Goal: Task Accomplishment & Management: Manage account settings

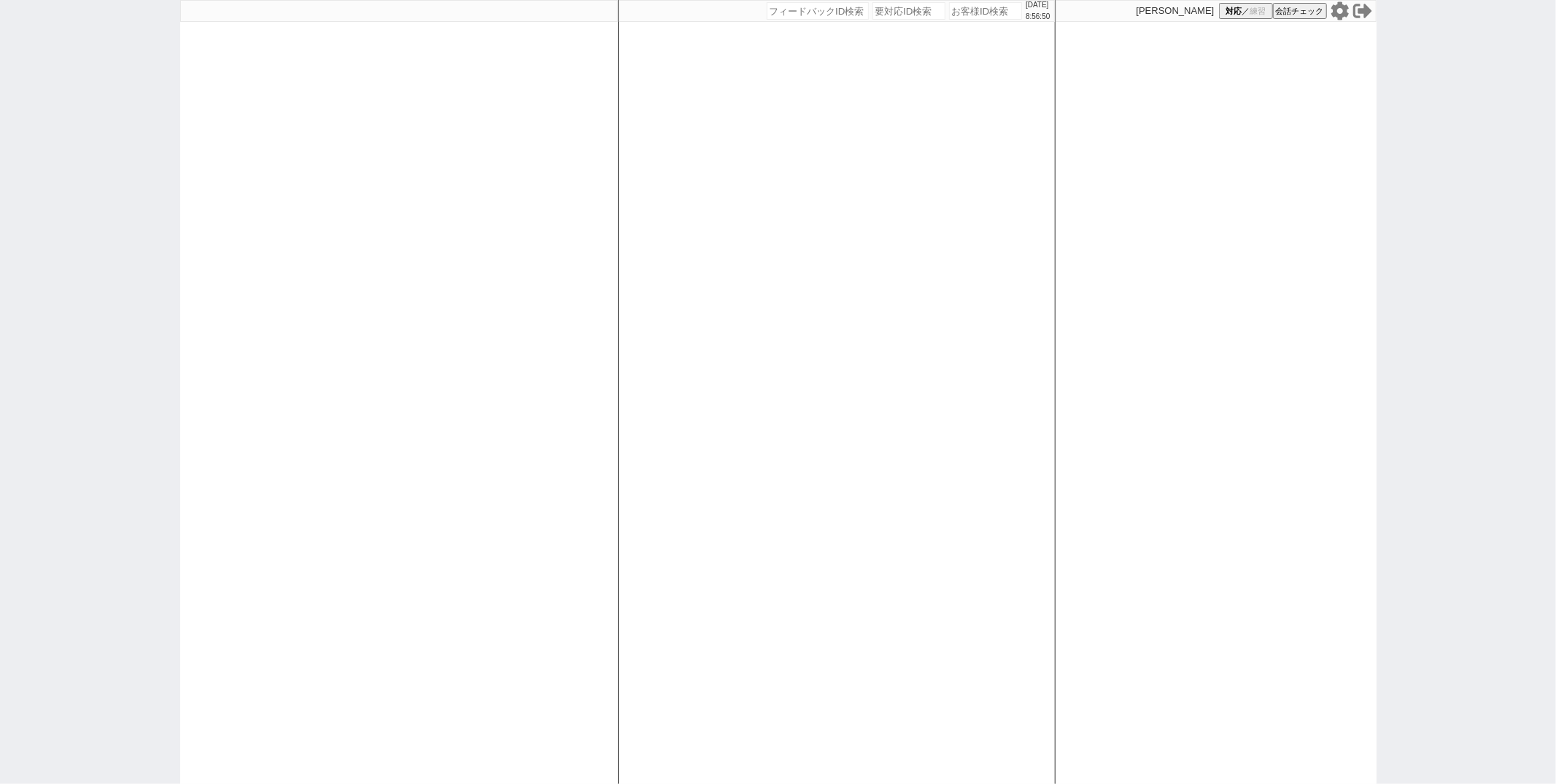
click at [1344, 12] on icon at bounding box center [1339, 11] width 17 height 18
click at [637, 383] on div "[DATE] 8:57:38 候補物件を追加してしてください 紹介した物件一覧 他社物件を追加する 空室確認ページに追加・削除 紹介した物件一覧 他社物件を追…" at bounding box center [837, 392] width 438 height 784
paste input "598479"
type input "598479"
select select "100"
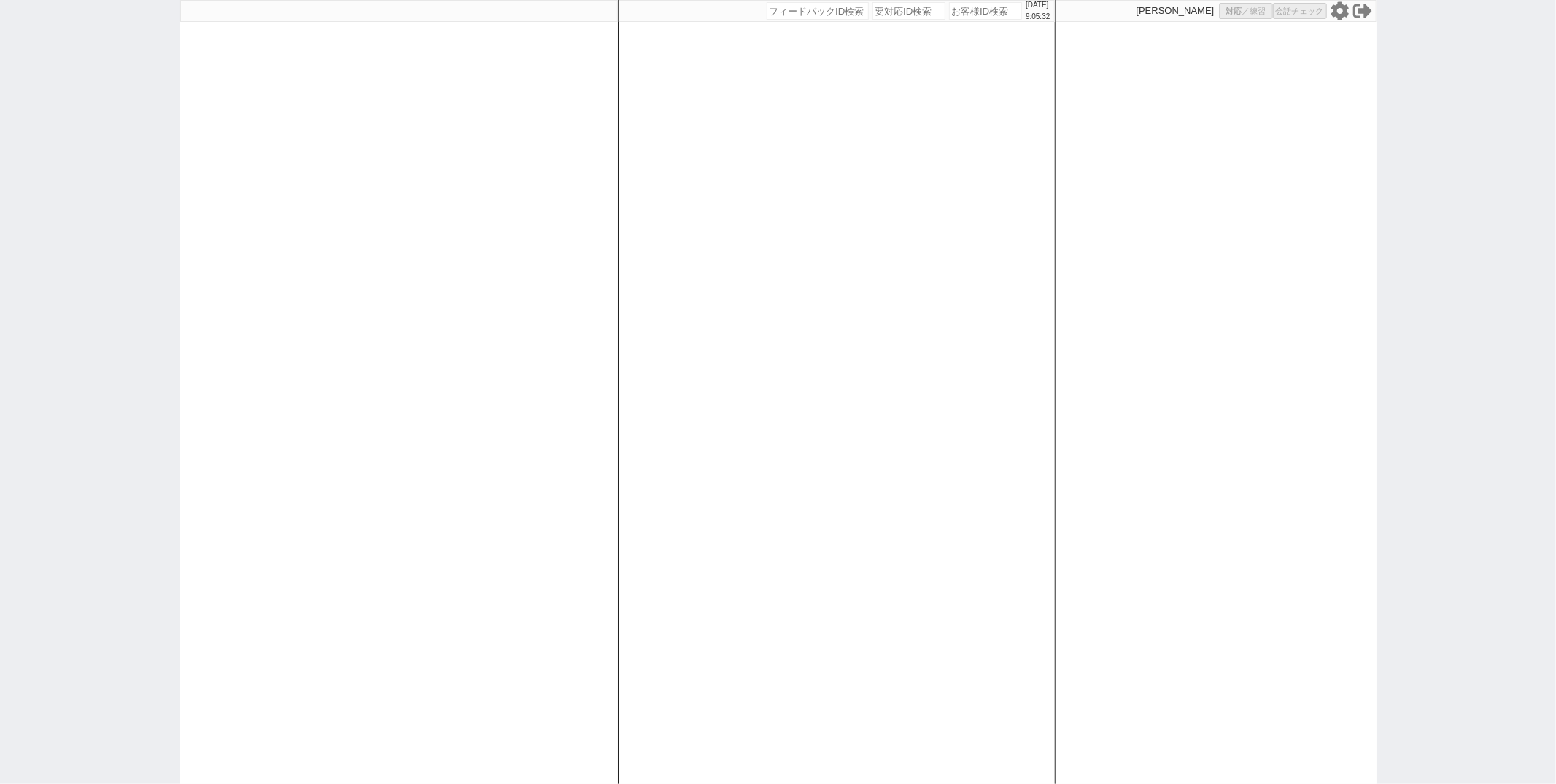
select select "1"
select select "2"
select select "5"
select select "10"
select select "7"
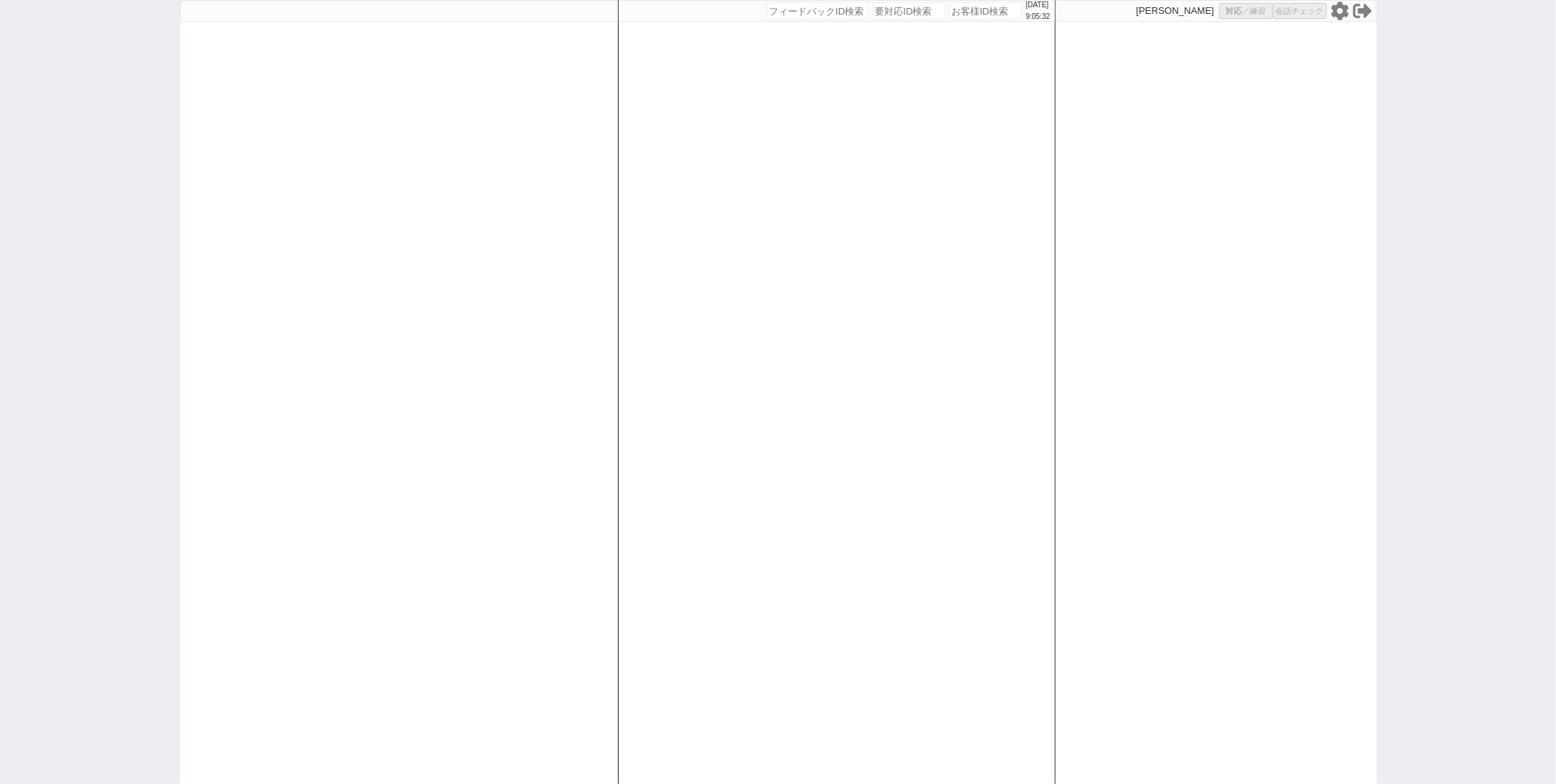
select select "8"
select select
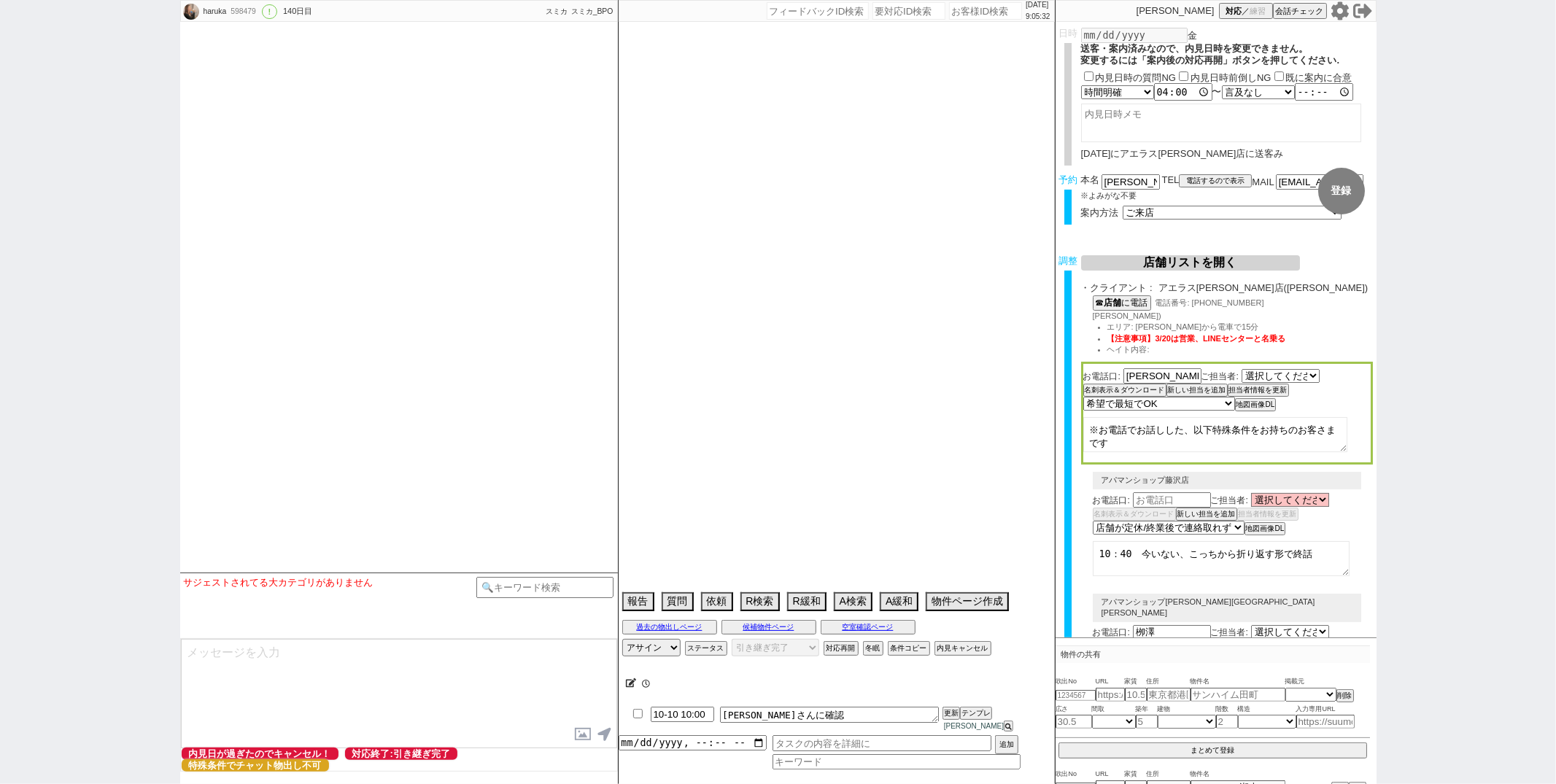
select select "[DATE]"
select select "2801"
select select "2025"
select select "11"
select select "37"
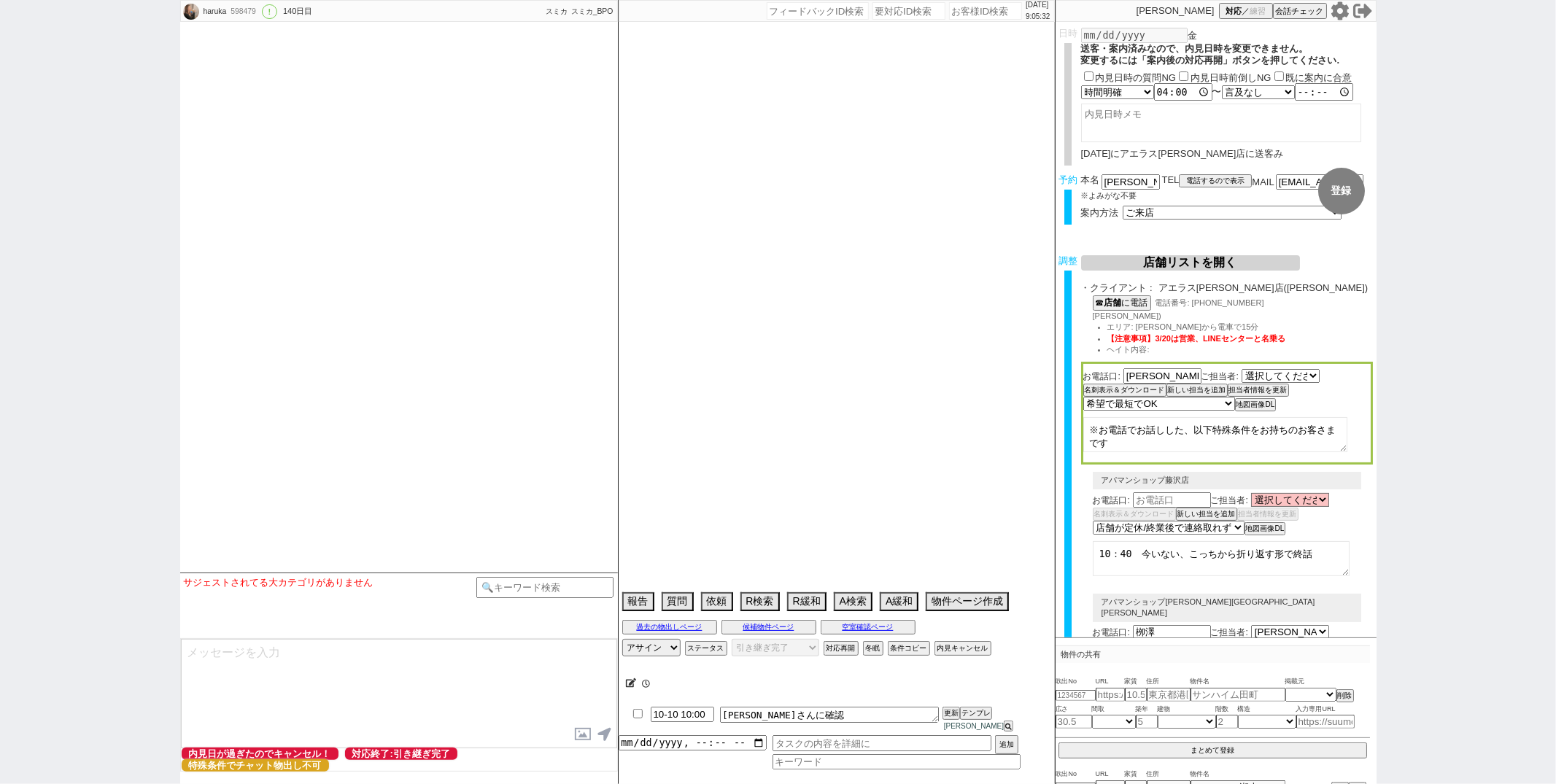
select select "0"
select select "13"
select select "453"
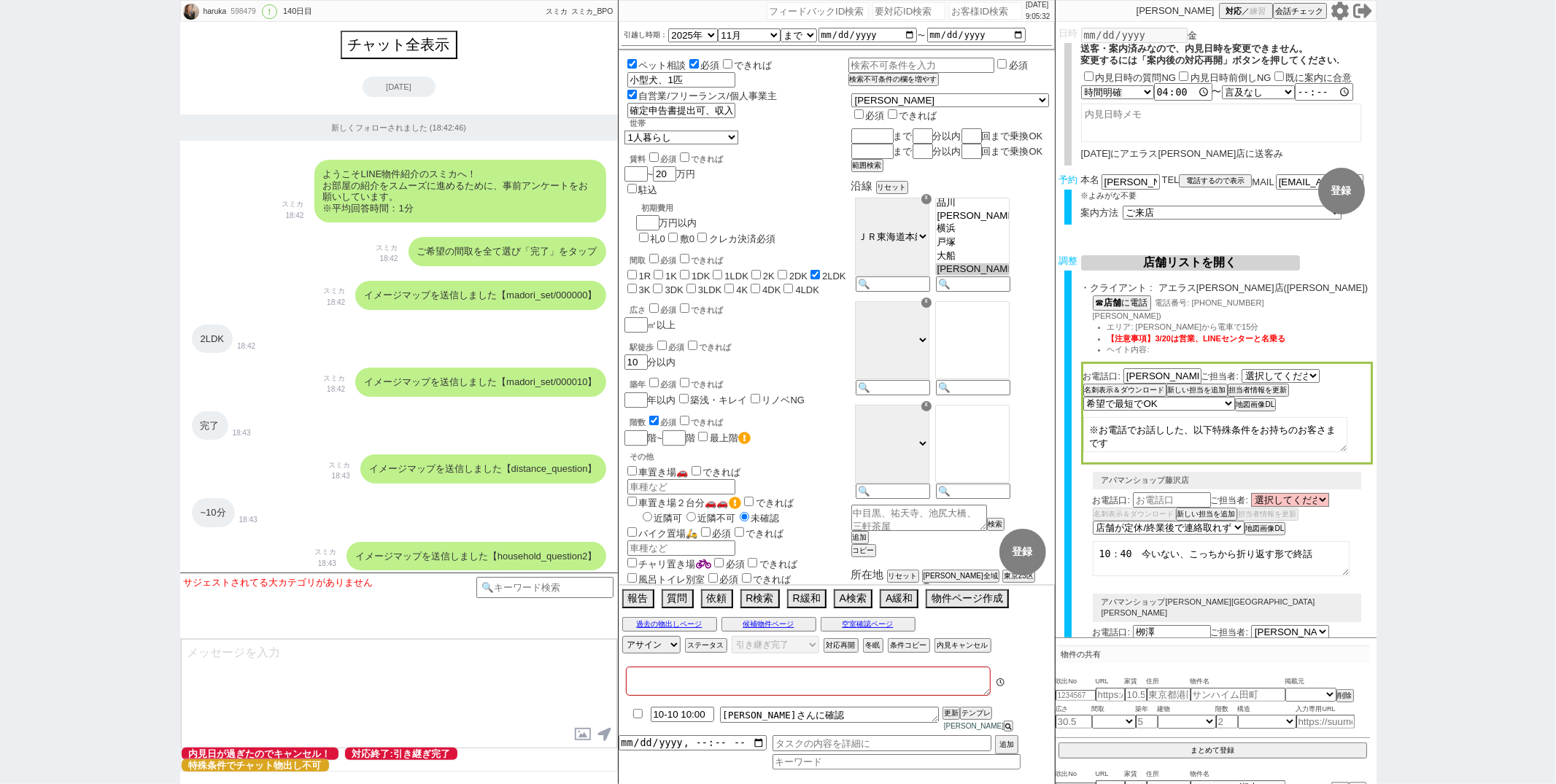
type textarea "@店舗に日程変更希望の連絡あり@キャンセル未処理"
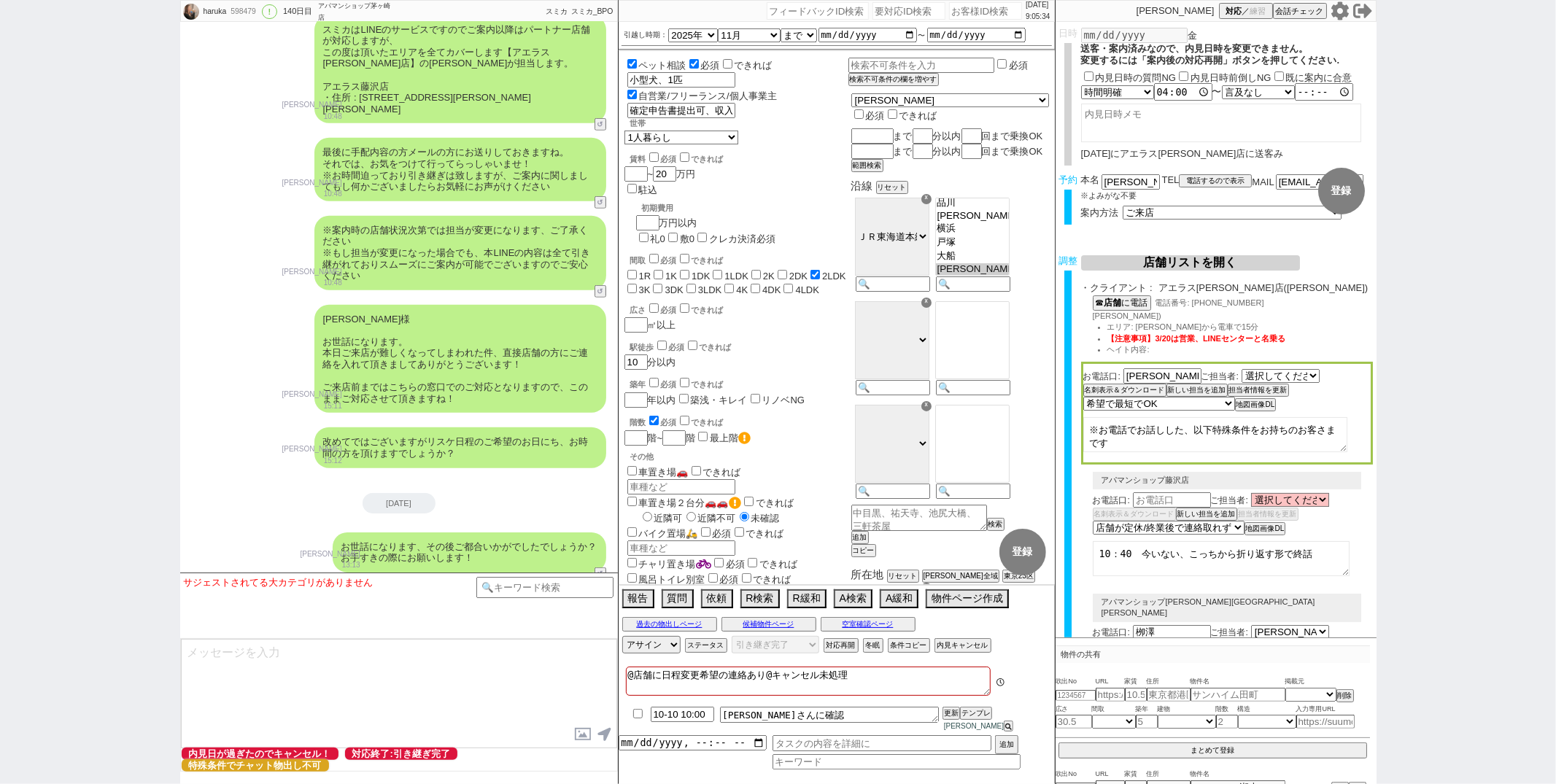
scroll to position [46, 0]
click at [248, 10] on div "598479" at bounding box center [243, 11] width 33 height 11
copy div "598479"
click at [951, 651] on button "内見キャンセル" at bounding box center [962, 645] width 54 height 11
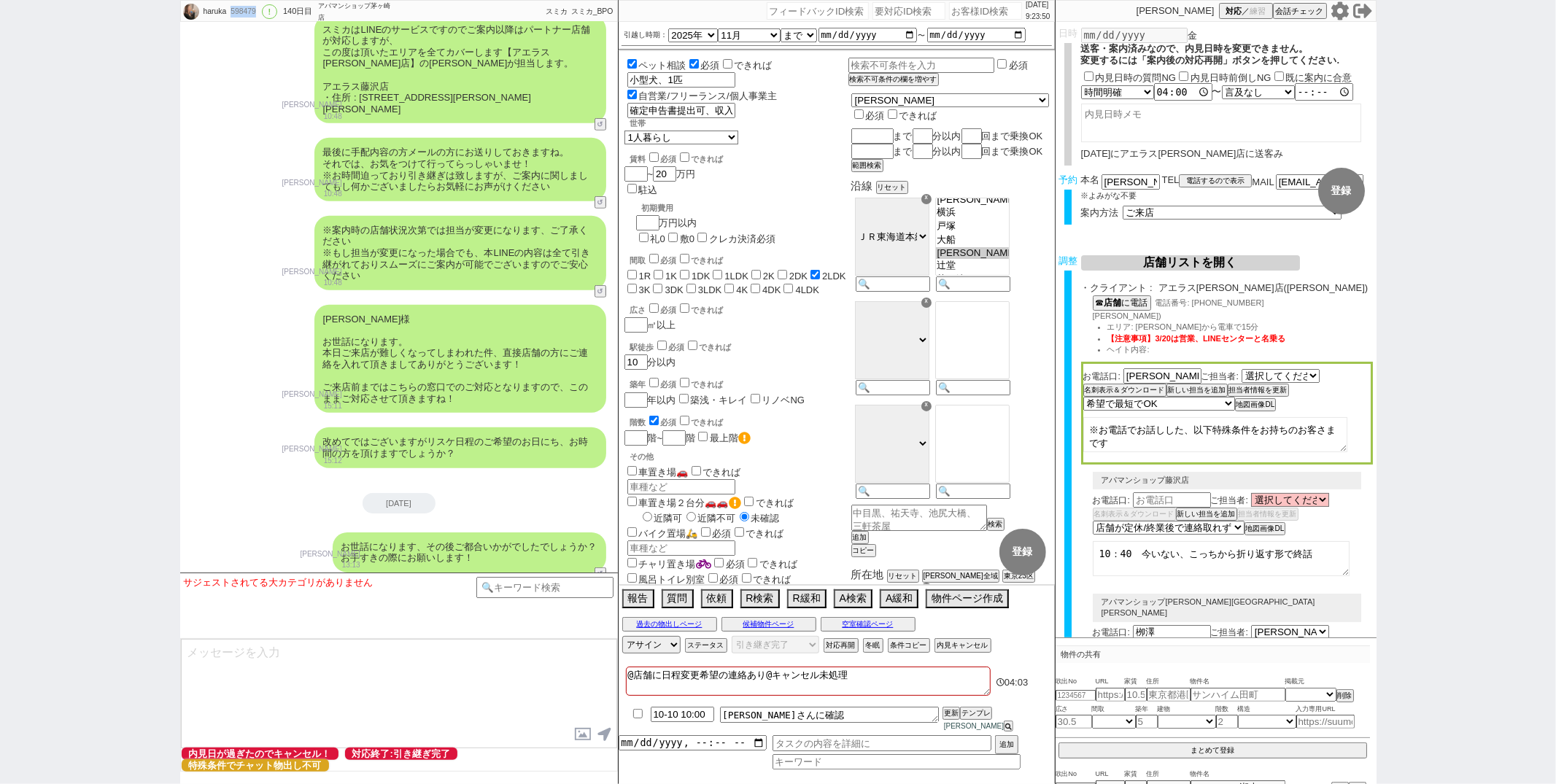
radio input "true"
click at [0, 0] on button "送信" at bounding box center [0, 0] width 0 height 0
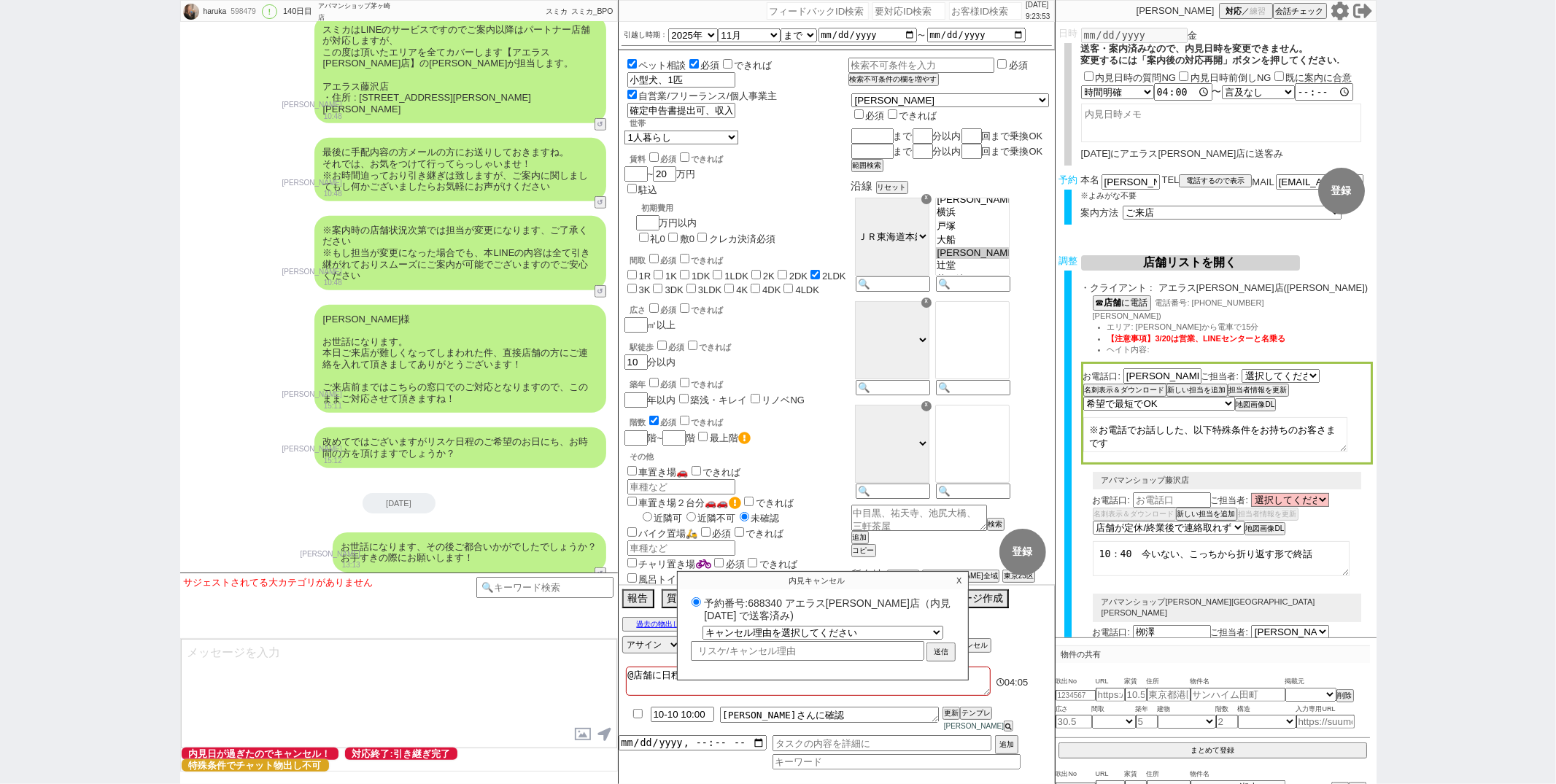
click at [855, 627] on ul "予約番号:688340 アエラス藤沢店（内見日 2025/10/03 で送客済み)" at bounding box center [823, 611] width 291 height 32
click at [855, 637] on select "キャンセル理由を選択してください 希望物件が出なかった 希望物件が見れなかった 返信がこなくなった 他決(日程調整前) 引越し自体消滅(日程調整前) 都合が変…" at bounding box center [823, 632] width 239 height 12
select select "116"
click at [703, 637] on select "キャンセル理由を選択してください 希望物件が出なかった 希望物件が見れなかった 返信がこなくなった 他決(日程調整前) 引越し自体消滅(日程調整前) 都合が変…" at bounding box center [823, 632] width 239 height 12
radio input "true"
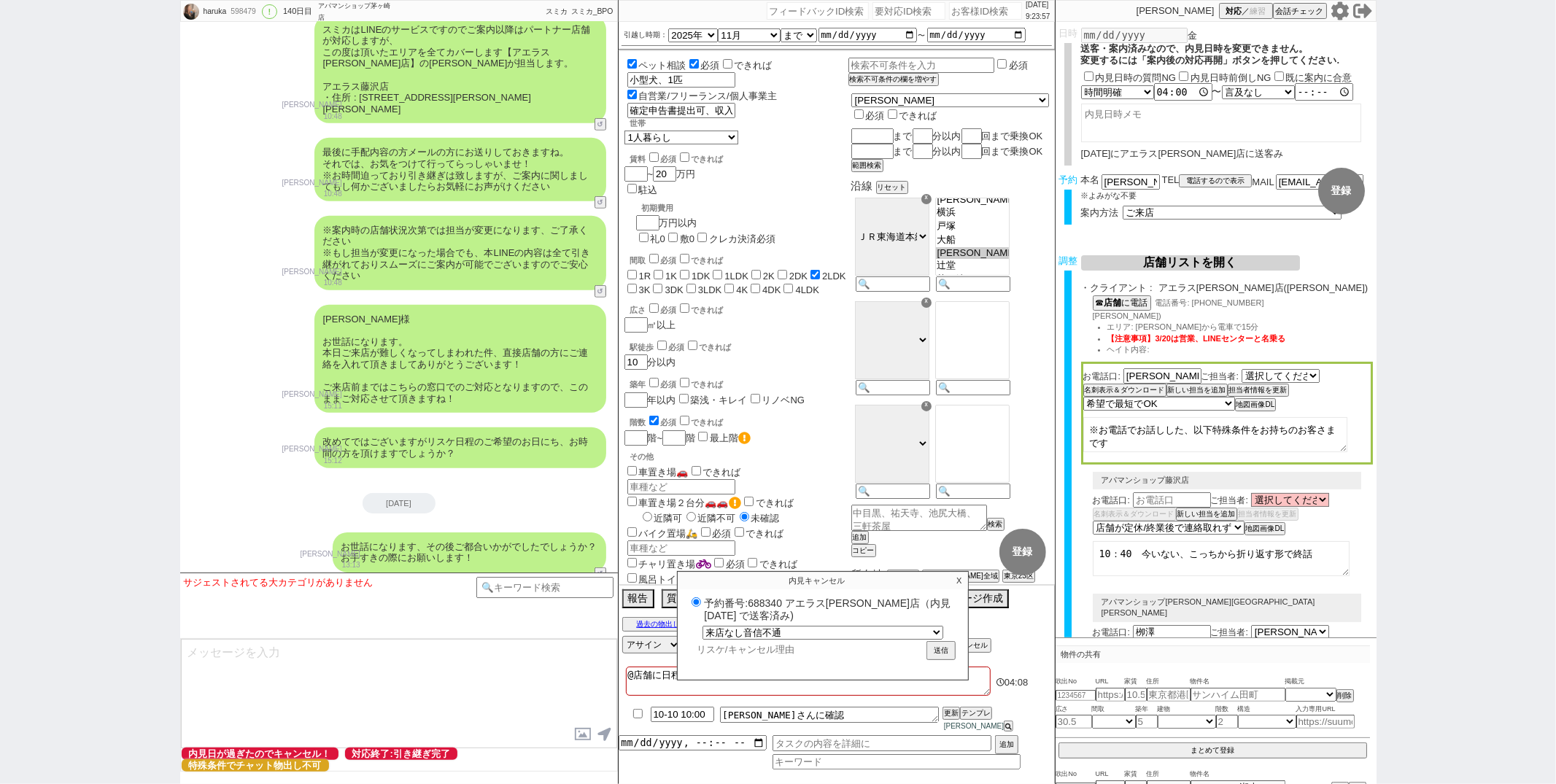
click at [771, 658] on input "text" at bounding box center [807, 650] width 233 height 17
type input "ｒ"
radio input "true"
type input "ら"
radio input "true"
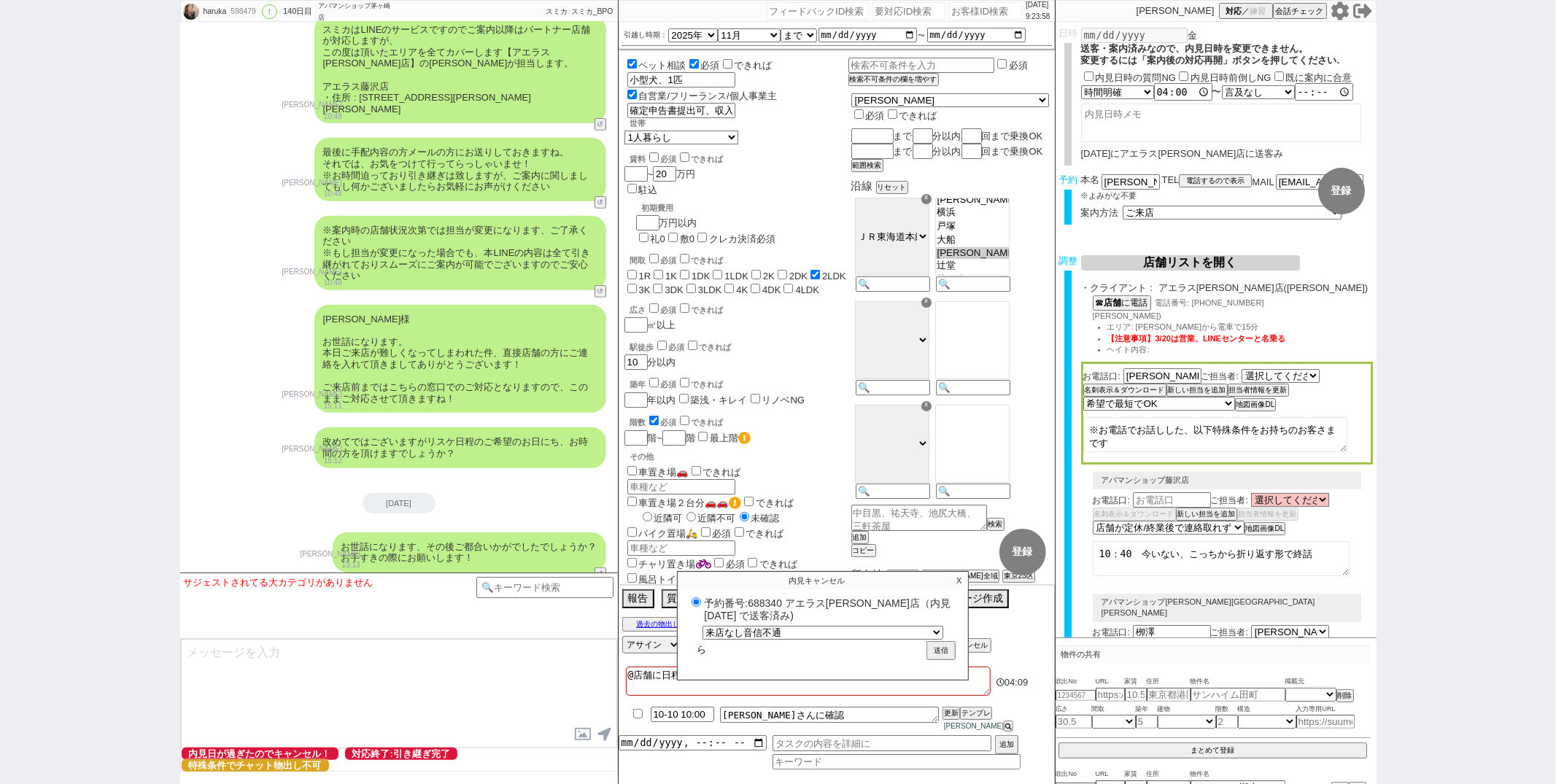
type input "らい"
radio input "true"
type input "らいｔ"
radio input "true"
type input "らいて"
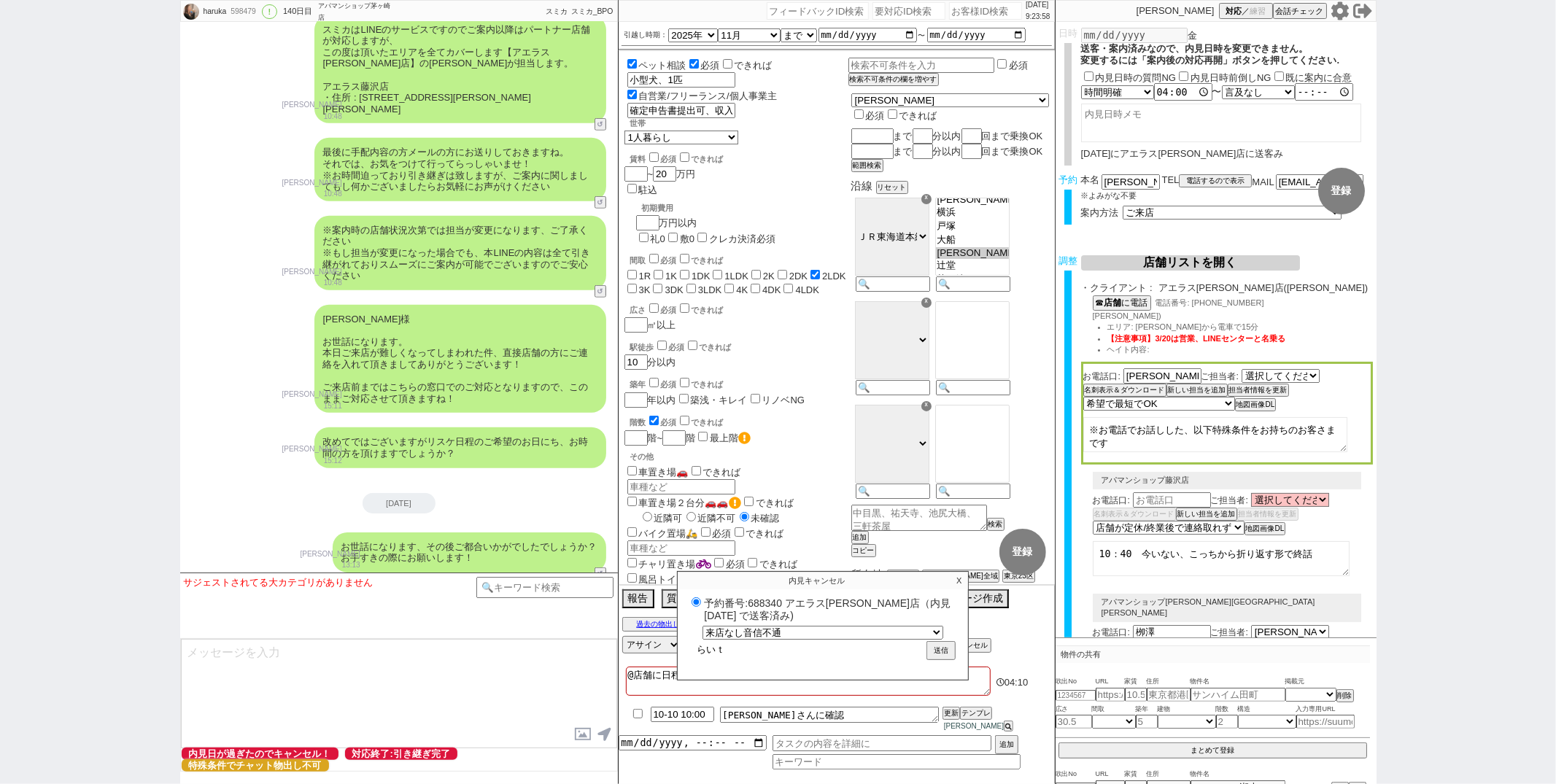
radio input "true"
type input "らいてｎ"
radio input "true"
type input "らいてん"
radio input "true"
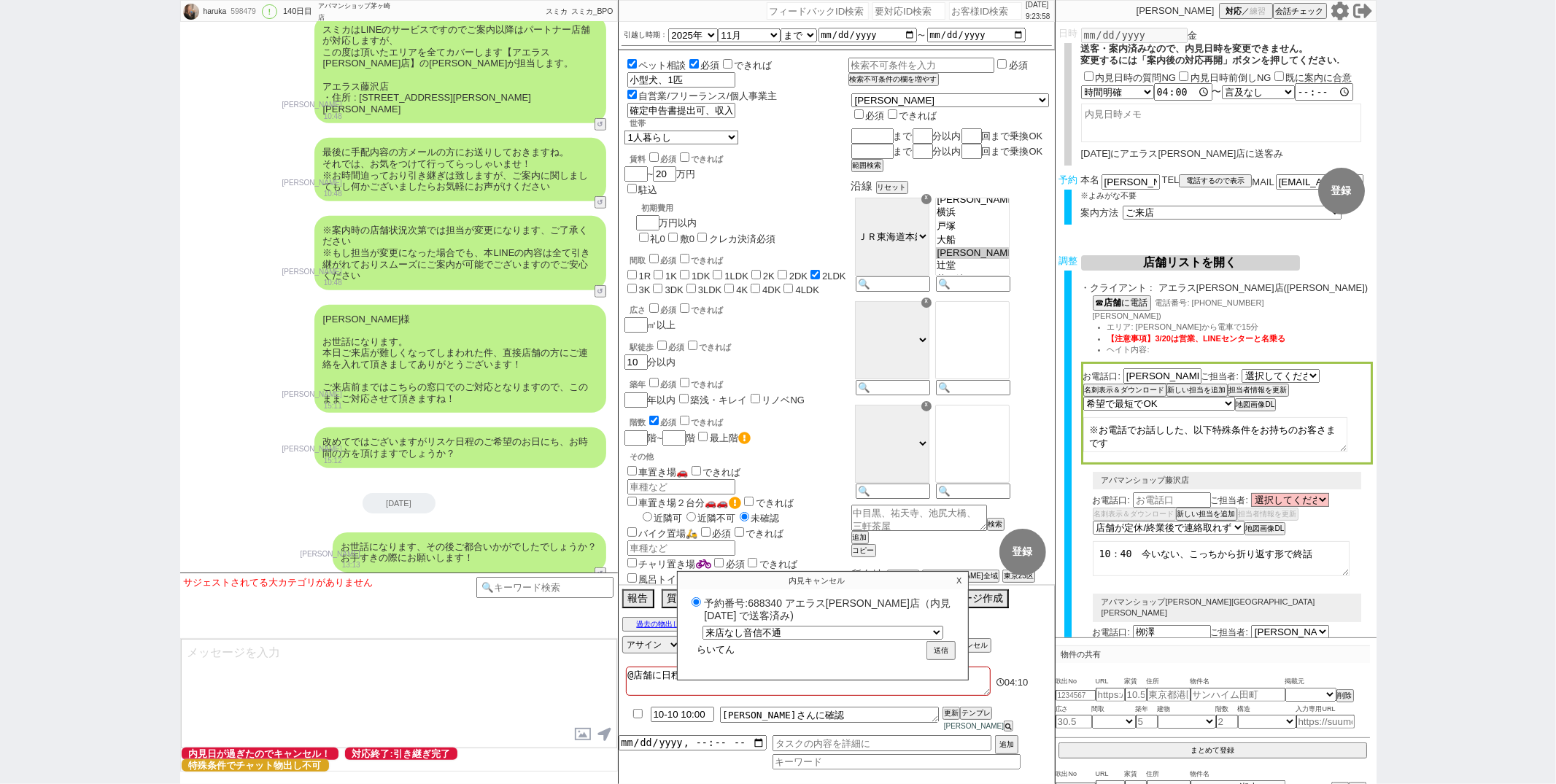
type input "らいてんｓ"
radio input "true"
type input "らいてんｓｈ"
radio input "true"
type input "らいてんし"
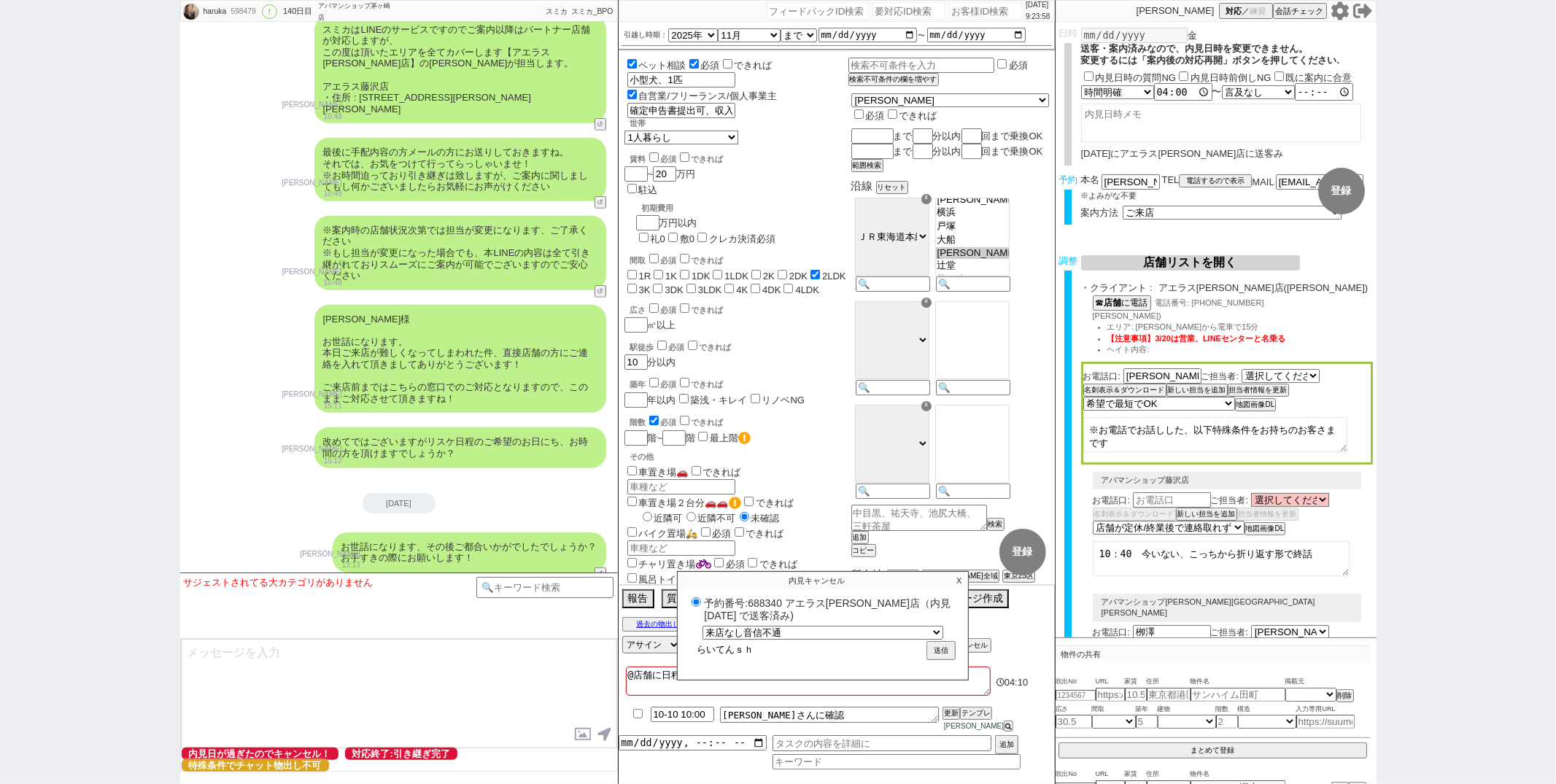
radio input "true"
type input "らいてんしｔ"
radio input "true"
type input "らいてんして"
radio input "true"
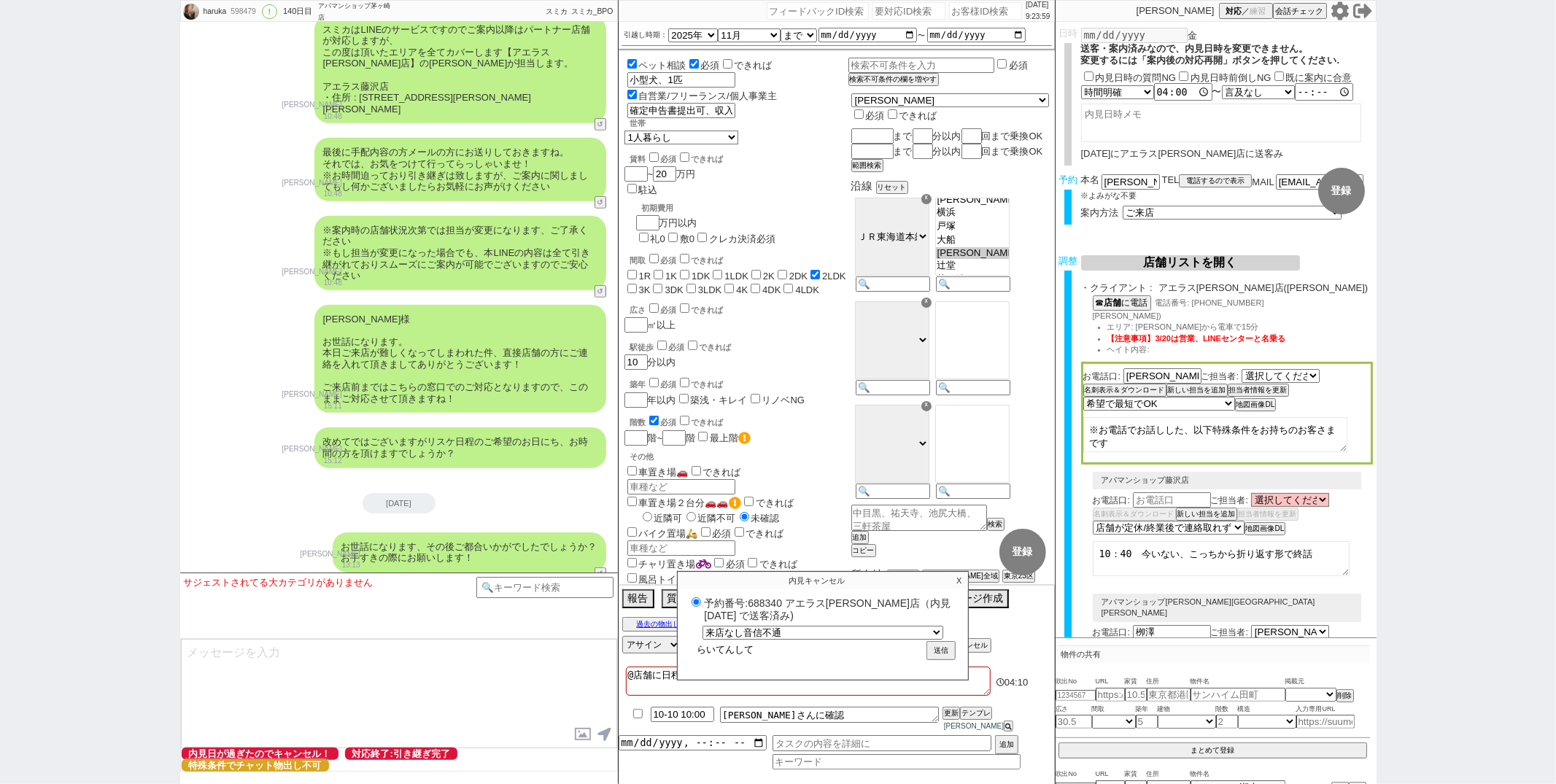
type input "らいてんしてい"
radio input "true"
type input "らいてんしていｎ"
radio input "true"
type input "らいてんしていな"
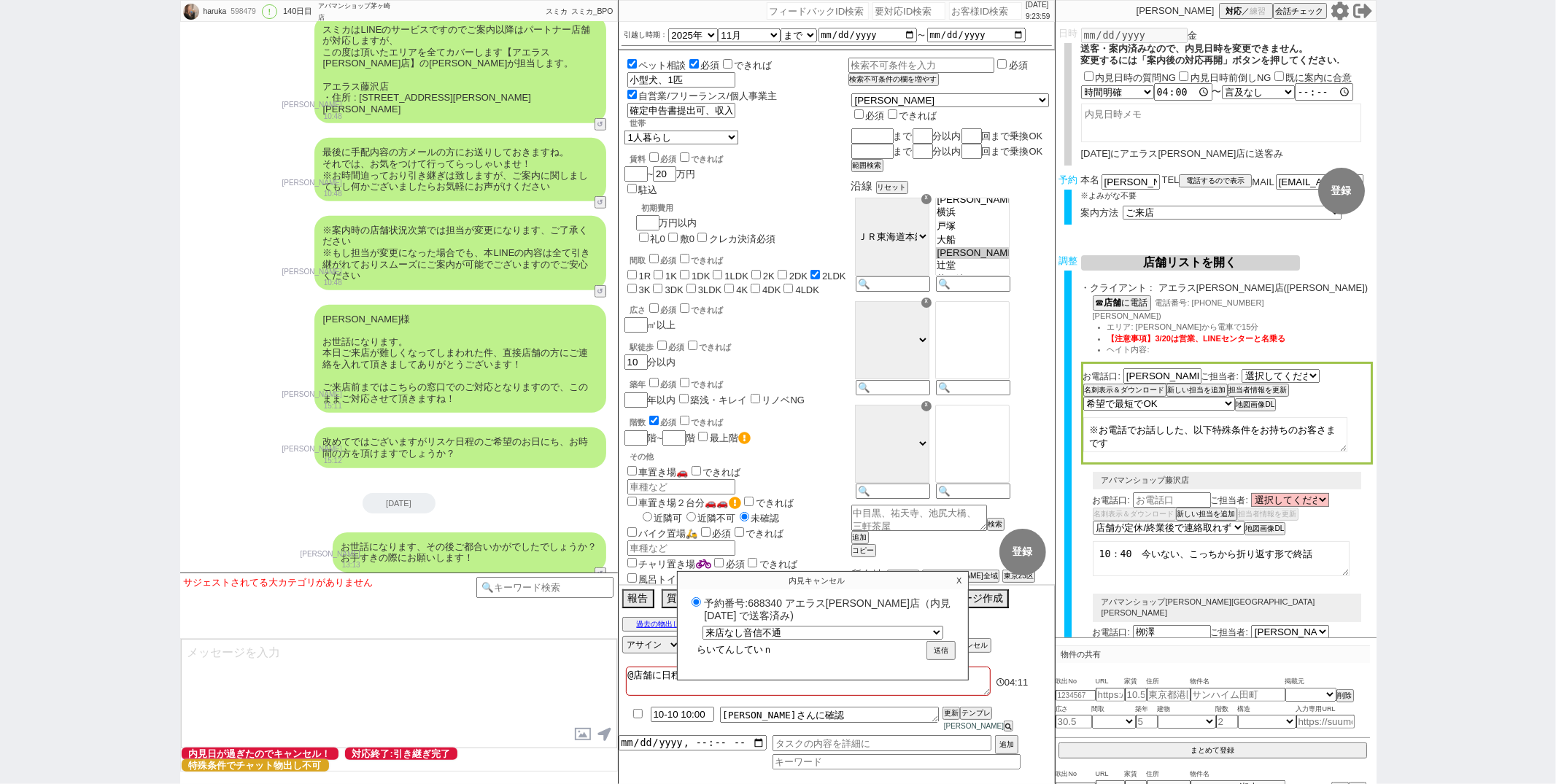
radio input "true"
type input "らいてんしていない"
radio input "true"
type input "来店していない"
radio input "true"
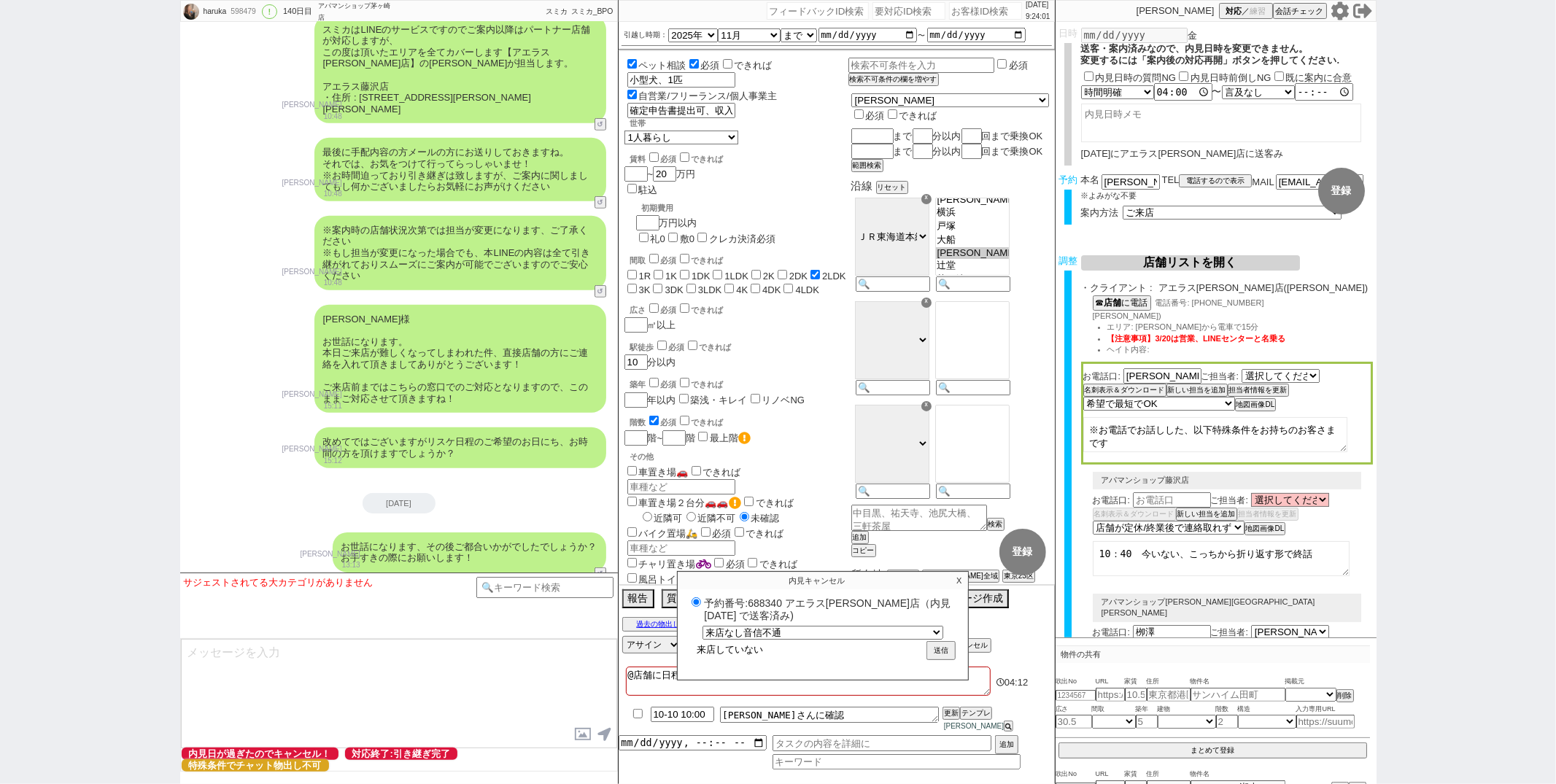
type input "来店していない"
click at [930, 660] on button "送信" at bounding box center [941, 652] width 26 height 16
radio input "true"
type textarea "@店舗に日程変更希望の連絡あり@キャンセル未処理 調整後キャンセルあり"
checkbox input "false"
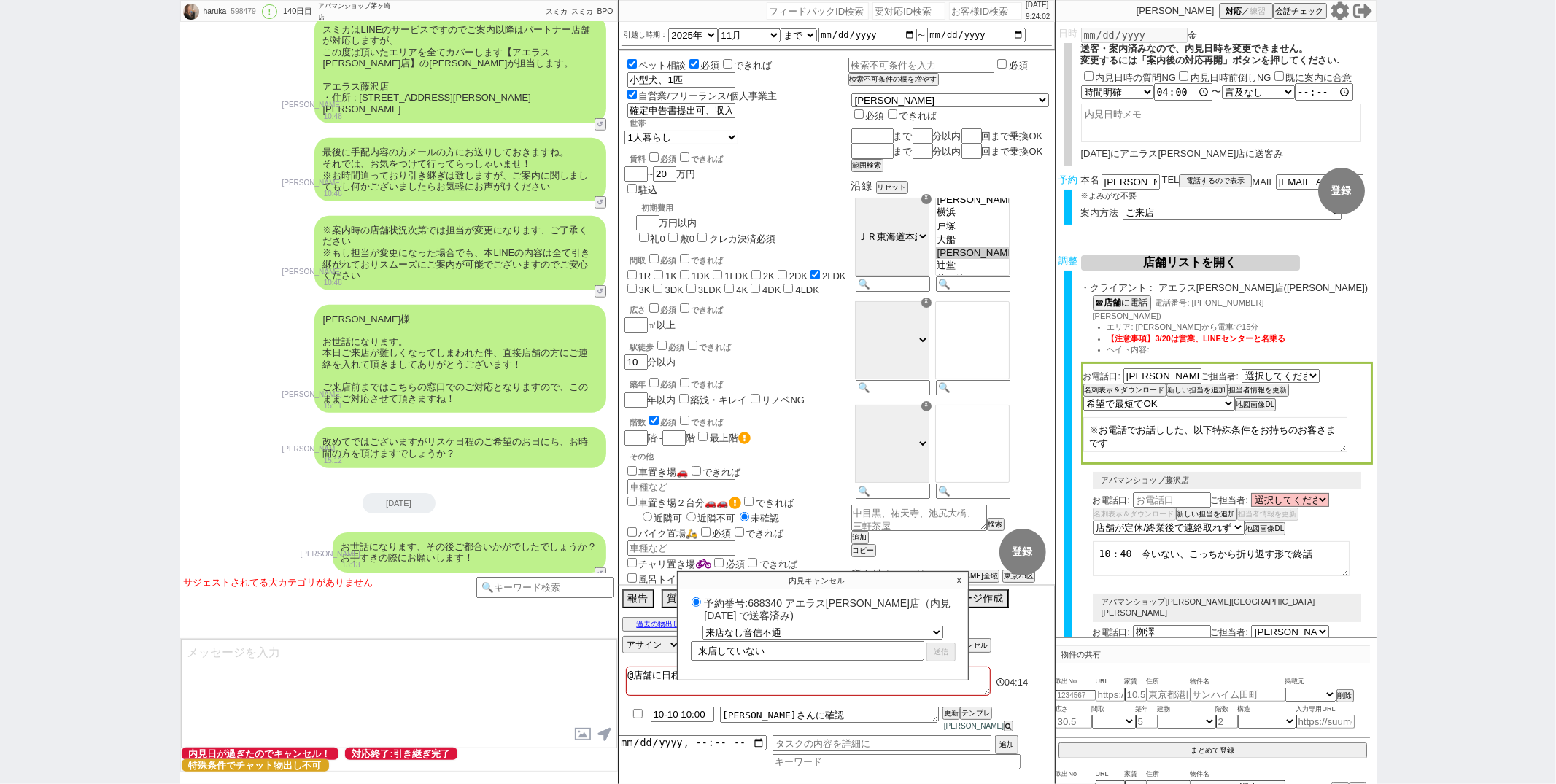
checkbox input "false"
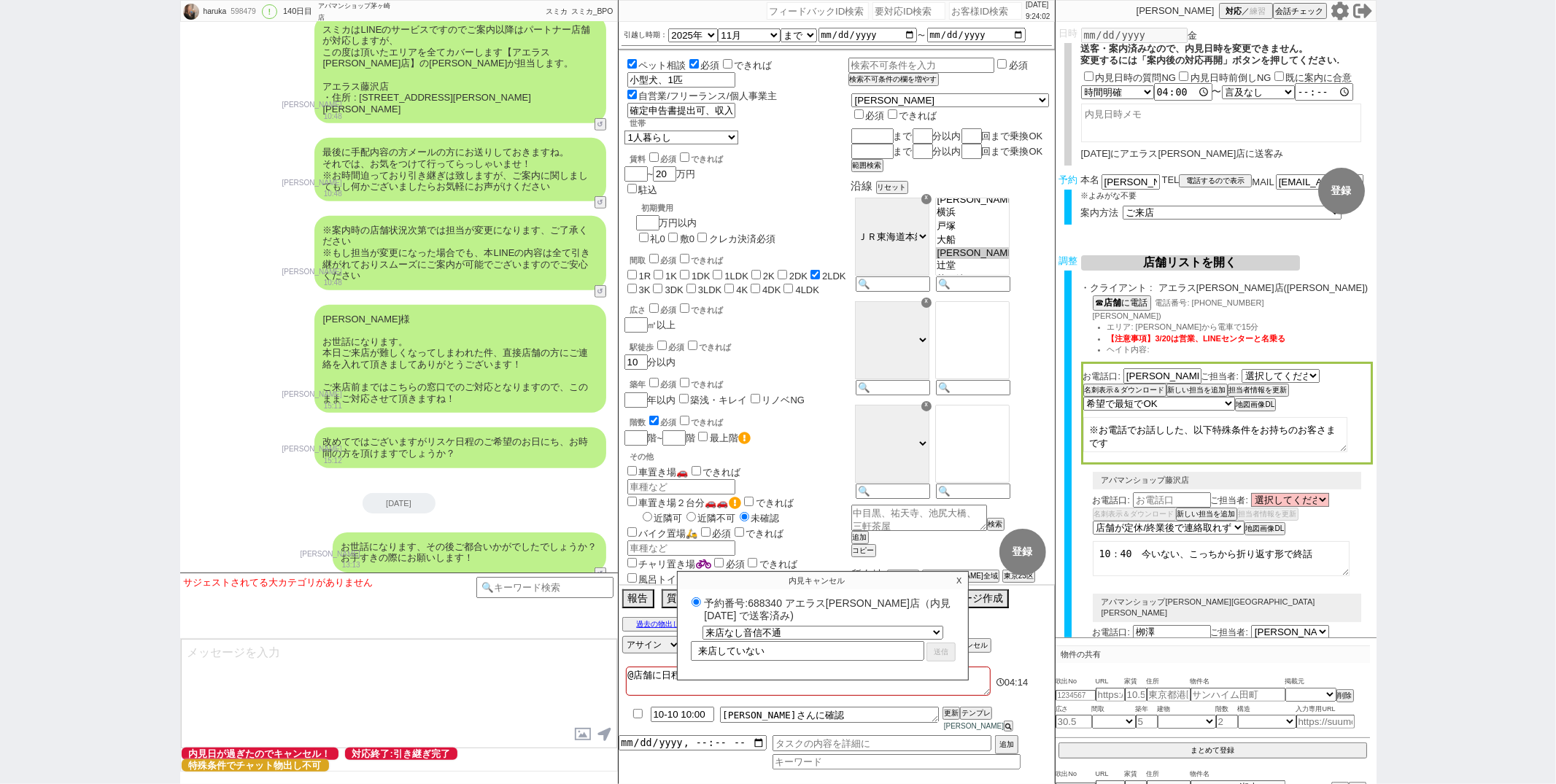
checkbox input "true"
checkbox input "false"
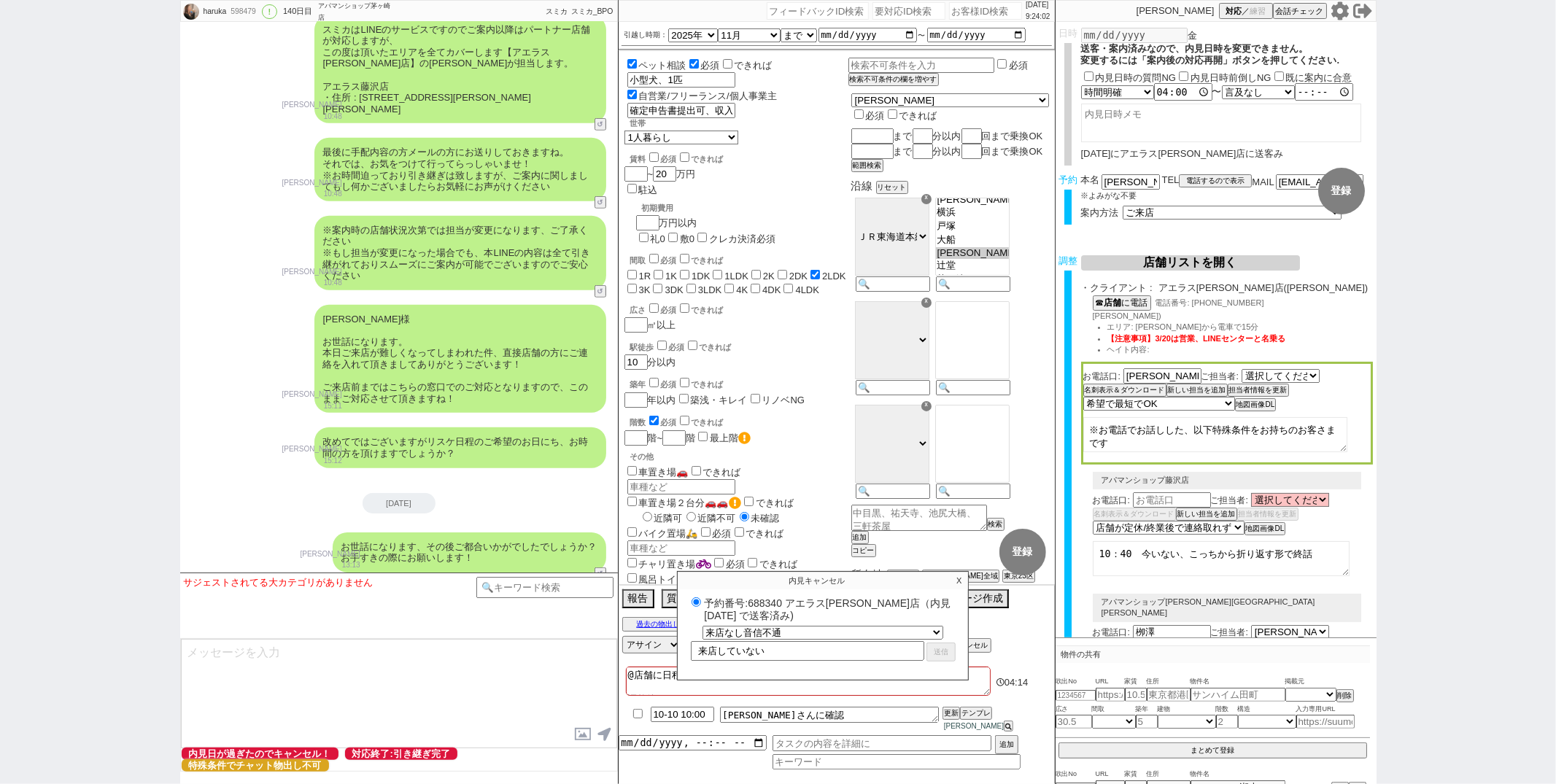
checkbox input "false"
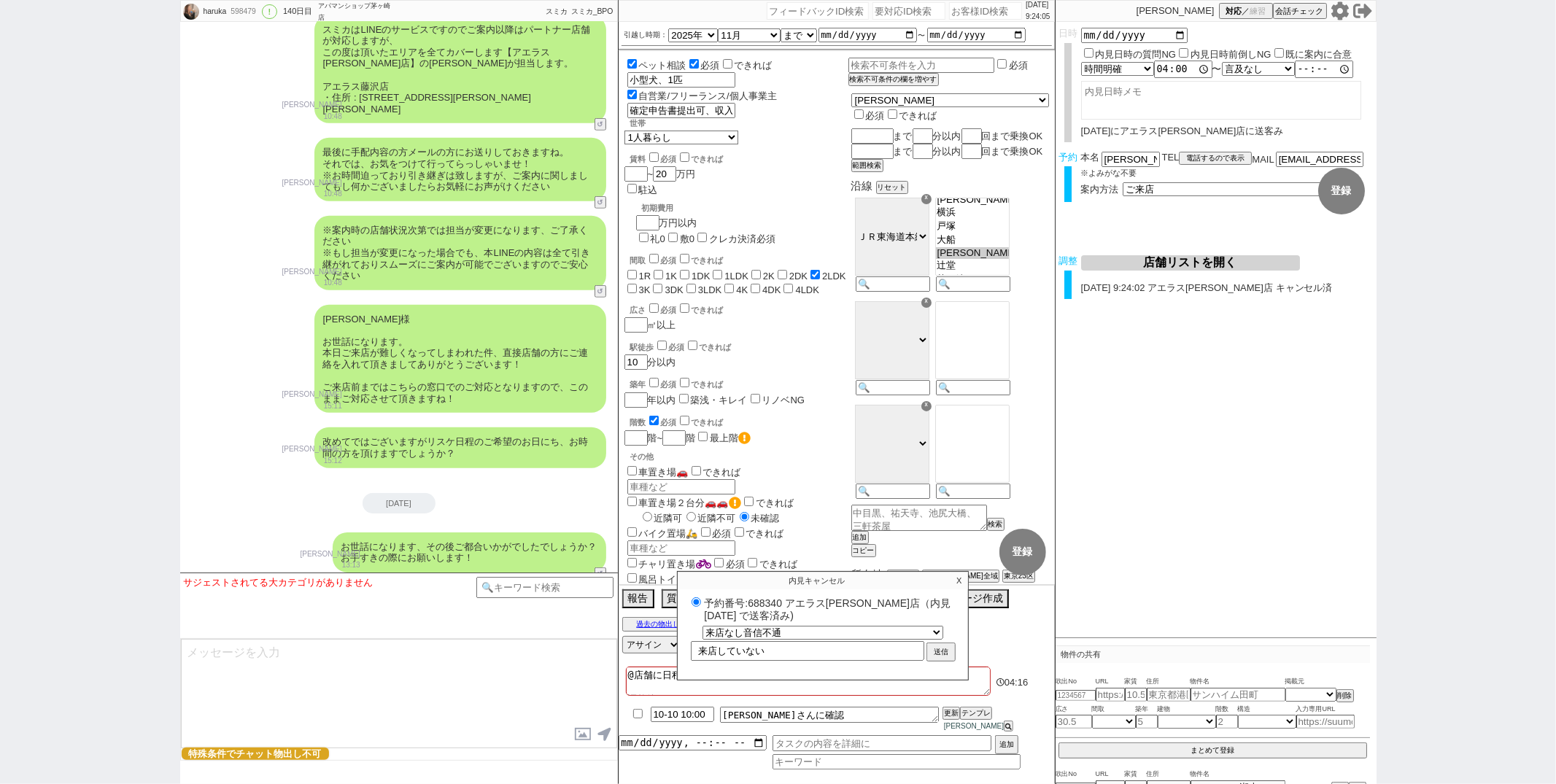
select select "0"
select select
select select "0"
radio input "true"
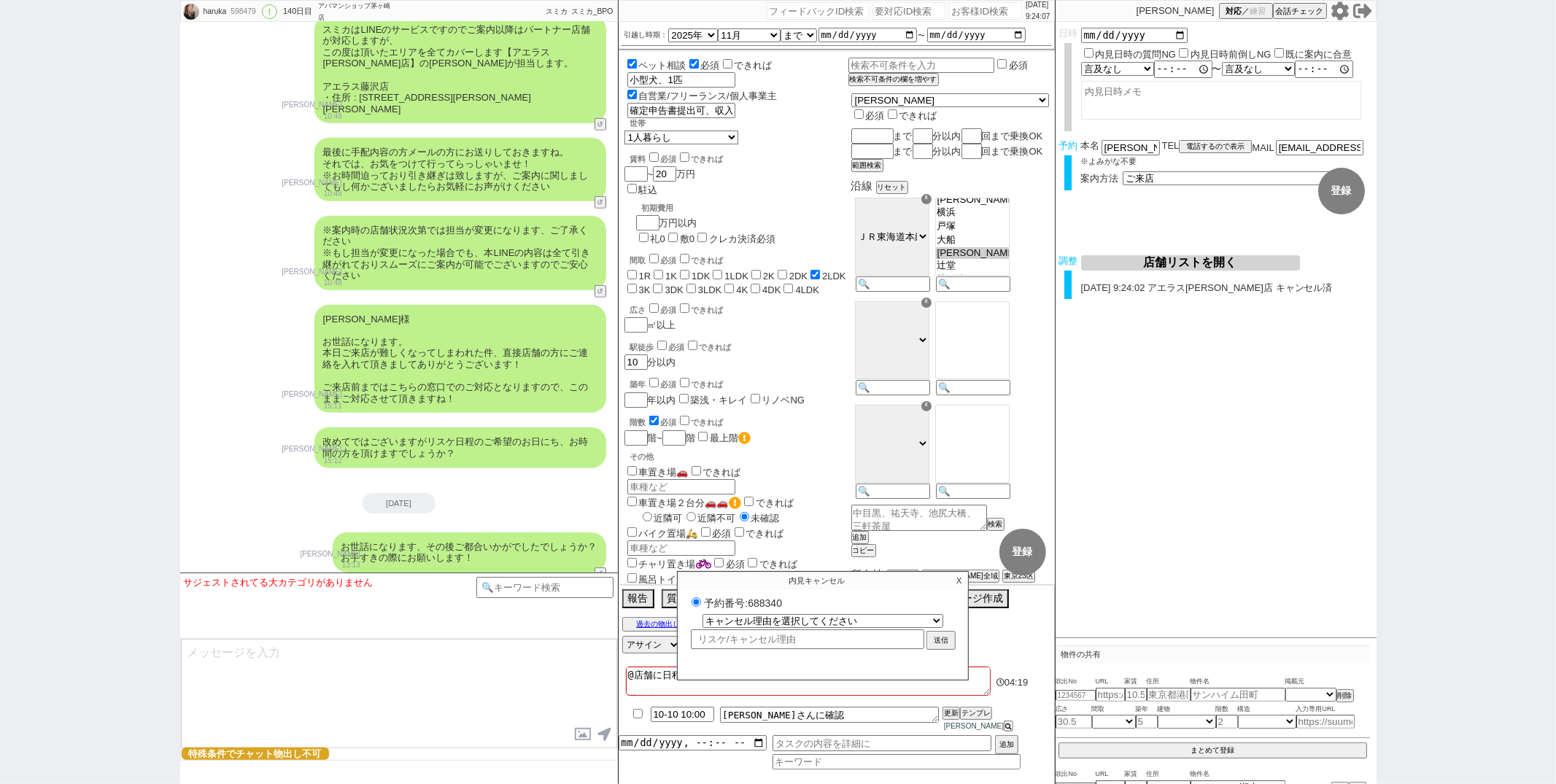
click at [955, 589] on p "X" at bounding box center [959, 580] width 17 height 17
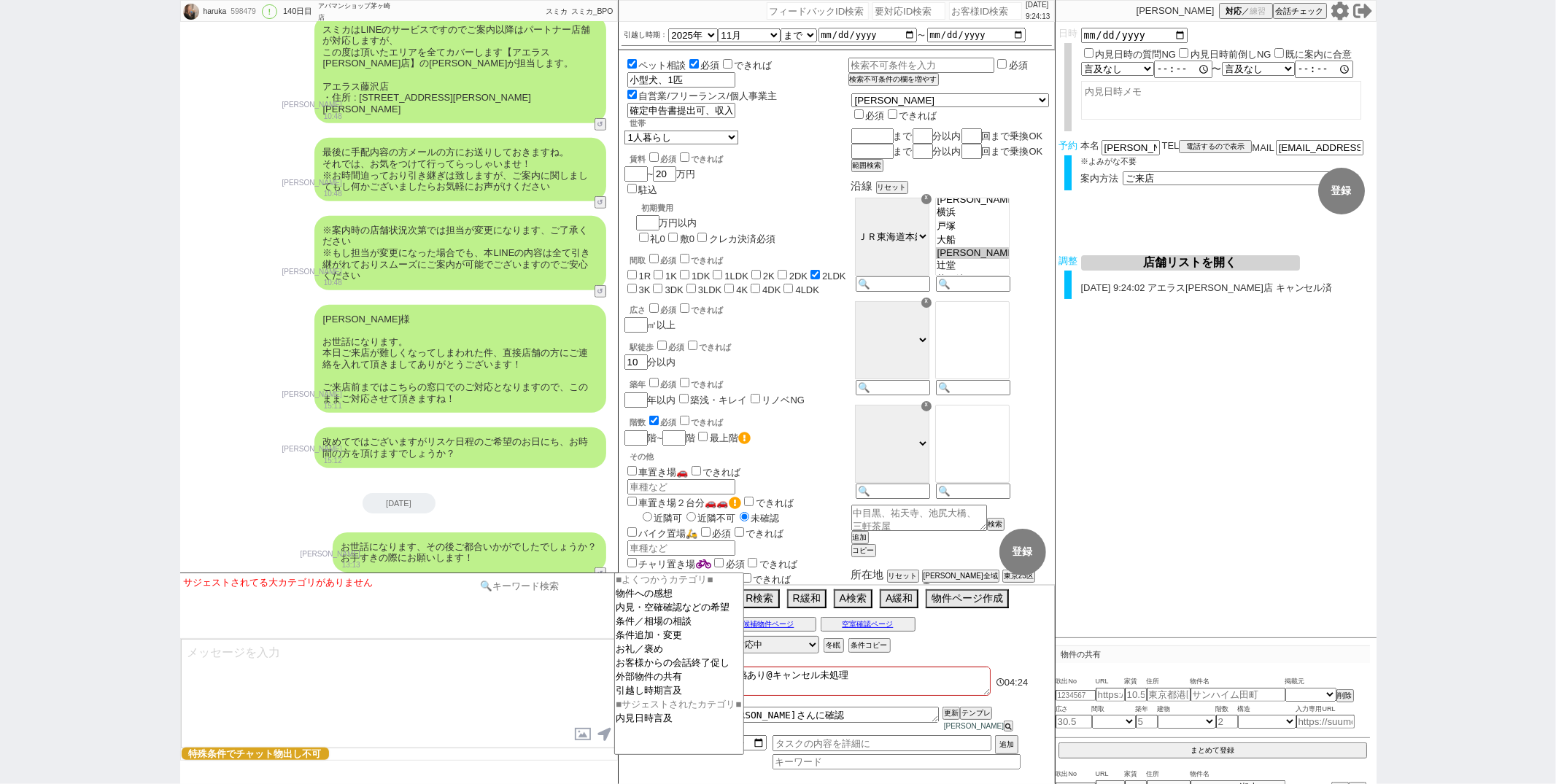
click at [560, 587] on input at bounding box center [545, 586] width 138 height 18
type input "ザオリク"
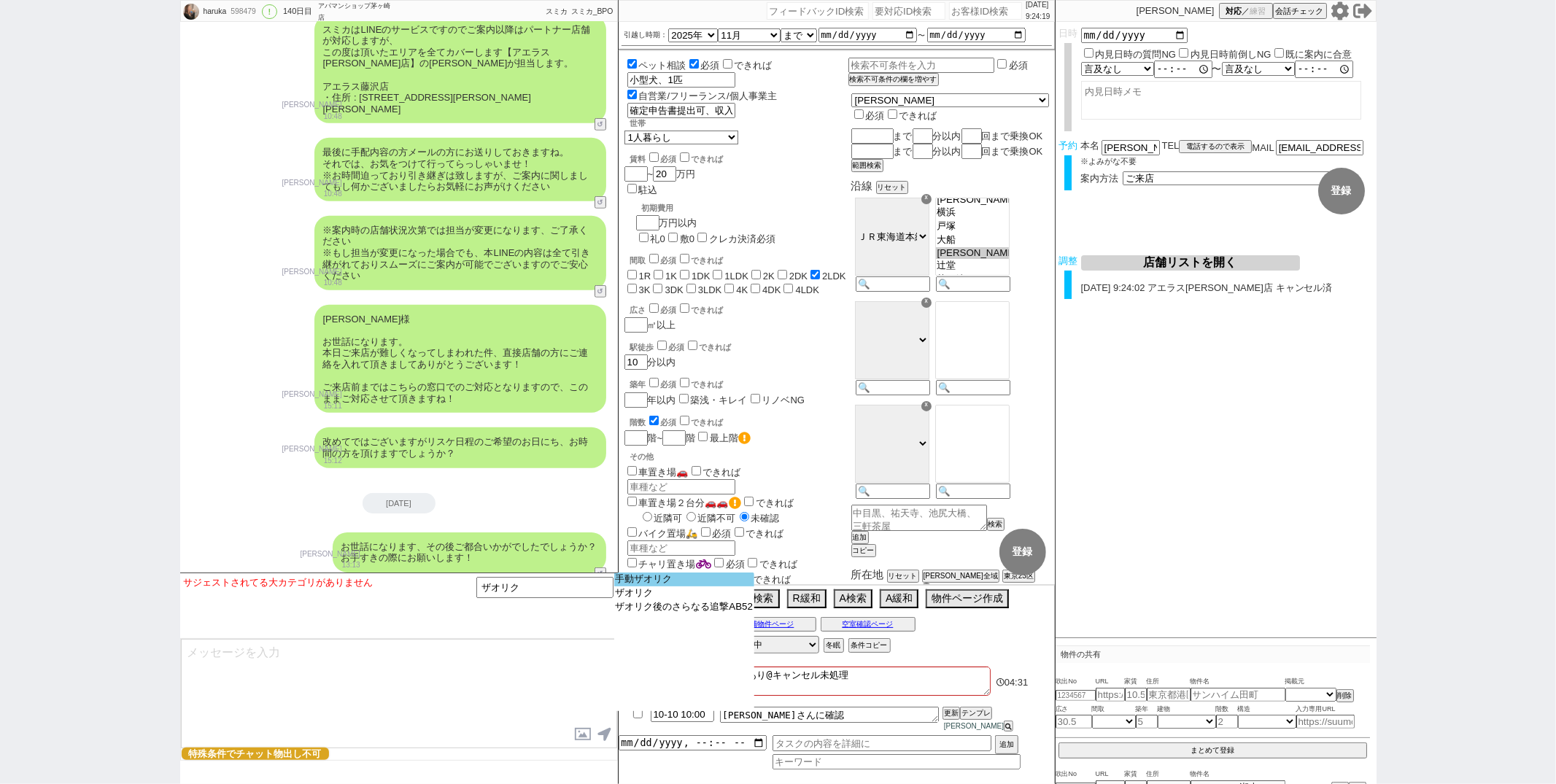
click at [637, 579] on option "手動ザオリク" at bounding box center [684, 580] width 141 height 14
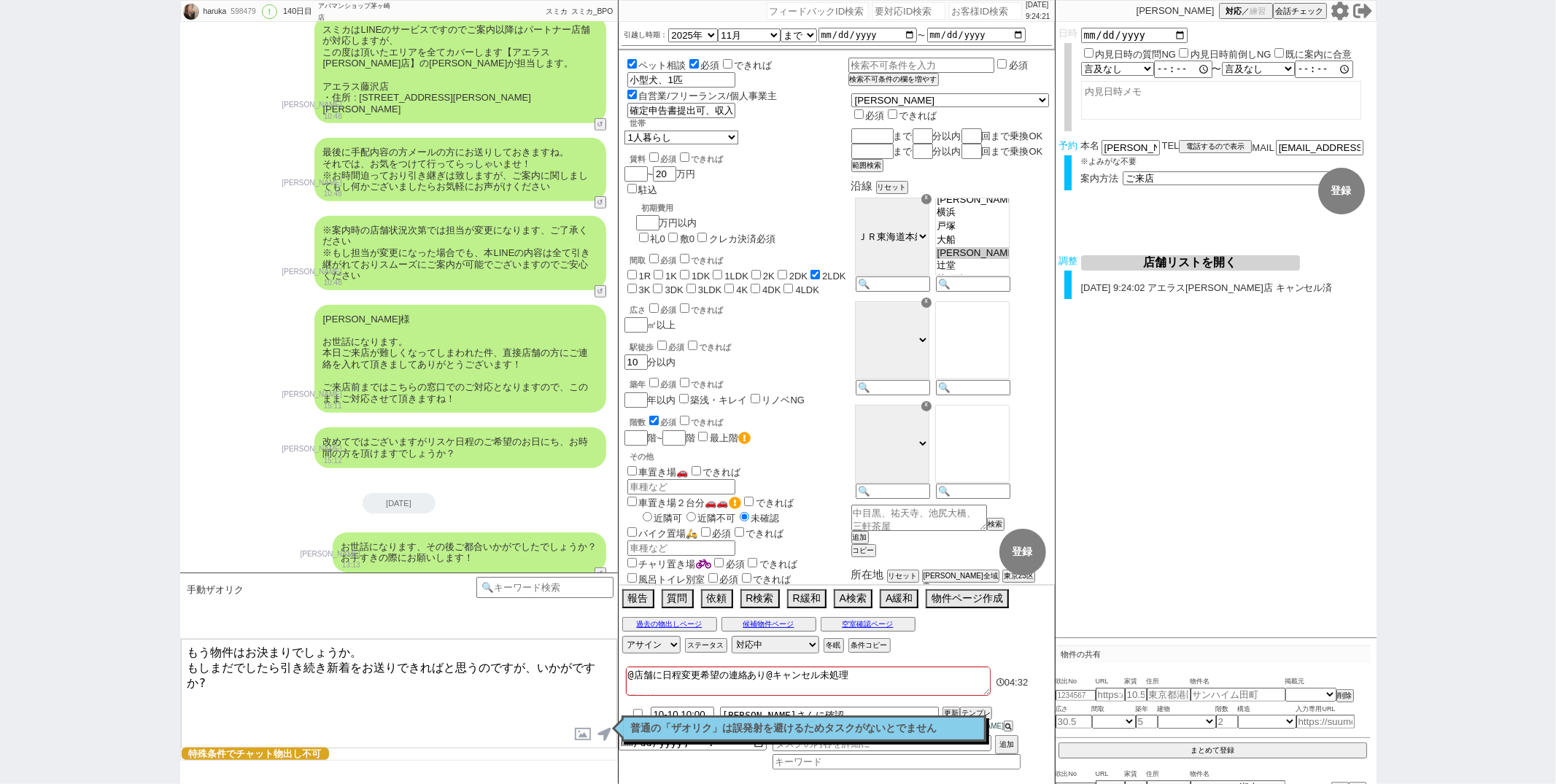
click at [367, 649] on textarea "もう物件はお決まりでしょうか。 もしまだでしたら引き続き新着をお送りできればと思うのですが、いかがですか?" at bounding box center [399, 693] width 436 height 109
type textarea "お世話になります。 もう物件はお決まりでしょうか。 もしまだでしたら引き続きお探しのお手伝いができればと思うのですが、いかがですか?"
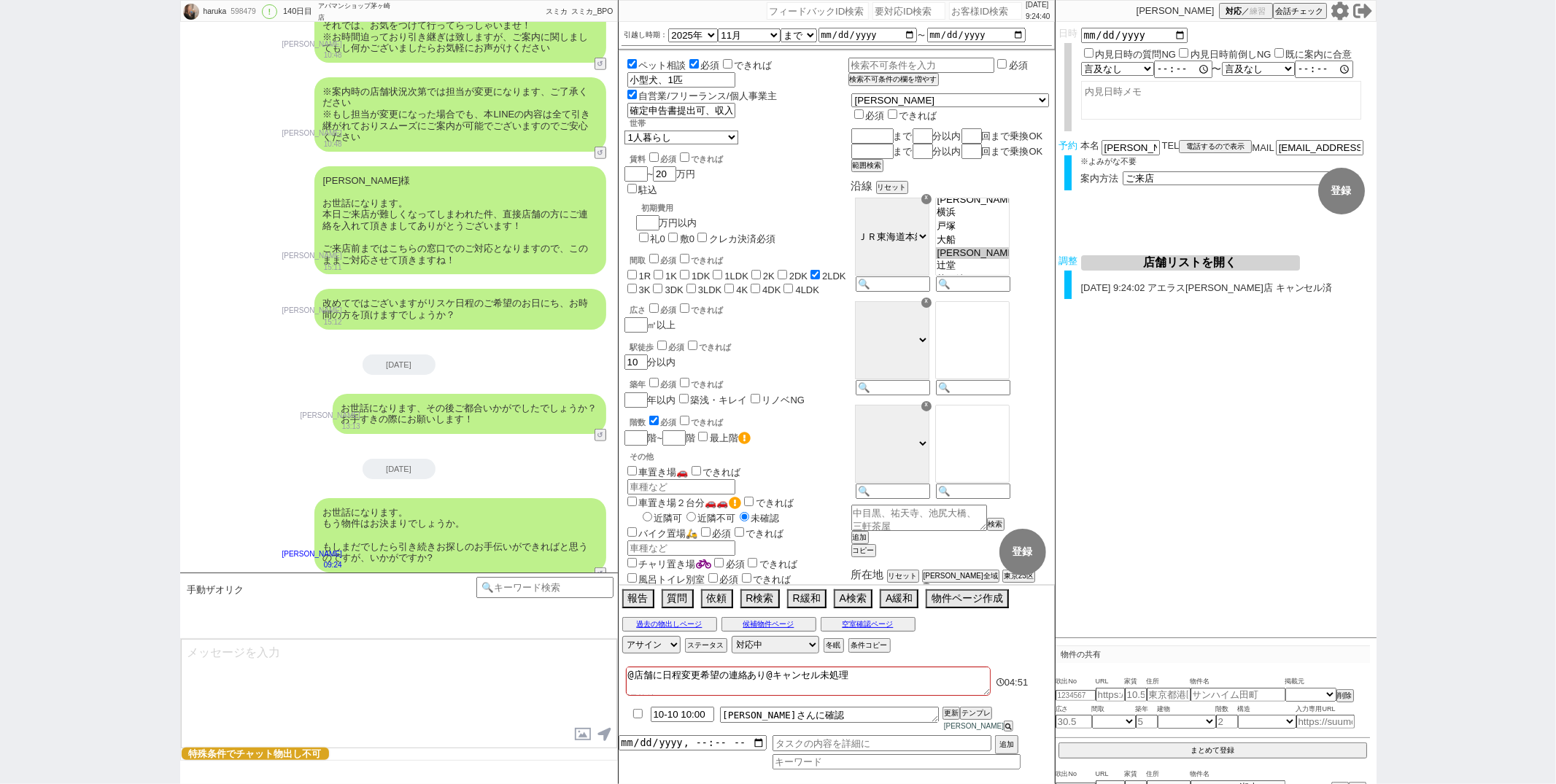
select select
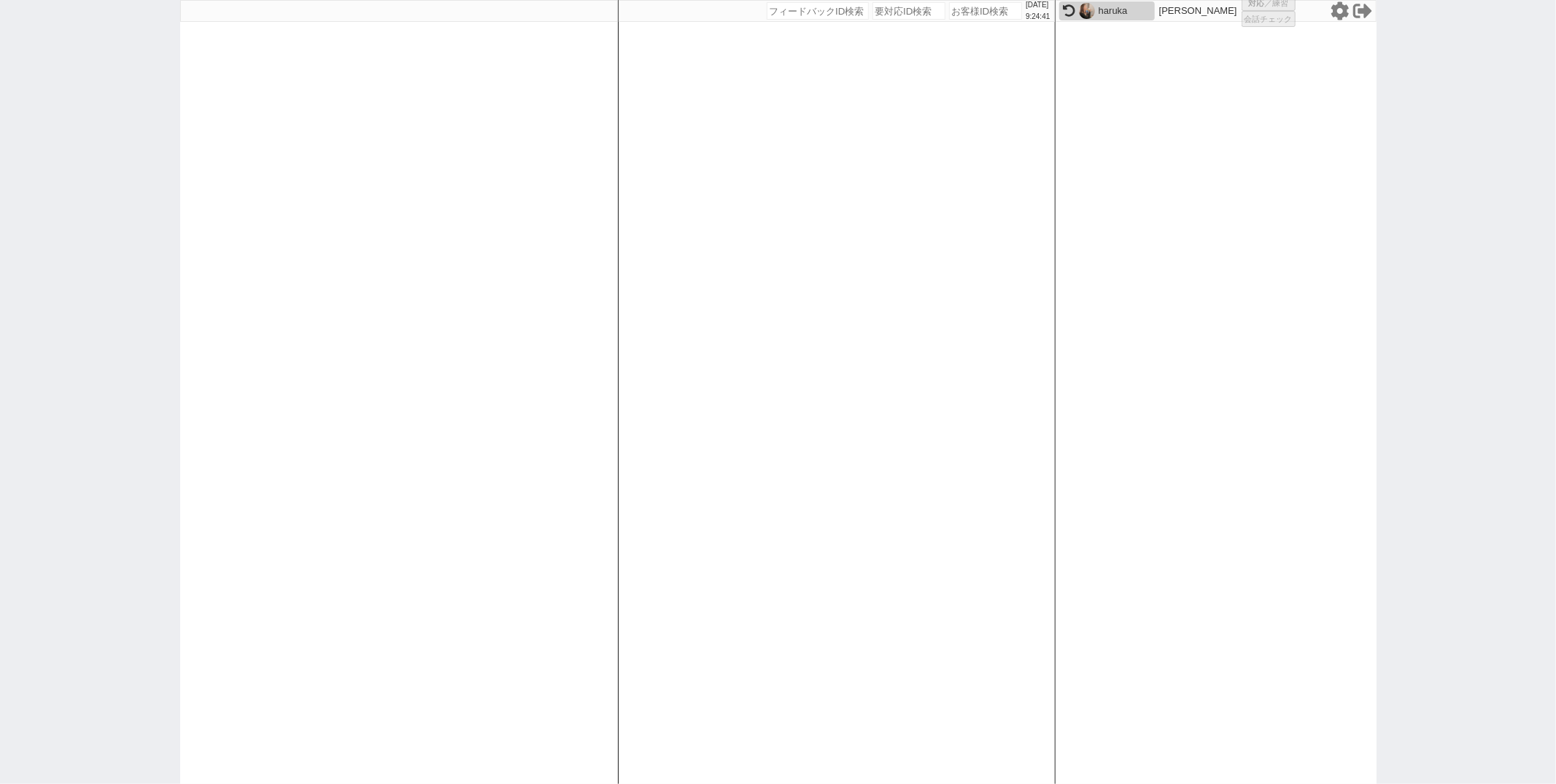
select select
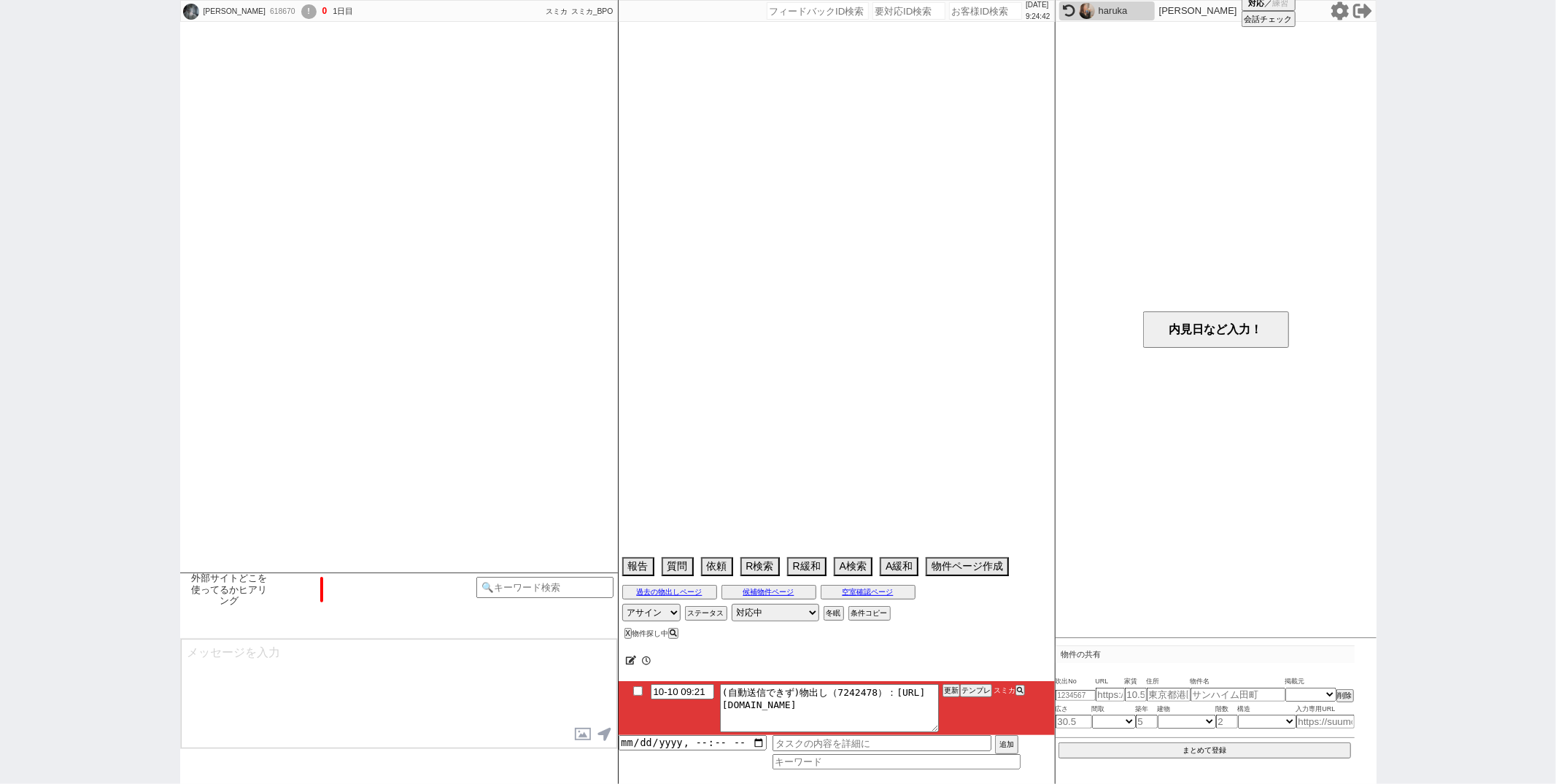
select select "2025"
select select "11"
select select "36"
select select "6"
select select "14"
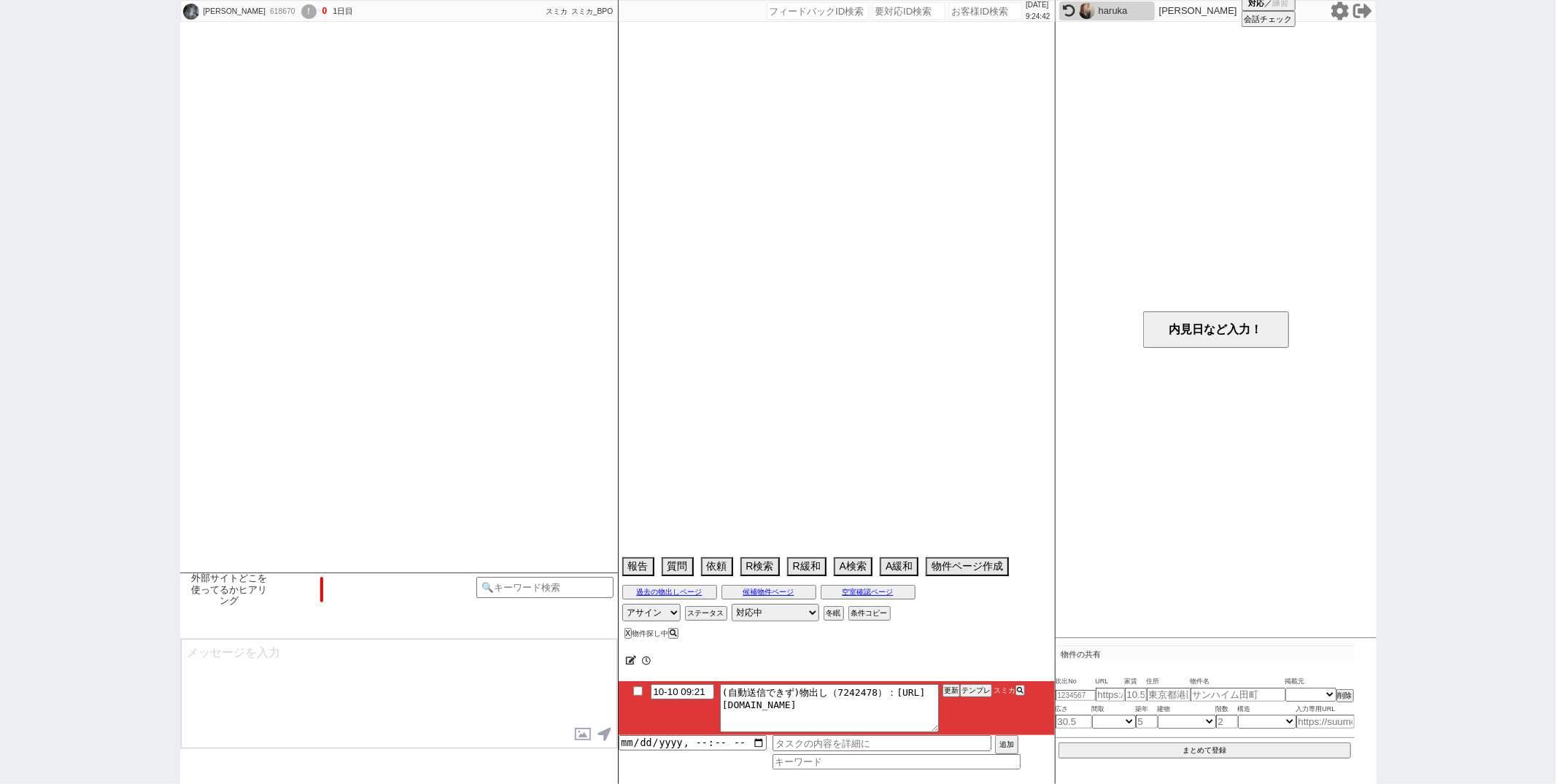
select select "95"
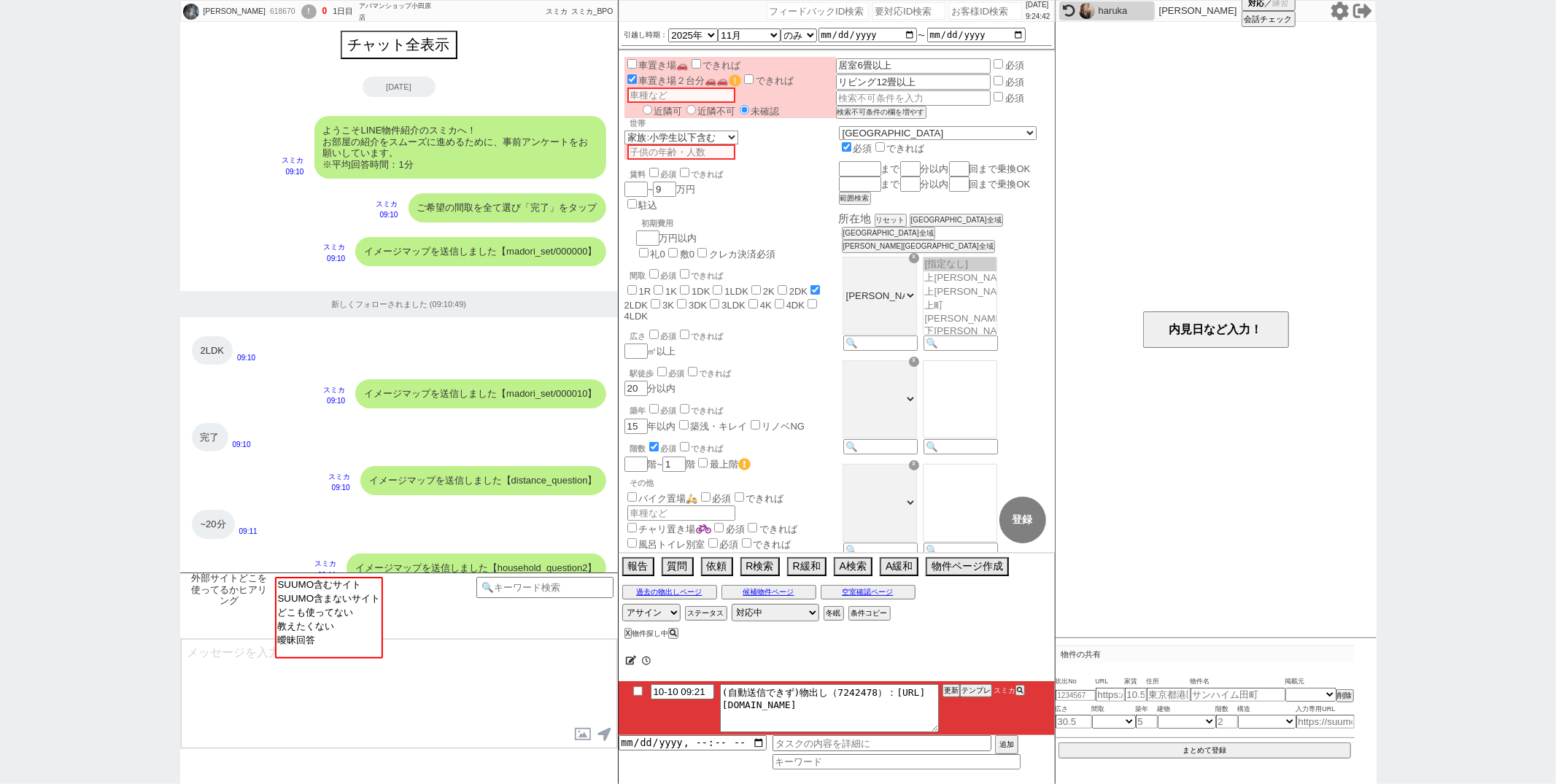
scroll to position [1164, 0]
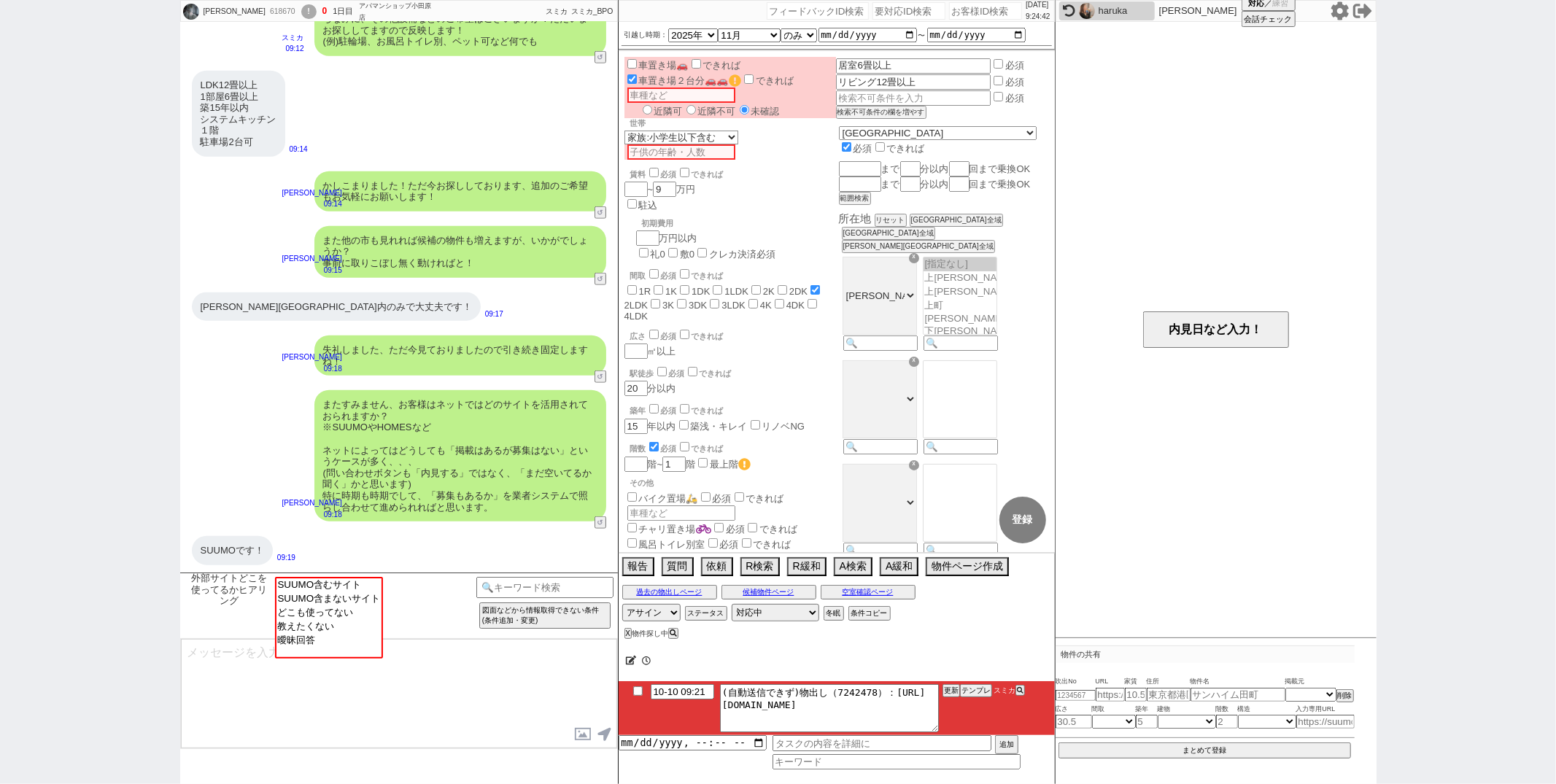
click at [1066, 8] on icon at bounding box center [1069, 11] width 12 height 12
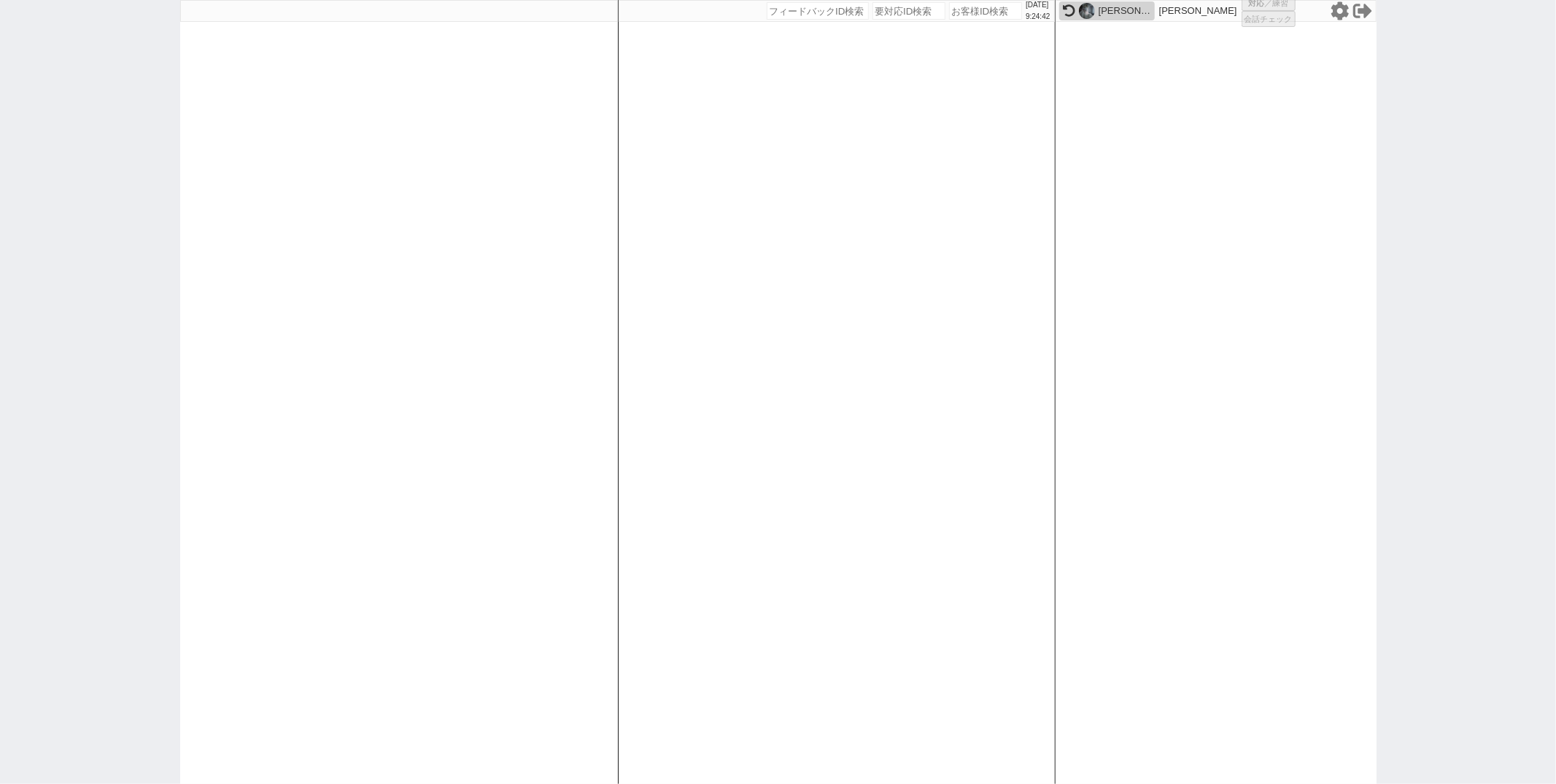
select select "372"
select select "2"
select select
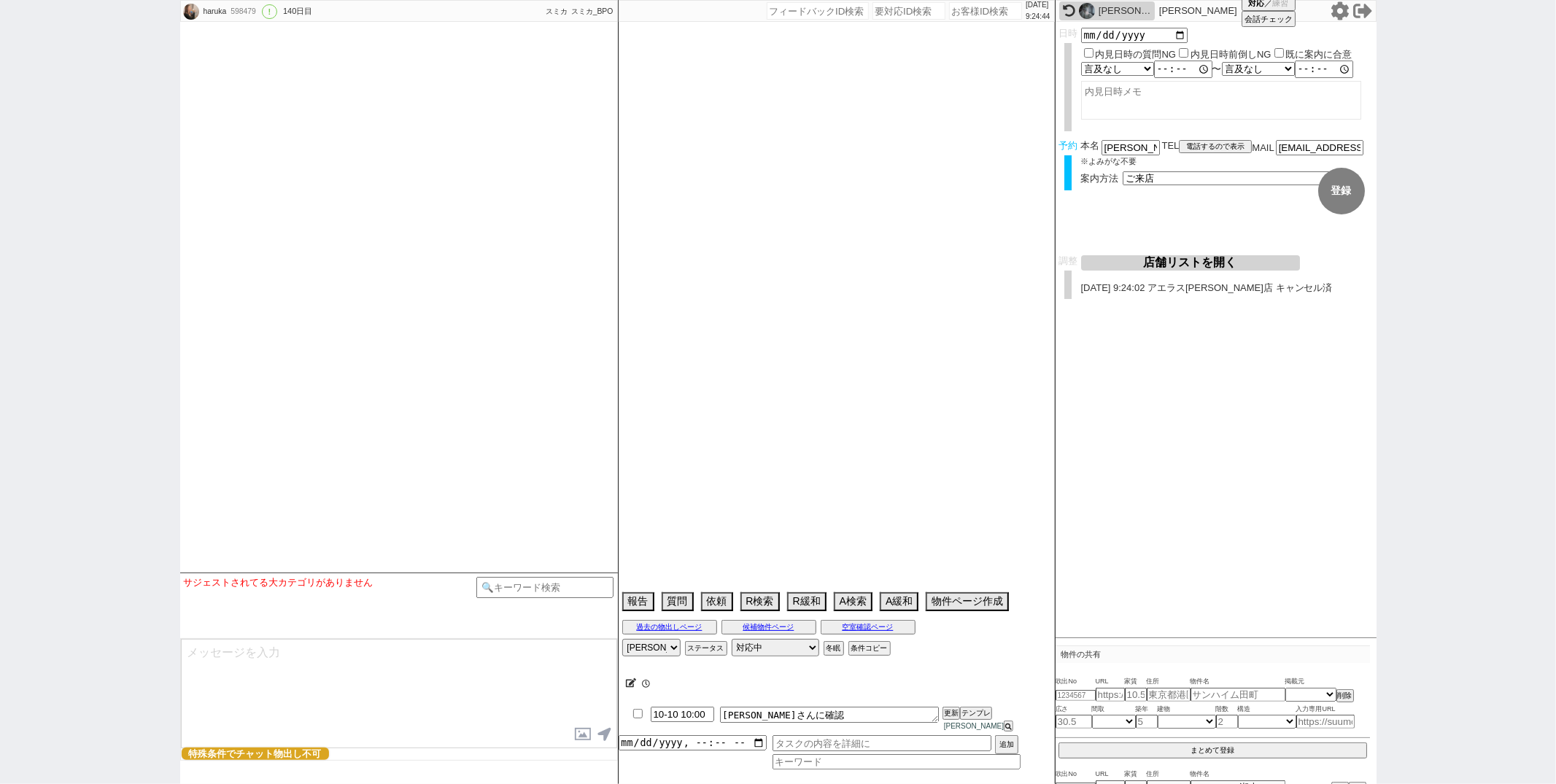
type textarea "@店舗に日程変更希望の連絡あり@キャンセル未処理 調整後キャンセルあり"
select select "2025"
select select "11"
select select "37"
select select "0"
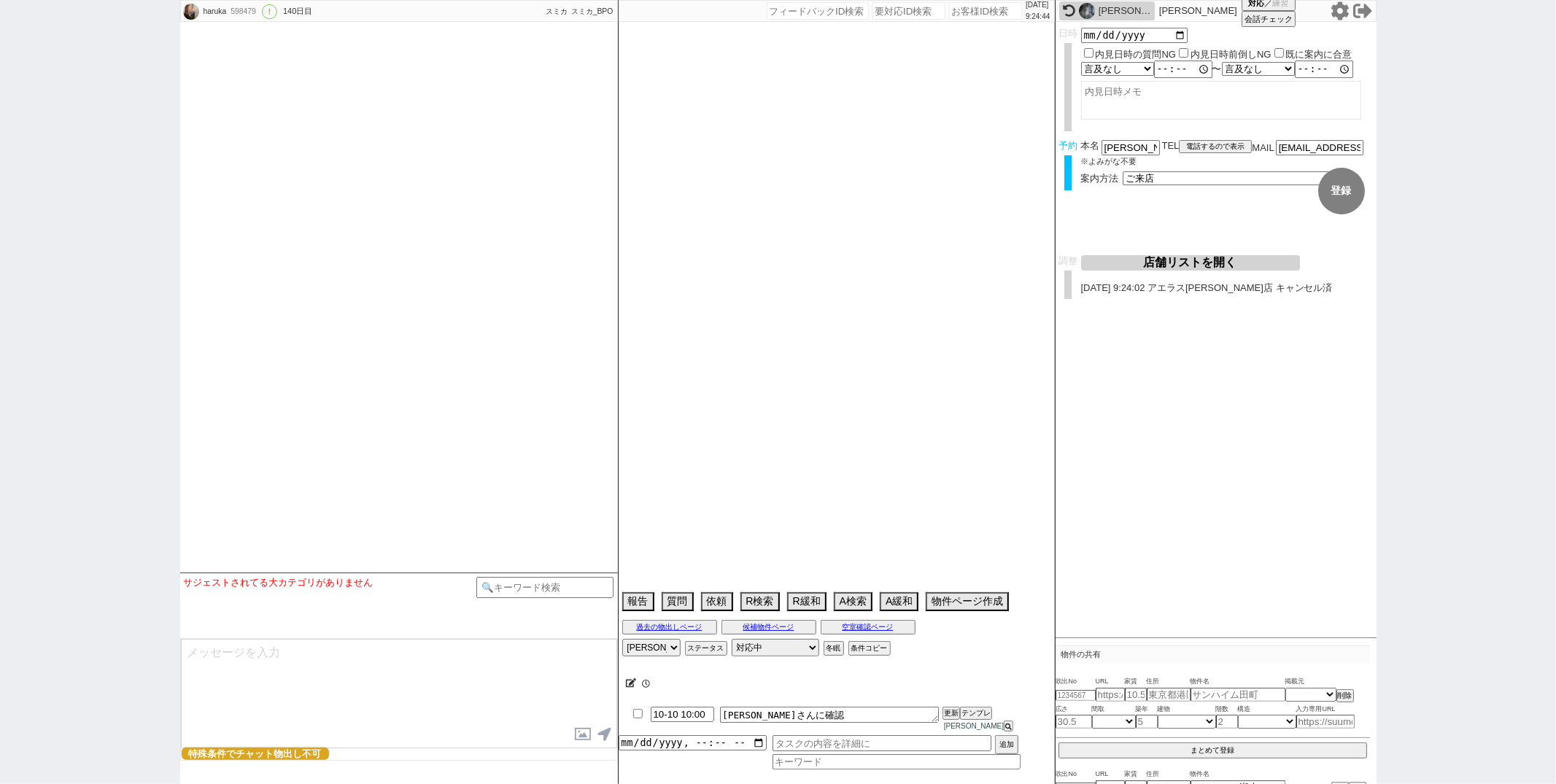
select select "13"
select select "453"
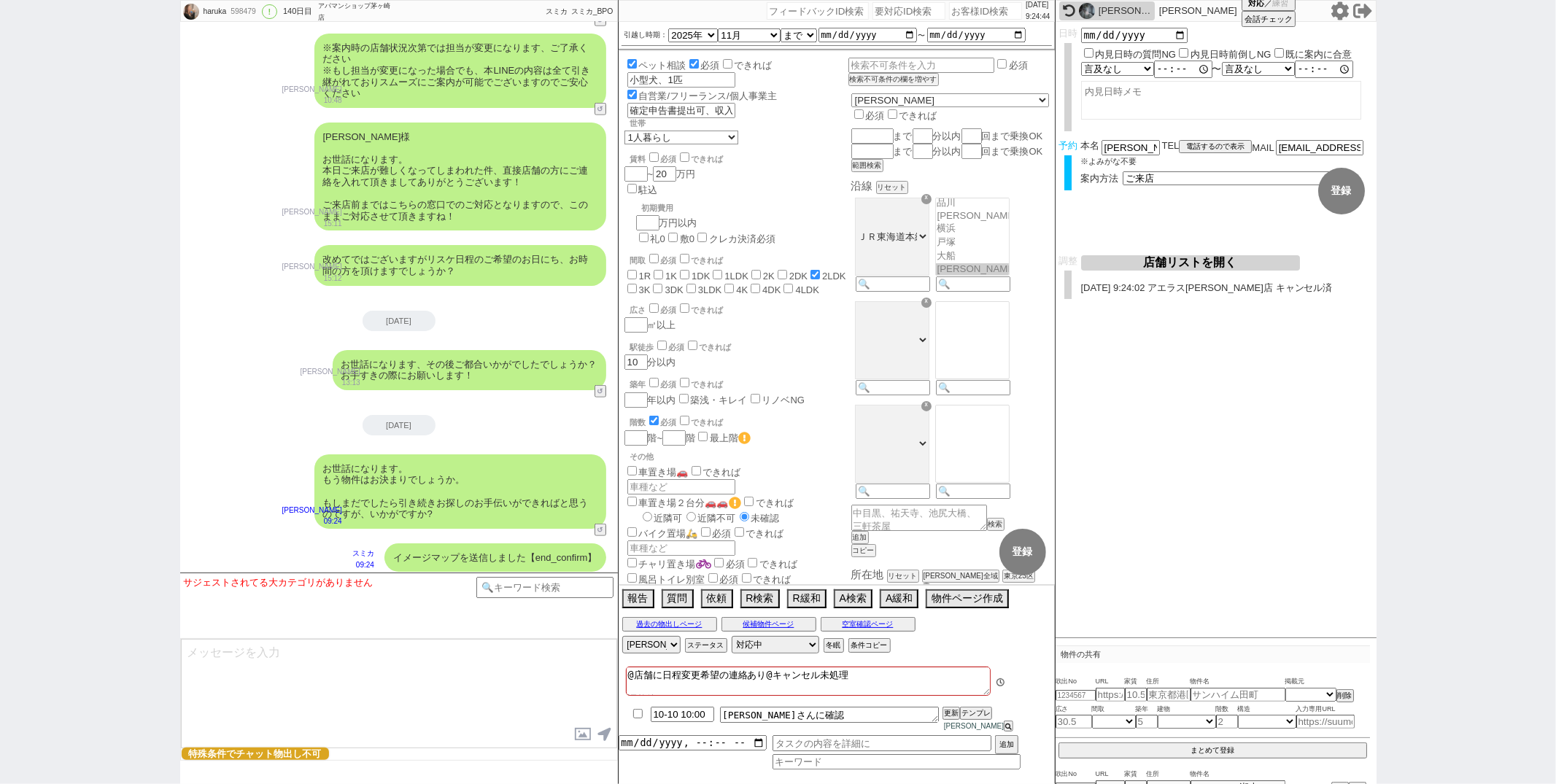
scroll to position [46, 0]
click at [767, 653] on select "対応中 引き継ぎ完了 ブロック 長期間返信なし 紹介不可 別の所で決まった 客の都合で引越しが無くなった 接客開始後に冬眠" at bounding box center [776, 644] width 88 height 17
select select "600"
click at [732, 647] on select "対応中 引き継ぎ完了 ブロック 長期間返信なし 紹介不可 別の所で決まった 客の都合で引越しが無くなった 接客開始後に冬眠" at bounding box center [776, 644] width 88 height 17
select select
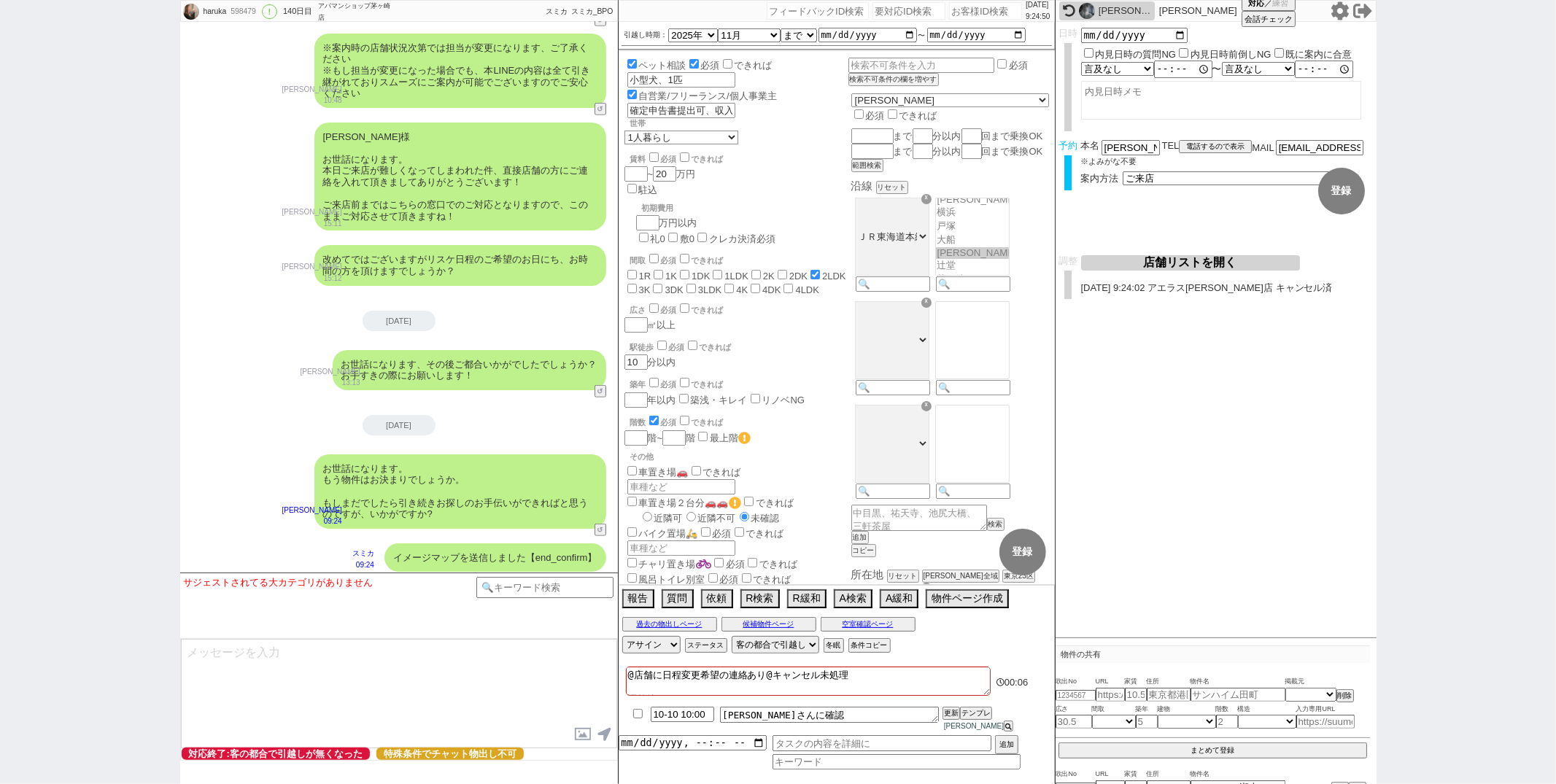
click at [635, 718] on input "checkbox" at bounding box center [638, 714] width 21 height 10
checkbox input "true"
click at [950, 718] on button "更新" at bounding box center [949, 714] width 14 height 11
click at [715, 651] on button "ステータス" at bounding box center [705, 645] width 39 height 11
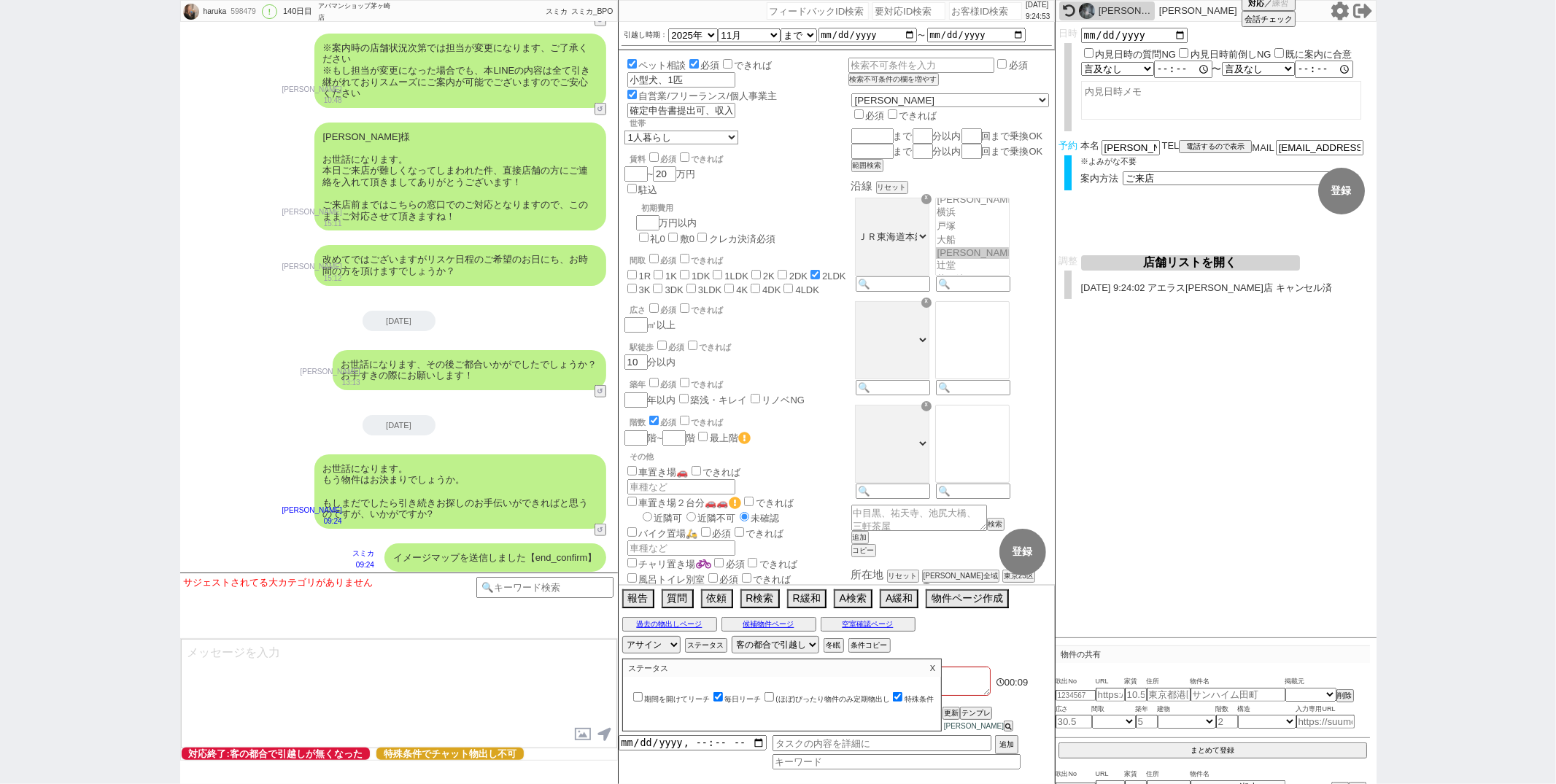
click at [717, 702] on input "毎日リーチ" at bounding box center [718, 697] width 10 height 10
checkbox input "false"
click at [932, 675] on p "X" at bounding box center [933, 668] width 17 height 17
paste input "617085"
type input "617085"
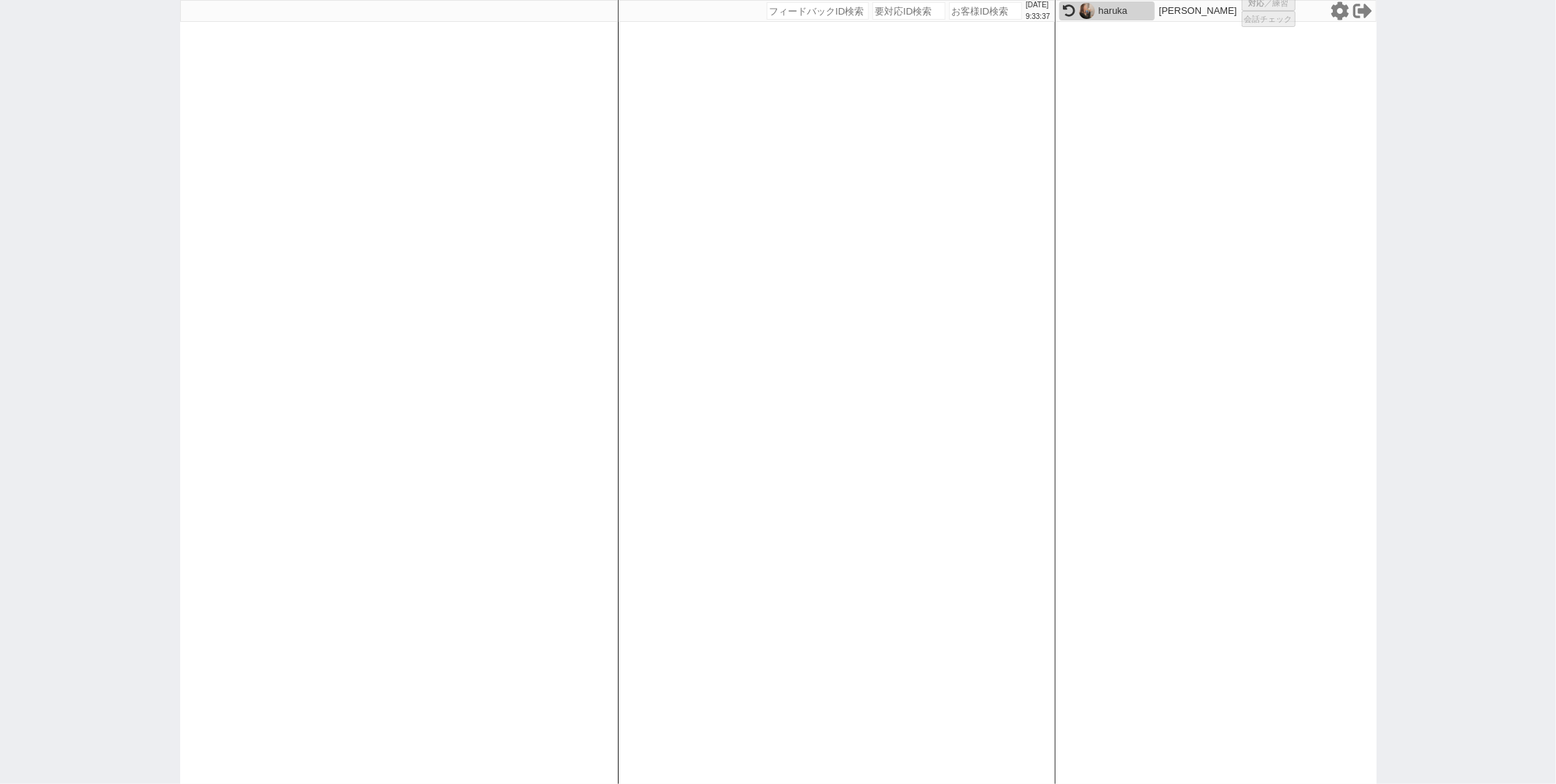
select select "1"
select select "2"
select select
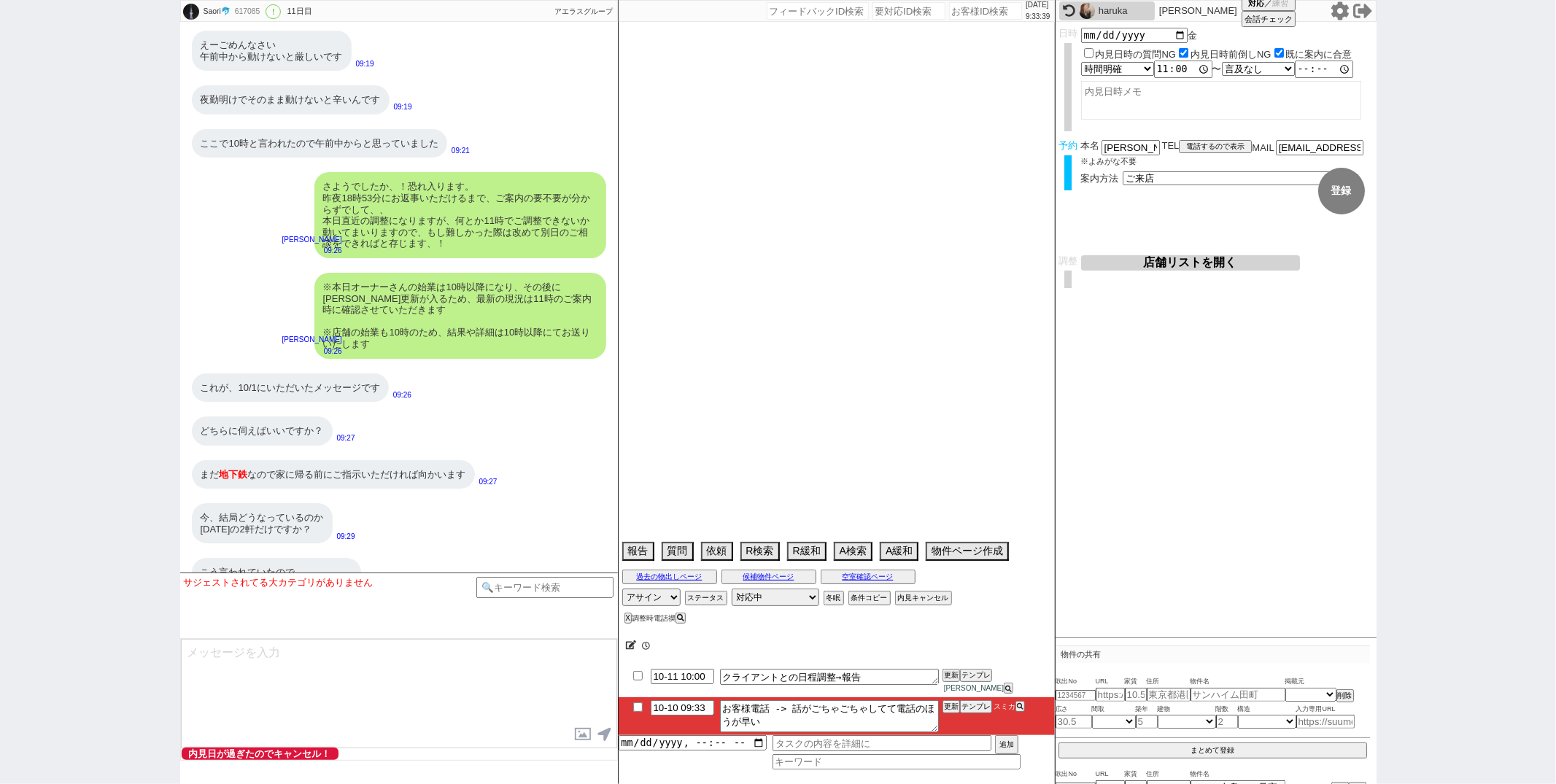
scroll to position [11901, 0]
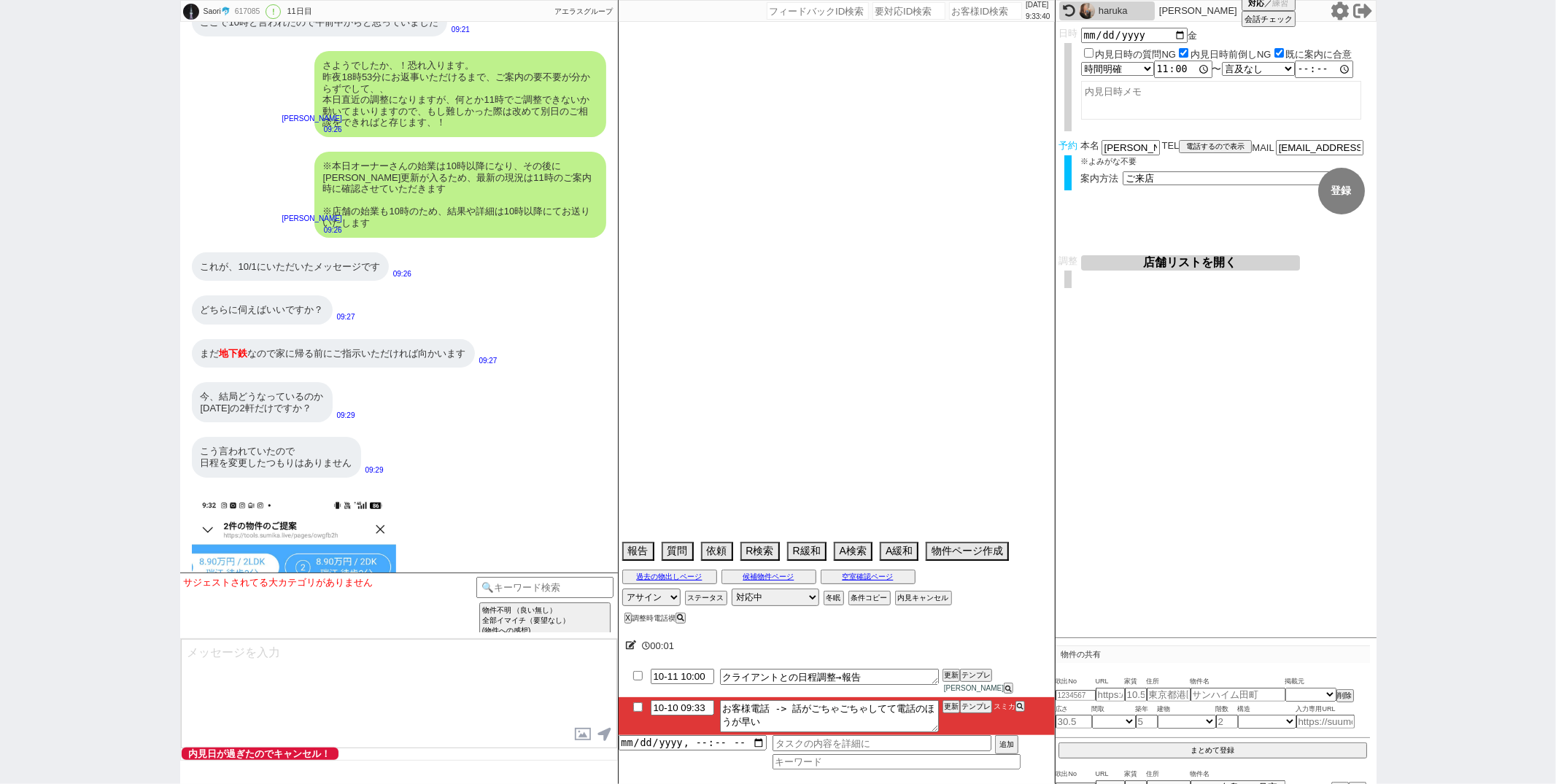
type textarea "@@最新の現況はご案内時にと言ったので、時間ないのでそのまま管理せずに調整する@@ 落合、中井に在住、他社なし、候補なし来店しない＠前日調整＠"
select select "15"
select select "0"
select select "69"
select select "75"
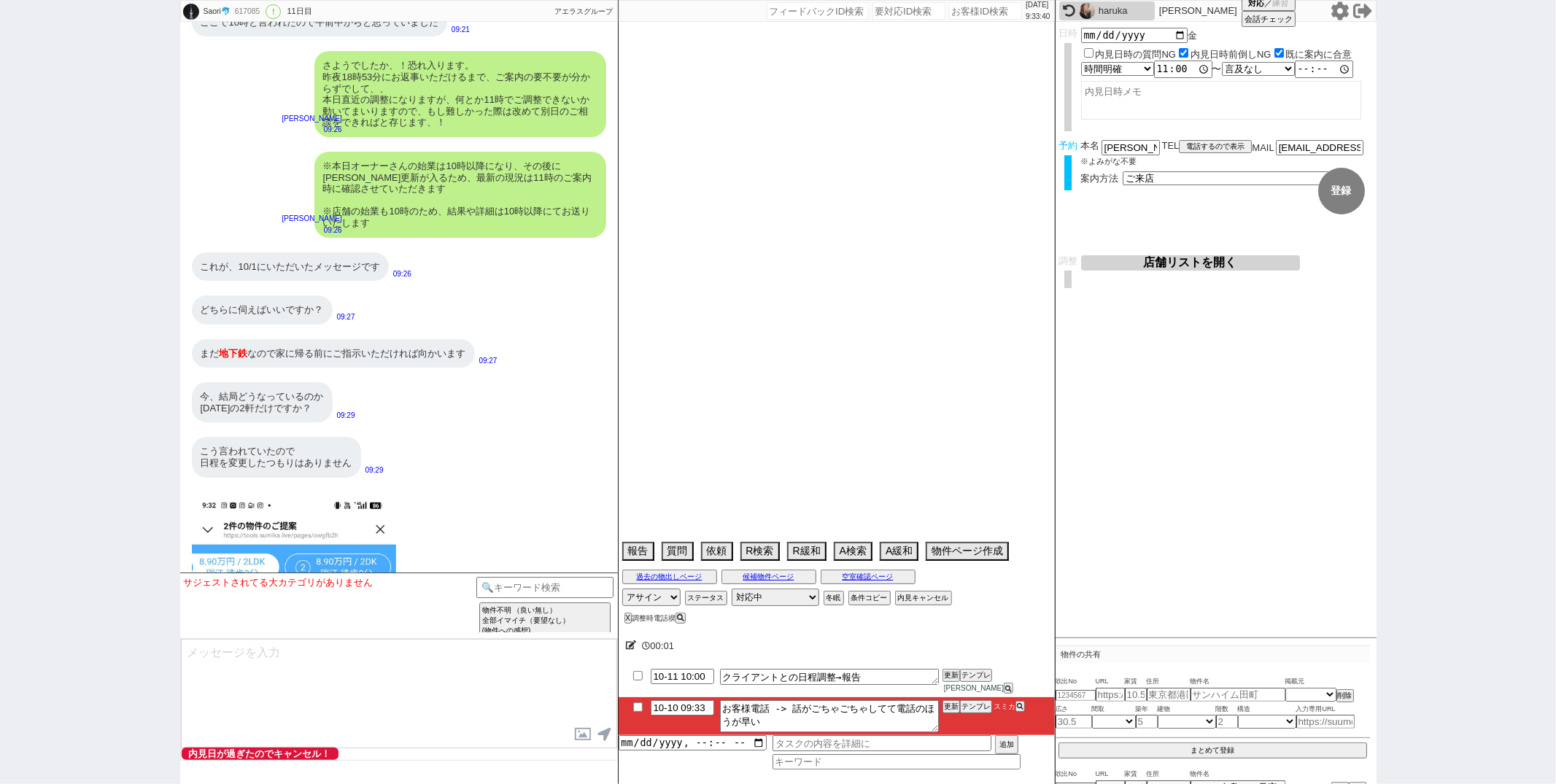
select select "14"
select select "813"
select select "23"
select select "726"
select select "60"
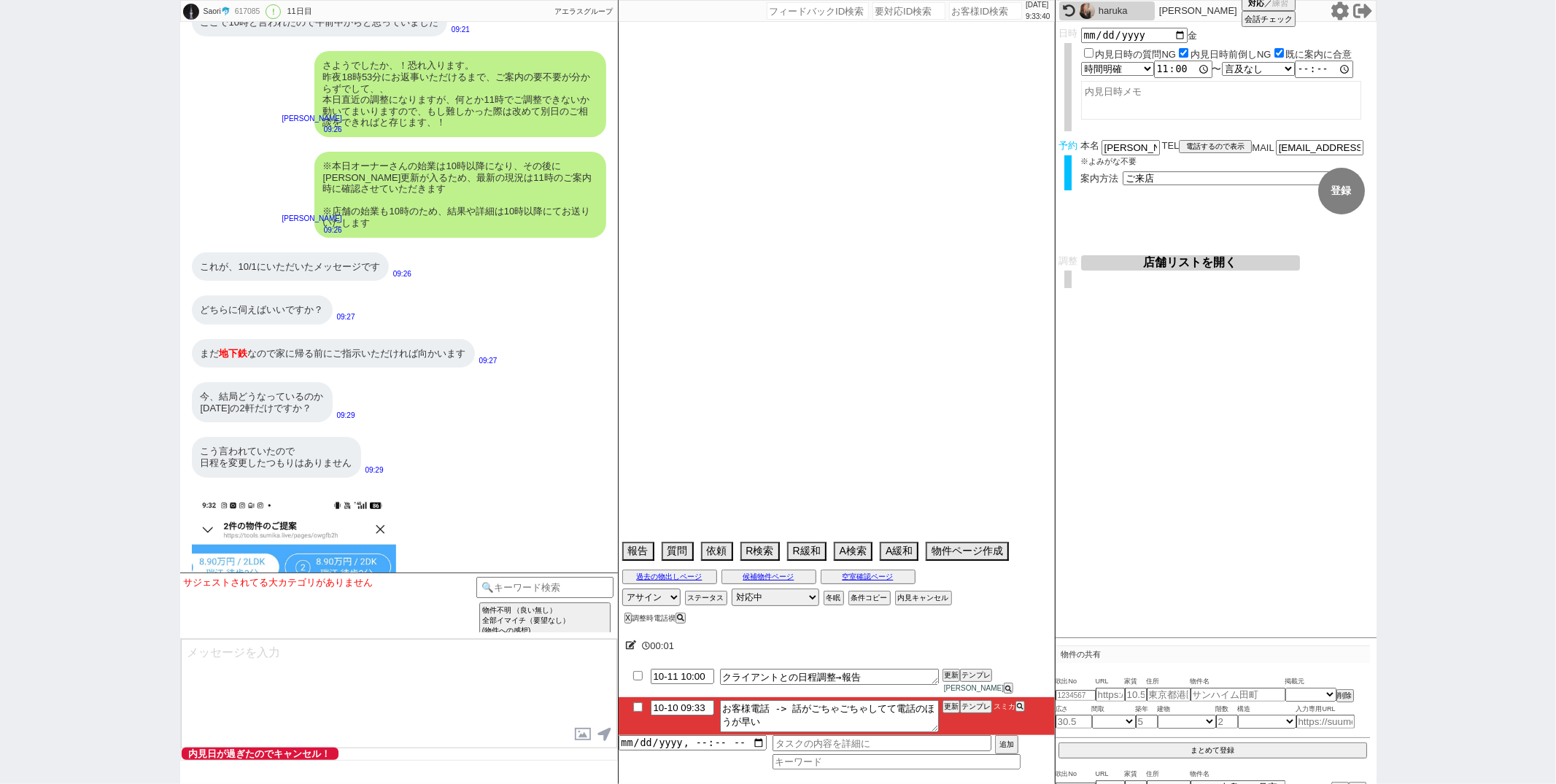
select select "63"
select select "62"
select select "71"
select select "70"
select select "1680"
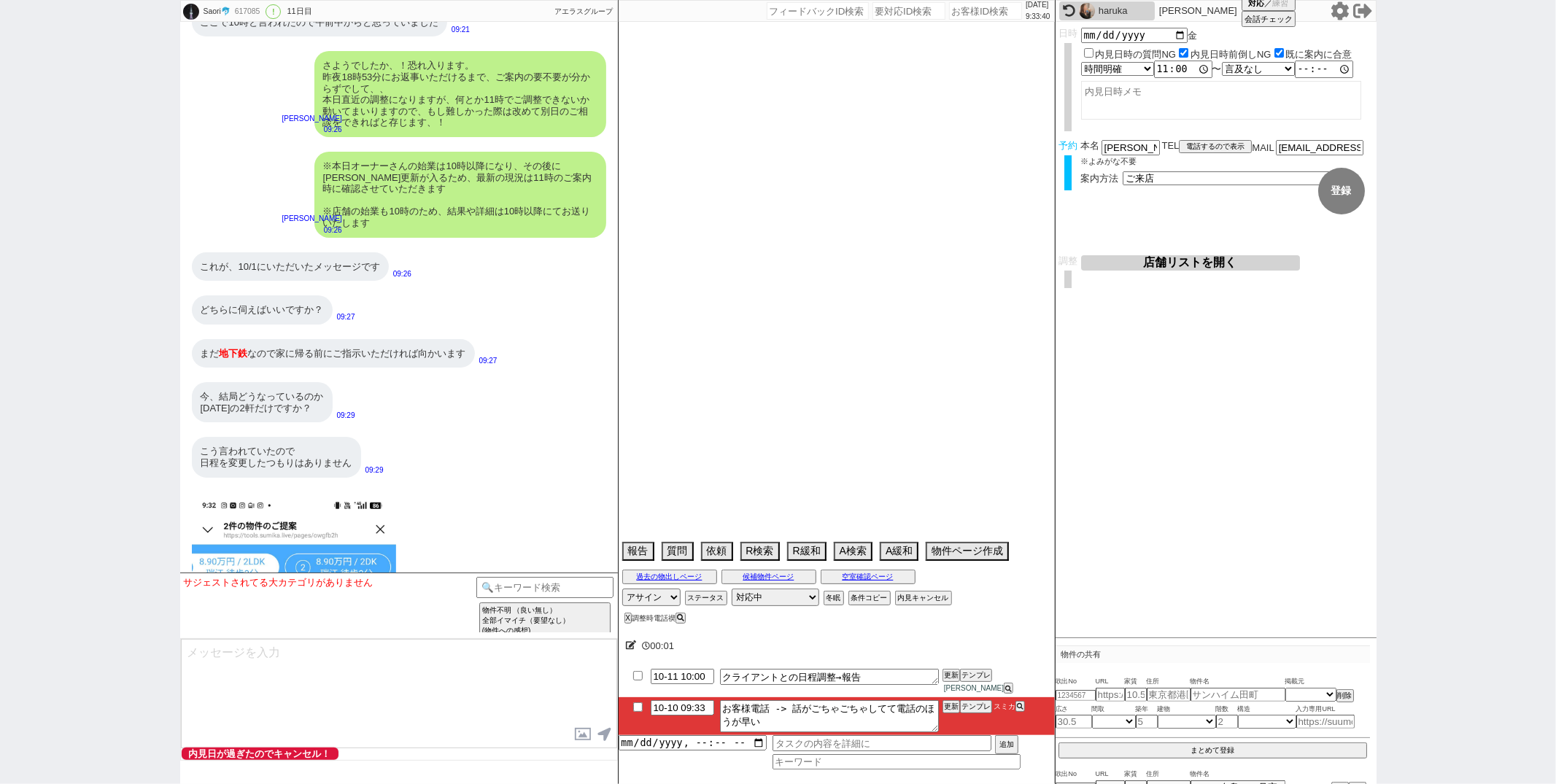
select select "64"
select select "57"
select select "65"
select select "1581"
select select "59"
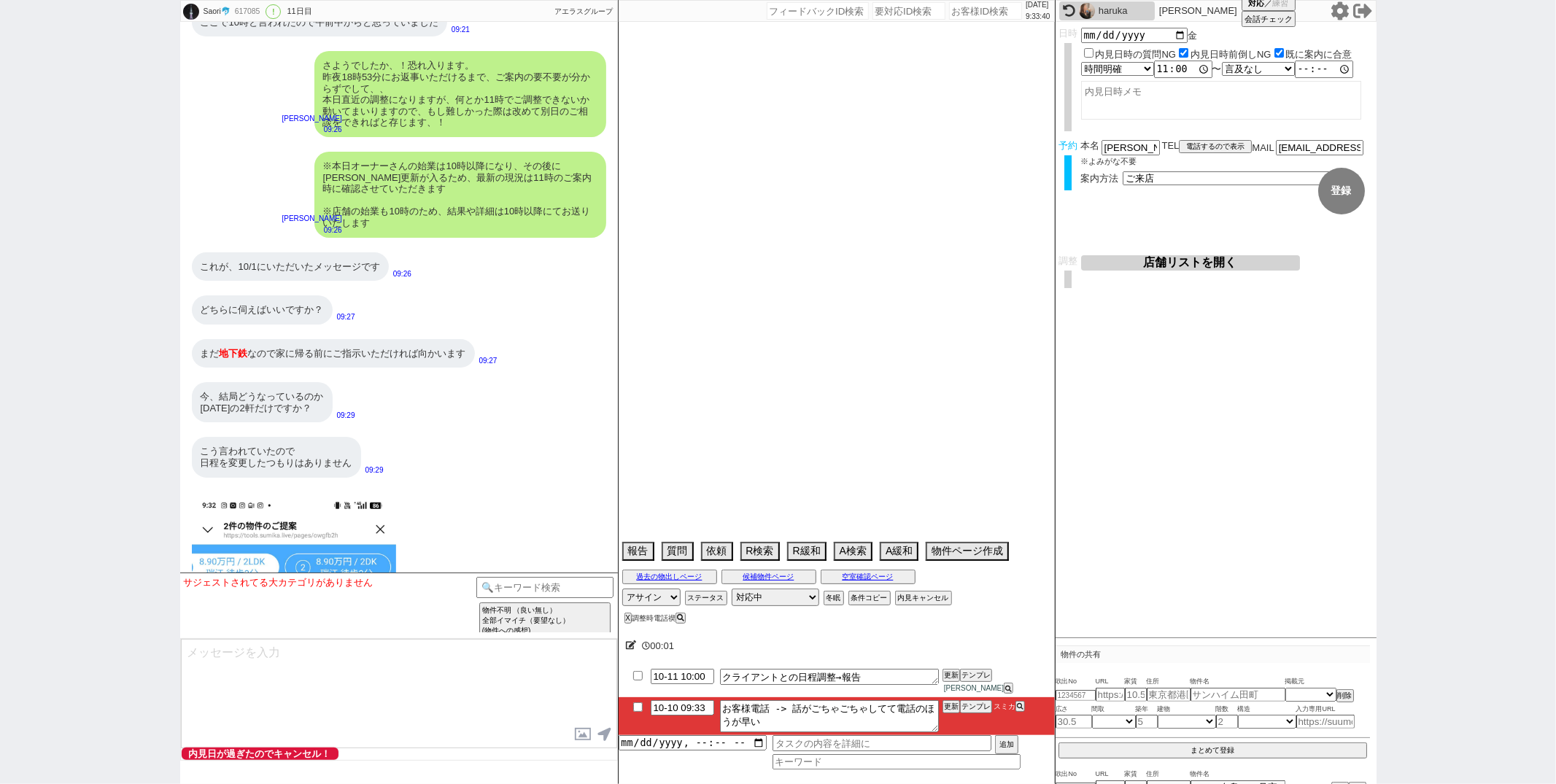
select select "1459"
select select "67"
select select "54"
select select "29"
select select "66"
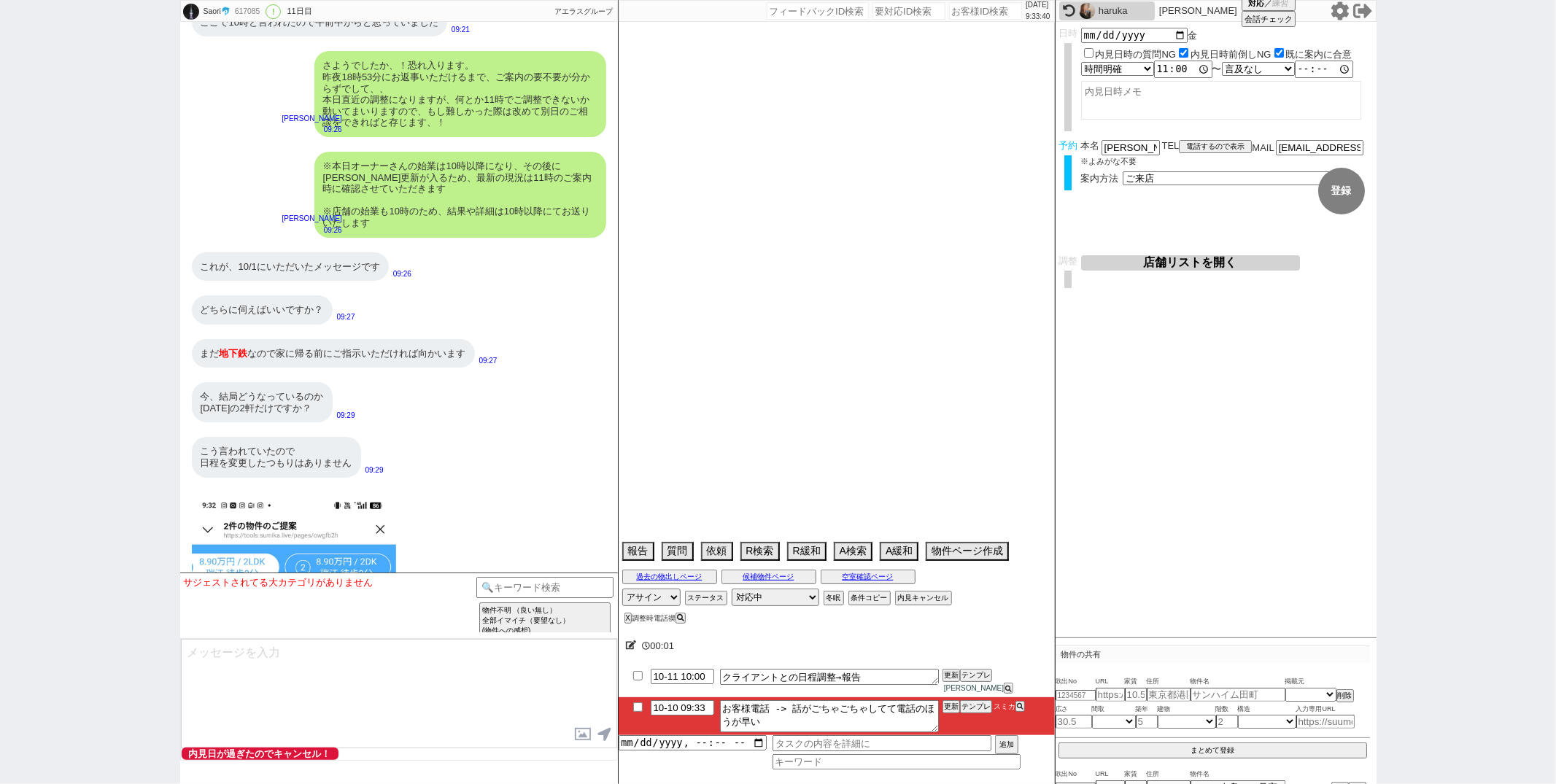
select select "33"
select select "950"
select select "74"
select select "50"
select select "72"
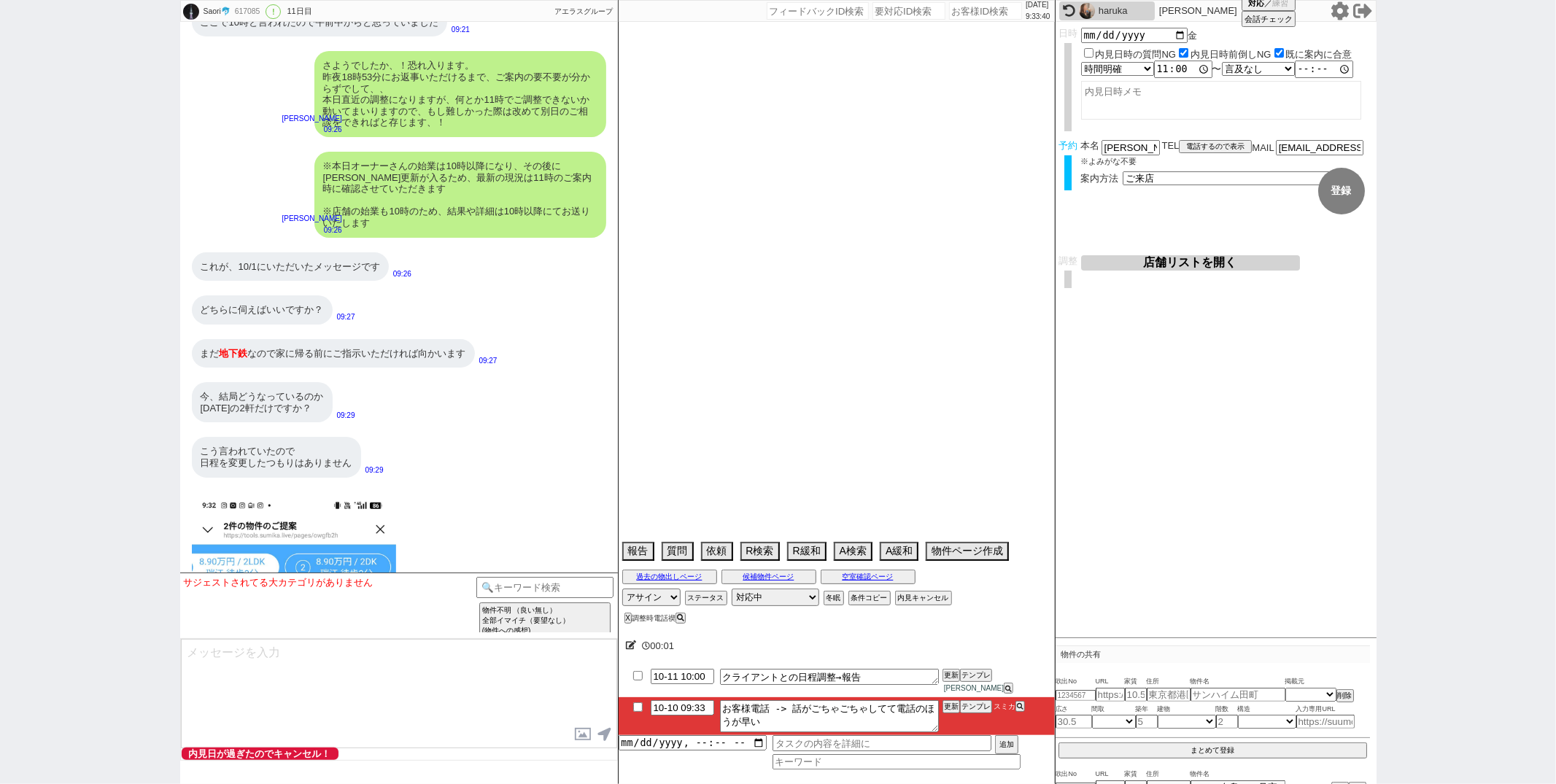
select select "56"
select select "25"
select select "3116"
select select "9"
select select "332"
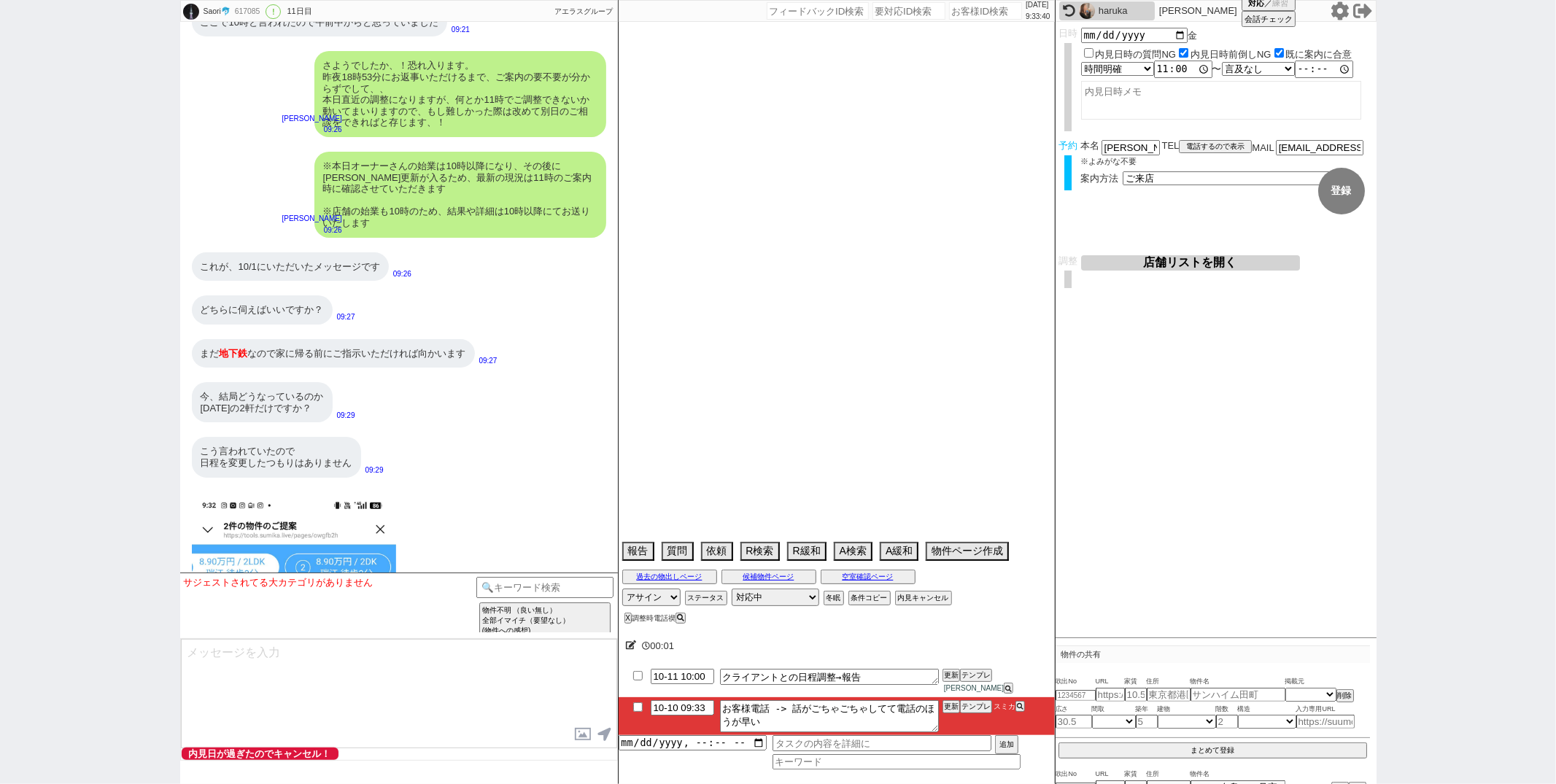
select select "52"
select select "12"
select select "73"
select select "7"
select select "38"
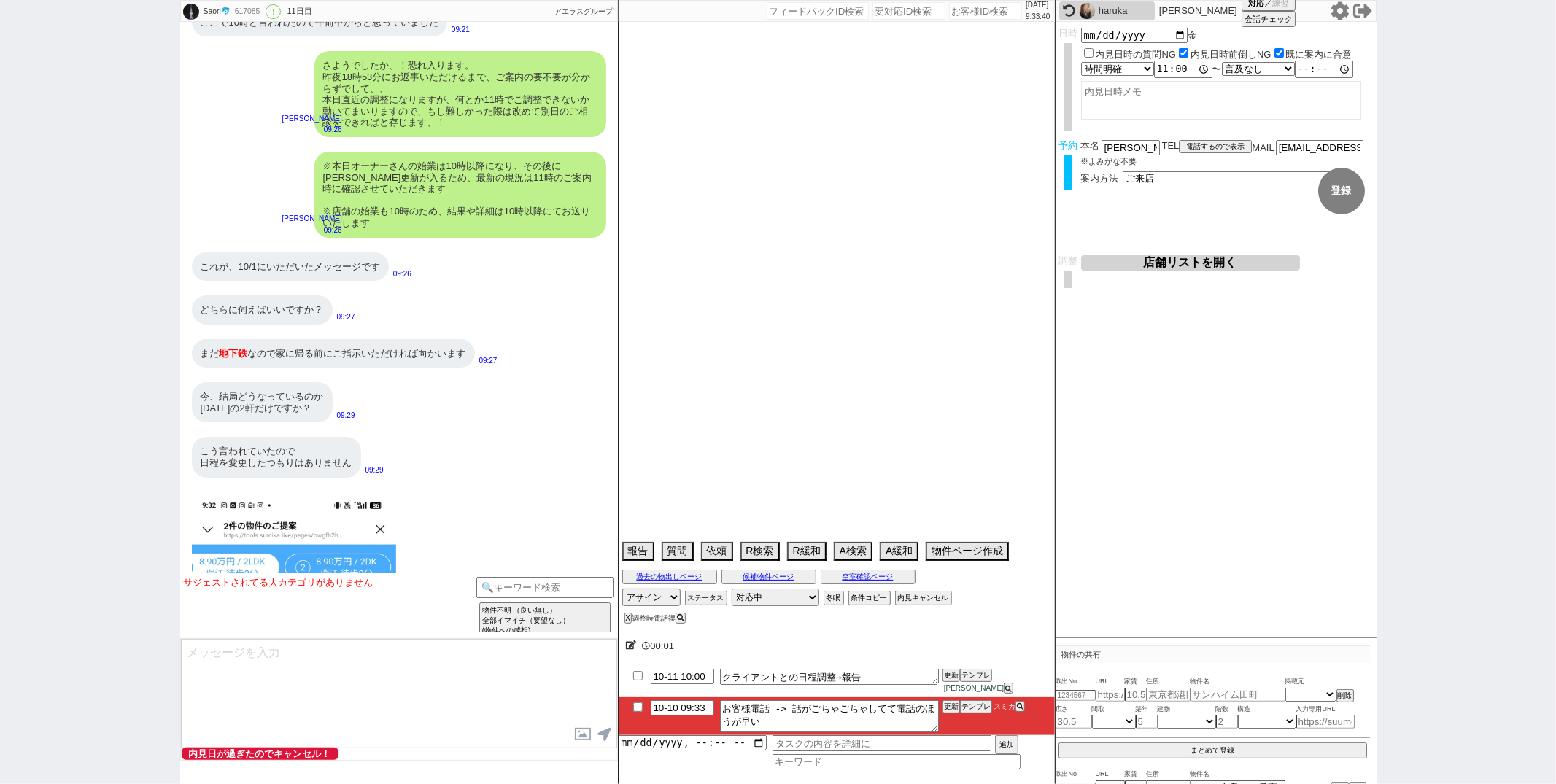
select select "15"
select select "58"
select select "27"
select select "11"
select select "77"
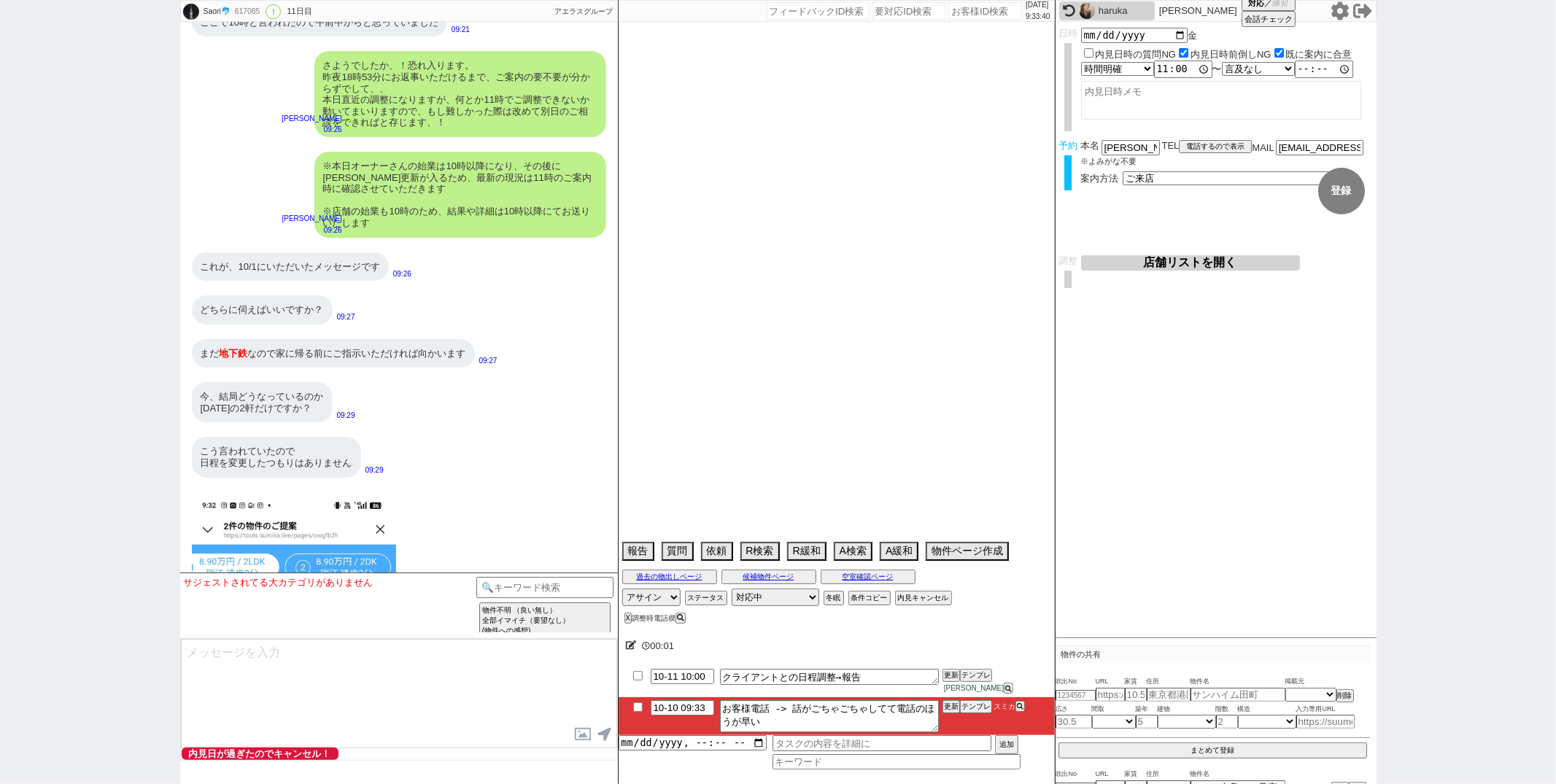
select select "30"
select select "47"
select select "34"
select select "44"
select select "24"
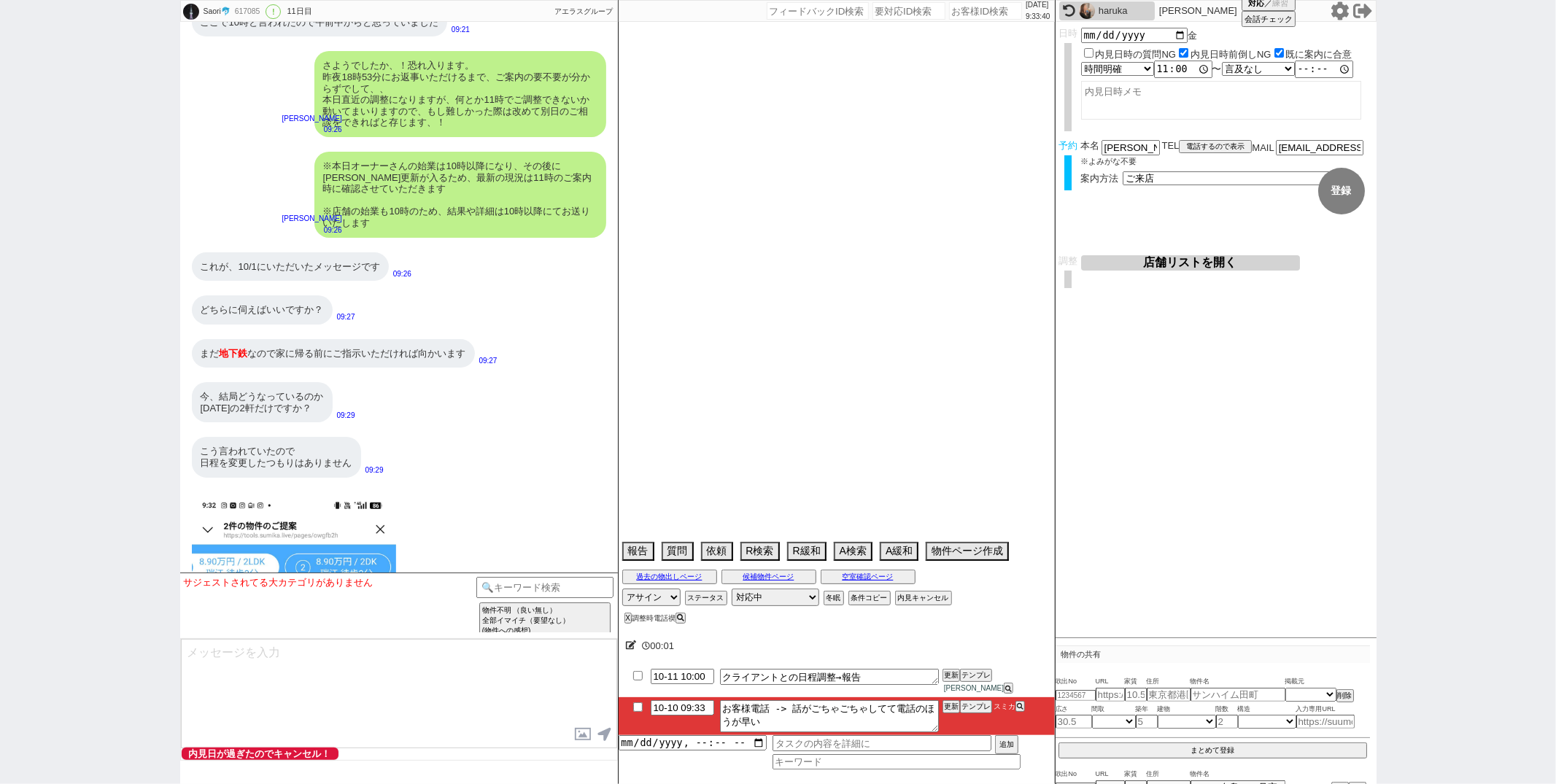
select select "51"
select select "61"
select select "76"
select select "53"
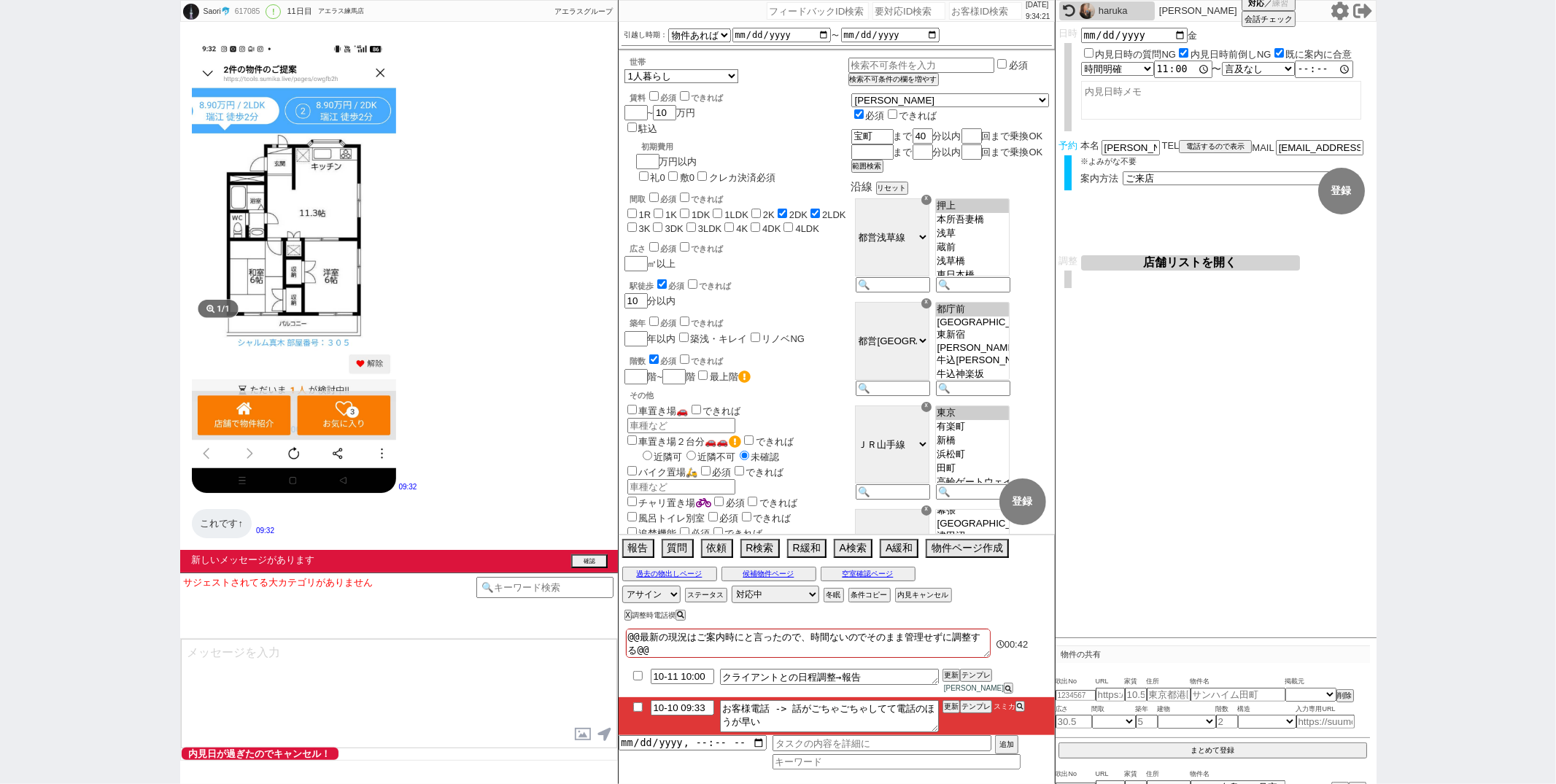
scroll to position [12434, 0]
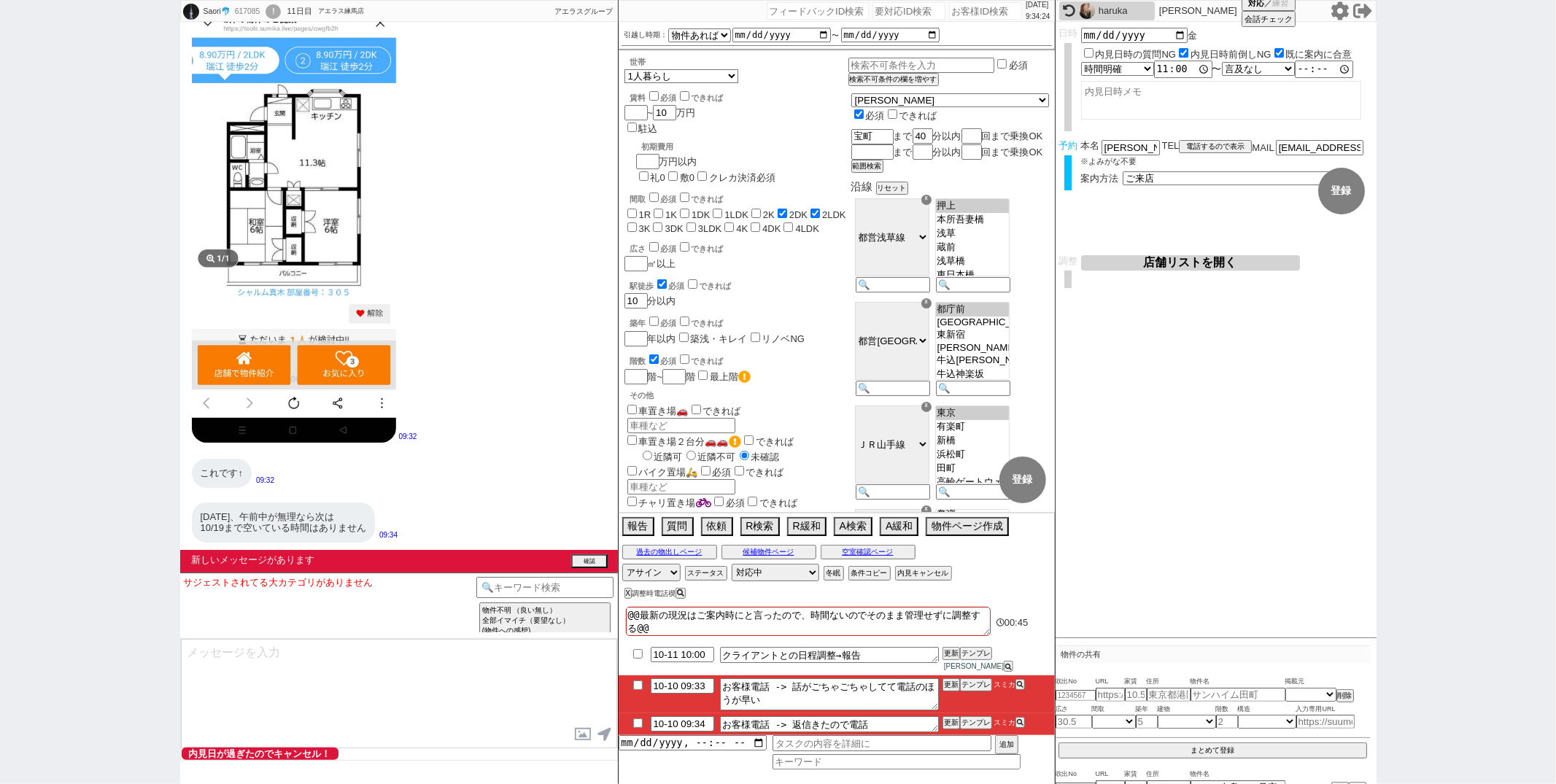
click at [593, 552] on div "新しいメッセージがあります 確認" at bounding box center [399, 561] width 438 height 23
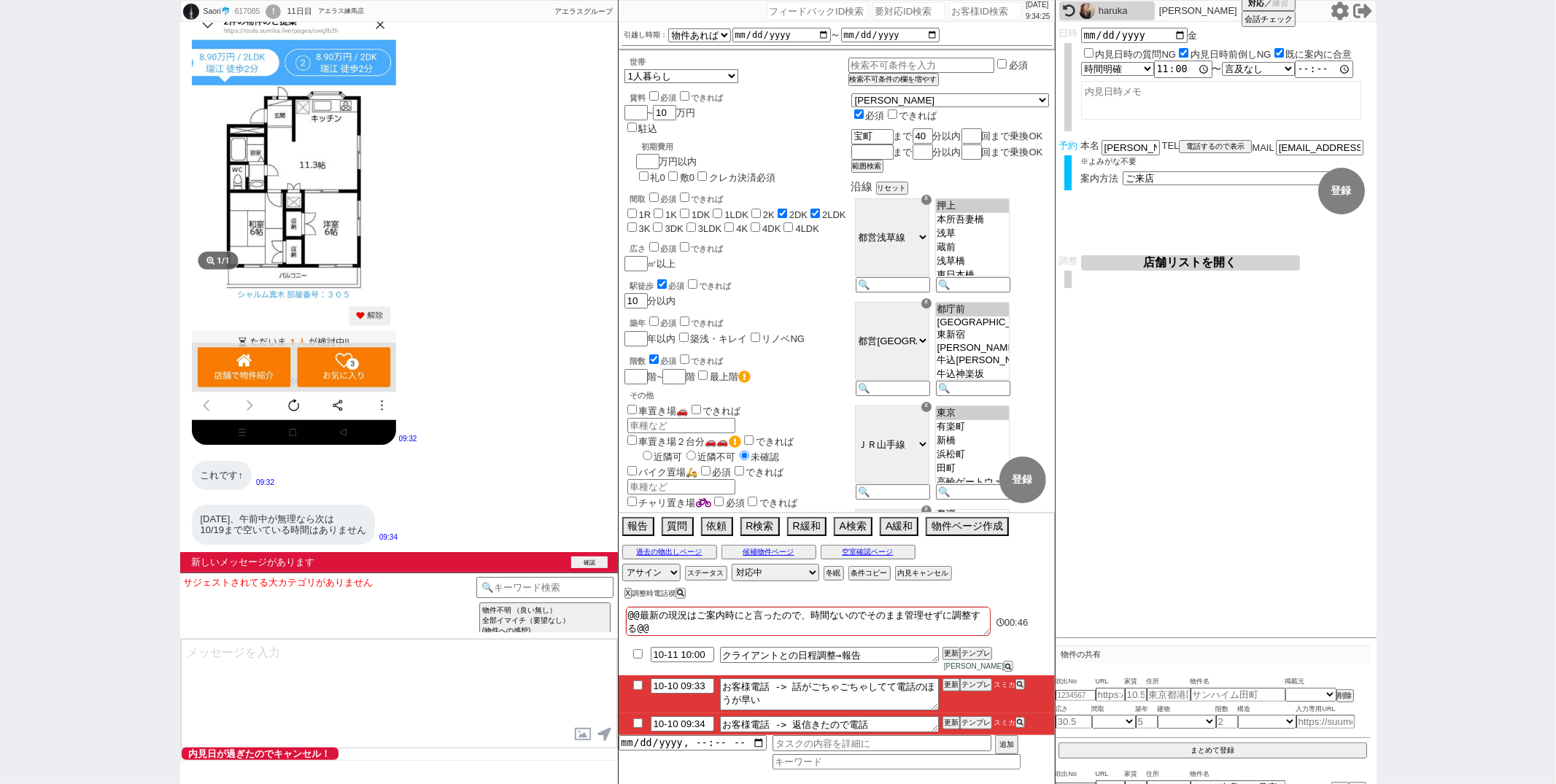
scroll to position [12432, 0]
click at [593, 555] on div "新しいメッセージがあります 確認" at bounding box center [399, 562] width 438 height 20
click at [577, 561] on button "確認" at bounding box center [589, 562] width 36 height 11
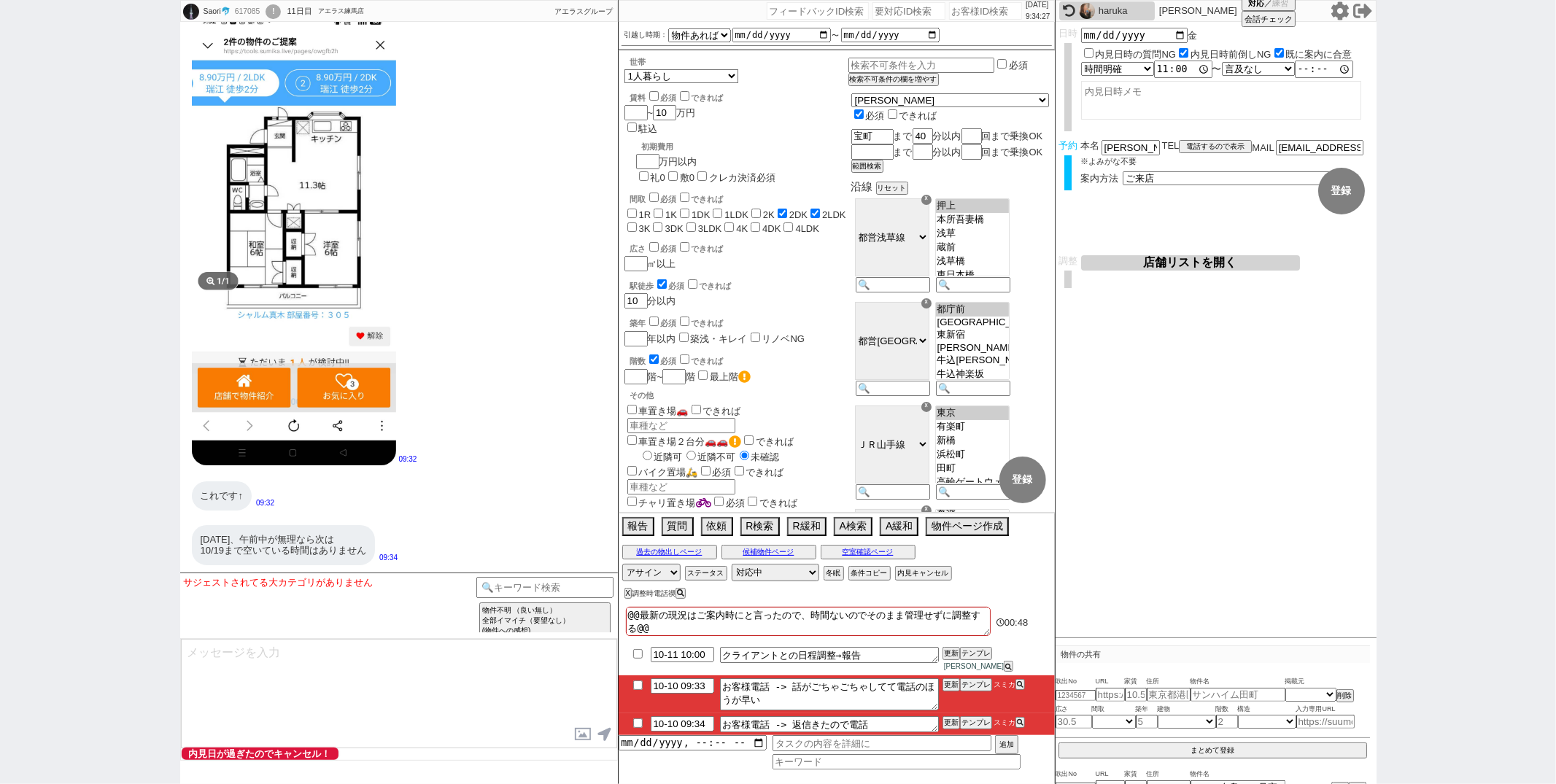
scroll to position [12412, 0]
click at [577, 515] on div "これです↑ 09:32" at bounding box center [399, 497] width 438 height 44
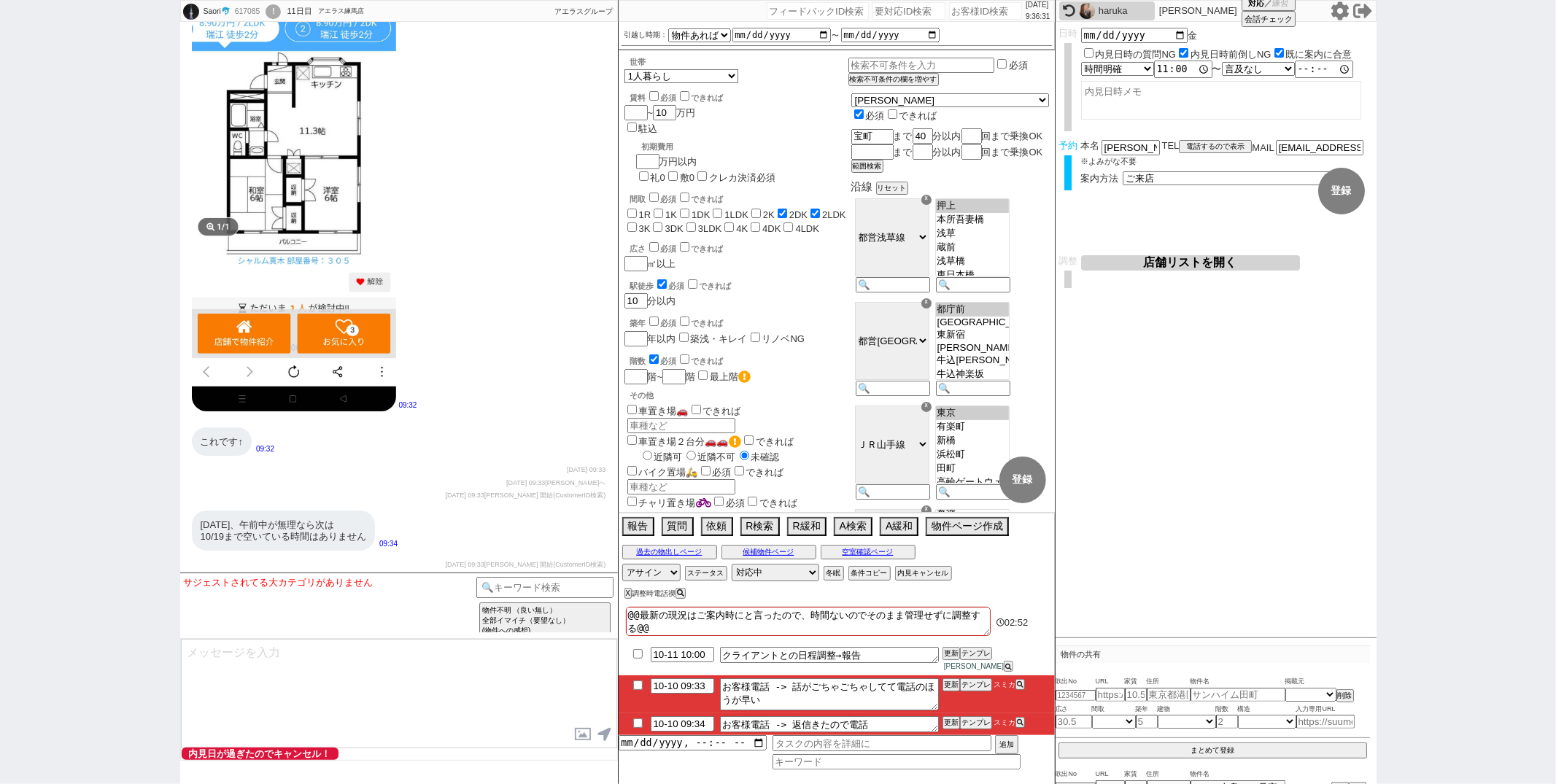
scroll to position [17733, 0]
click at [856, 558] on button "空室確認ページ" at bounding box center [869, 552] width 95 height 11
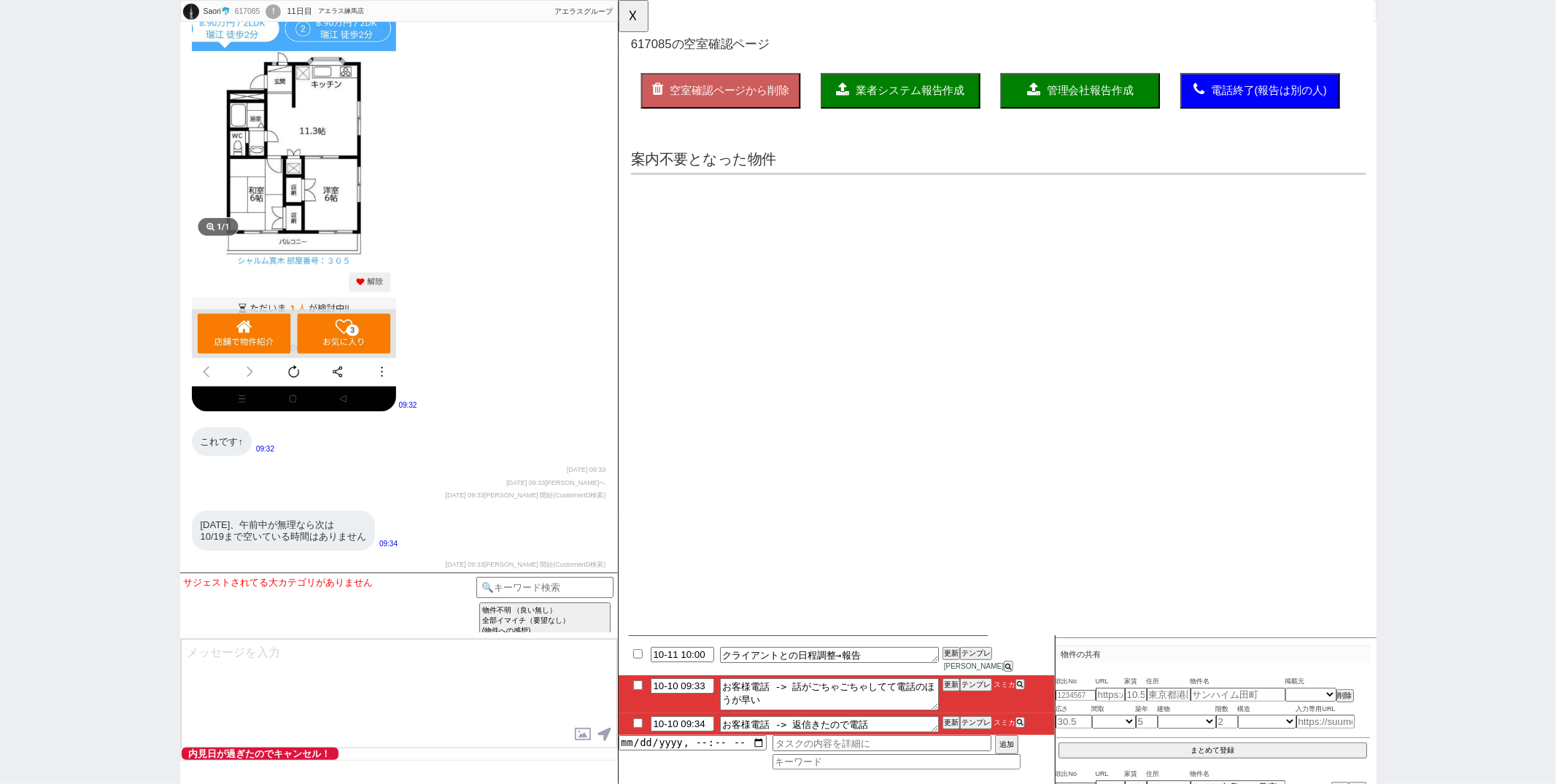
scroll to position [0, 0]
select select "another_room"
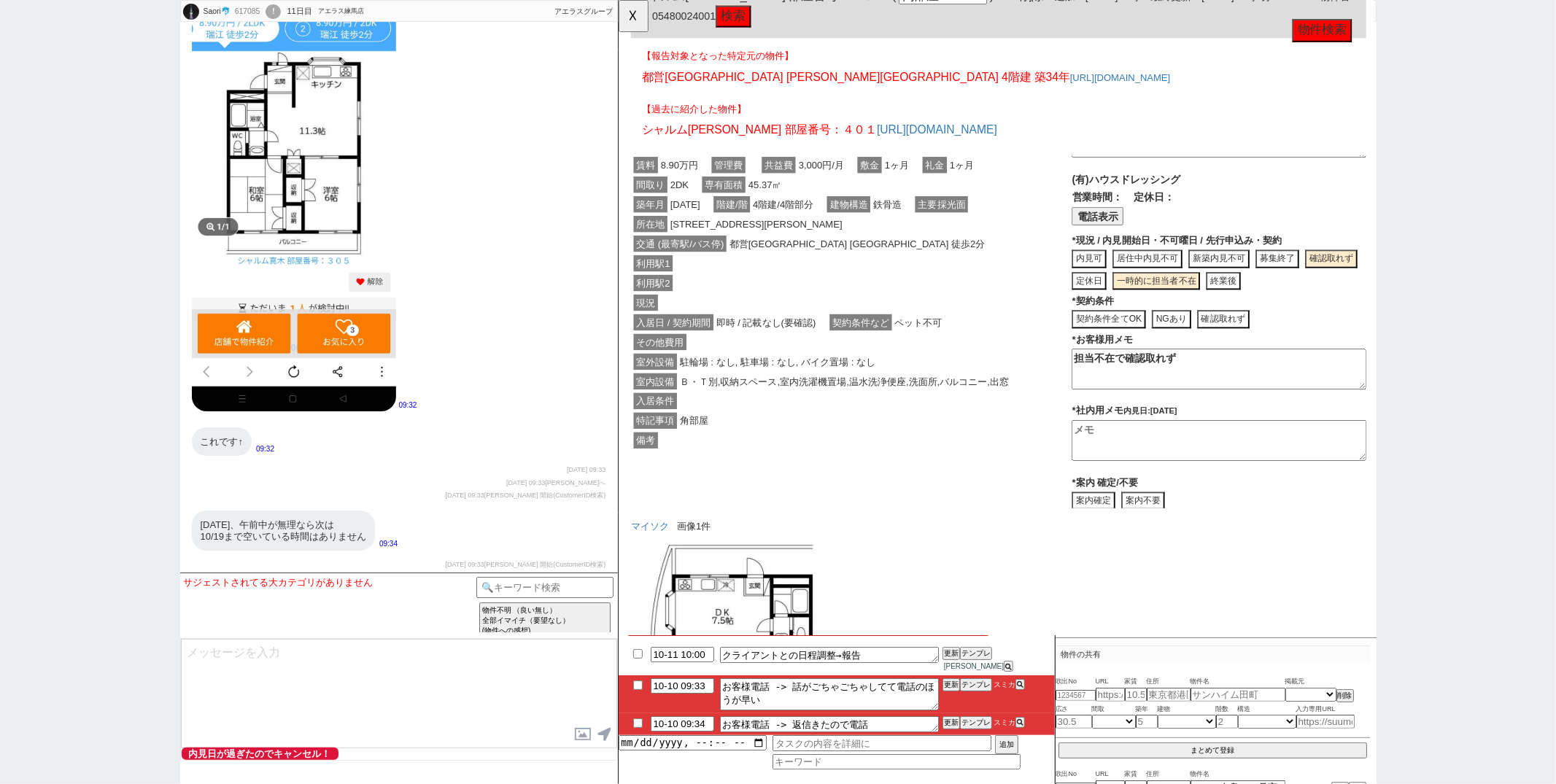
scroll to position [17248, 0]
click at [1473, 188] on div "Saori🐬 617085 ! 0 11日目 アエラス練馬店 冬眠中 自社客 アエラスグループ スミカ_BPO チャット全表示 2025-09-30 新しくフ…" at bounding box center [778, 392] width 1556 height 784
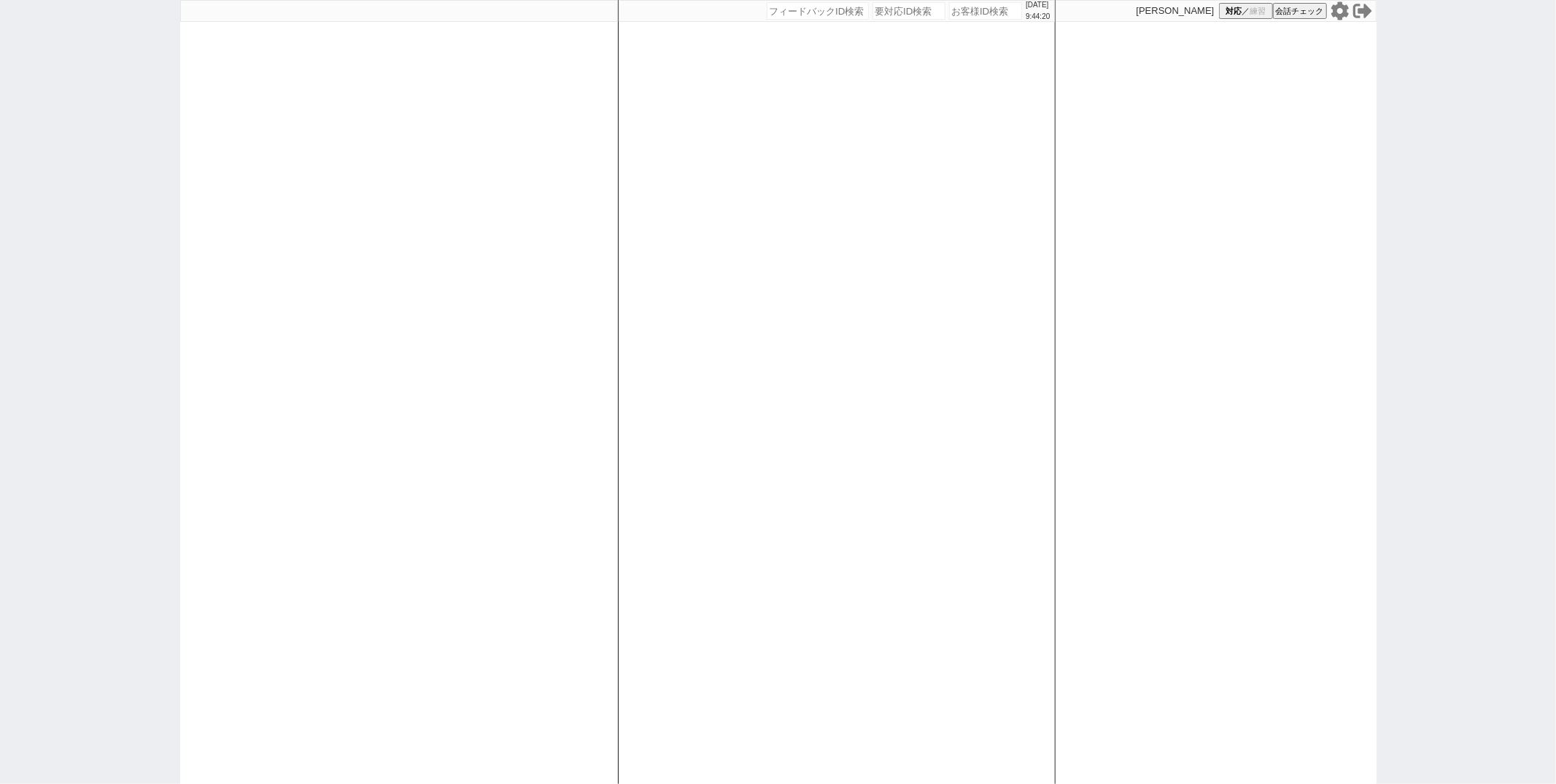
click at [464, 220] on div at bounding box center [399, 392] width 438 height 784
select select
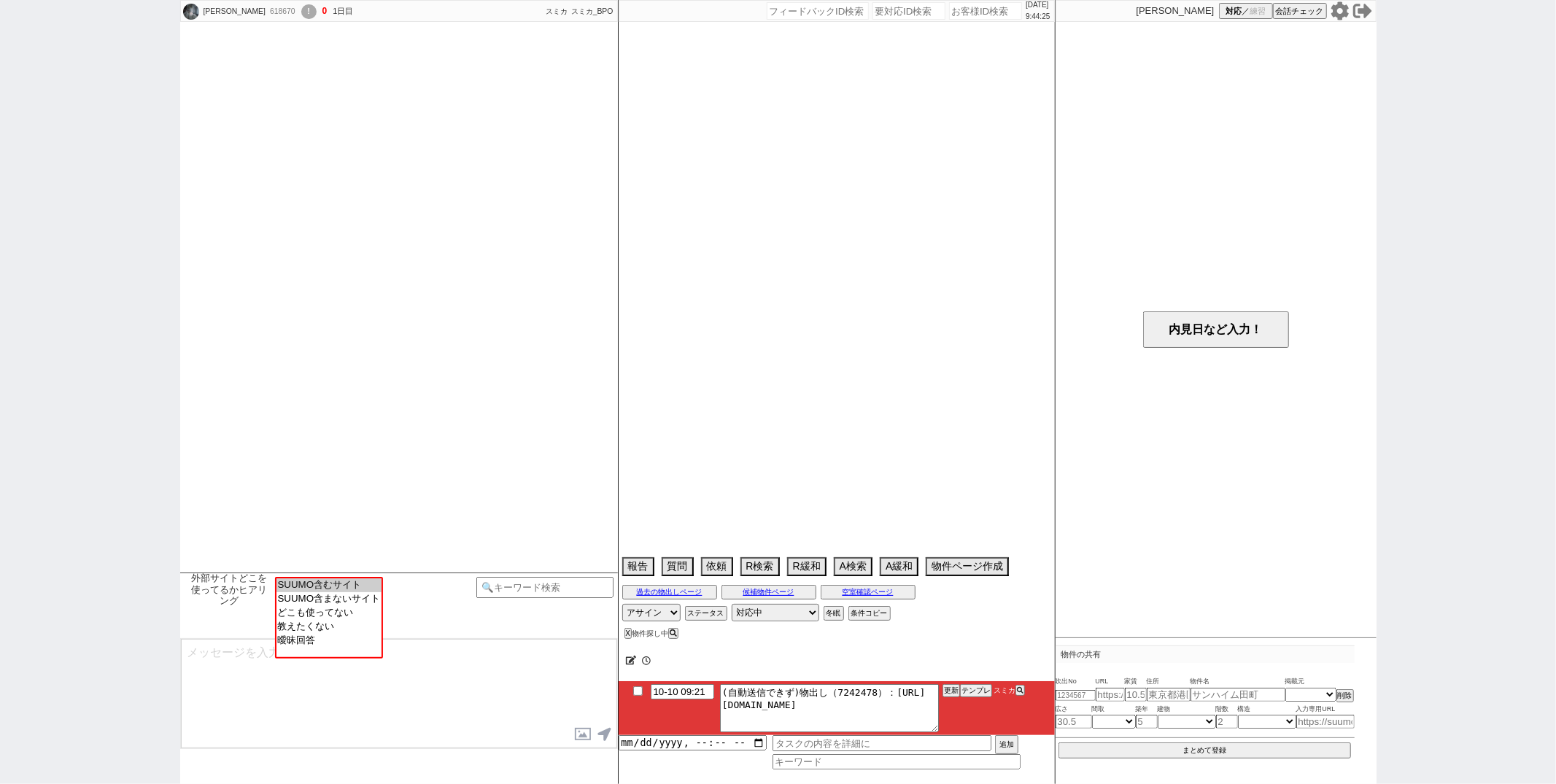
select select "2025"
select select "11"
select select "36"
select select "6"
select select "14"
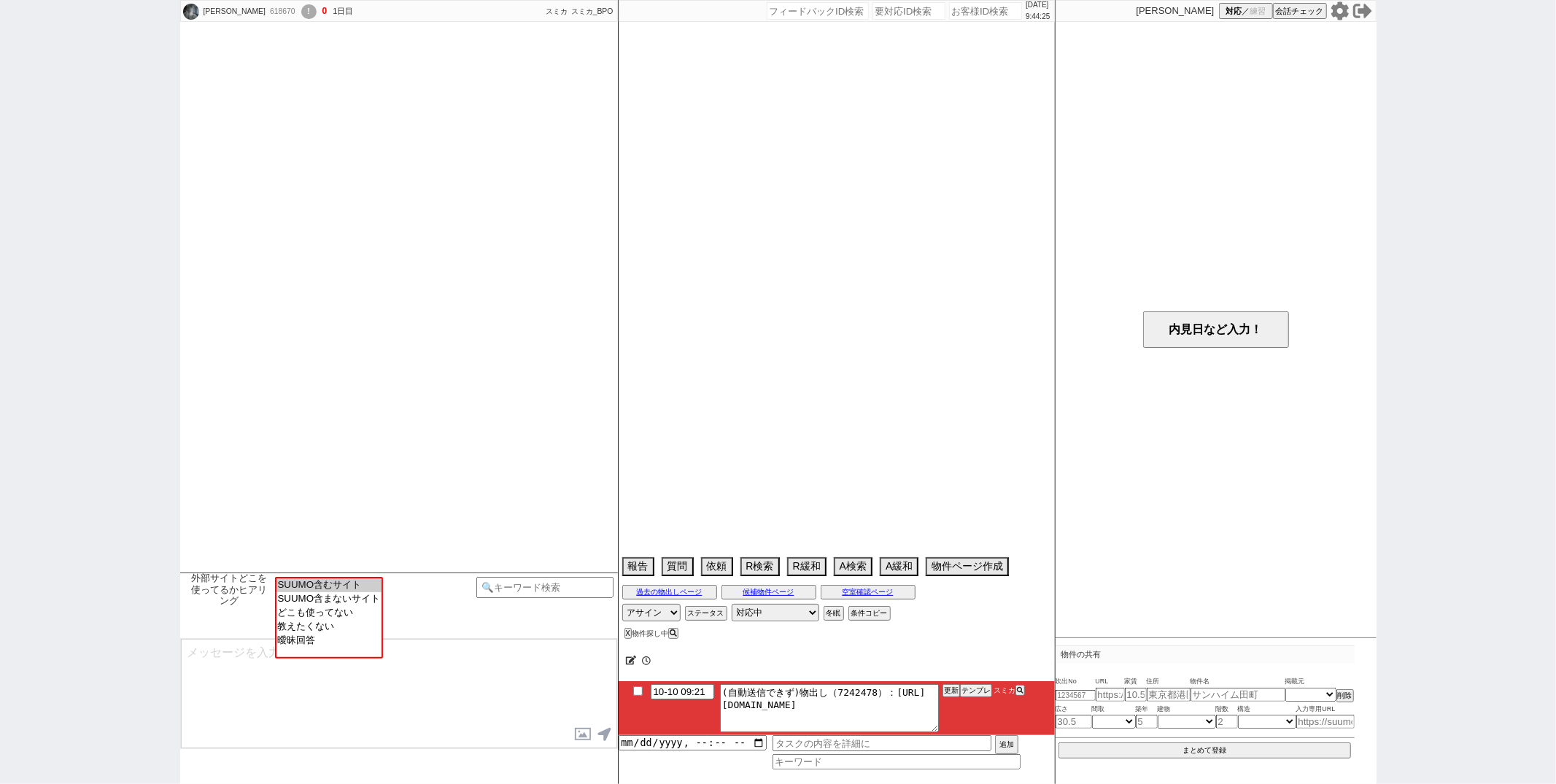
select select "95"
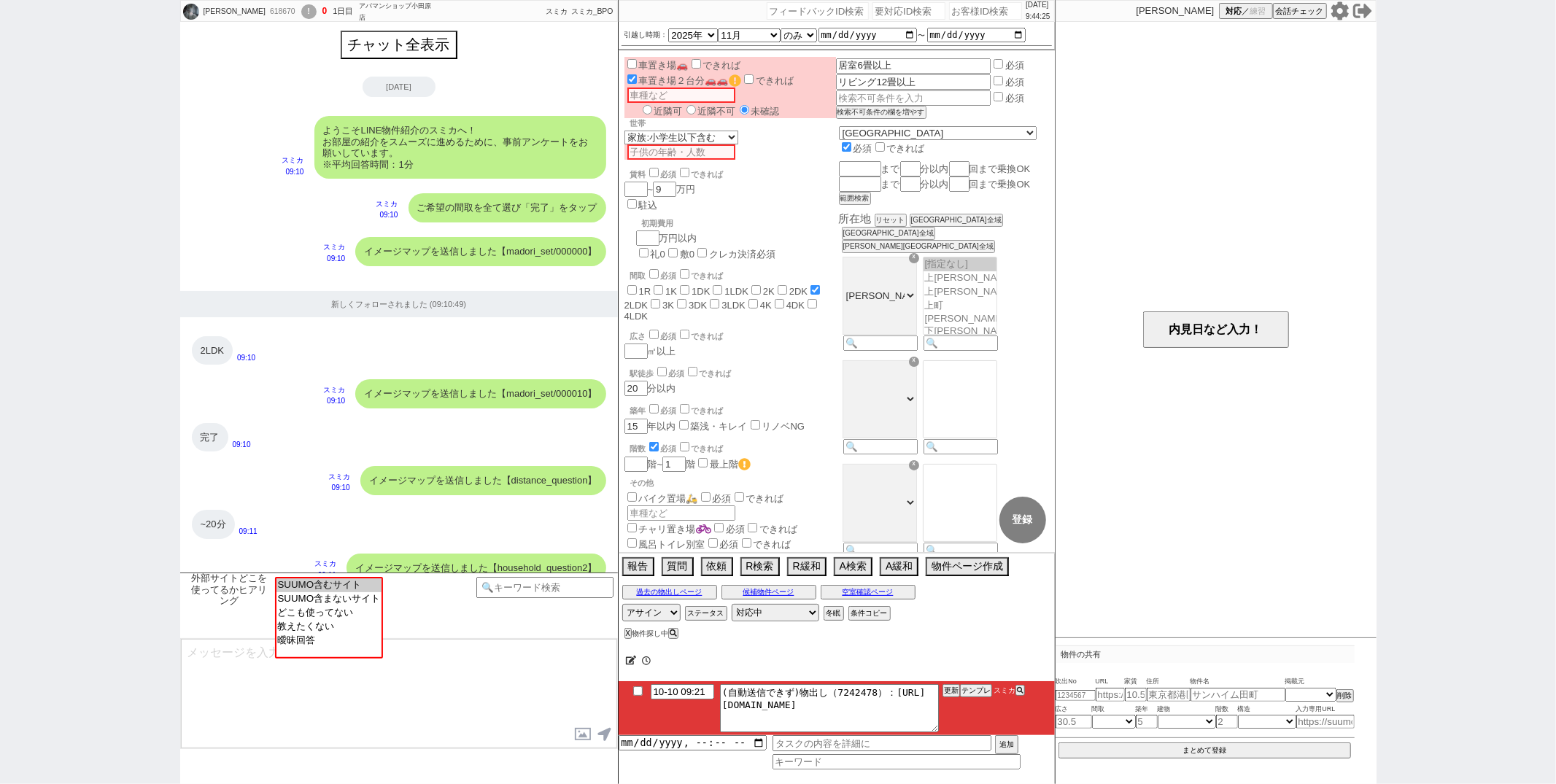
scroll to position [1164, 0]
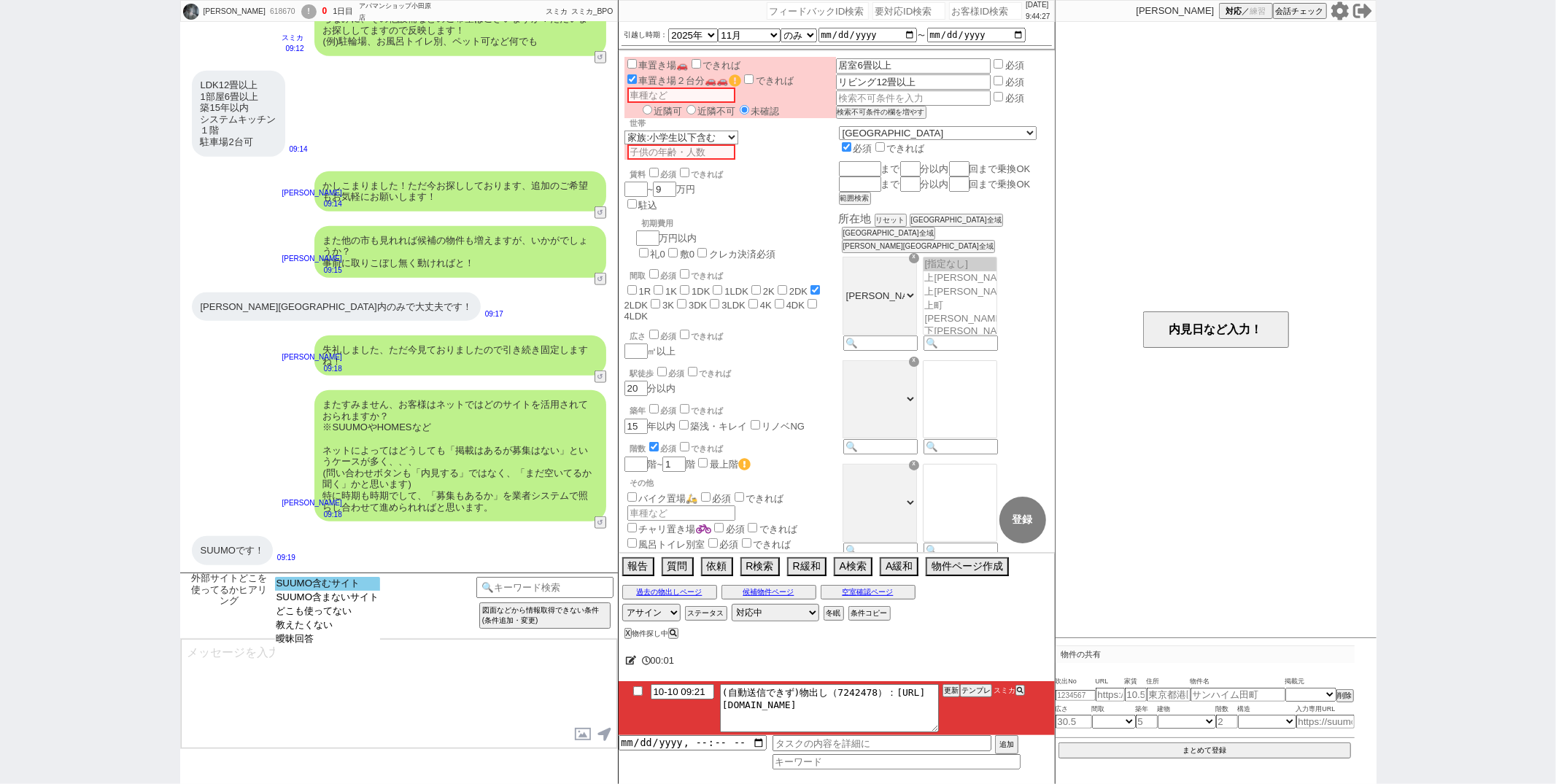
select select "SUUMO含むサイト"
click at [347, 578] on option "SUUMO含むサイト" at bounding box center [328, 584] width 106 height 14
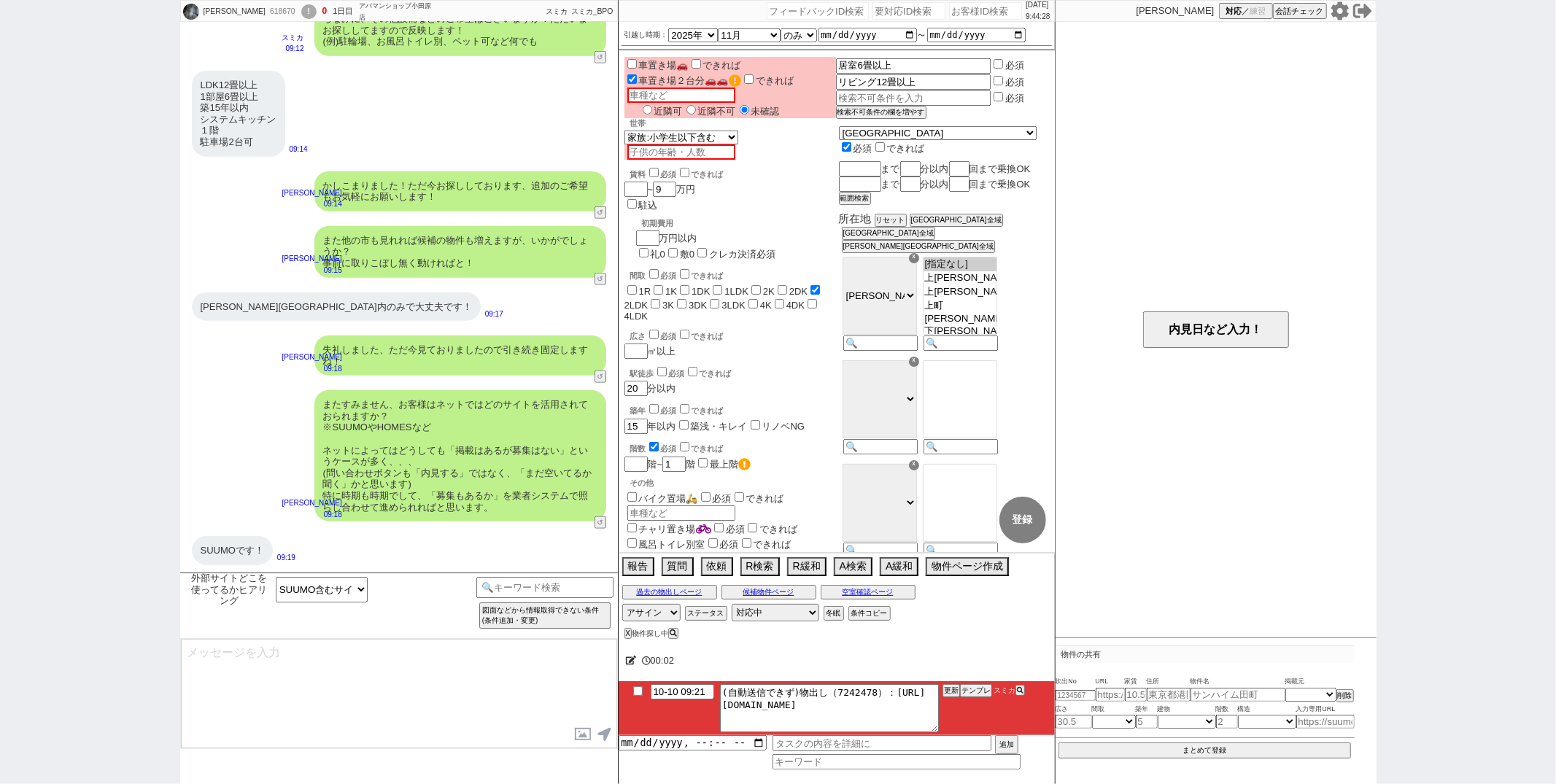
type textarea "ご確認ありがとうございます！ やはりスーモさんが掲載量ですとNo1なのは間違いないかと思います！ 一方で、数が多い分、更新が追いついておらず埋まってる物件も多…"
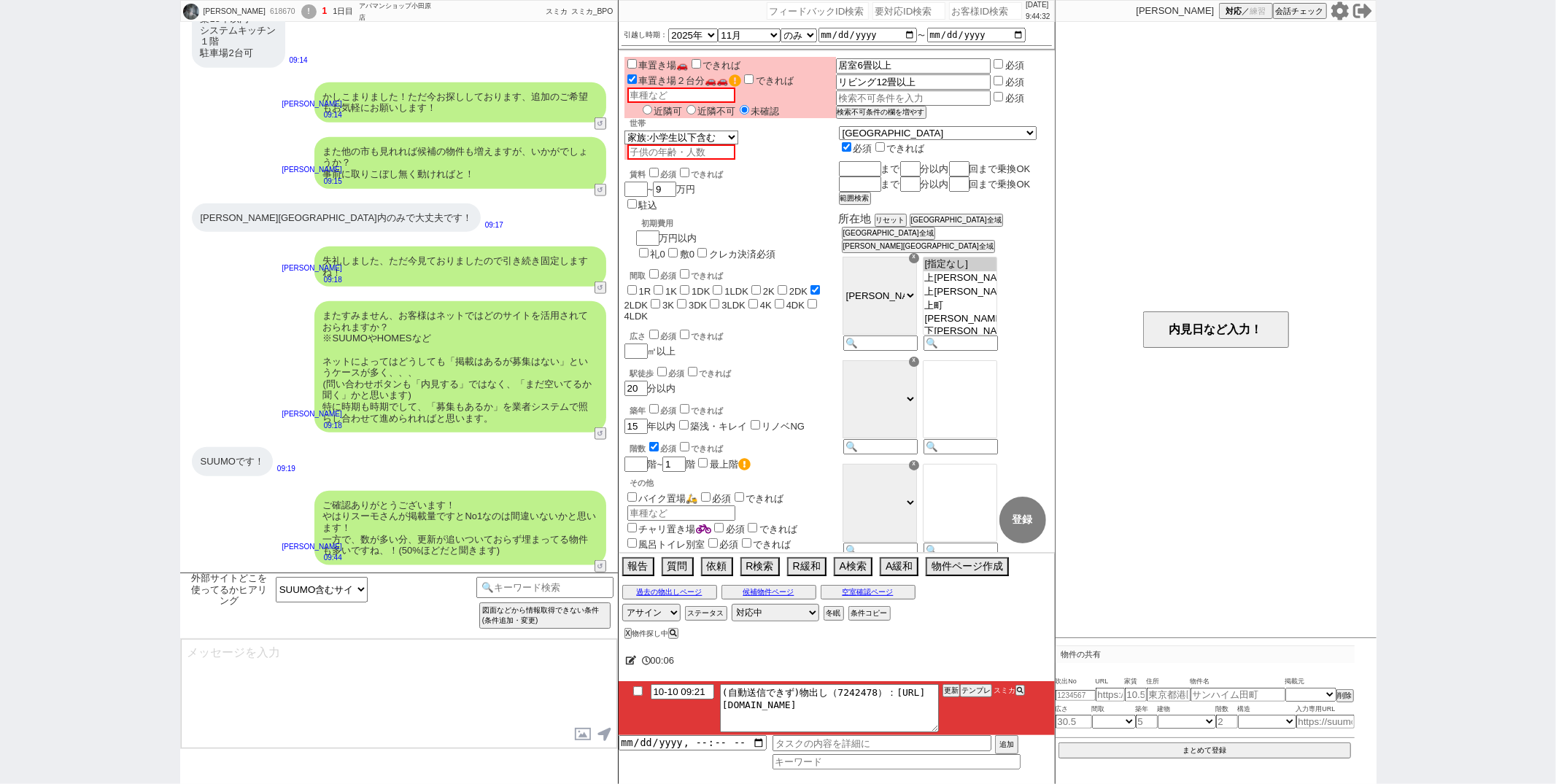
type input "10-10 09:47"
type textarea "こちらのお探しの参考にするため、また空室状況を確認するため等で、今後も「外部サイトで物件見つけられましたか？」と定期的にヒアリングさせて頂いてもよろしいでしょ…"
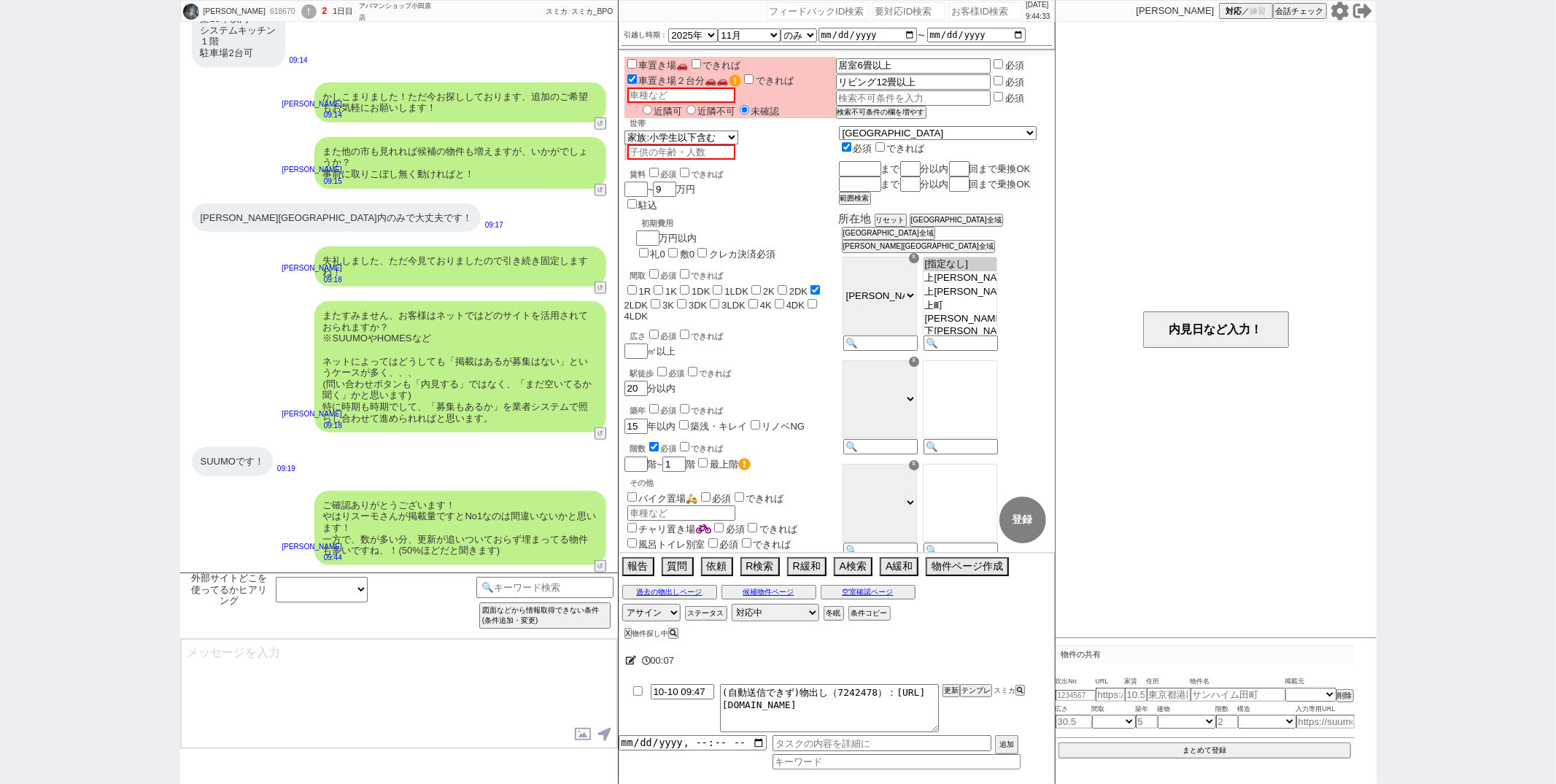
scroll to position [1342, 0]
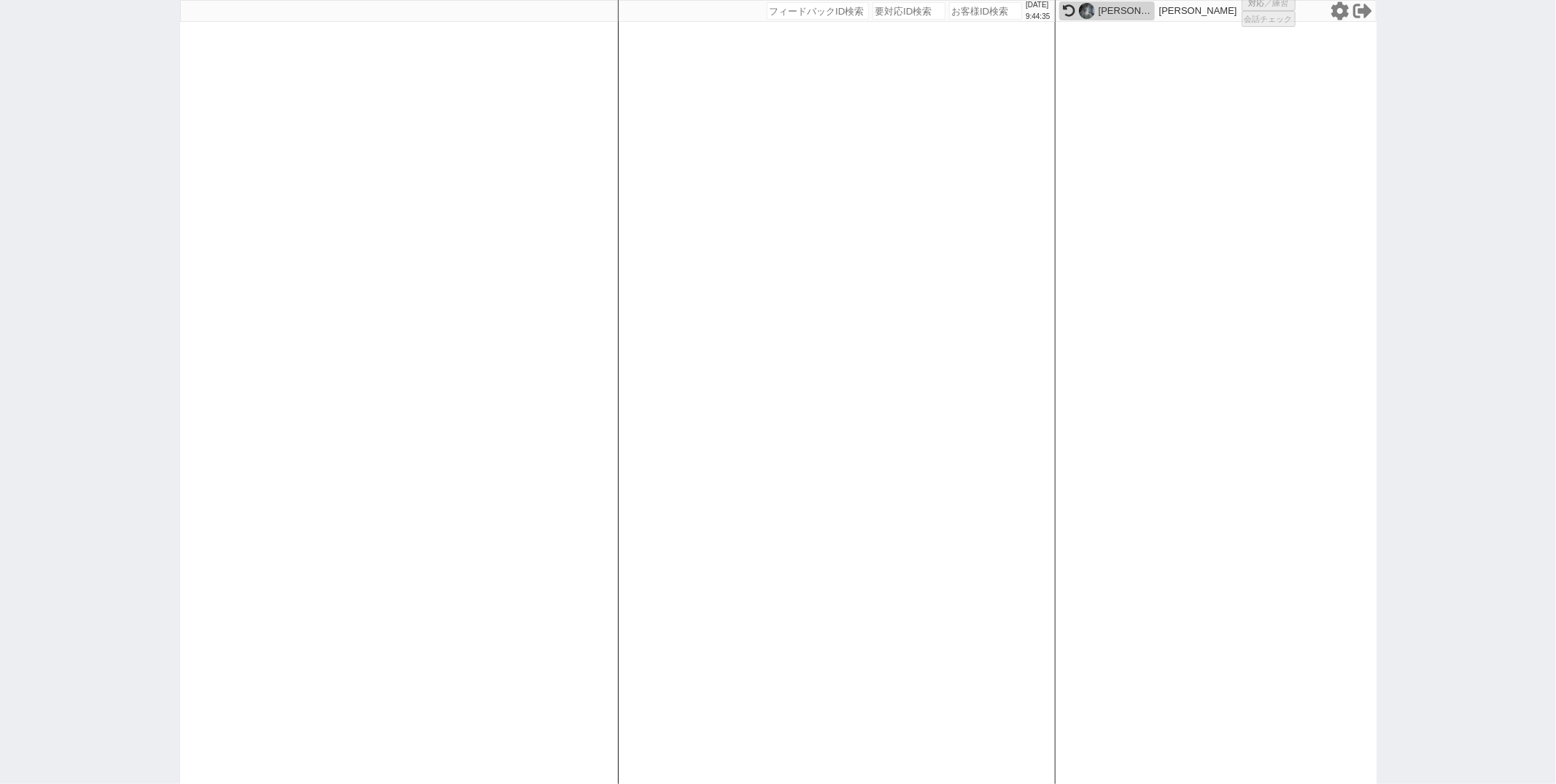
select select
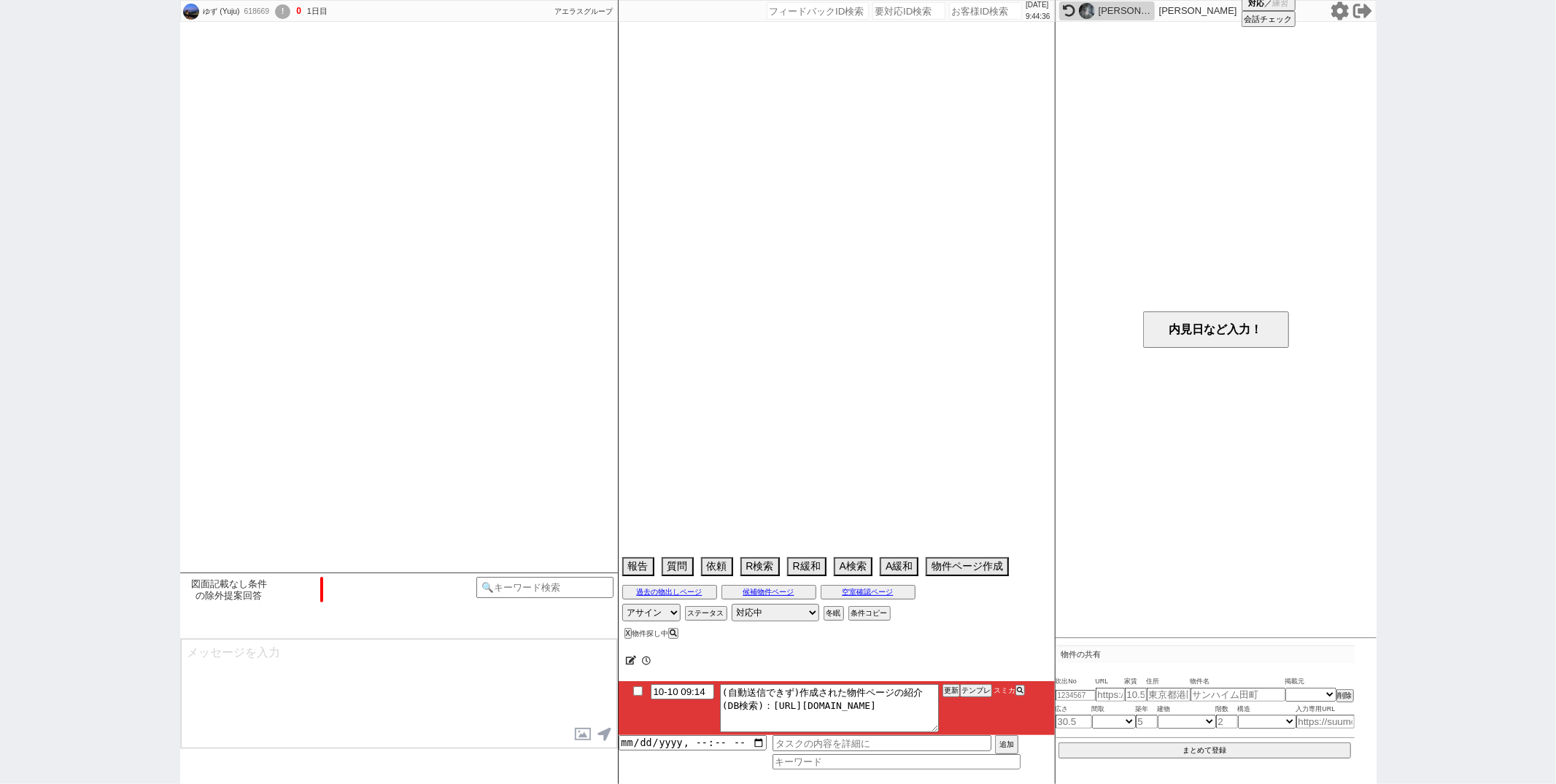
scroll to position [1151, 0]
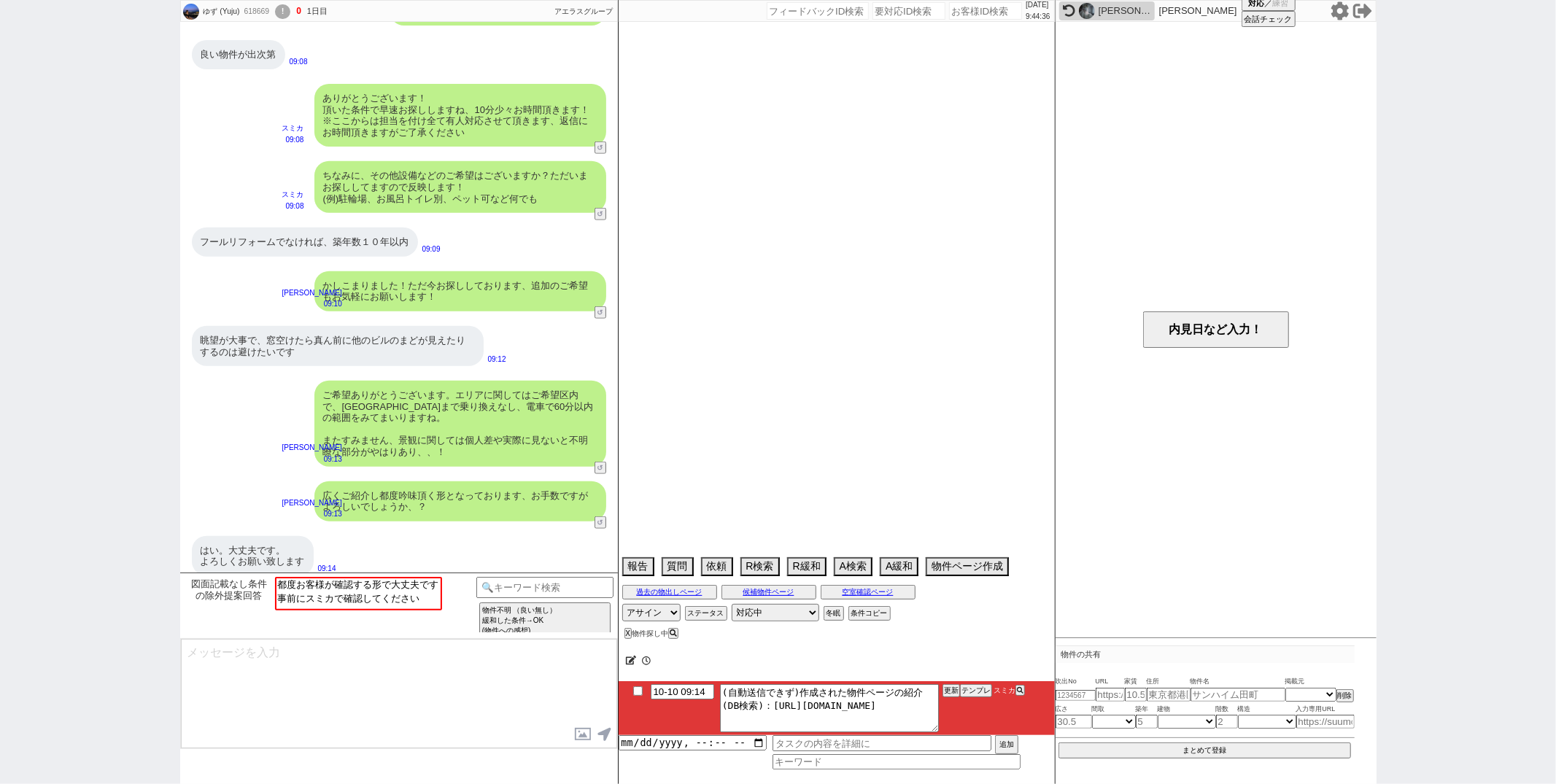
select select "15"
select select "0"
select select "2"
select select "5"
select select "8"
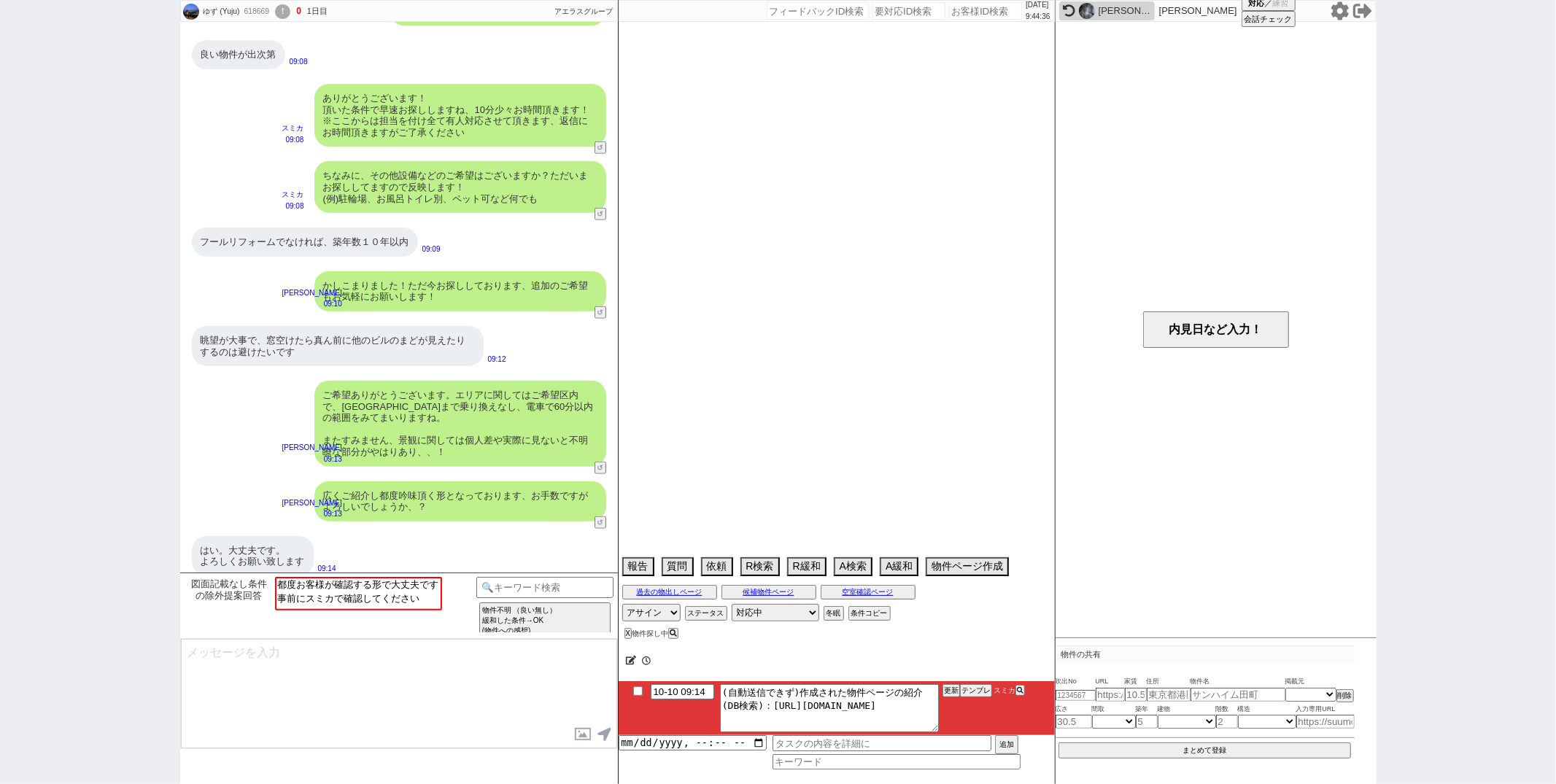
select select "60"
select select "12"
select select "11"
select select "70"
select select "1686"
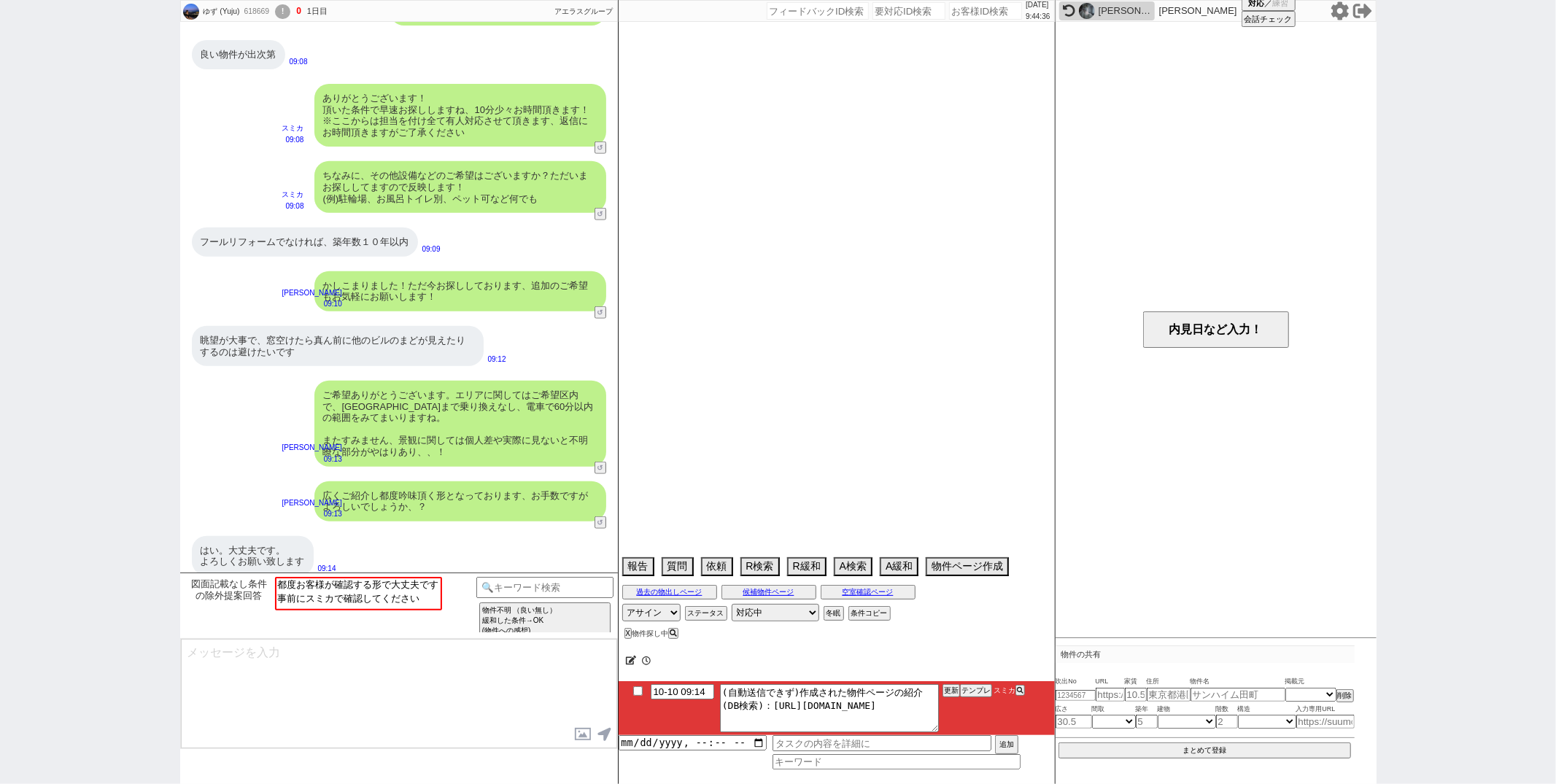
select select "63"
select select "1539"
select select "822"
select select "62"
select select "1515"
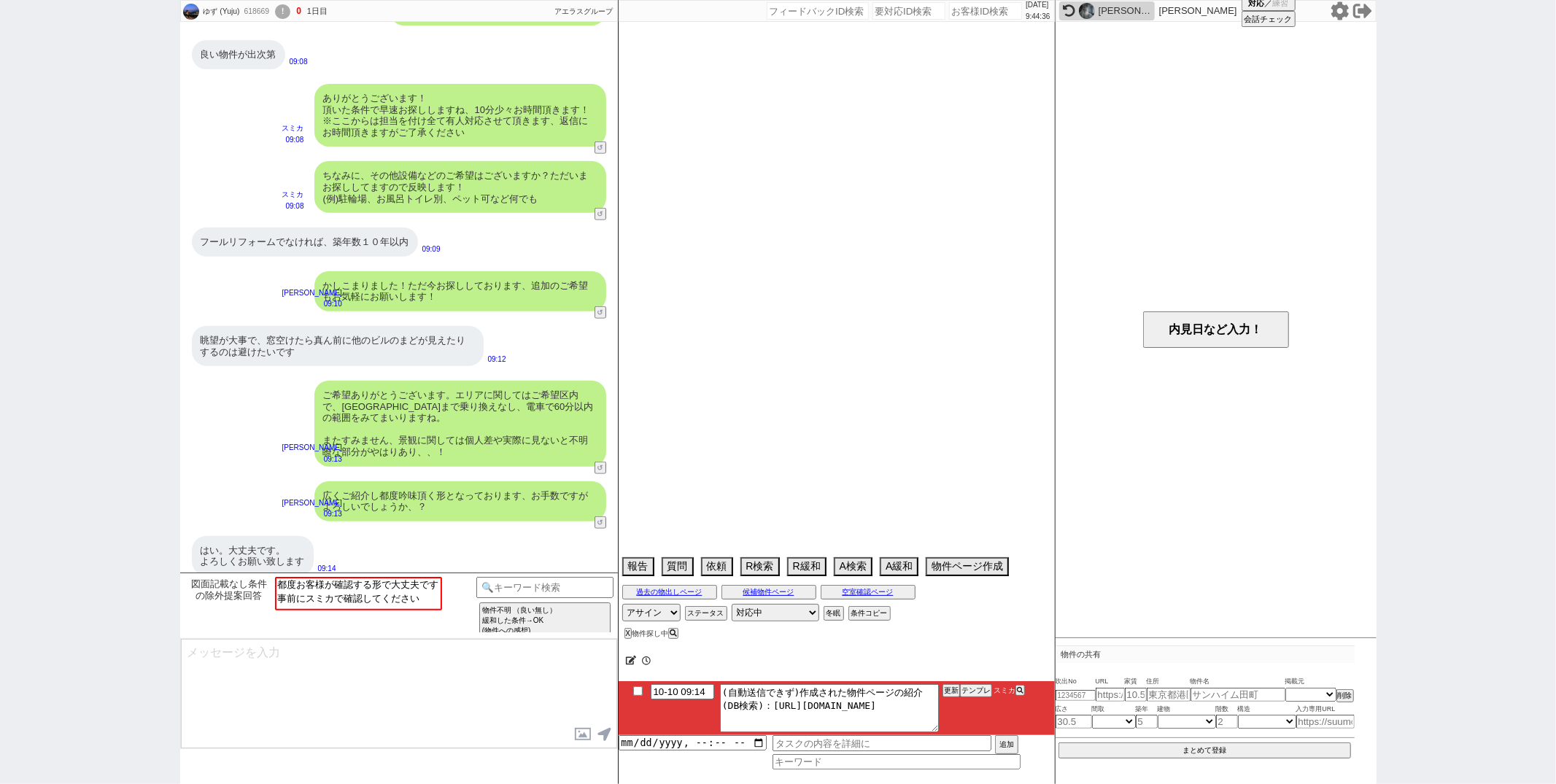
select select "64"
select select "1559"
select select "59"
select select "1464"
select select "75"
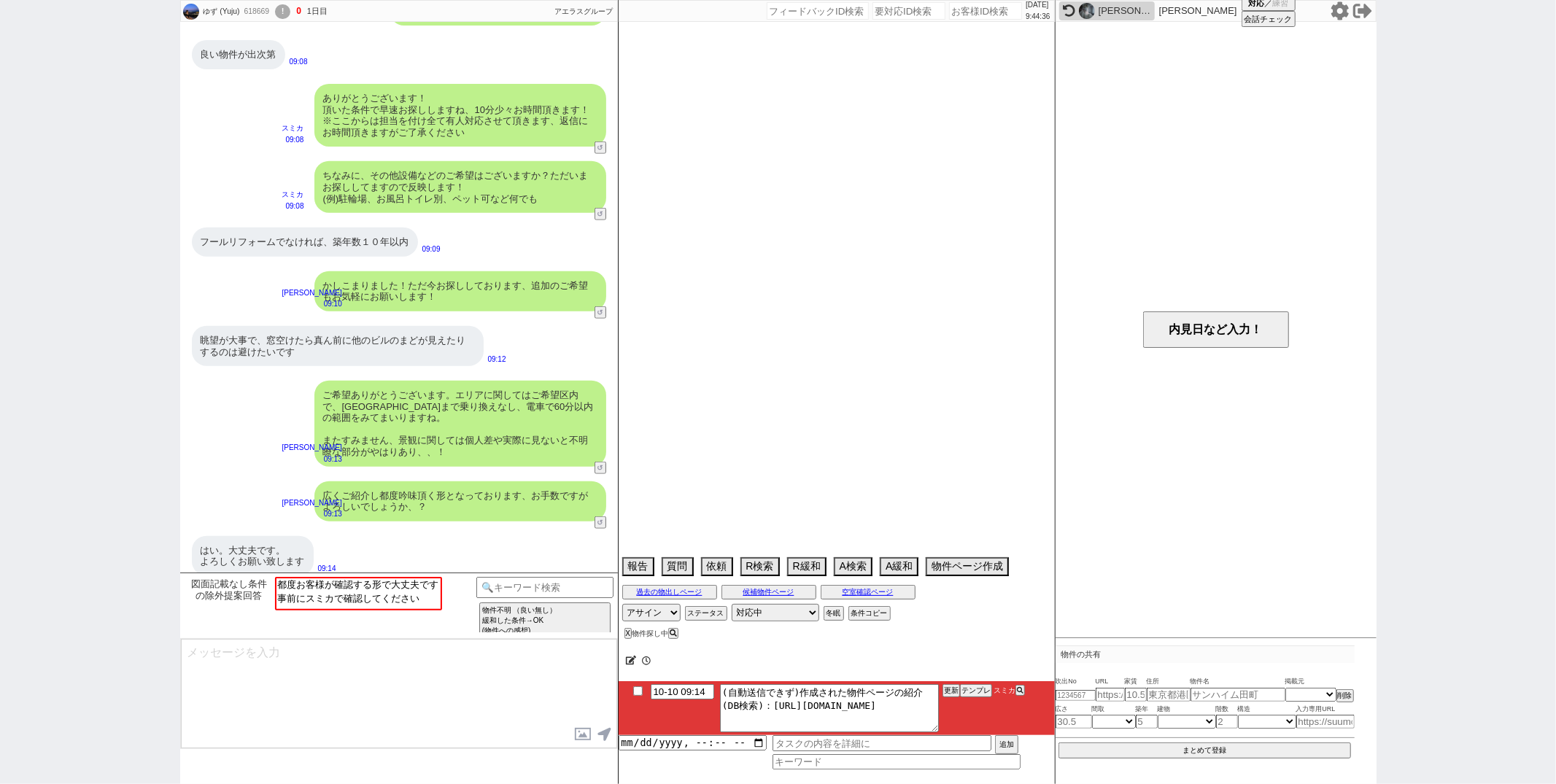
select select "1790"
select select "66"
select select "1608"
select select "69"
select select "1658"
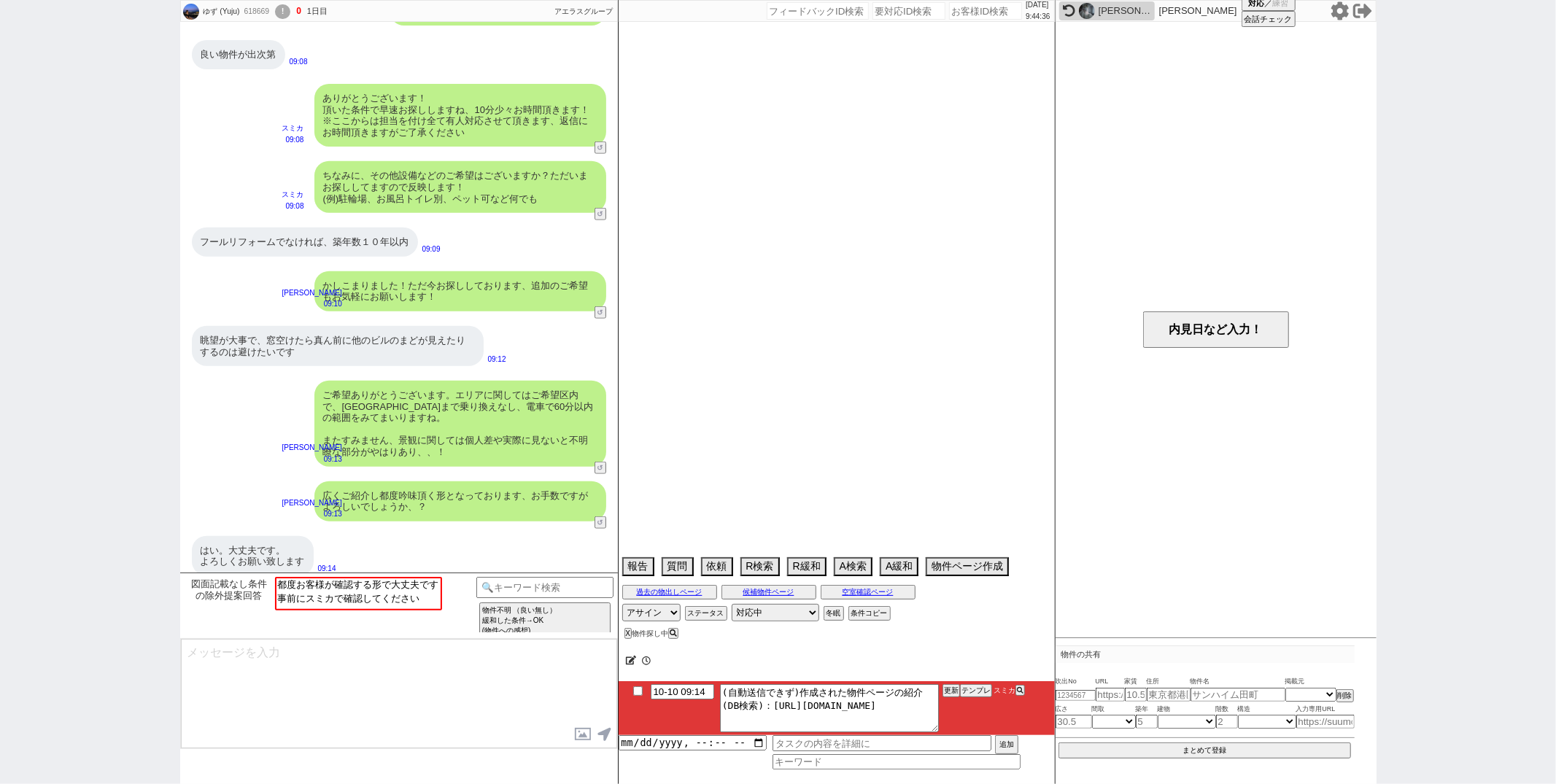
select select "67"
select select "1625"
select select "71"
select select "1709"
select select "65"
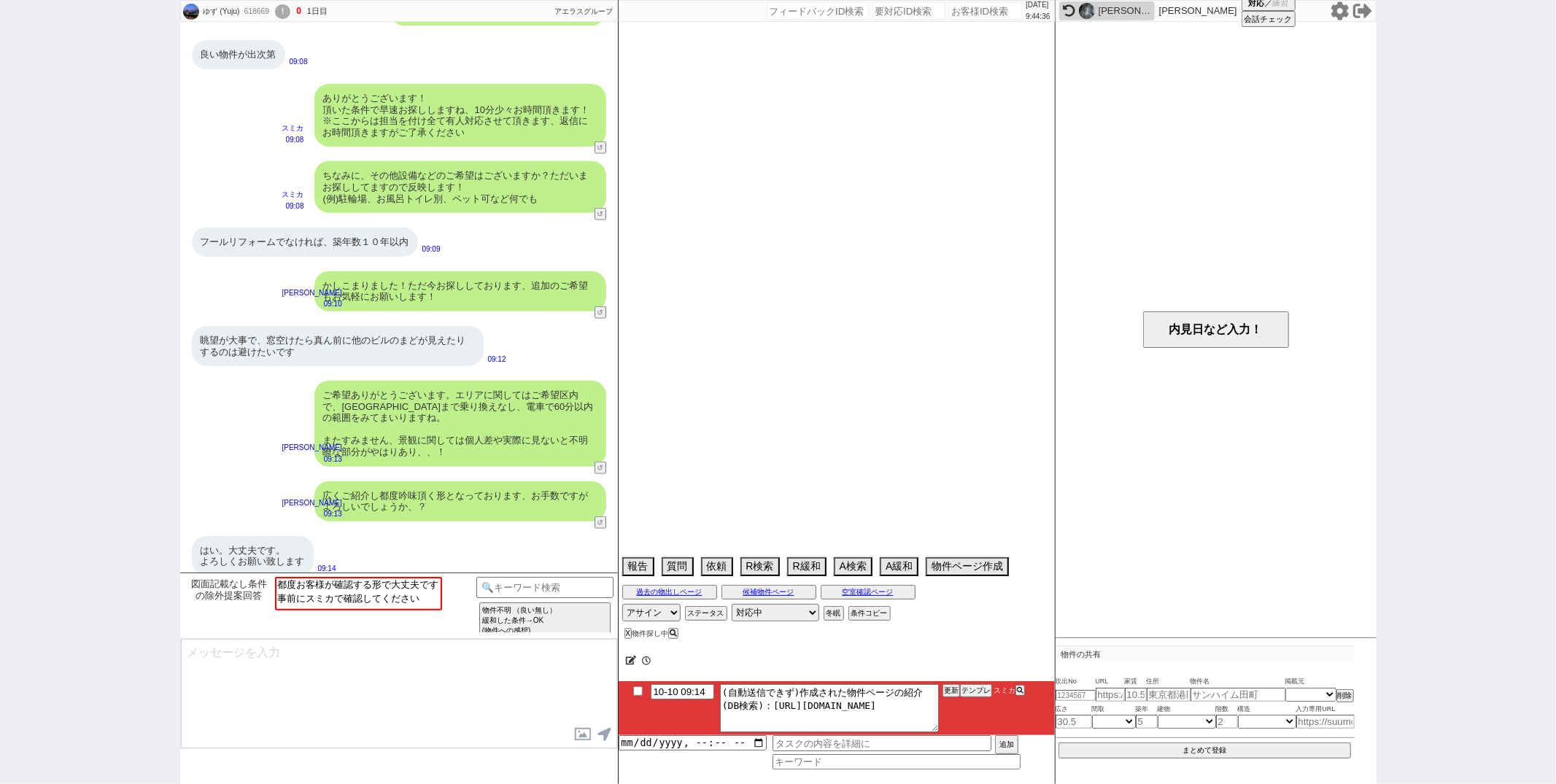
select select "1588"
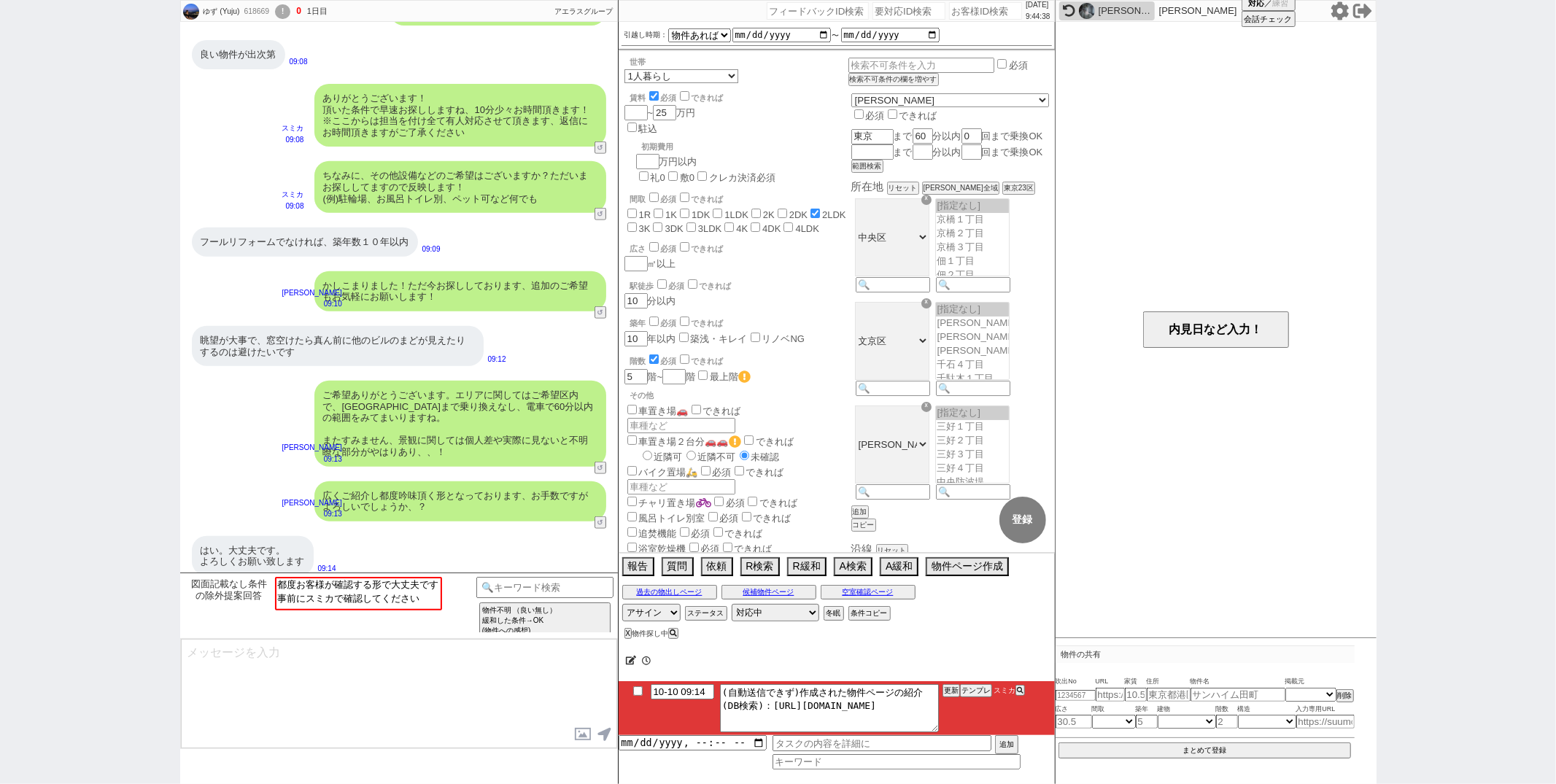
scroll to position [0, 0]
select select "都度お客様が確認する形で大丈夫です"
click at [364, 583] on option "都度お客様が確認する形で大丈夫です" at bounding box center [358, 584] width 165 height 14
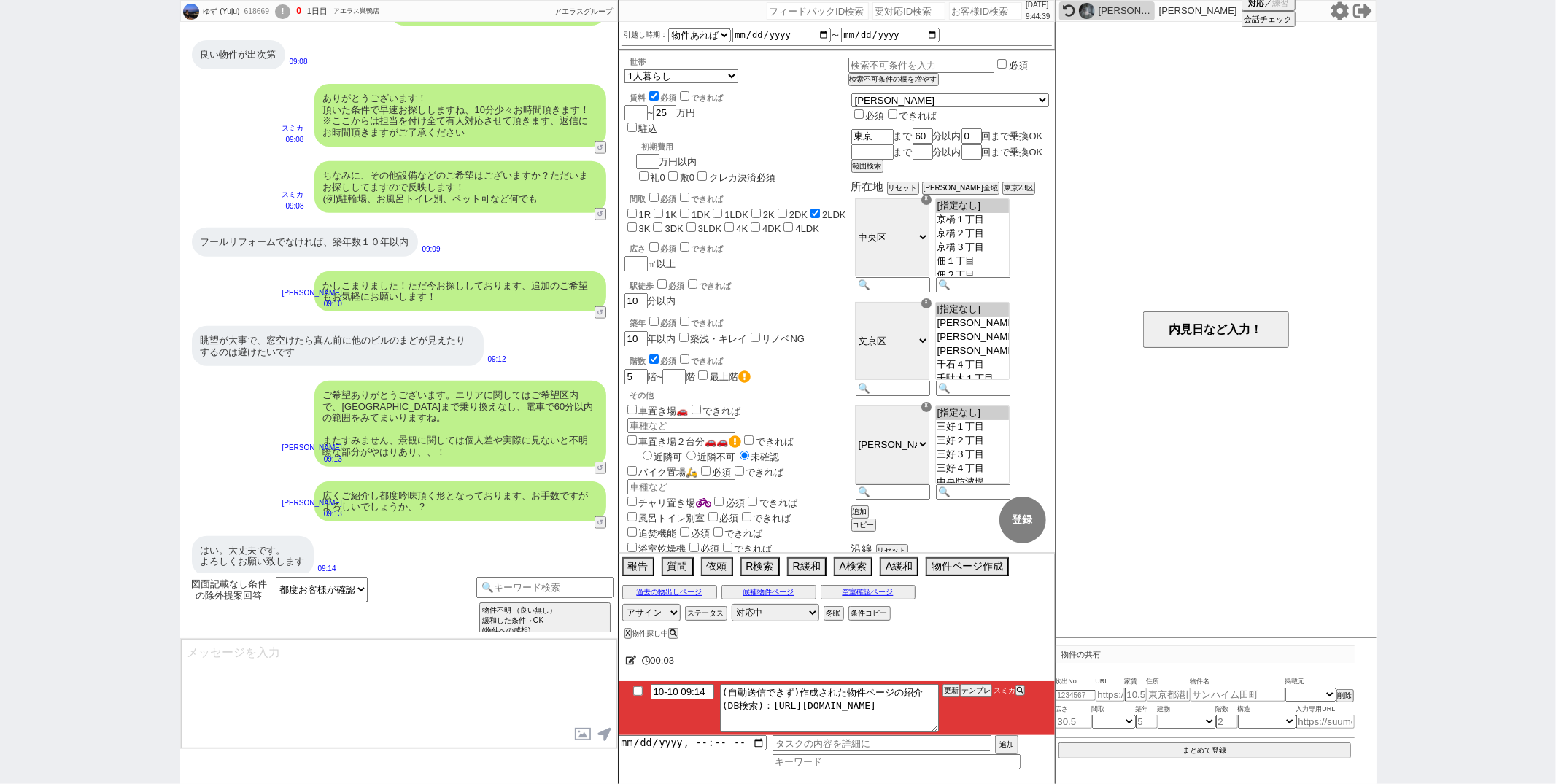
type textarea "かしこまりました、お手数おかけしますがそのように進めさせていただきますね！ 別途改めて相場を見てまいります。"
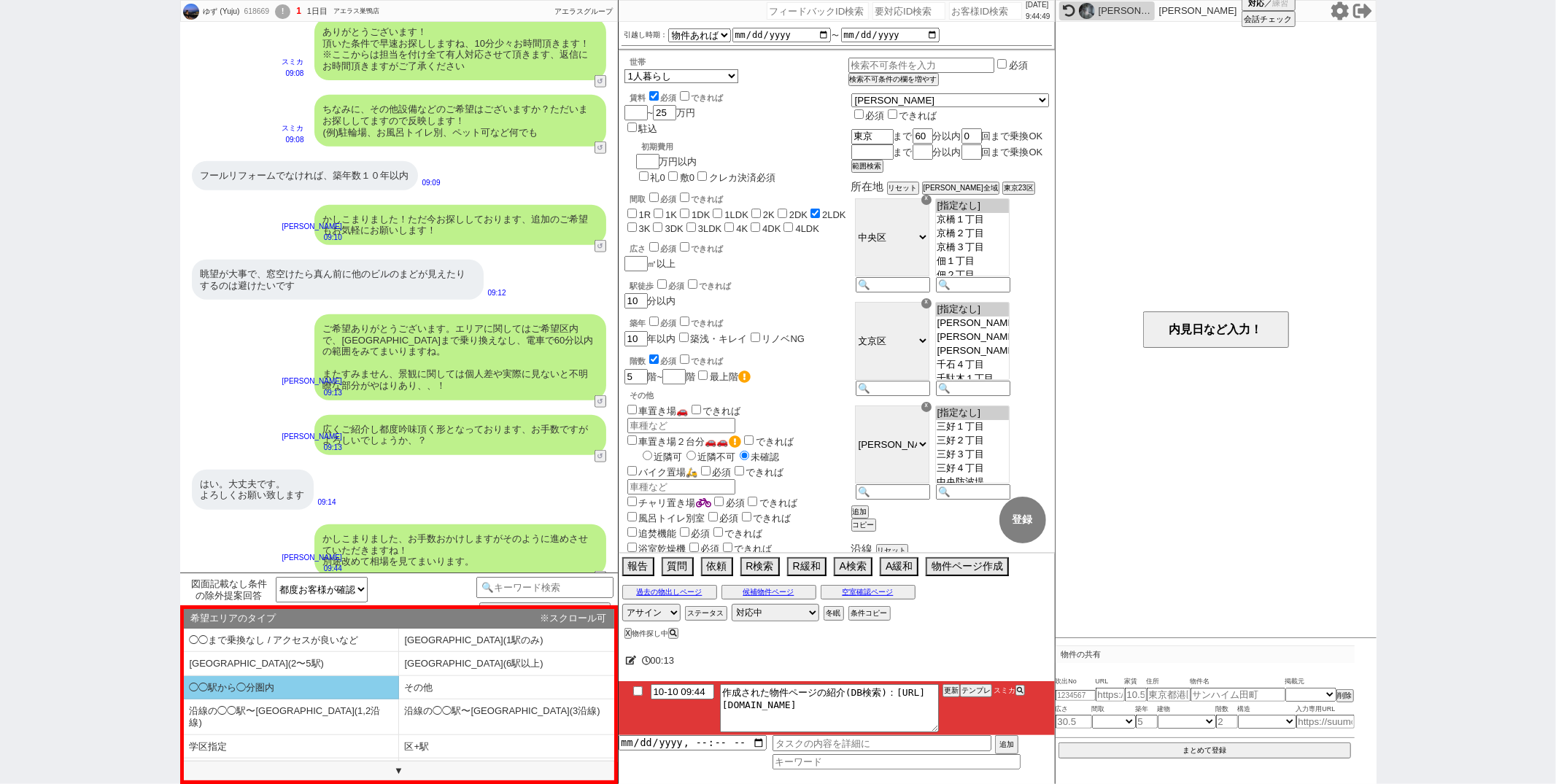
scroll to position [57, 0]
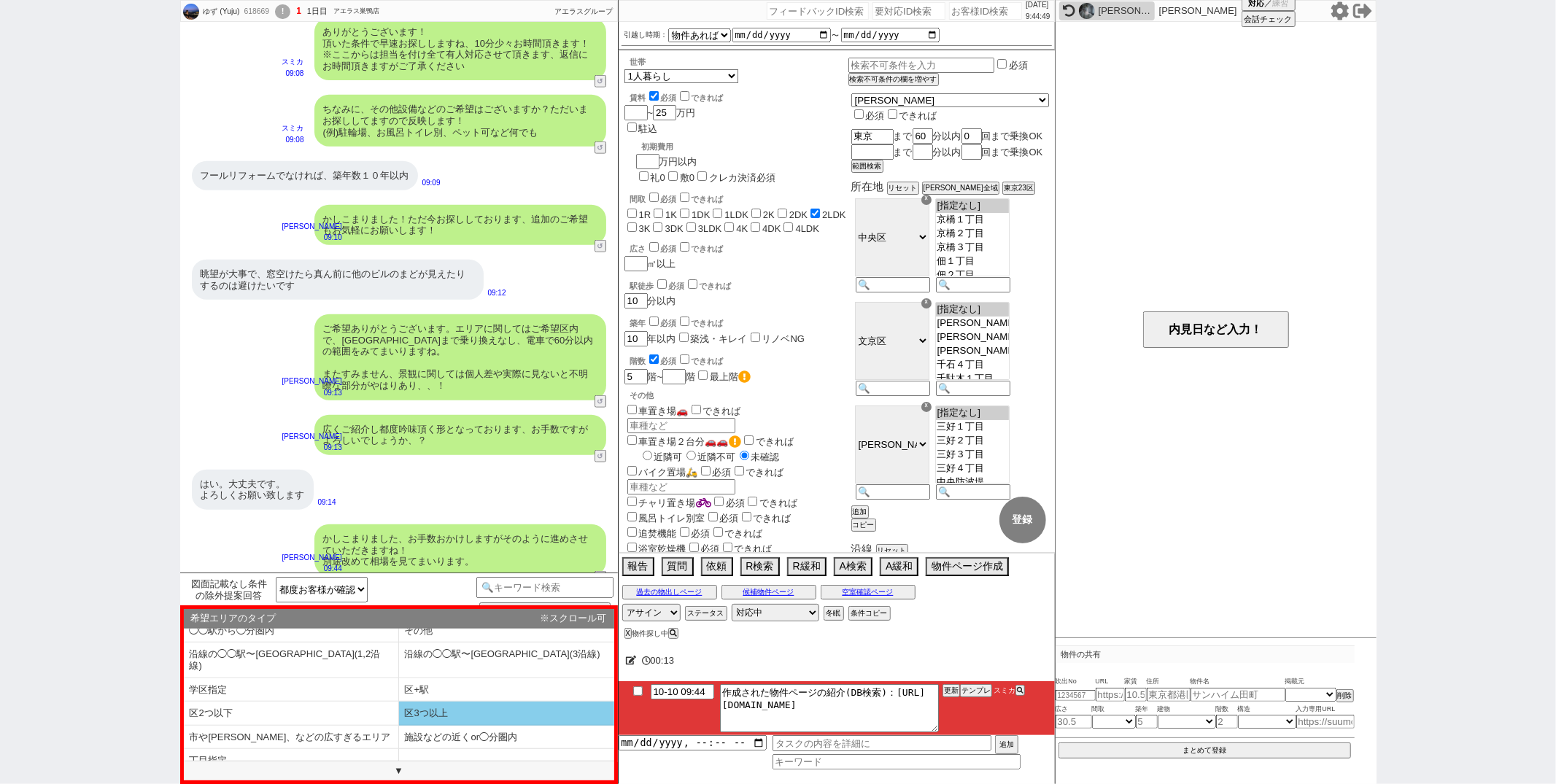
click at [406, 704] on li "区3つ以上" at bounding box center [506, 714] width 215 height 24
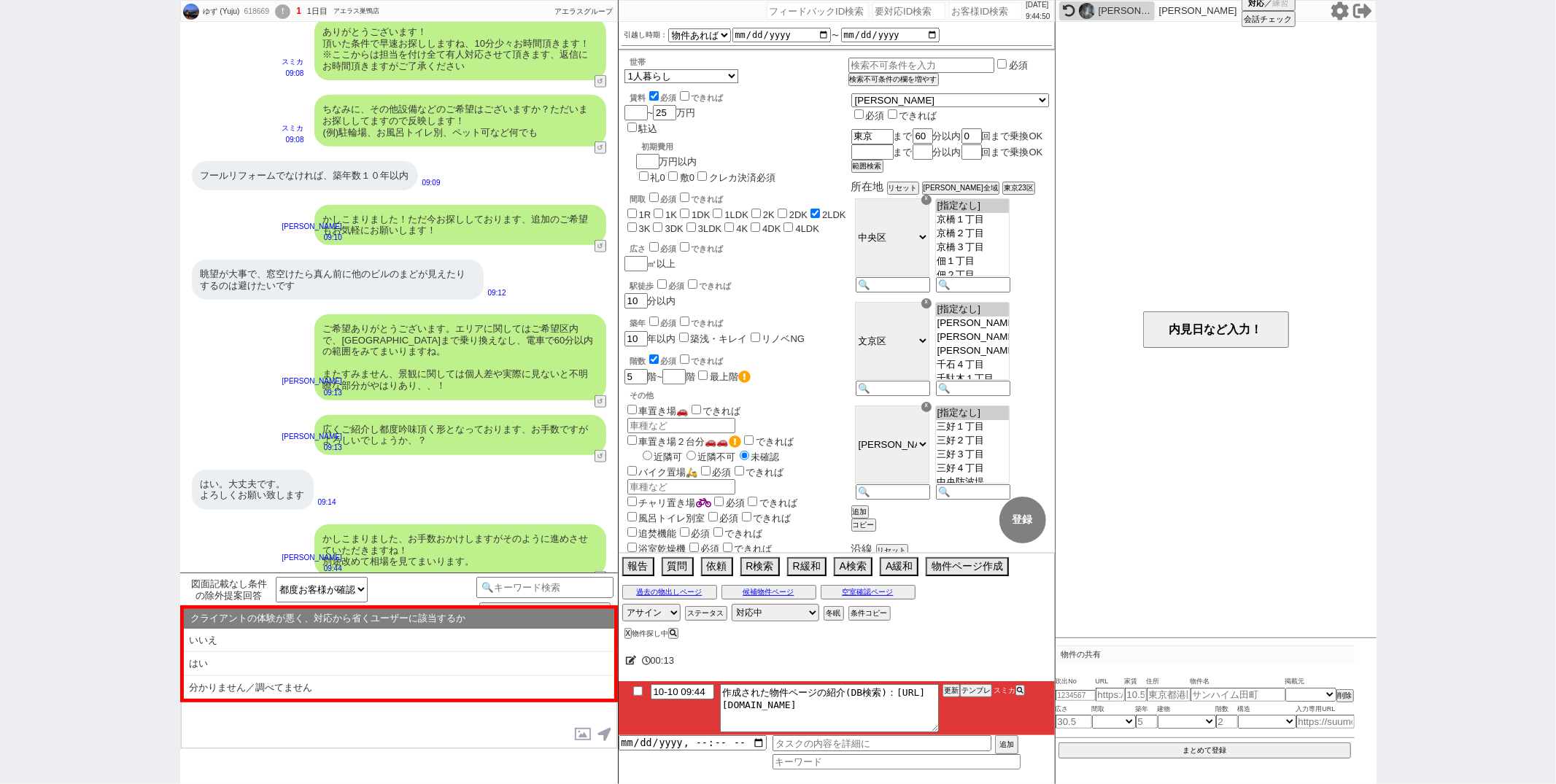
scroll to position [0, 0]
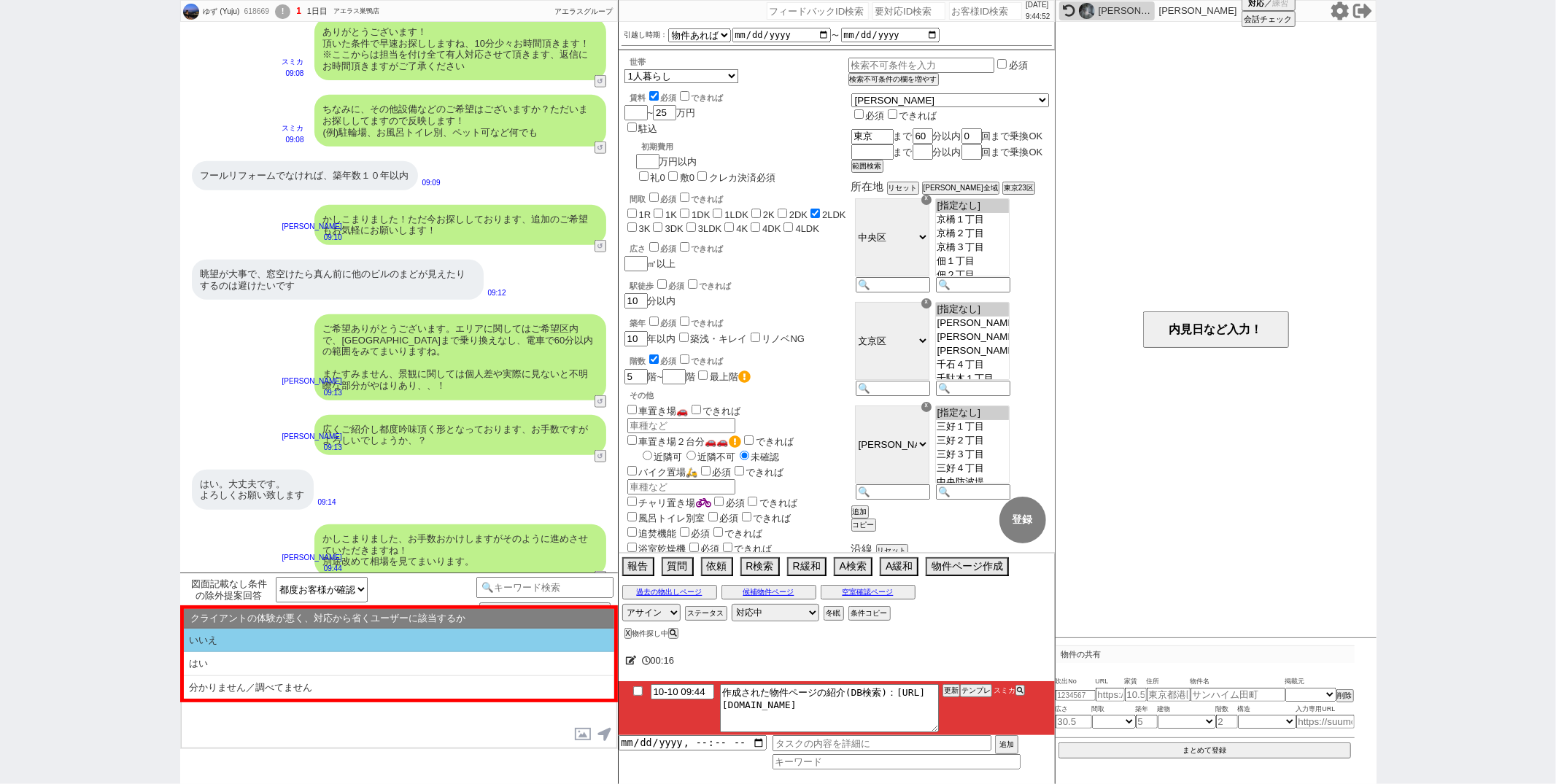
click at [429, 644] on li "いいえ" at bounding box center [399, 641] width 430 height 24
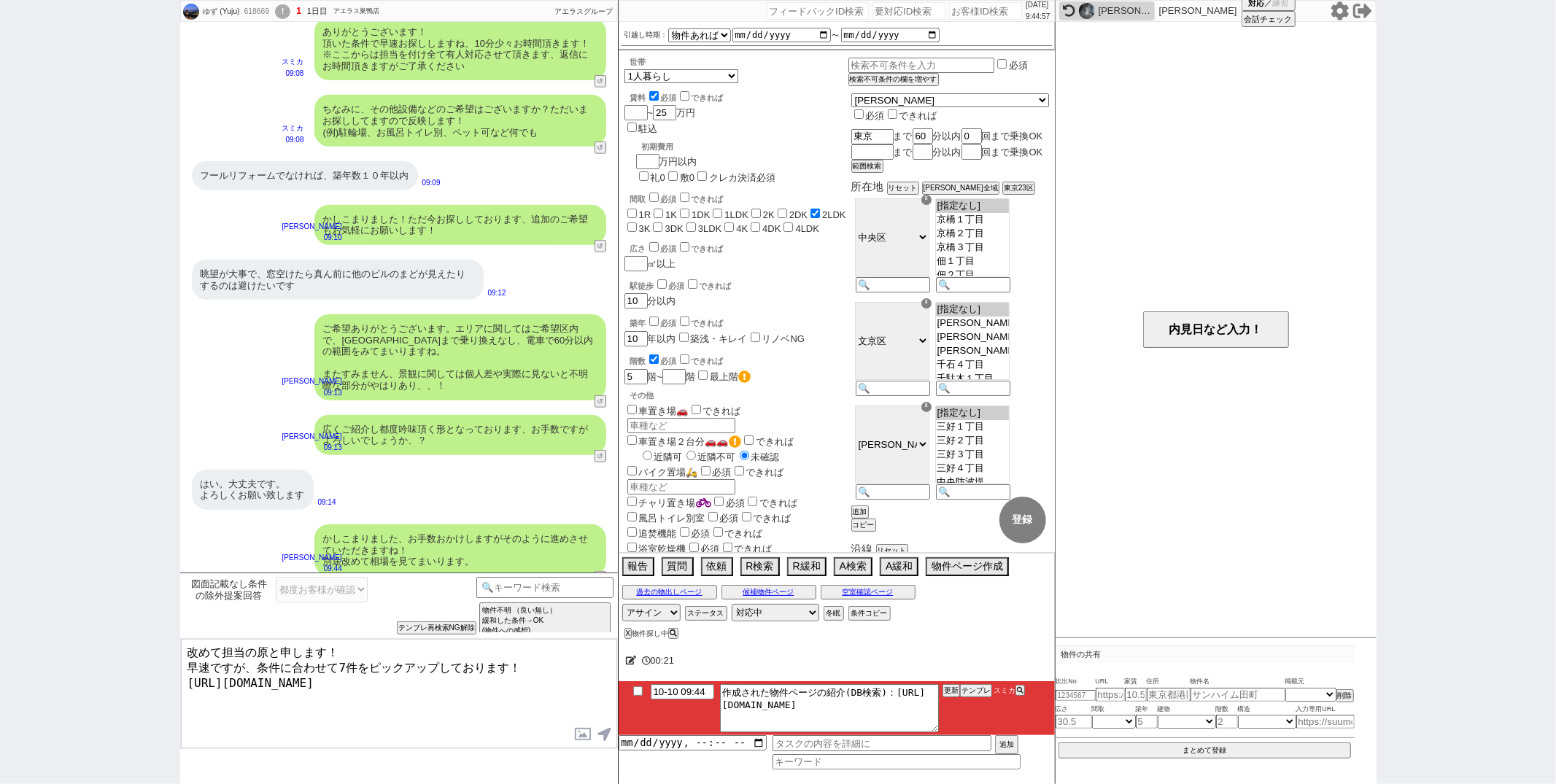
type textarea "改めて担当の原と申します！ 早速ですが、条件に合わせて7件をピックアップしております！ https://tools.sumika.live/pages/w5w…"
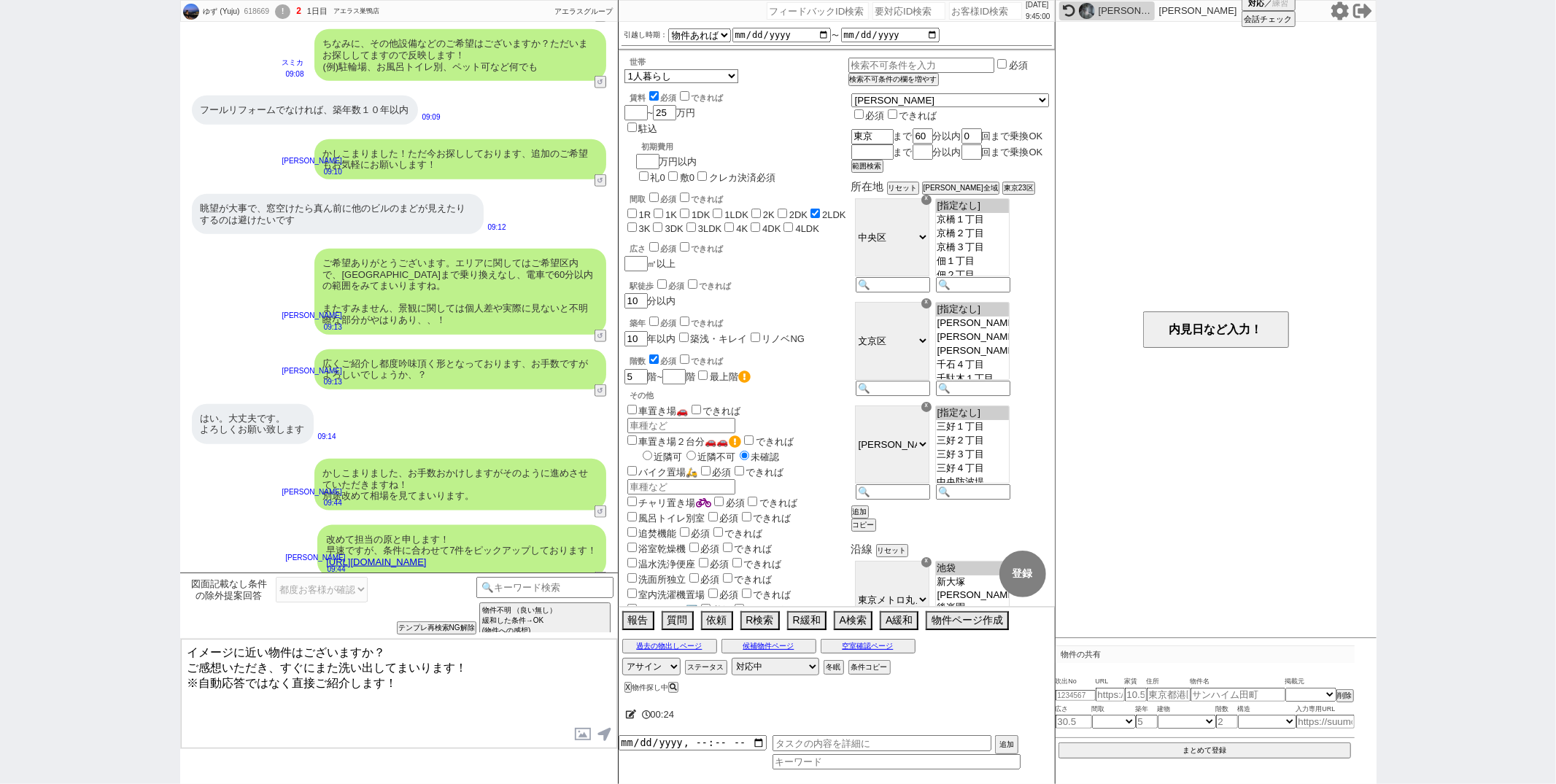
type textarea "イメージに近い物件はございますか？ ご感想いただき、すぐにまた洗い出してまいります！ ※自動応答ではなく直接ご紹介します！"
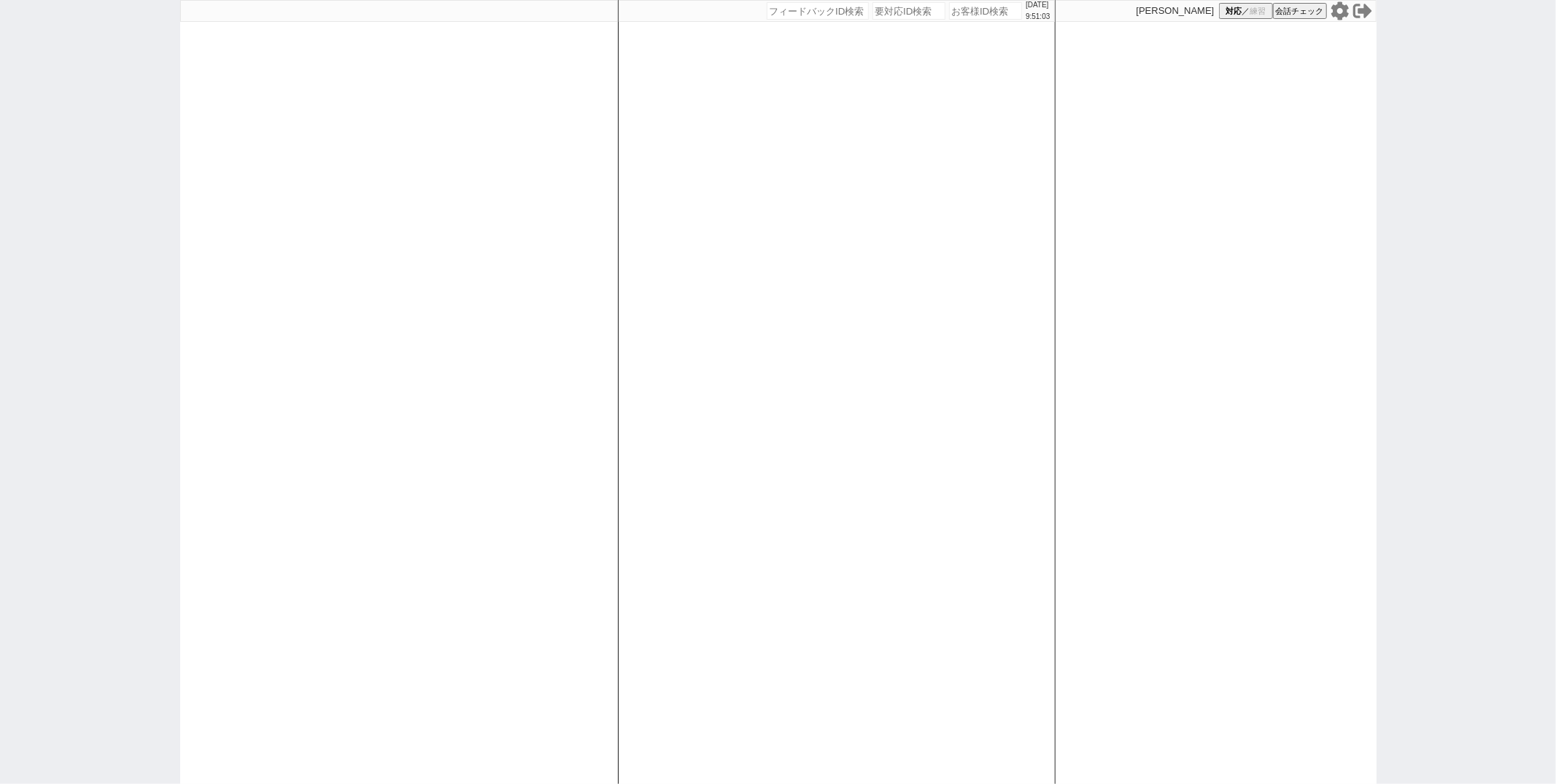
click at [547, 224] on div at bounding box center [399, 392] width 438 height 784
select select "1"
select select "2"
select select
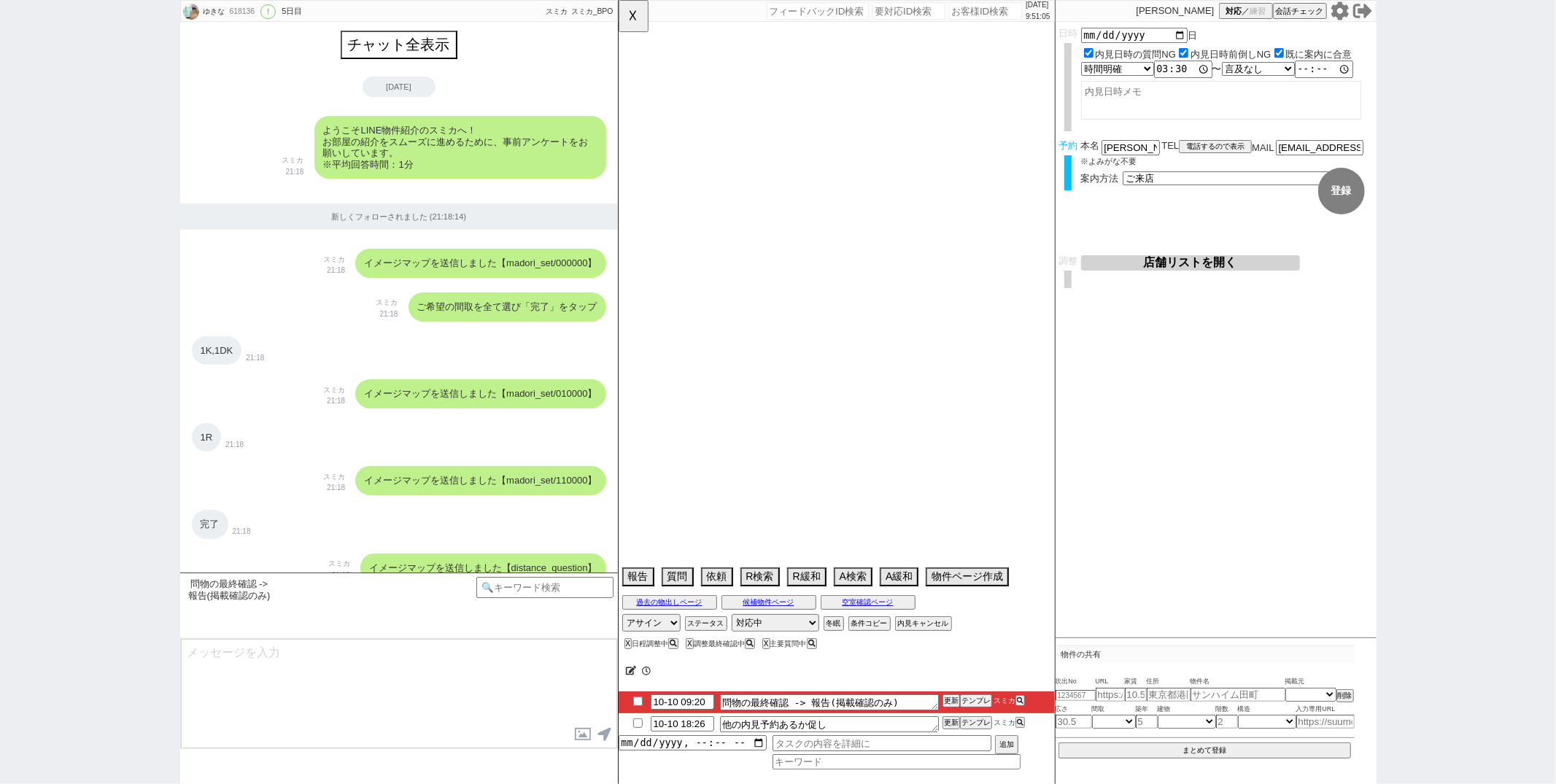
scroll to position [5237, 0]
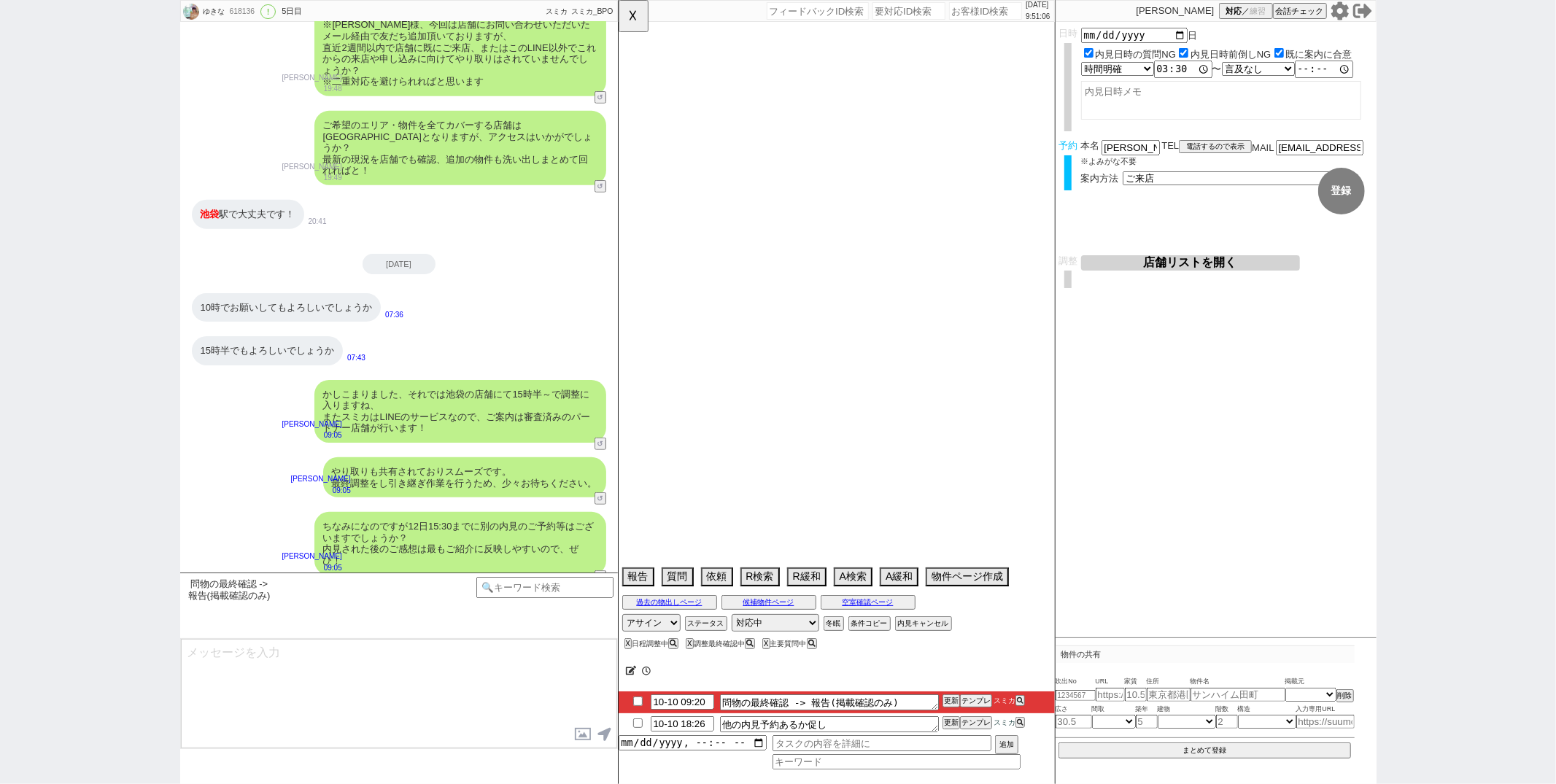
select select "2025"
select select "12"
select select "37"
select select "0"
select select "60"
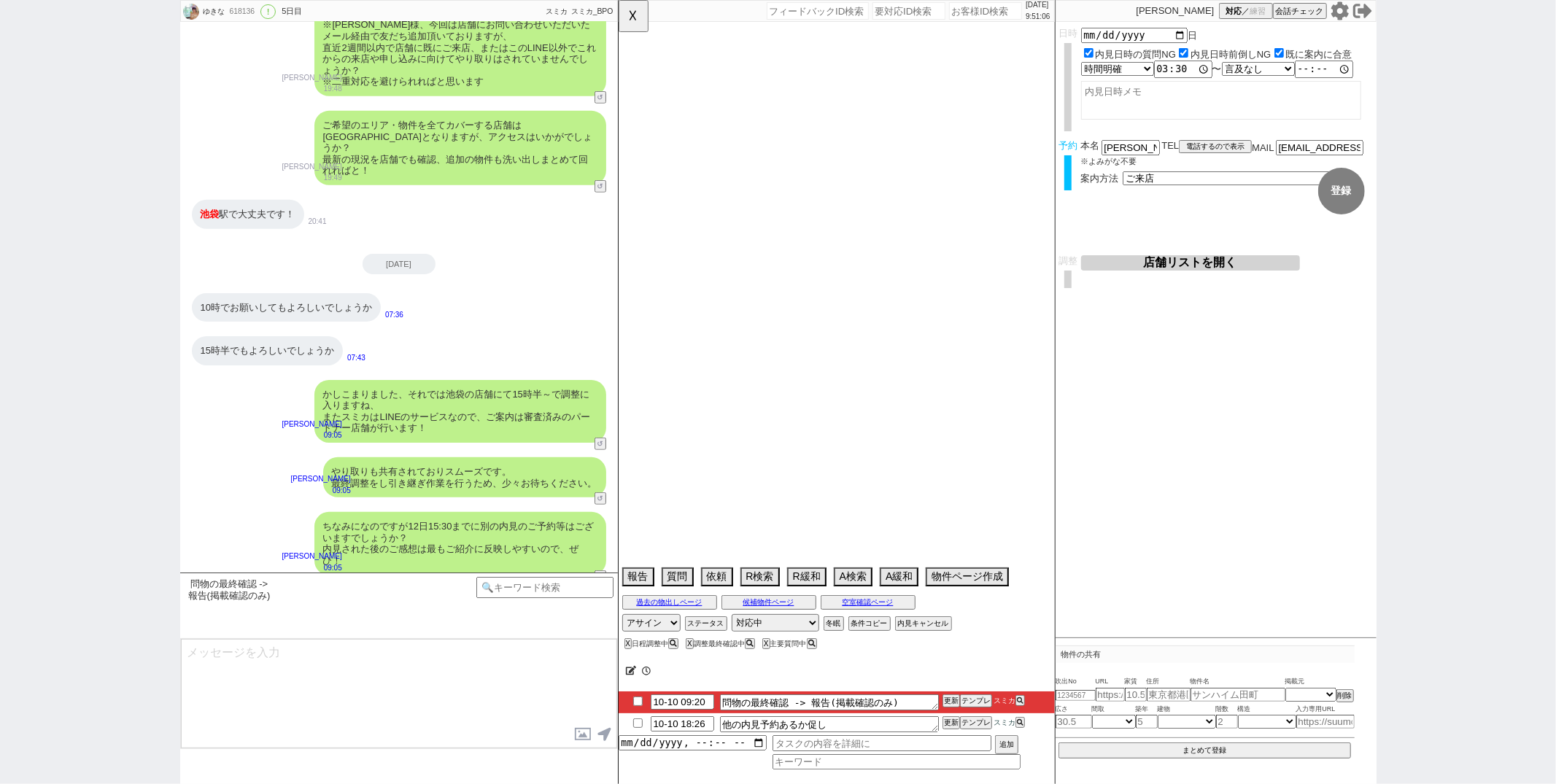
select select "64"
select select "63"
select select "66"
select select "70"
select select "23"
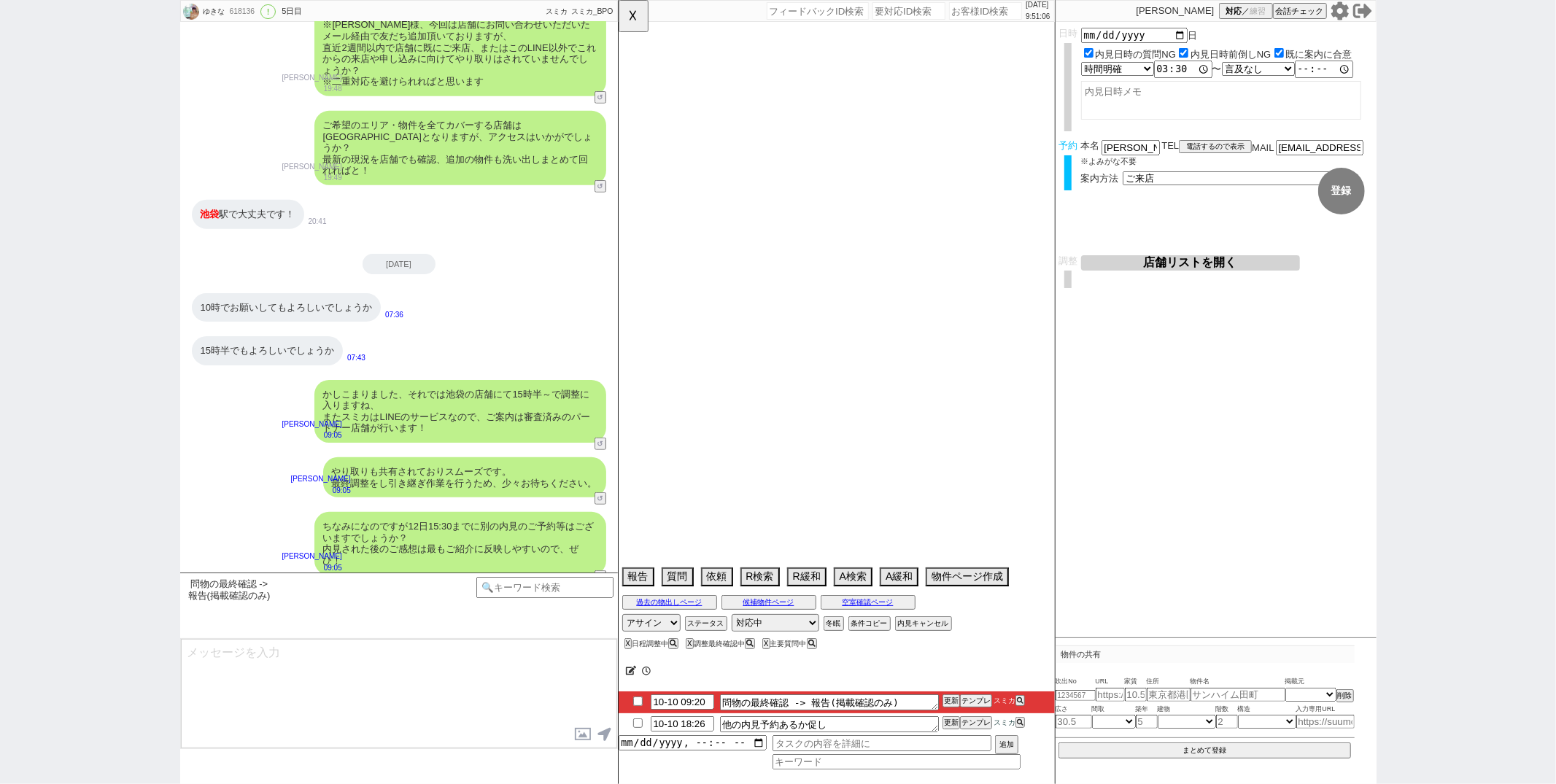
select select "807"
select select "75"
select select "14"
select select "72"
select select "65"
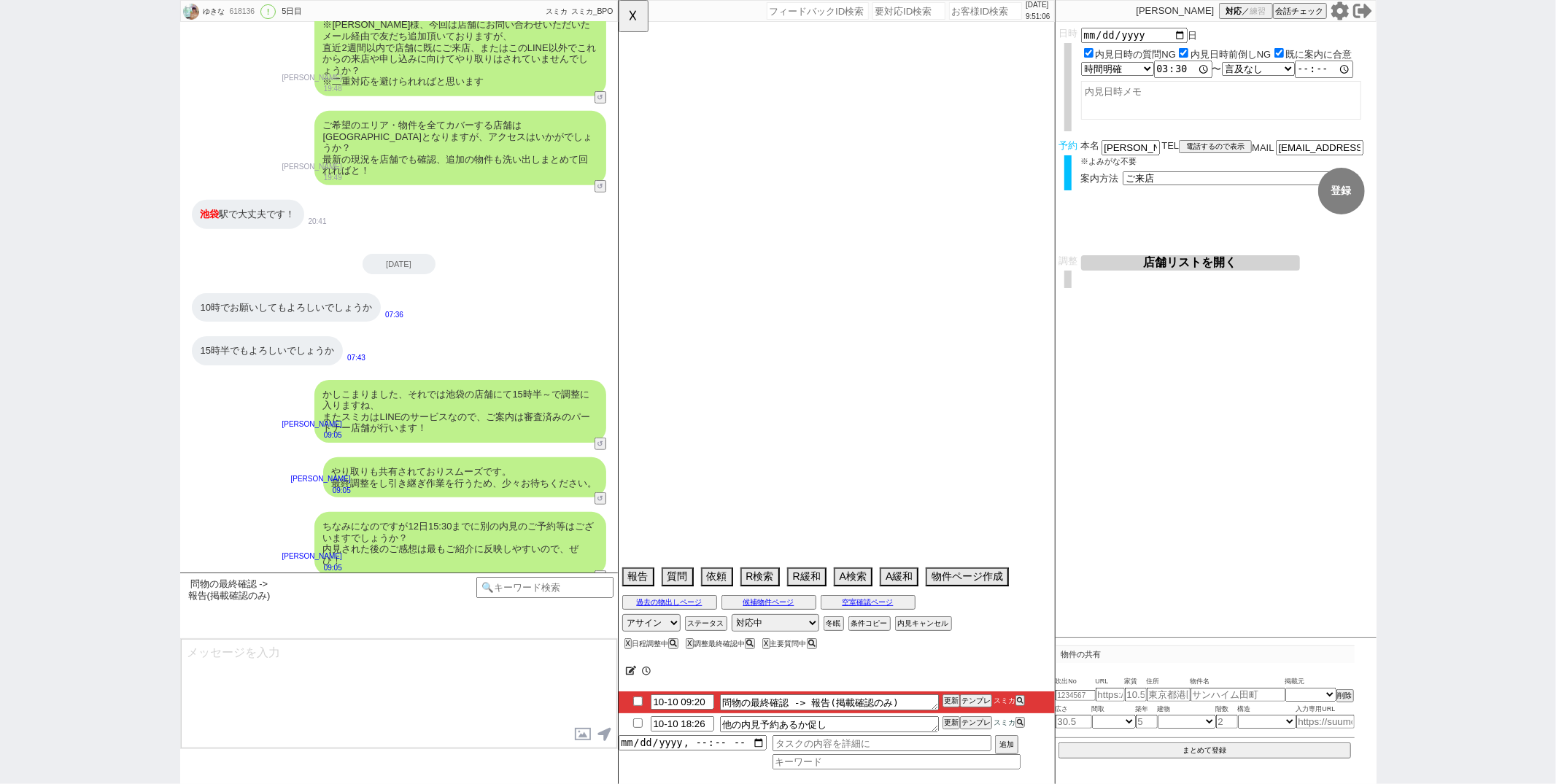
select select "62"
select select "71"
select select "48"
select select "69"
select select "57"
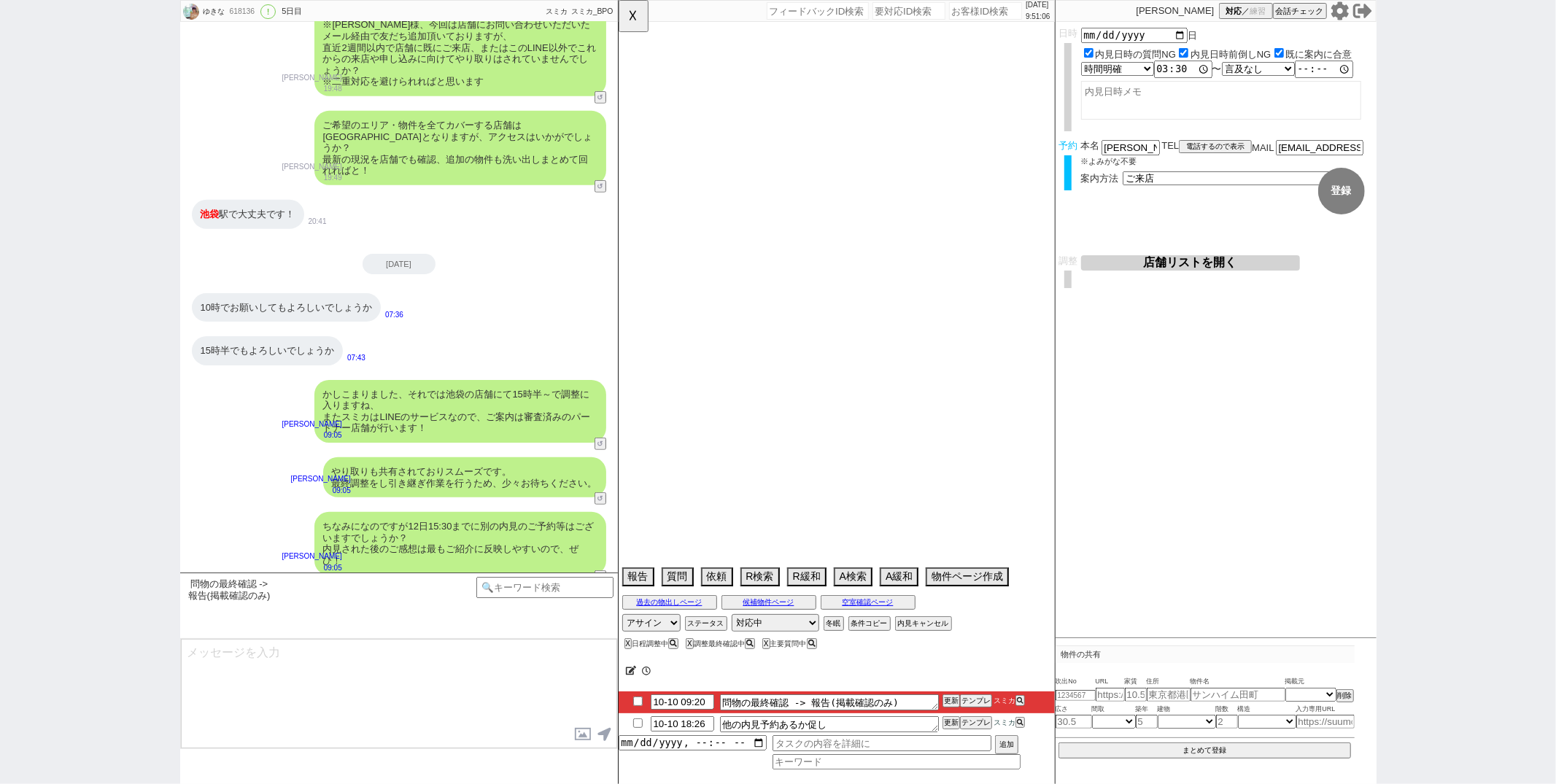
select select "33"
select select "29"
select select "67"
select select "59"
select select "52"
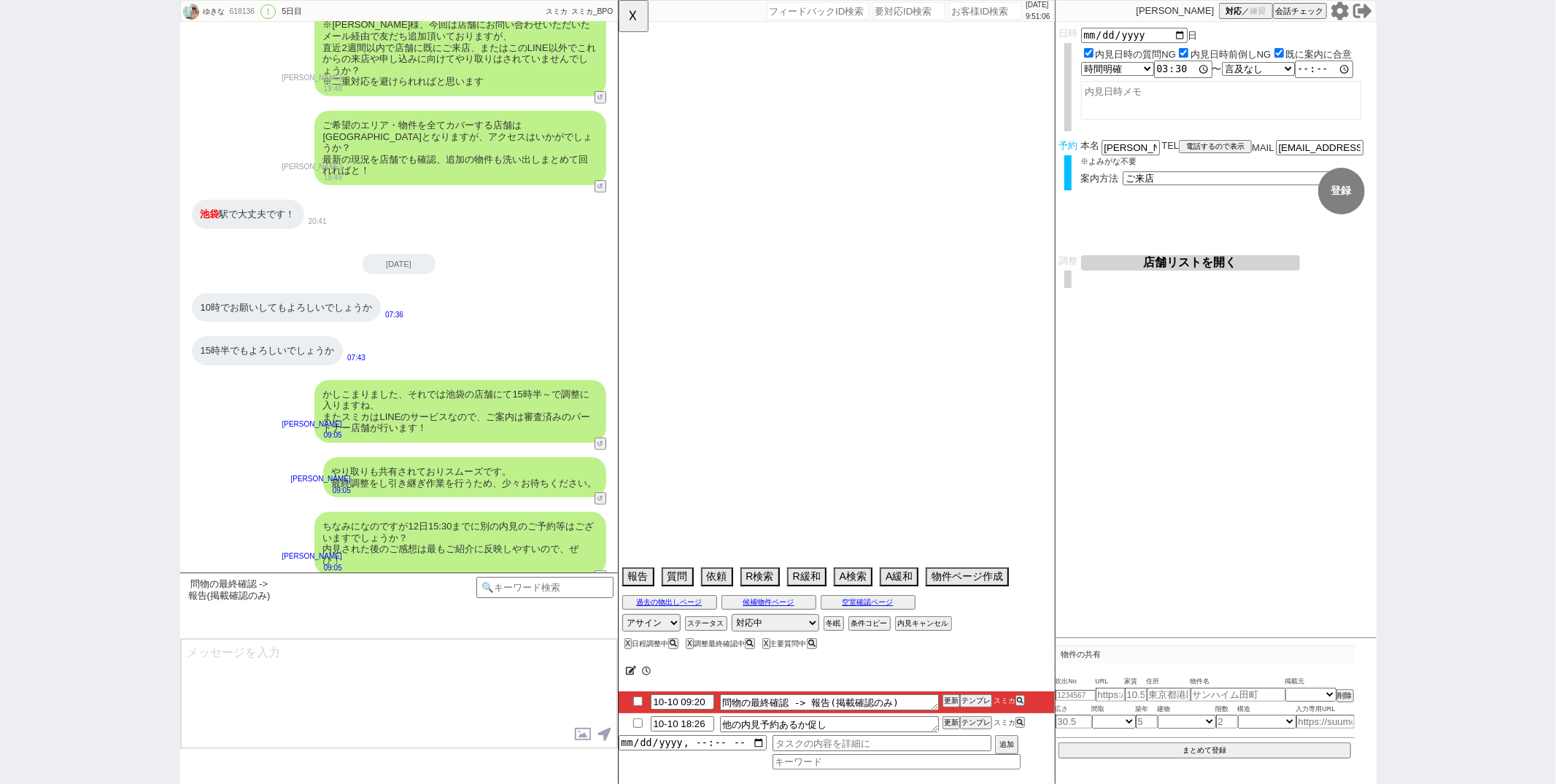
select select "50"
select select "53"
select select "47"
select select "25"
select select "3116"
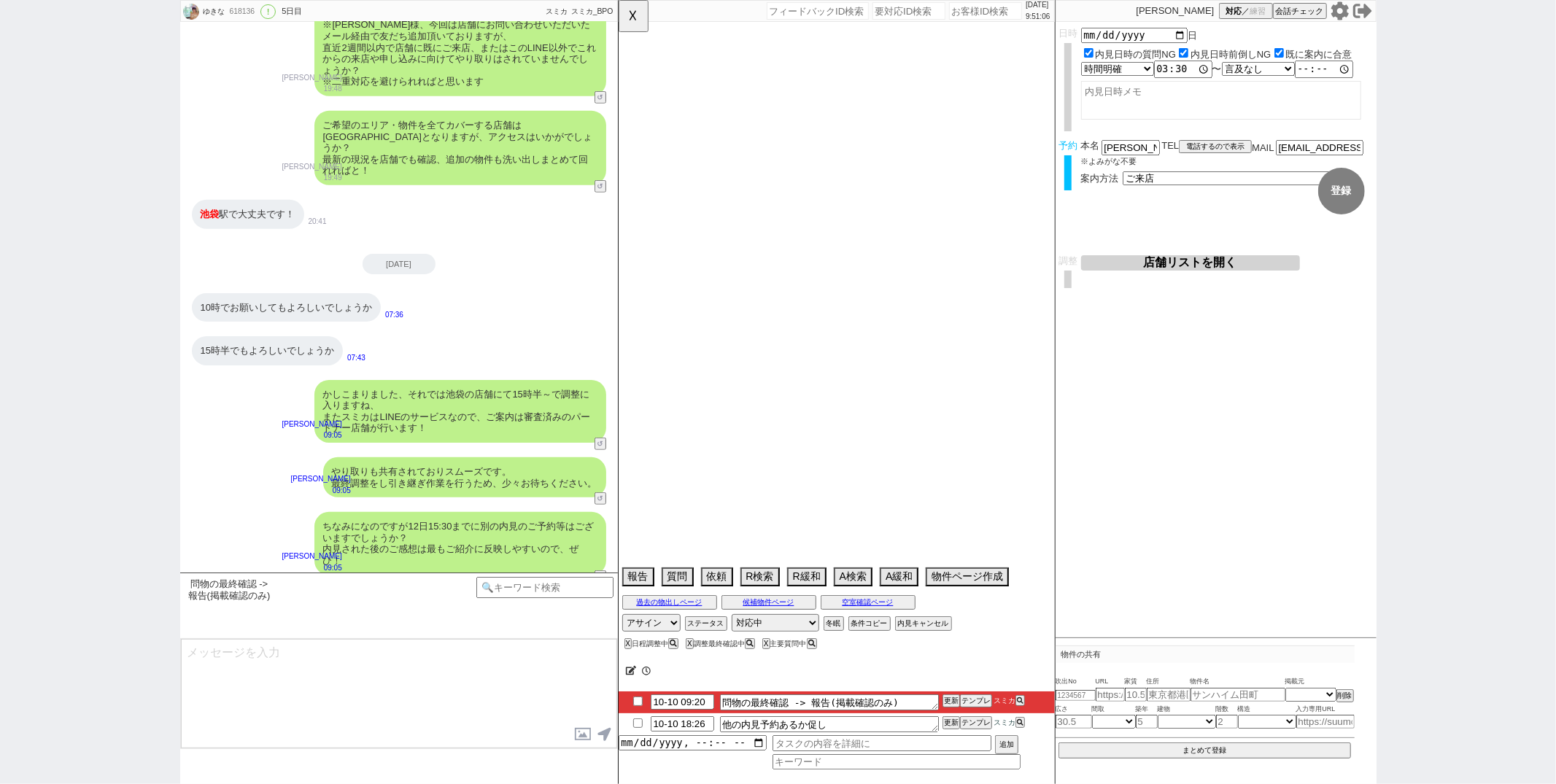
select select "19"
select select "68"
select select "12"
select select "74"
select select "15"
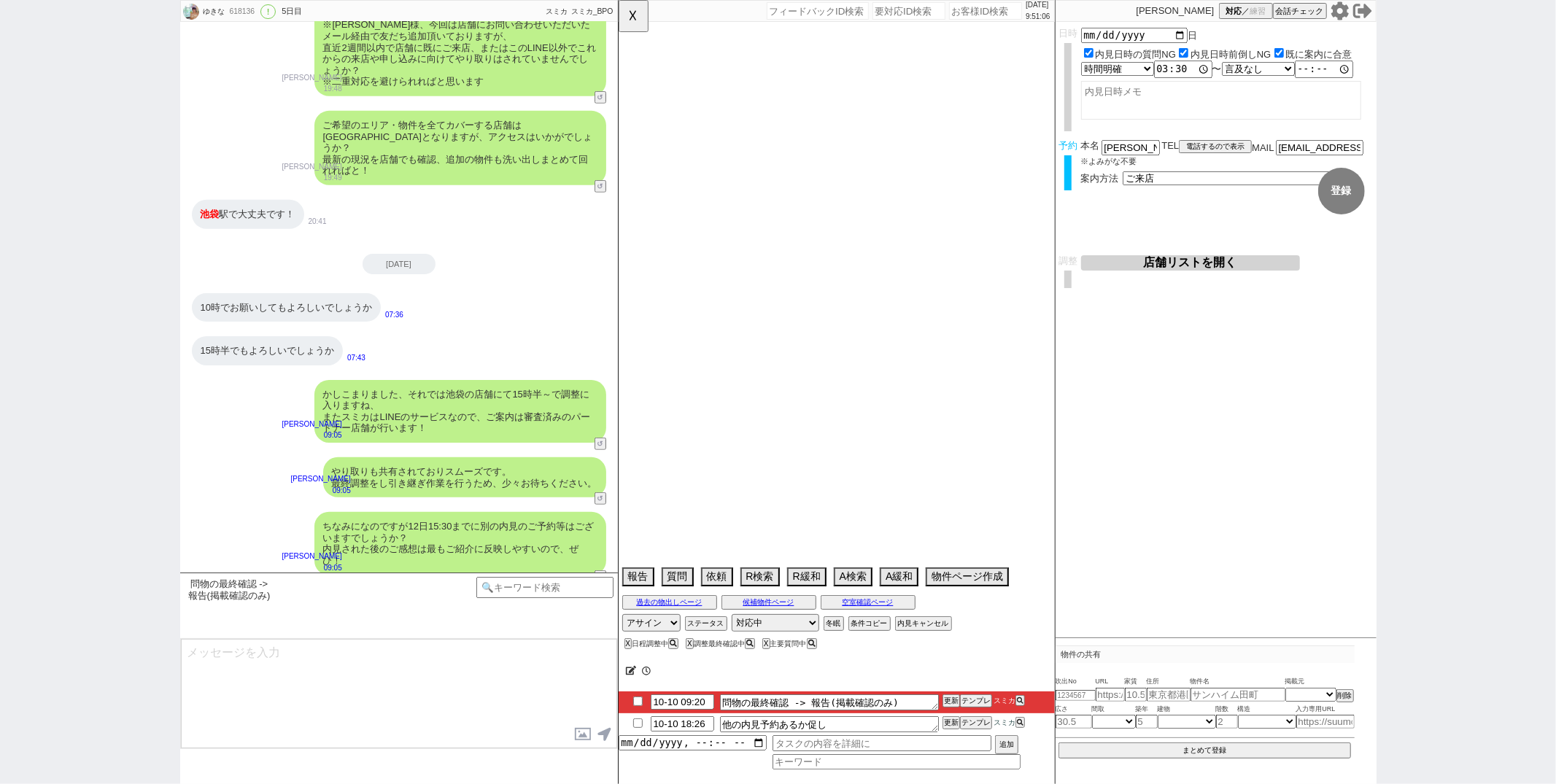
select select "38"
select select "9"
select select "330"
select select "44"
select select "54"
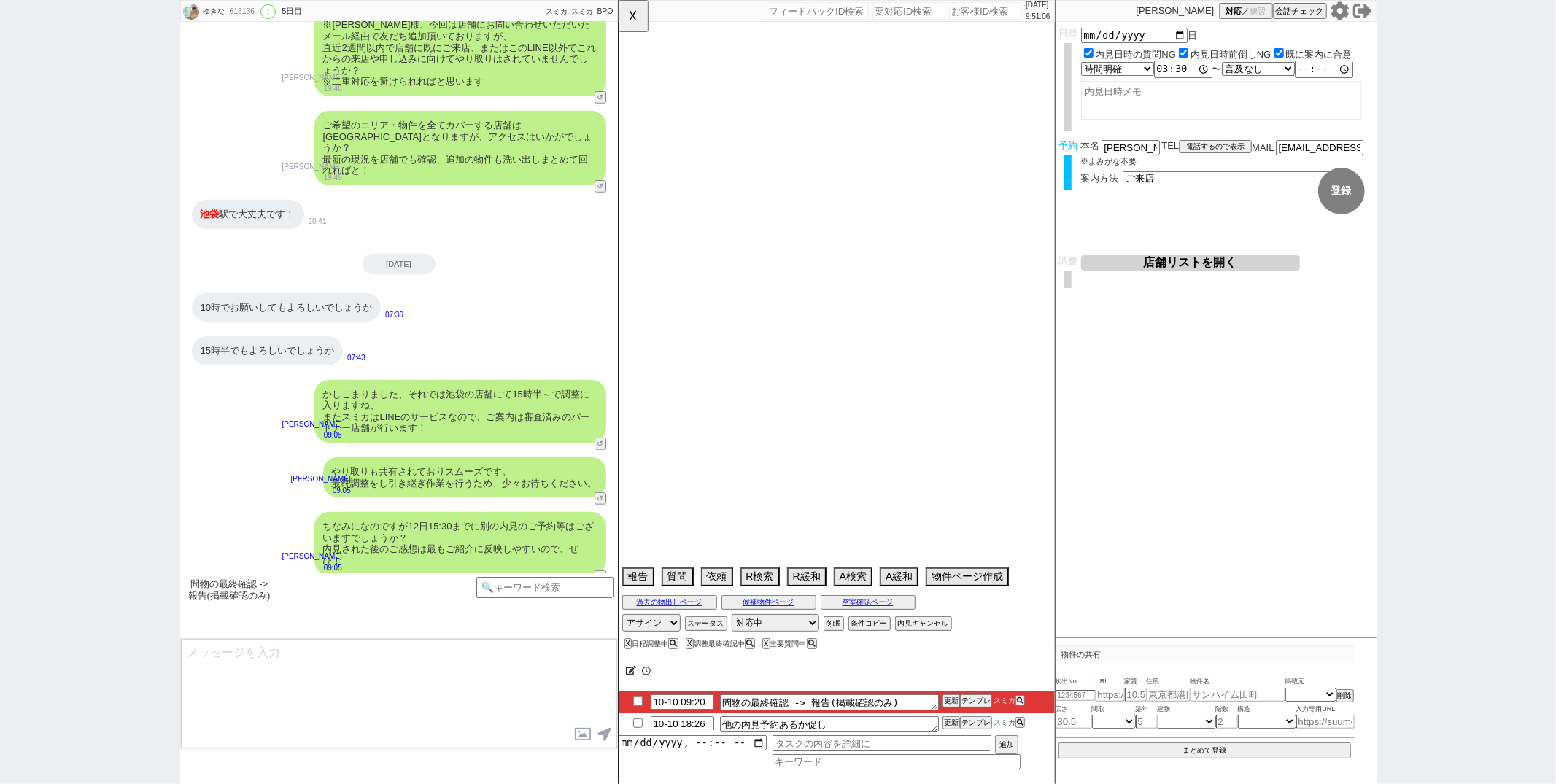
select select "56"
select select "35"
select select "76"
select select "36"
select select "10"
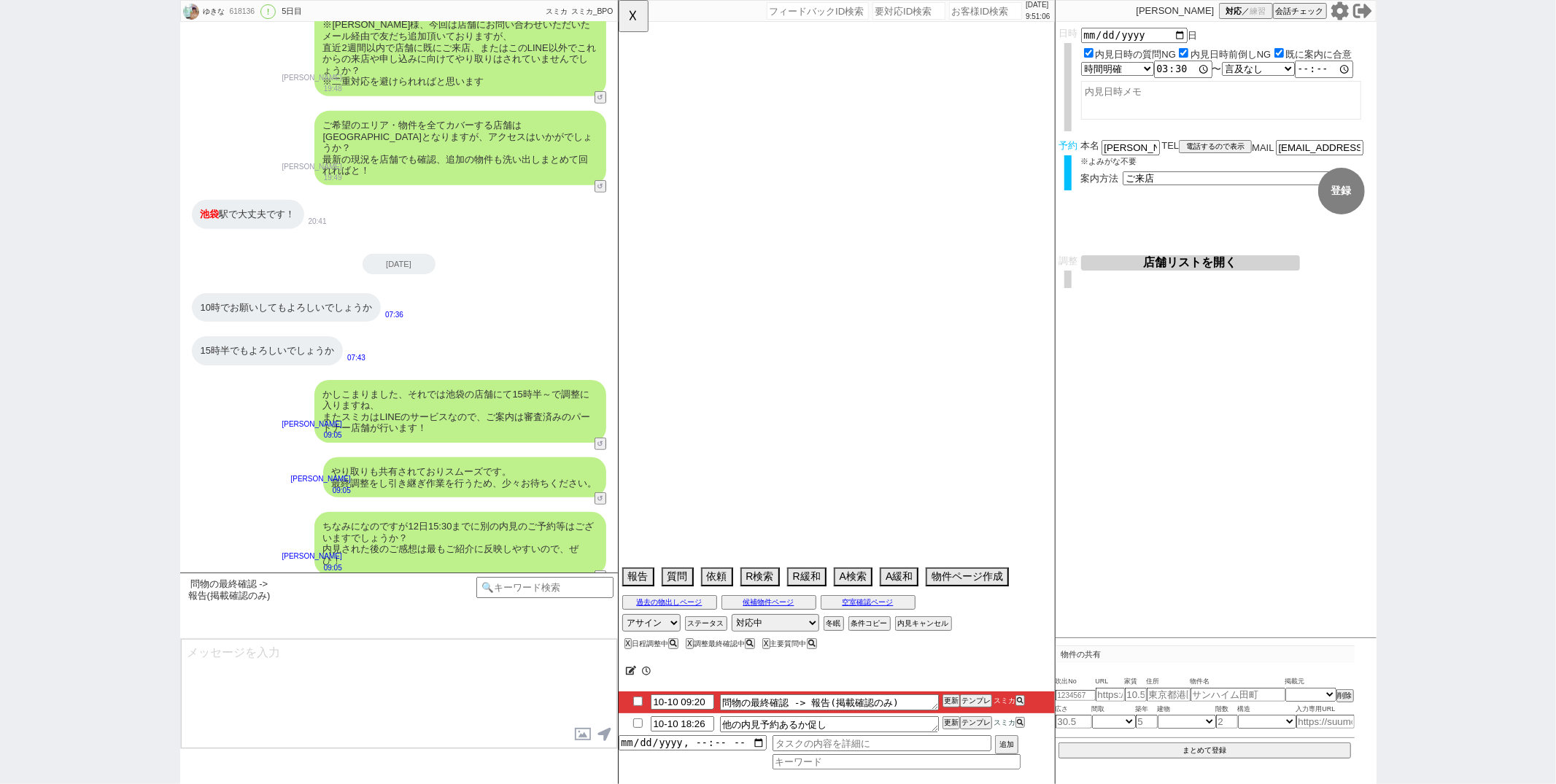
select select "372"
select select "24"
select select "7"
select select "55"
select select "27"
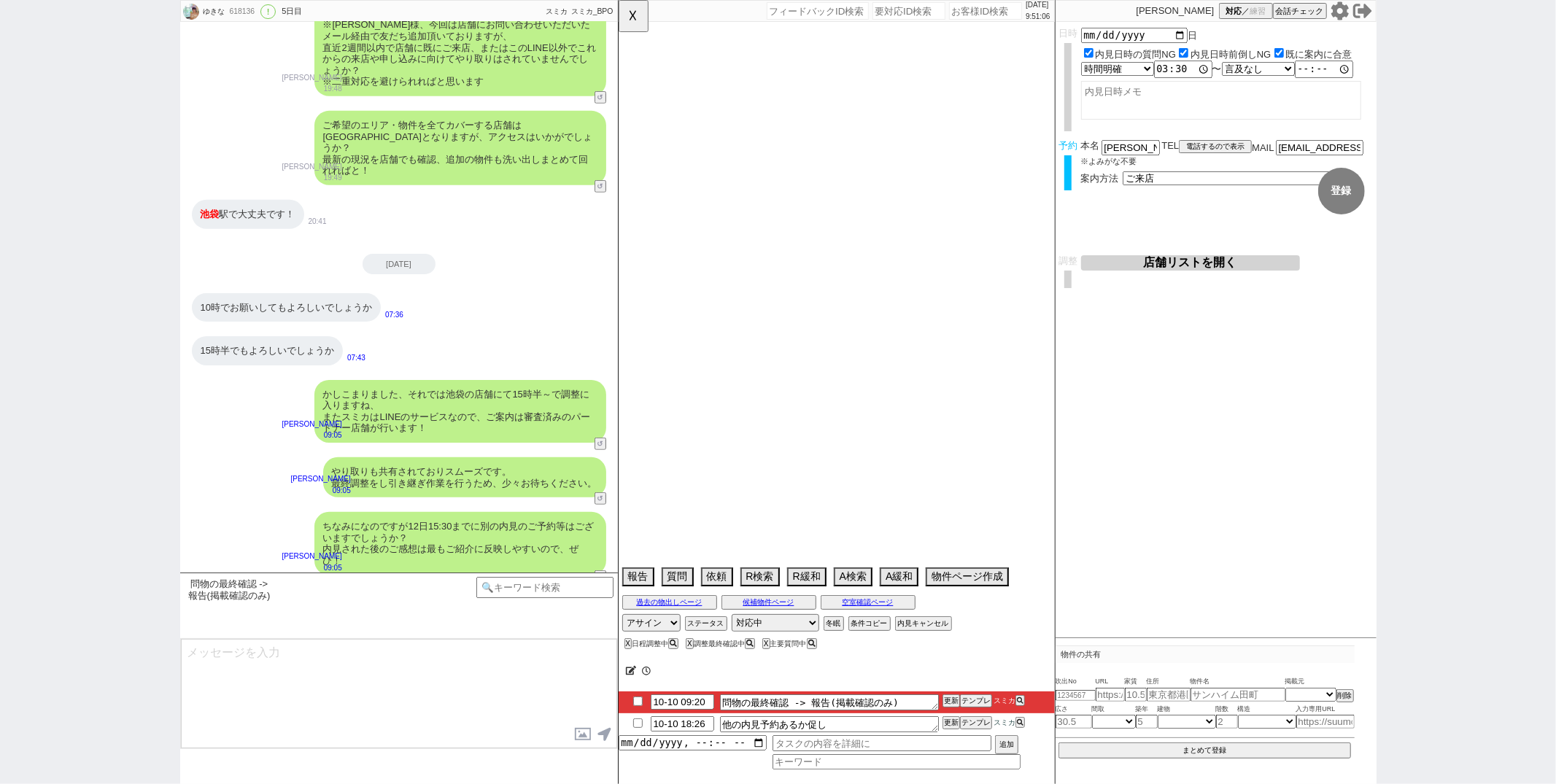
select select "11"
select select "16"
select select "538"
select select "77"
select select "73"
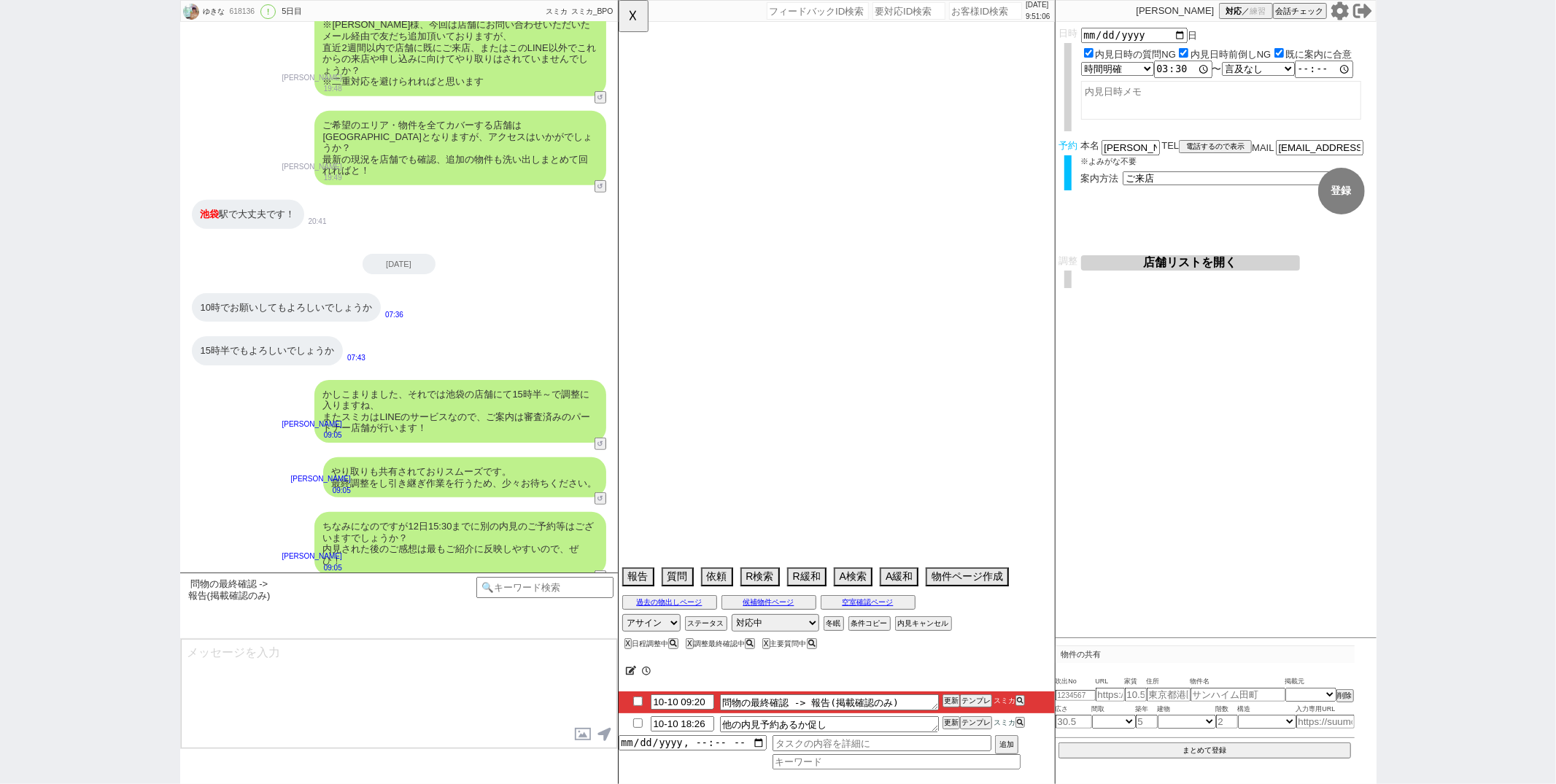
select select "1757"
select select "51"
select select "30"
select select "58"
select select "34"
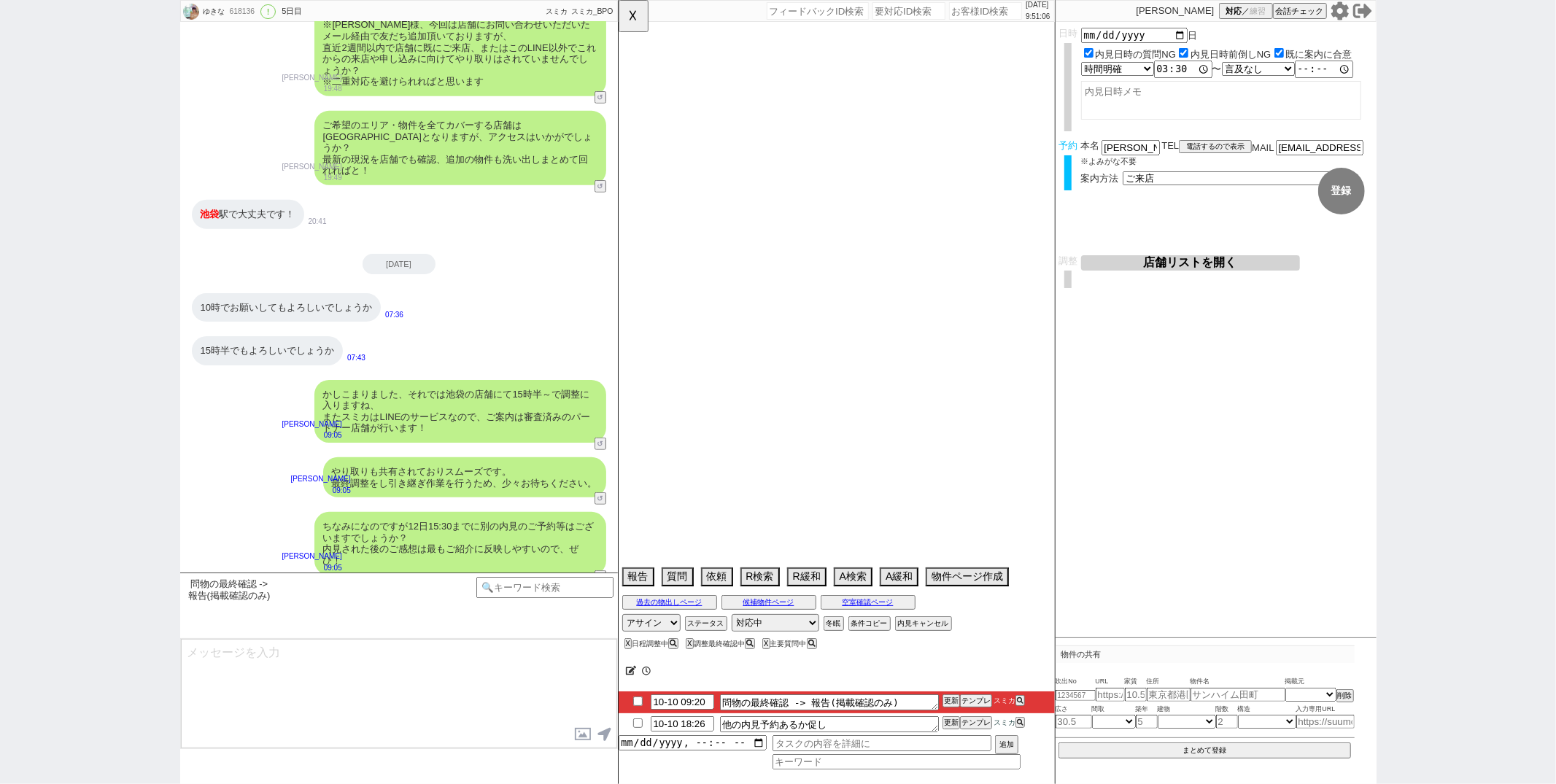
select select "61"
select select "17"
select select "49"
select select "37"
select select "31"
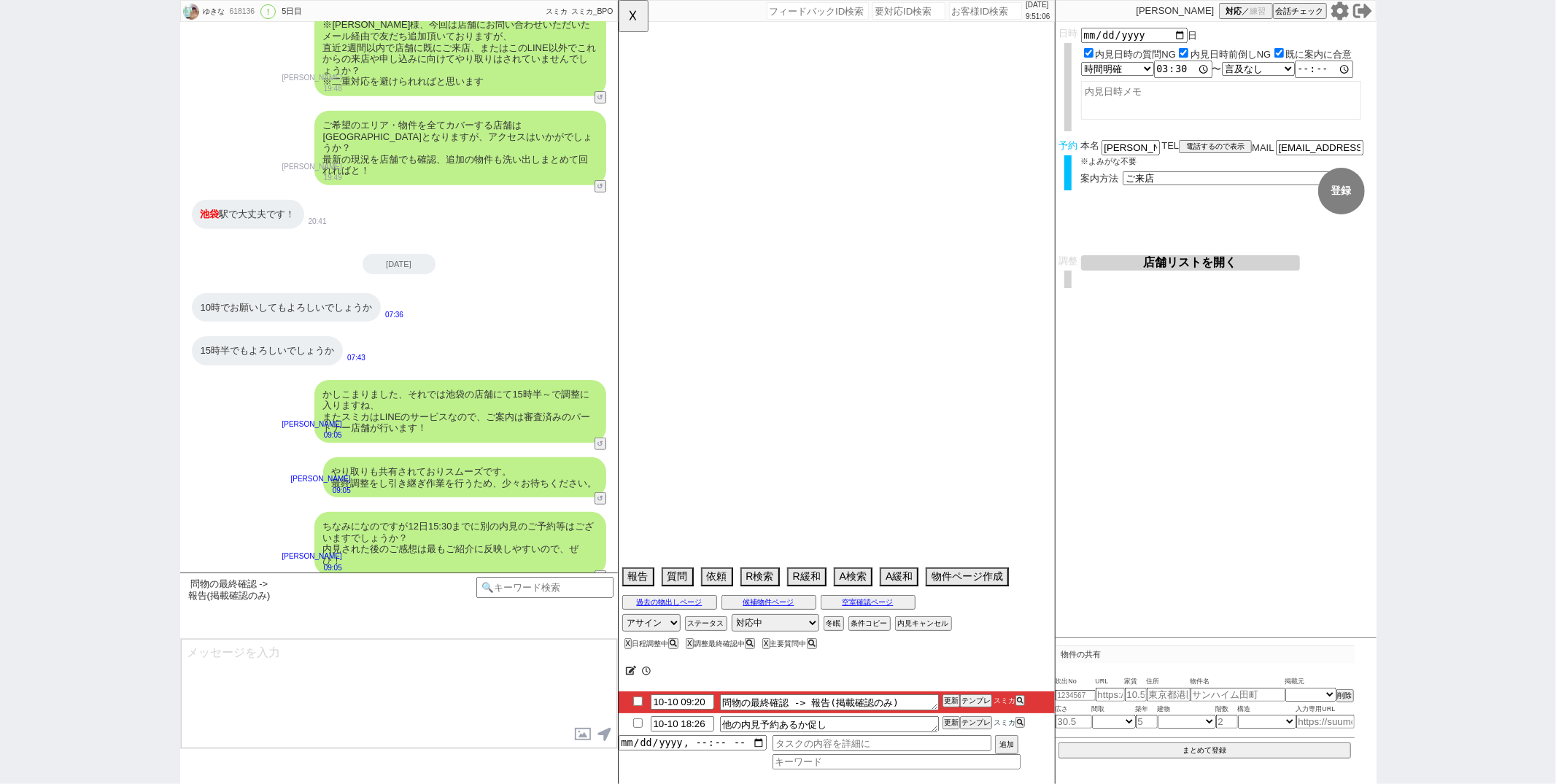
select select "46"
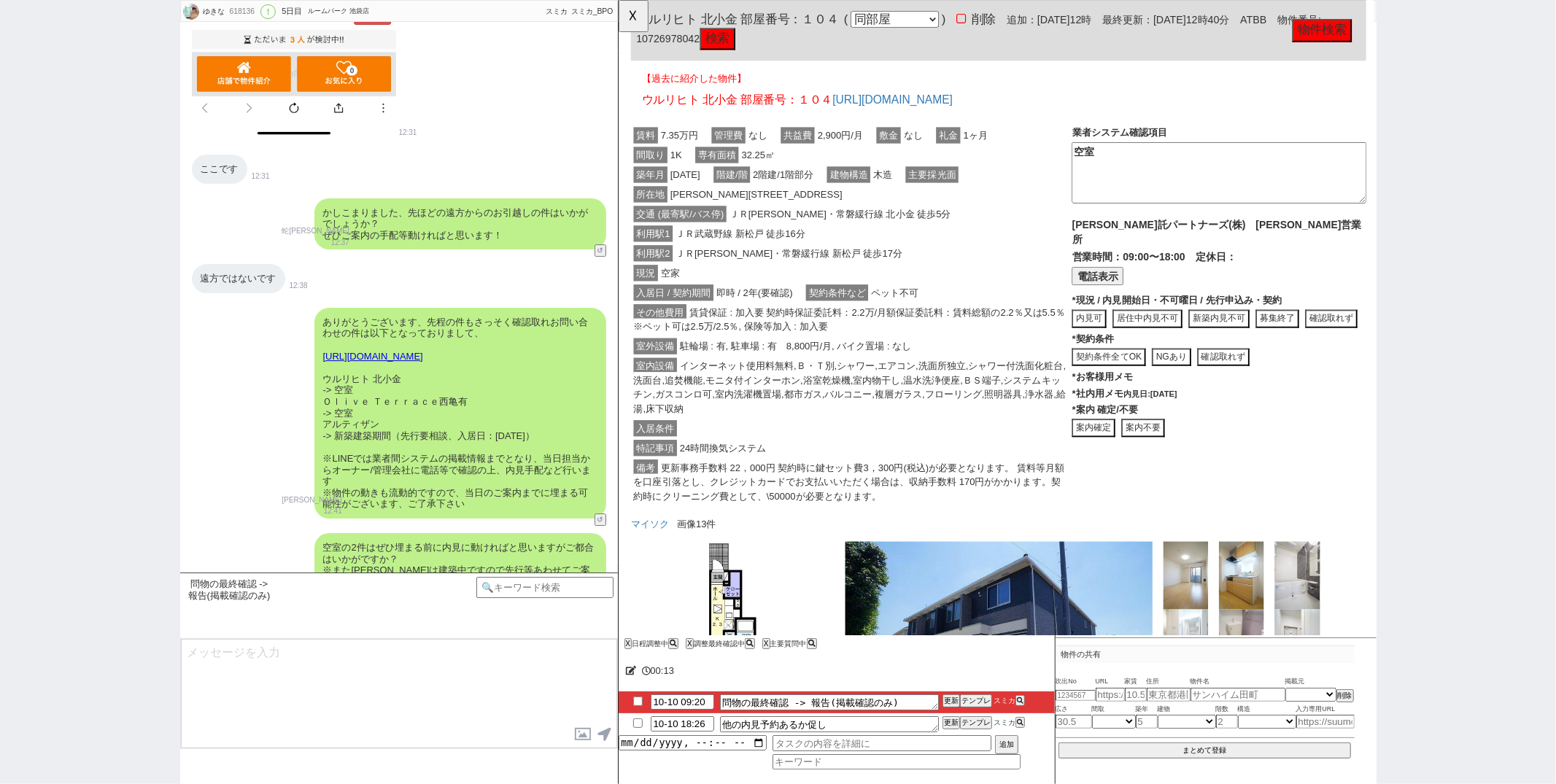
scroll to position [121, 0]
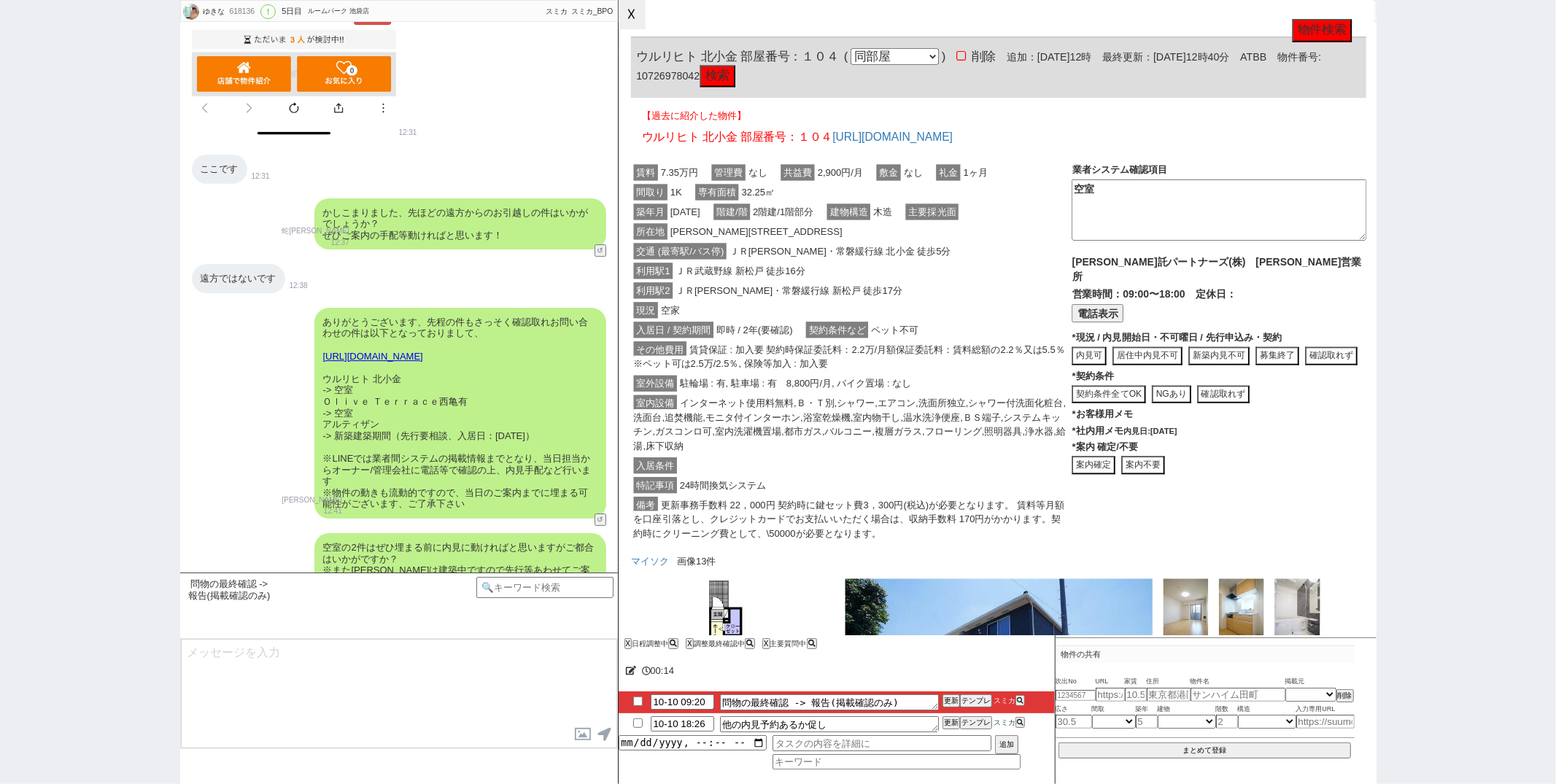
click at [632, 8] on button "☓" at bounding box center [632, 14] width 27 height 29
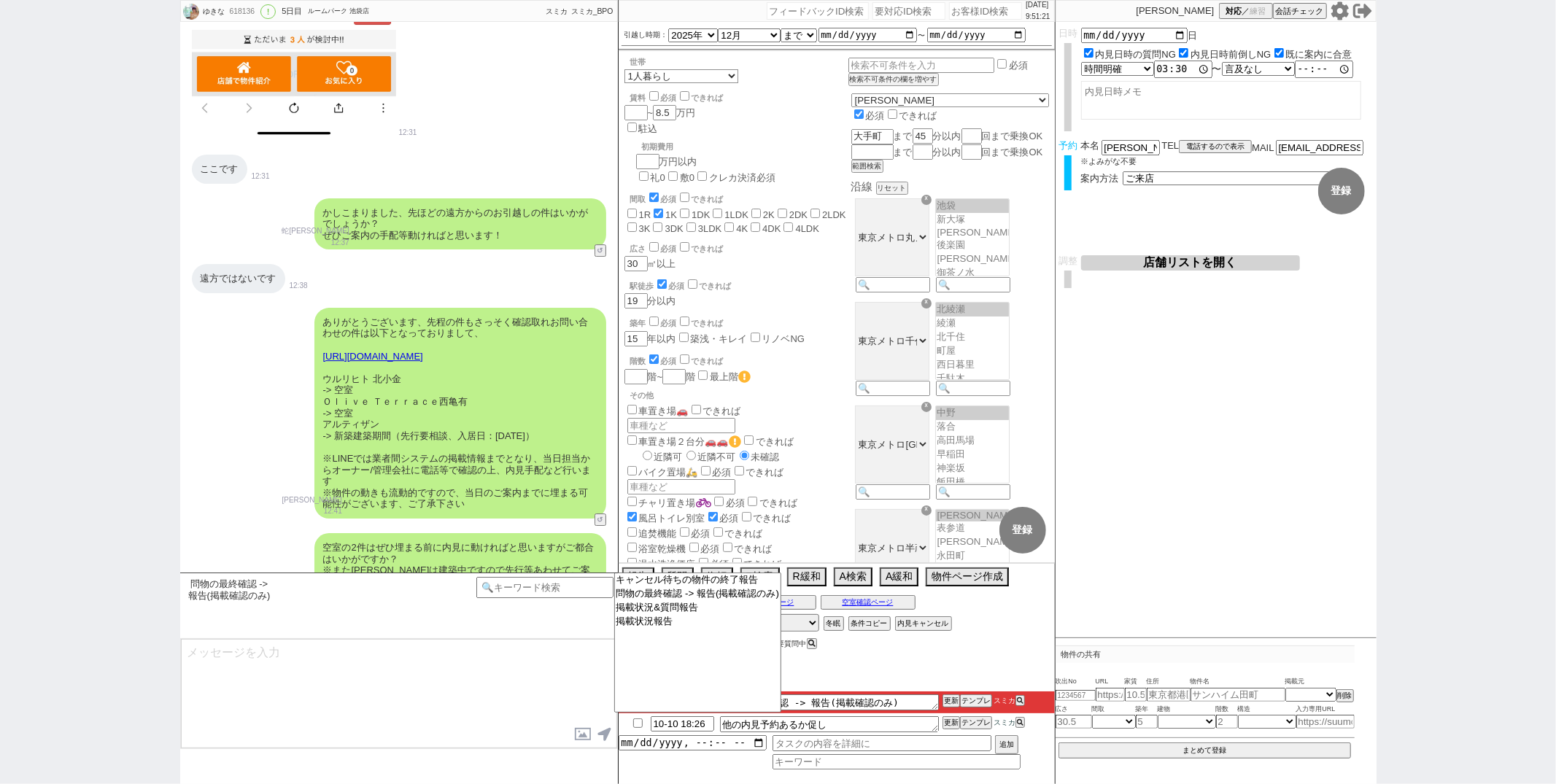
click at [527, 673] on textarea at bounding box center [399, 693] width 436 height 109
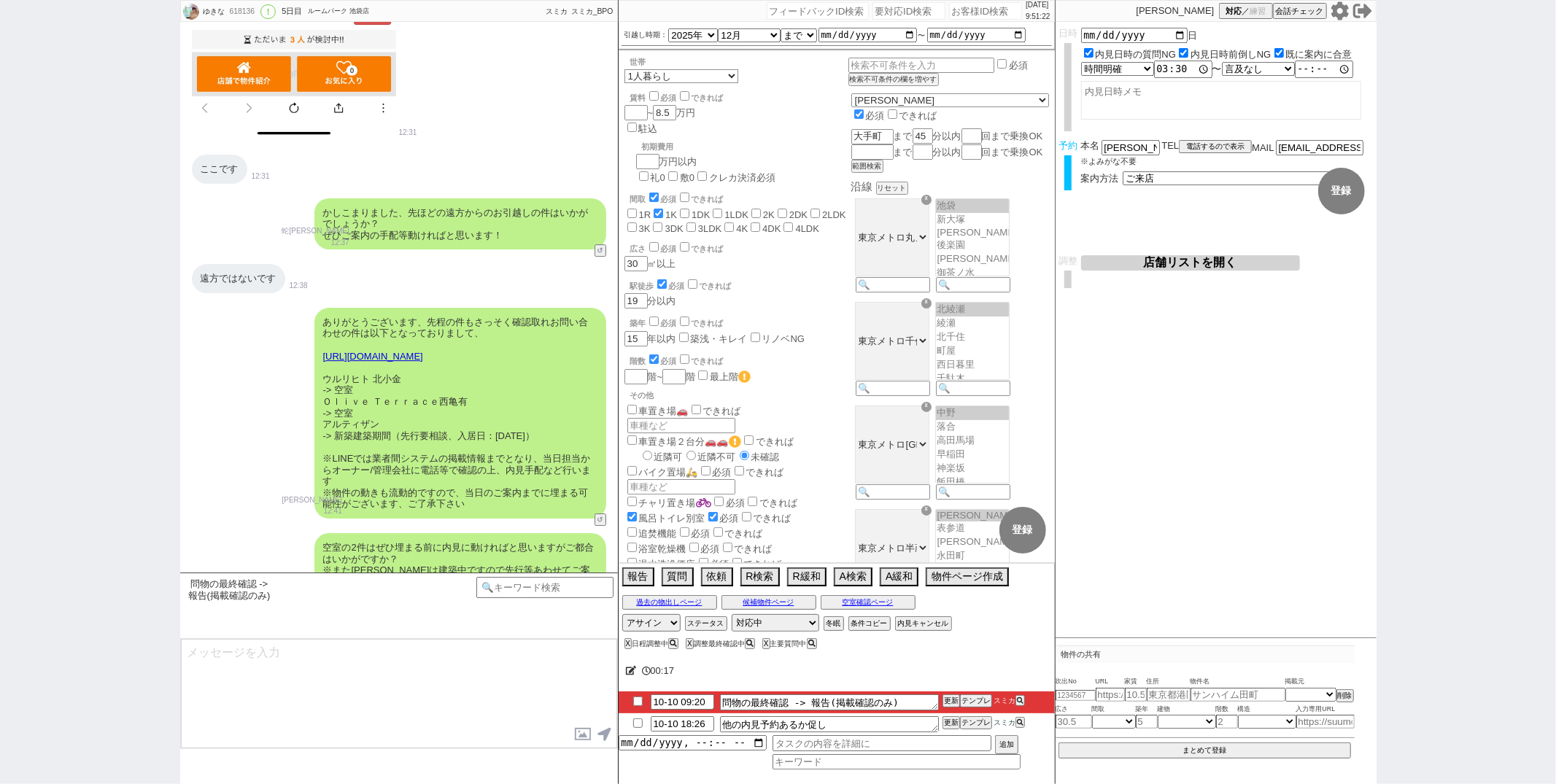
click at [638, 701] on input "checkbox" at bounding box center [638, 701] width 21 height 10
checkbox input "true"
click at [944, 705] on button "更新" at bounding box center [949, 701] width 14 height 11
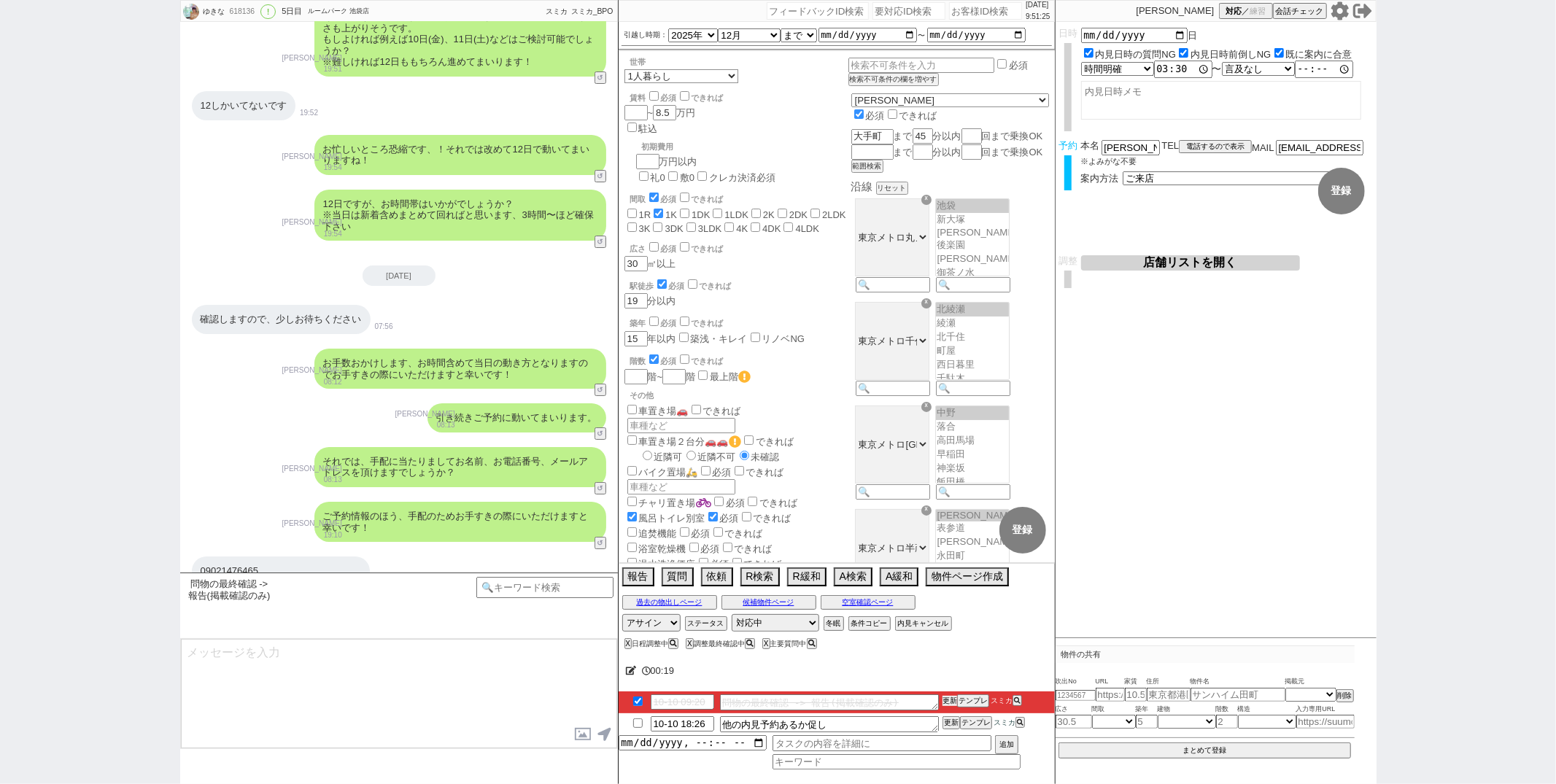
scroll to position [5237, 0]
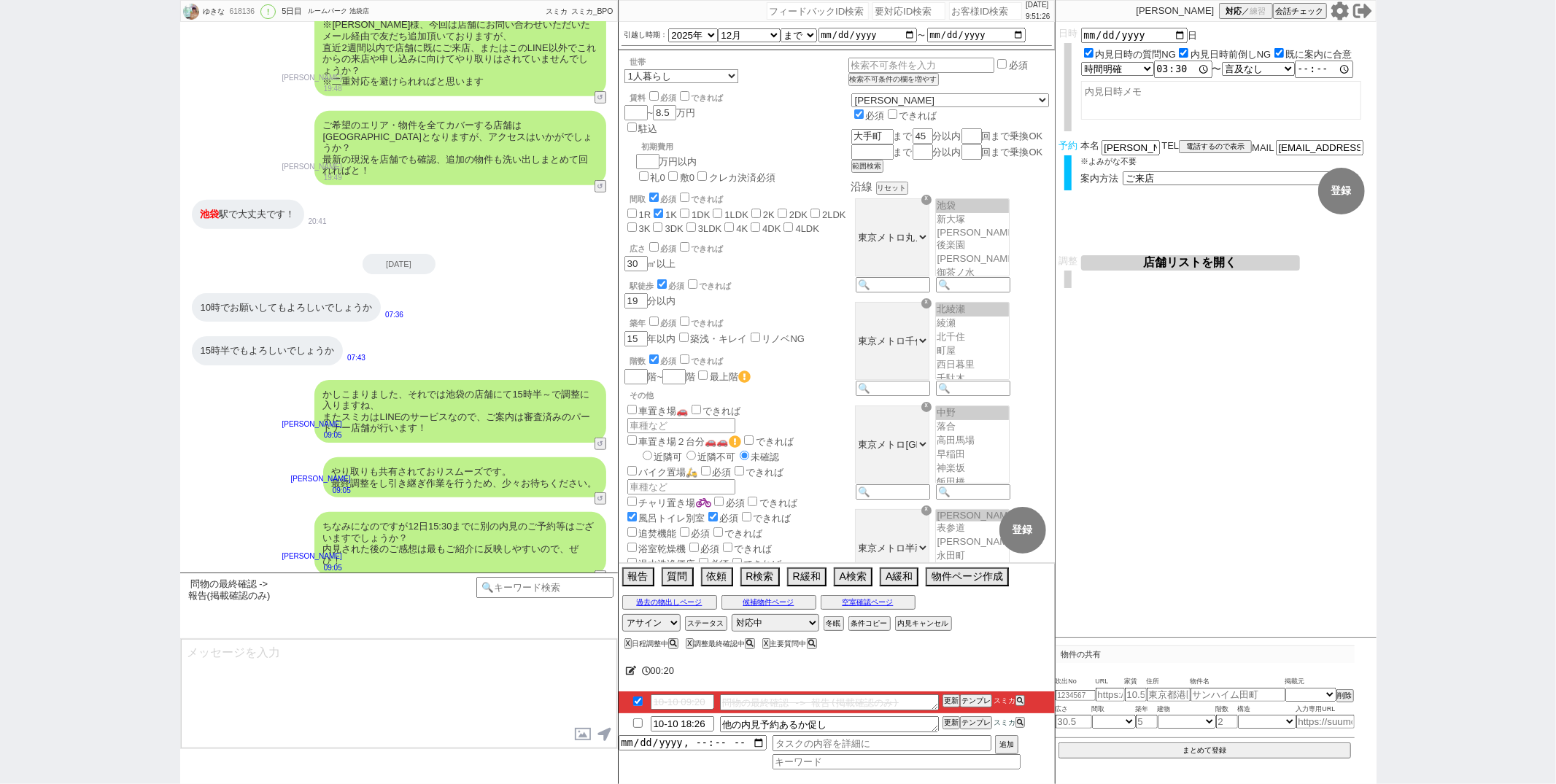
click at [242, 471] on div "やり取りも共有されておりスムーズです。 最終調整をし引き継ぎ作業を行うため、少々お待ちください。 松井健太朗 09:05 30907-A2" at bounding box center [399, 478] width 438 height 55
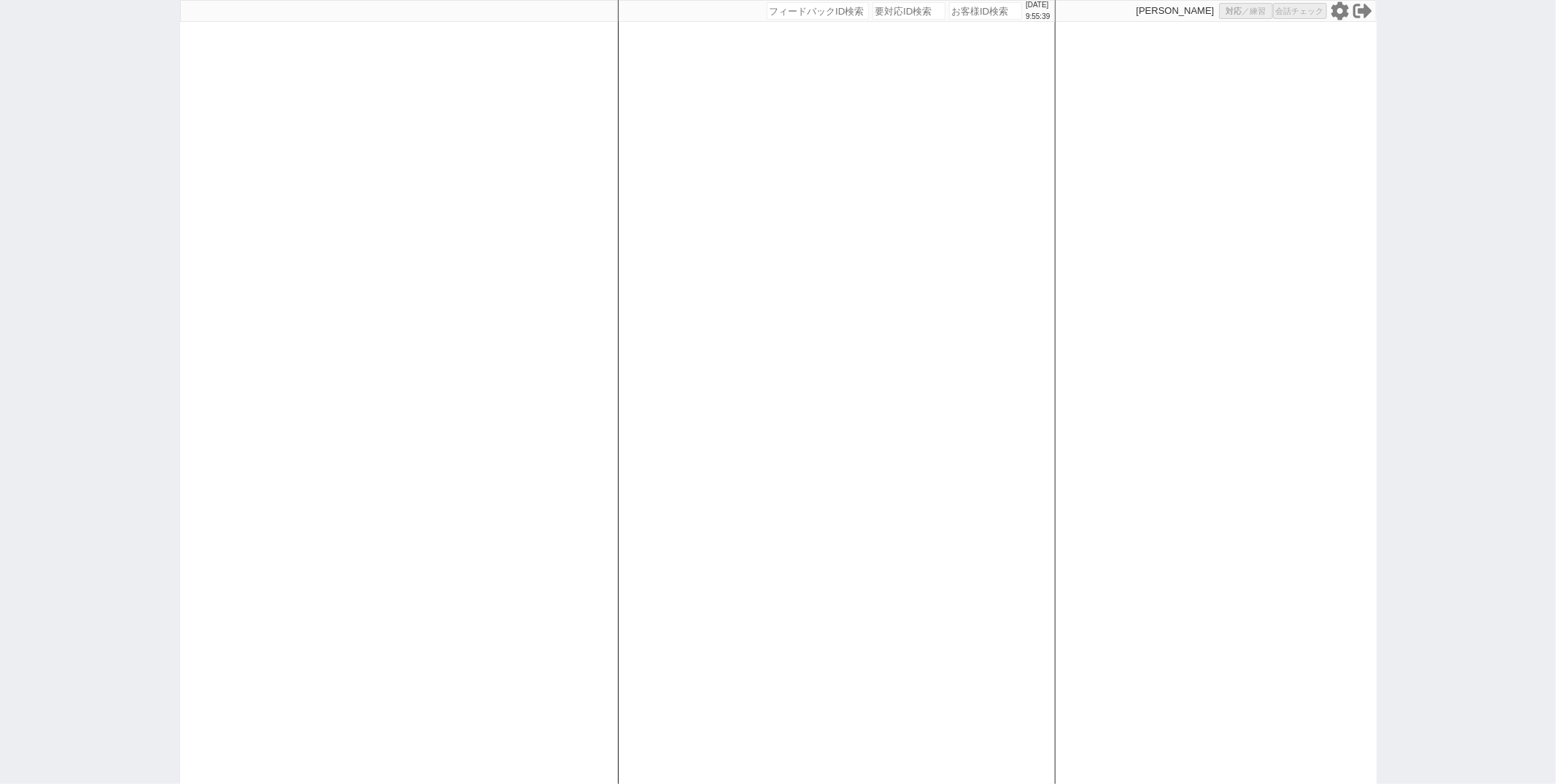
select select "1"
select select "3"
select select
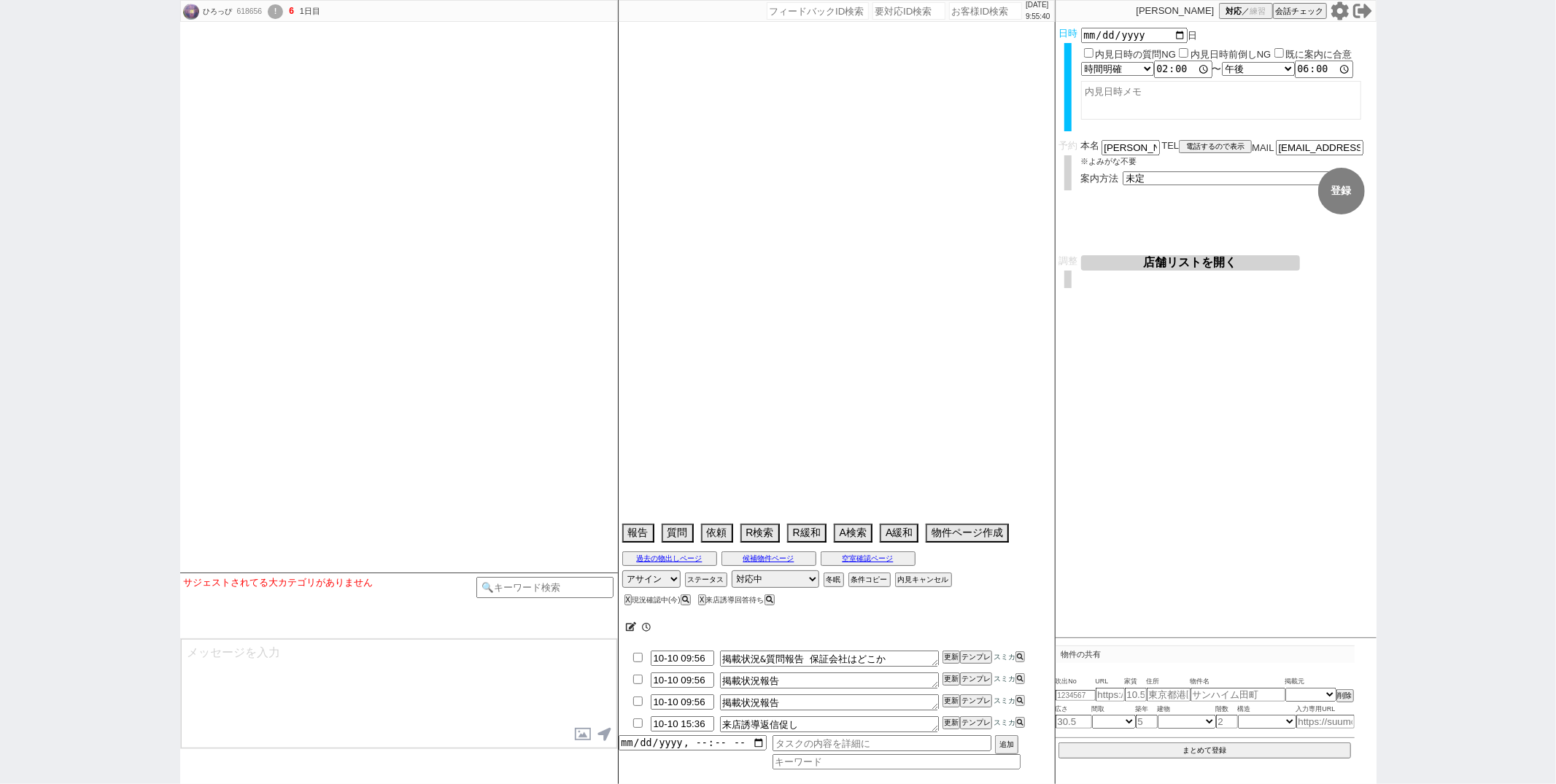
select select
select select "2025"
select select "10"
select select "36"
select select "0"
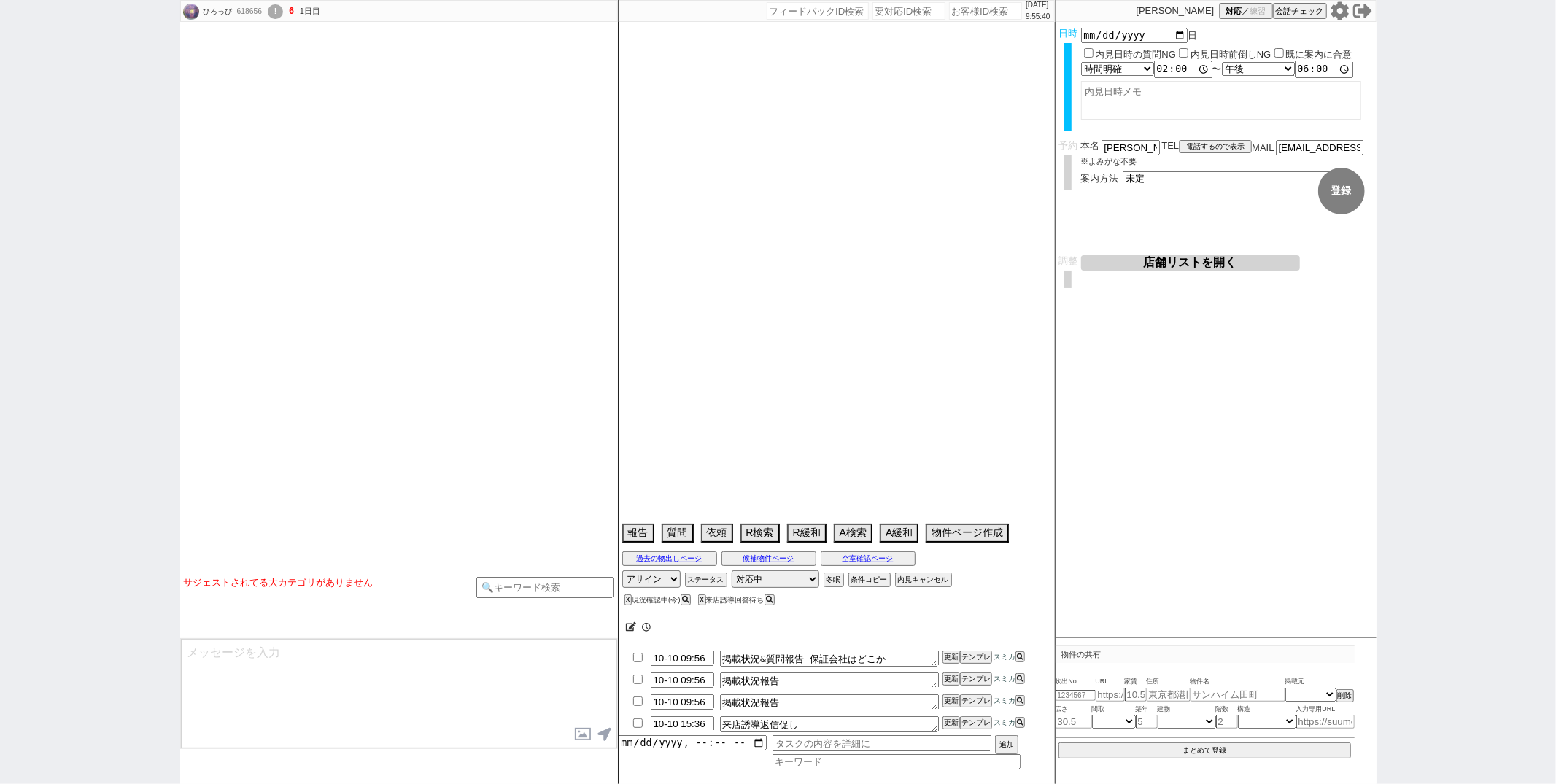
select select "17"
select select "19"
select select "20"
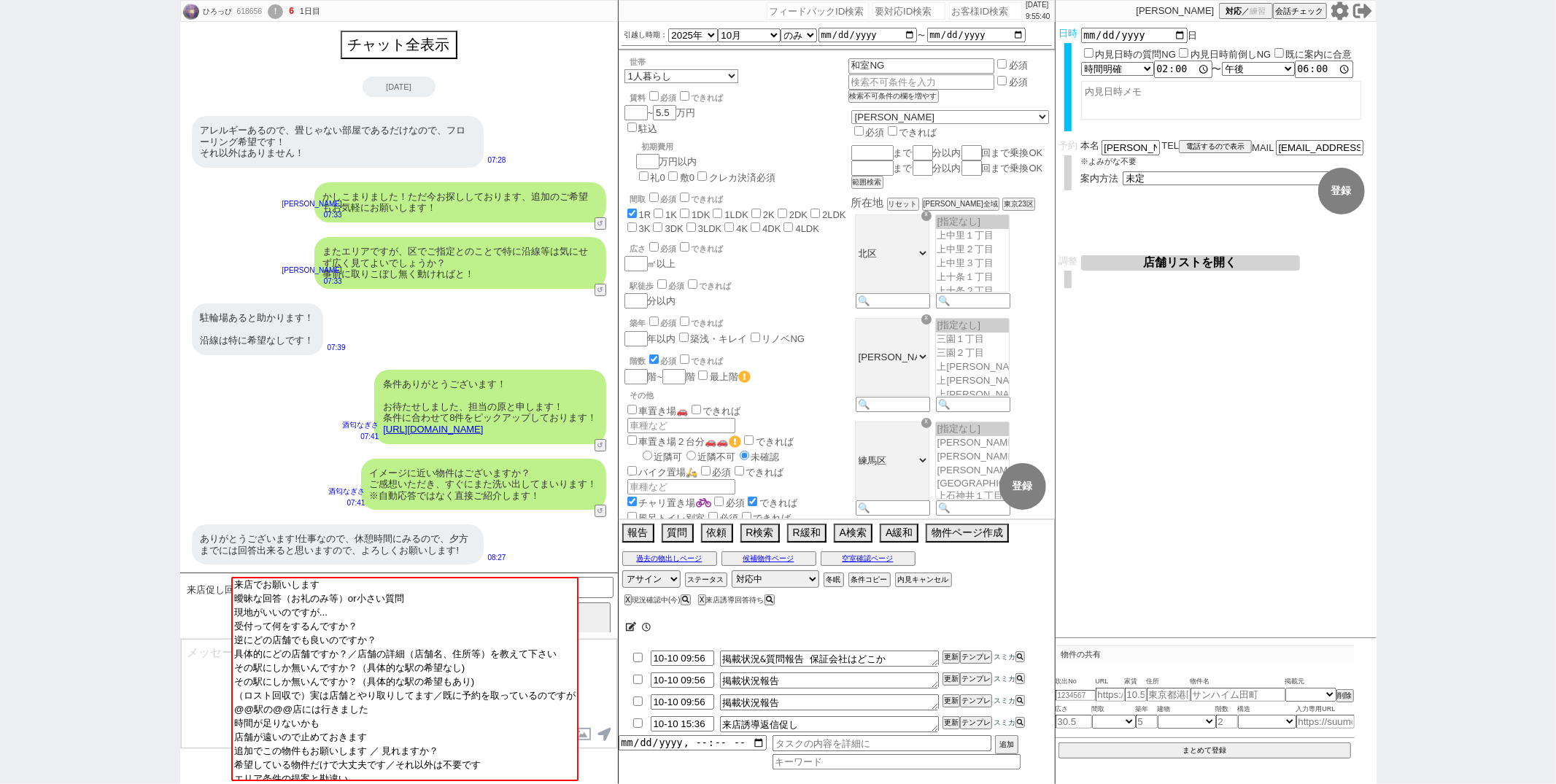
scroll to position [905, 0]
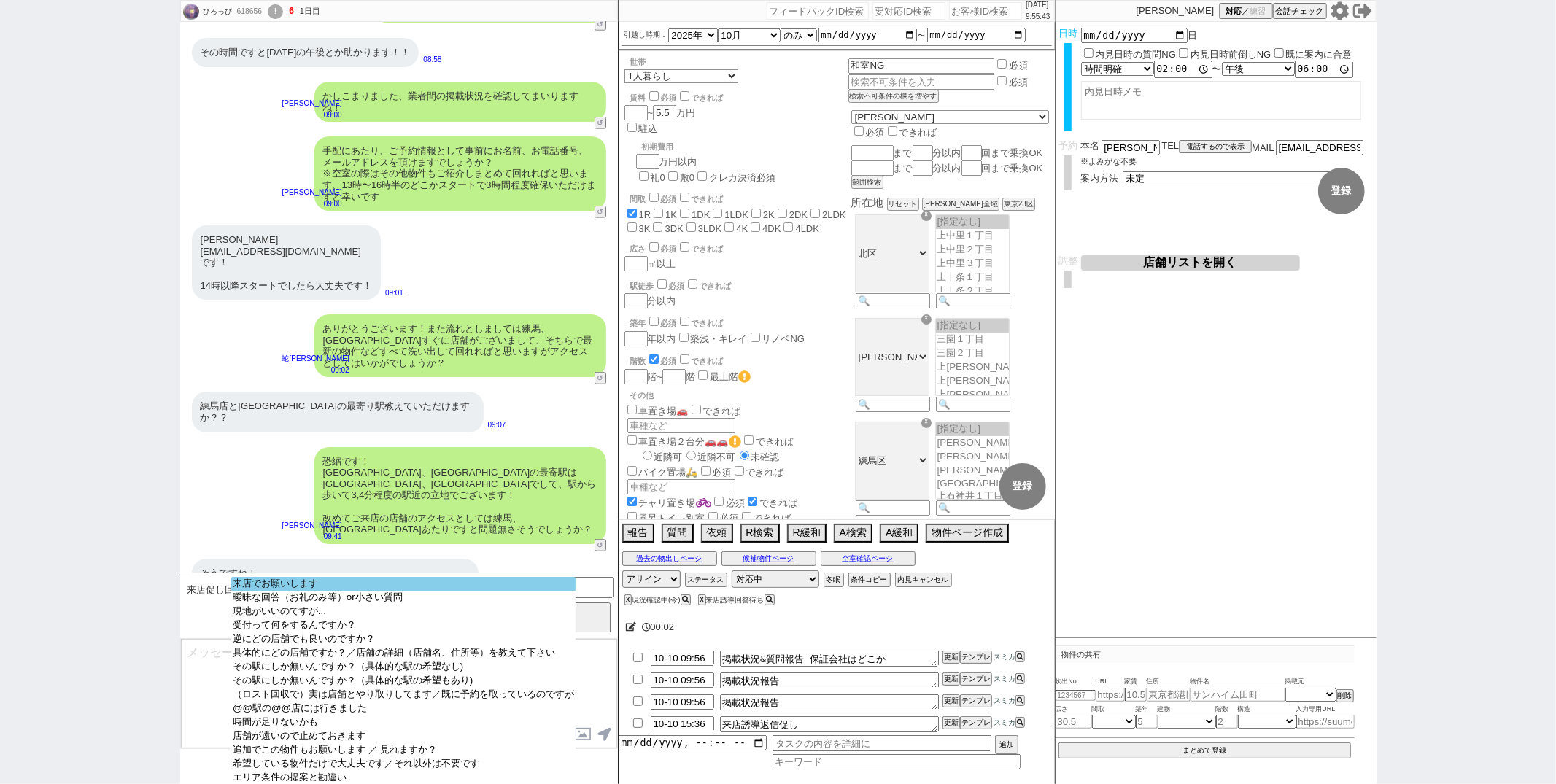
click at [476, 587] on option "来店でお願いします" at bounding box center [404, 584] width 344 height 14
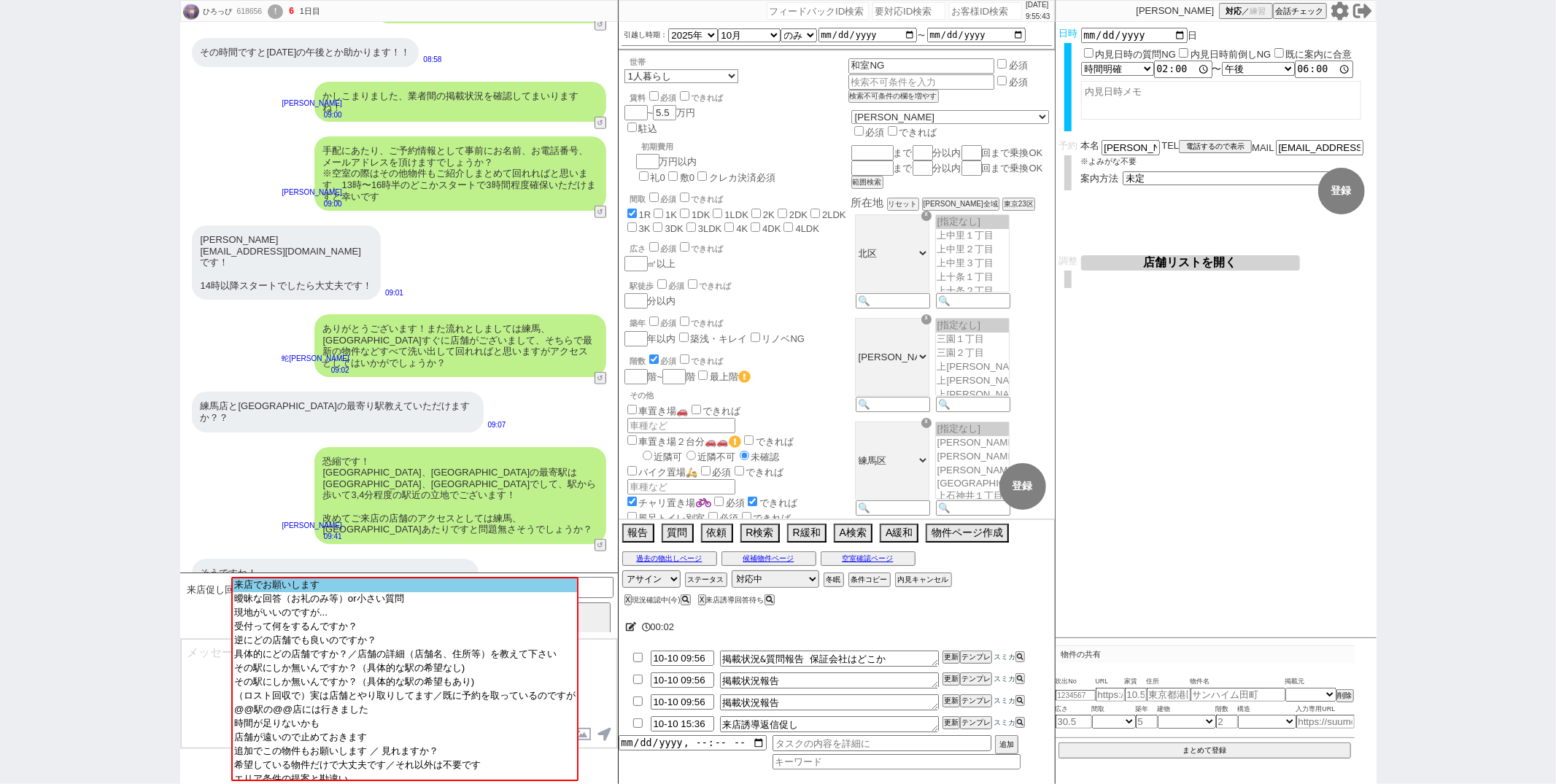
scroll to position [693, 0]
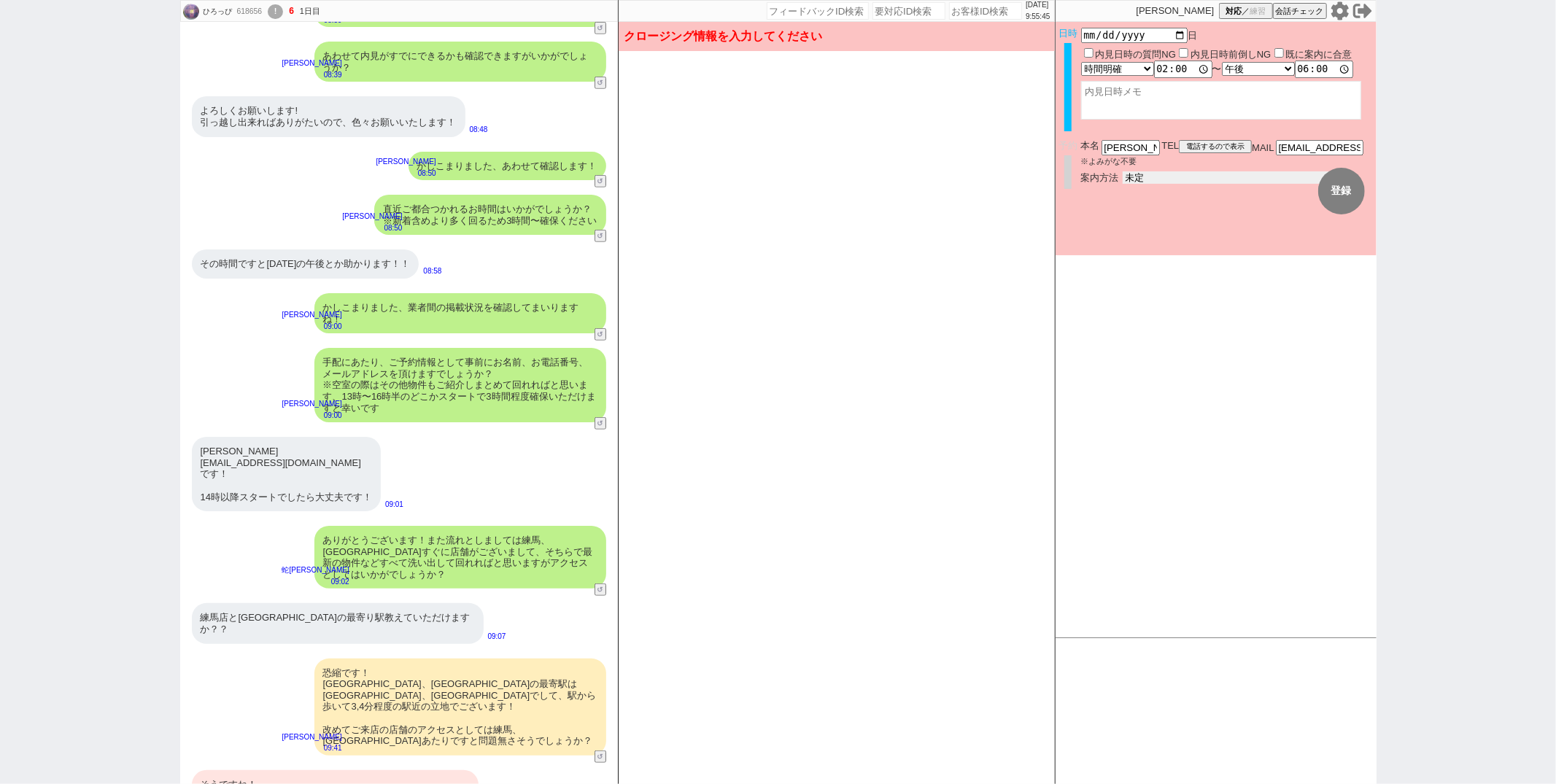
click at [1160, 171] on select "未定 現地お待ち合わせ ご来店 先行申し込みのご案内or内見無しでの申し込みのご案内 オンラインでのご接客 オンラインで1件の内見のご案内" at bounding box center [1232, 177] width 219 height 12
select select "2"
click at [1123, 171] on select "未定 現地お待ち合わせ ご来店 先行申し込みのご案内or内見無しでの申し込みのご案内 オンラインでのご接客 オンラインで1件の内見のご案内" at bounding box center [1232, 177] width 219 height 12
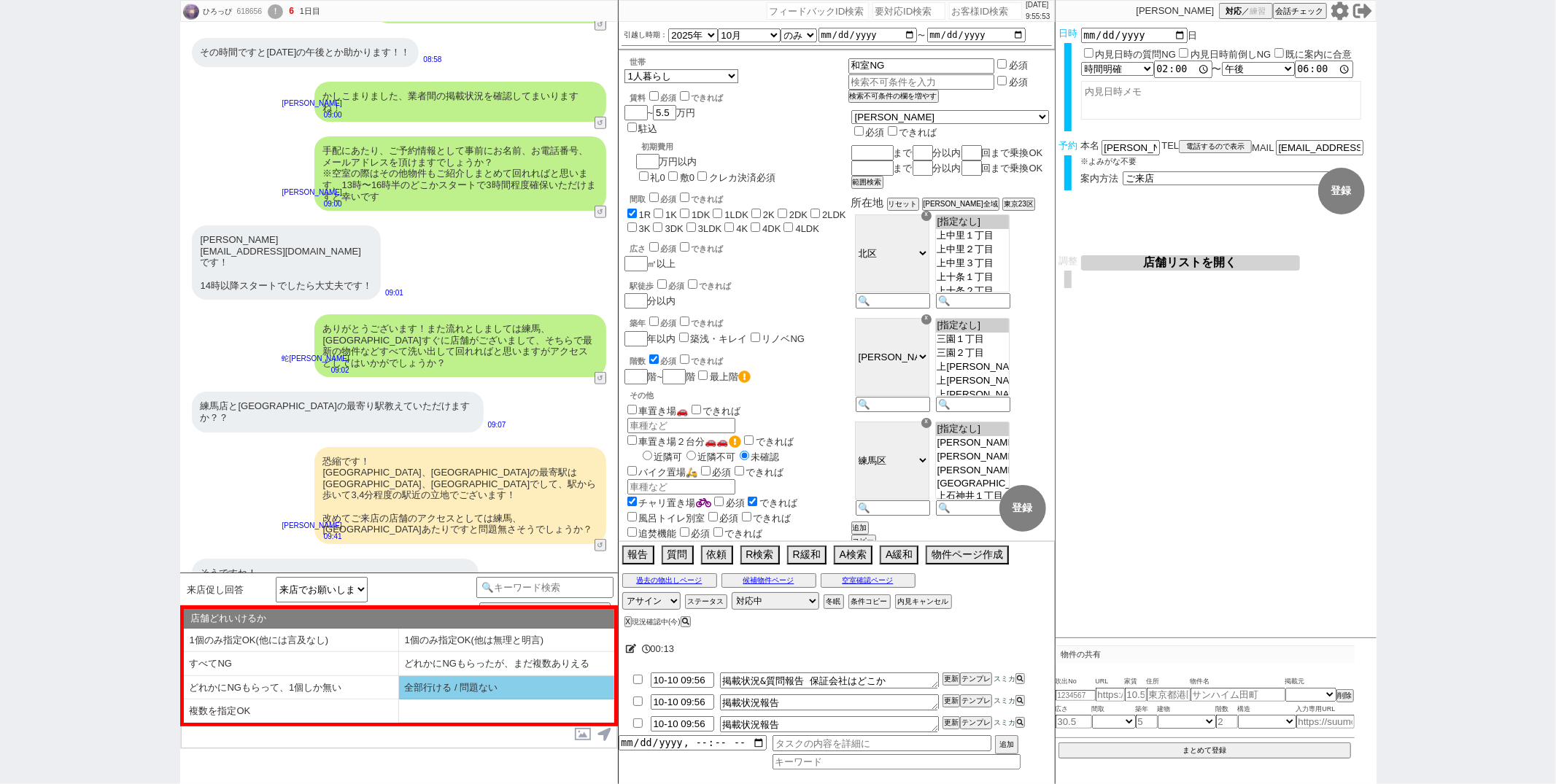
click at [413, 687] on li "全部行ける / 問題ない" at bounding box center [506, 688] width 215 height 24
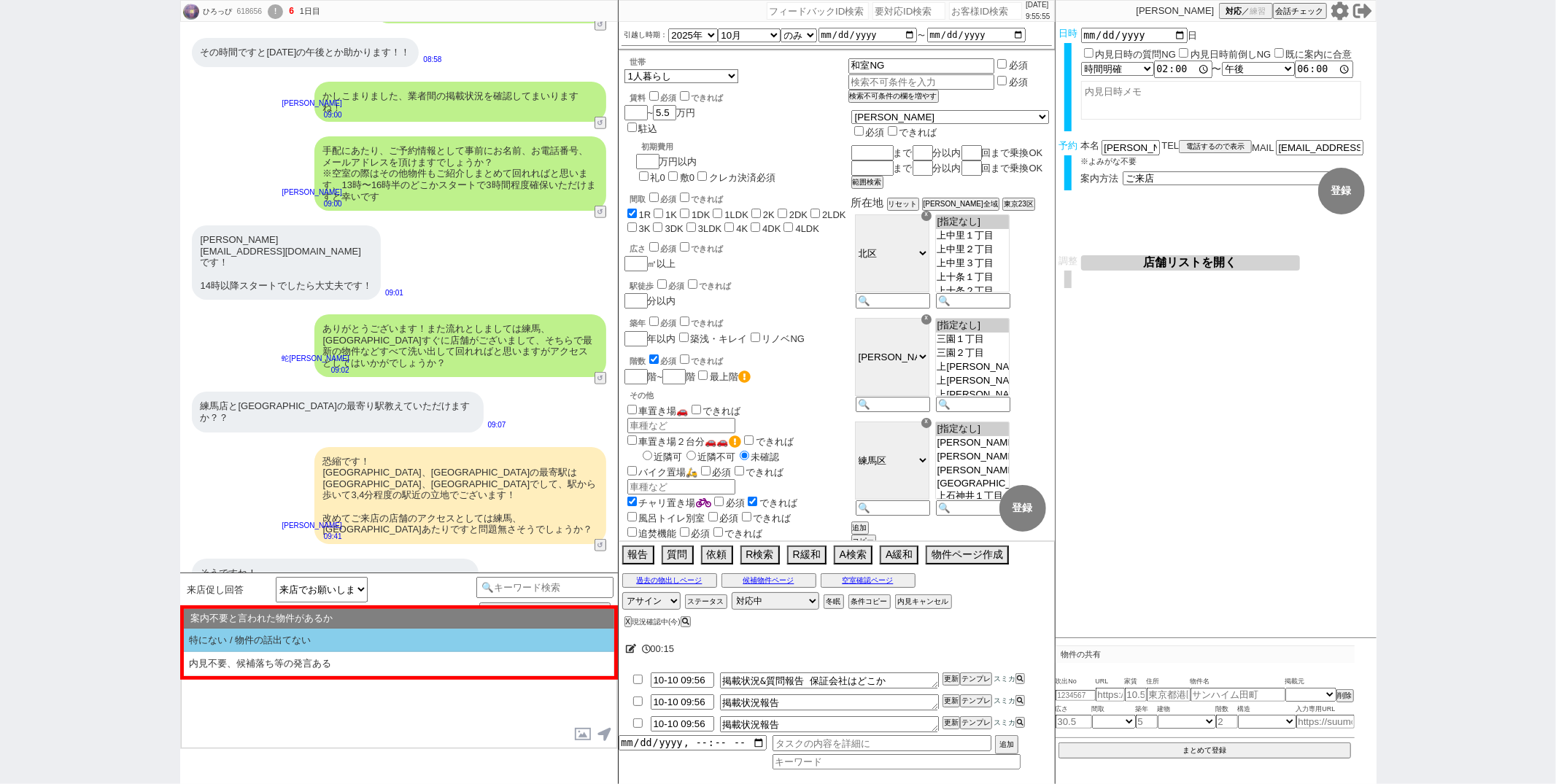
click at [368, 644] on li "特にない / 物件の話出てない" at bounding box center [399, 641] width 430 height 24
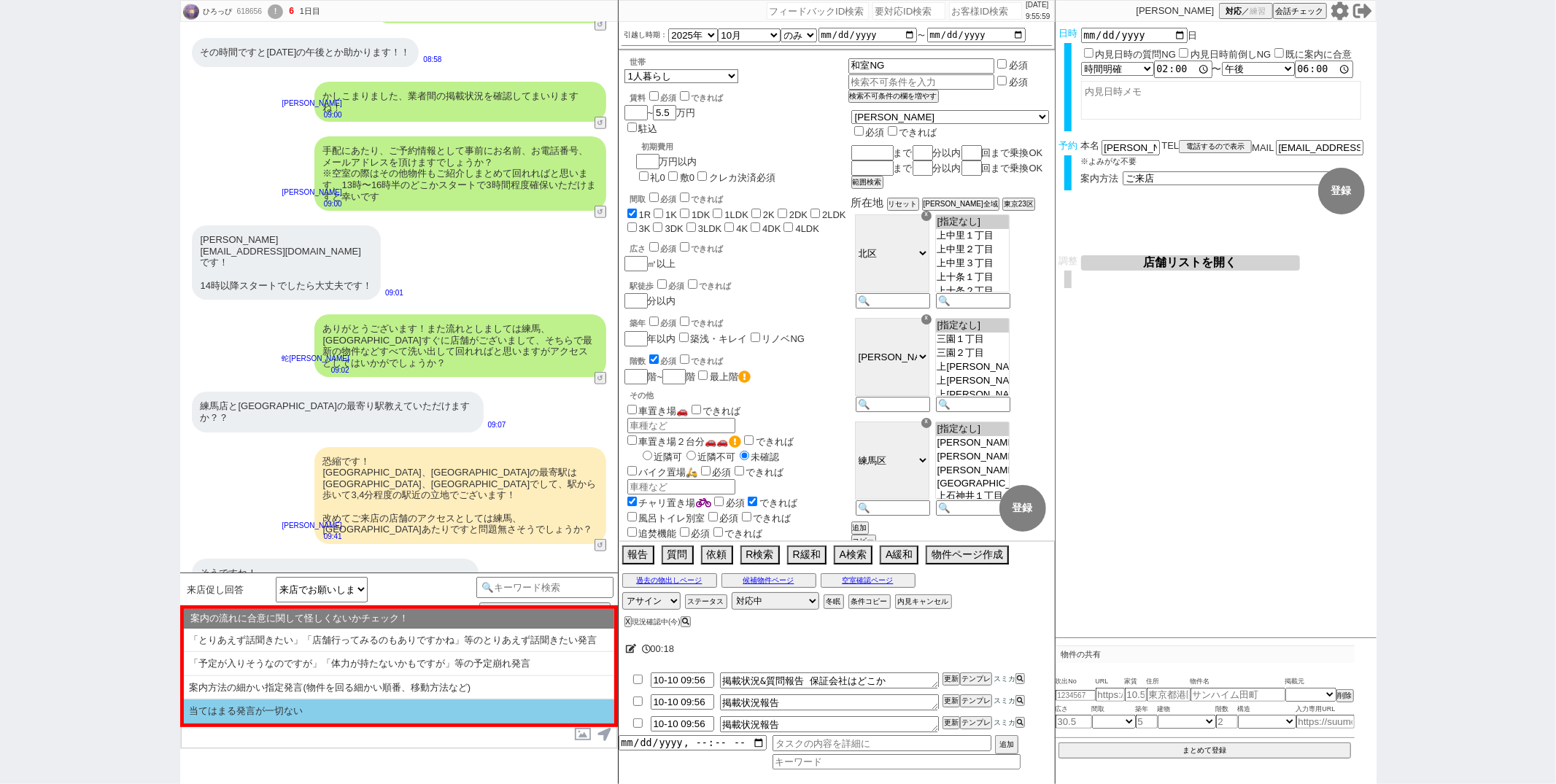
click at [342, 718] on li "当てはまる発言が一切ない" at bounding box center [399, 712] width 430 height 24
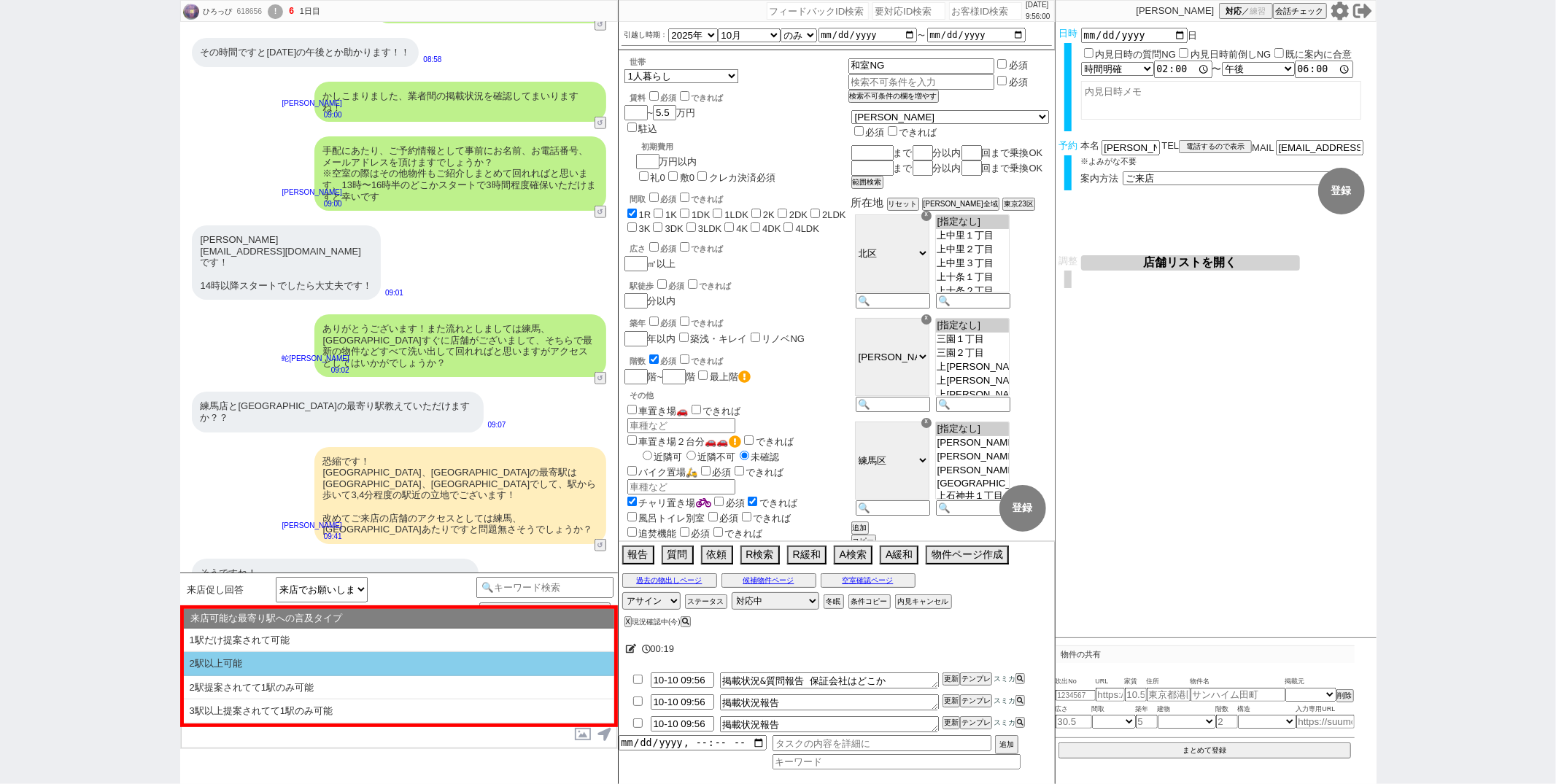
click at [342, 663] on li "2駅以上可能" at bounding box center [399, 664] width 430 height 24
select select "全部行ける / 問題ない"
select select "特にない / 物件の話出てない"
select select "当てはまる発言が一切ない"
select select "2駅以上可能"
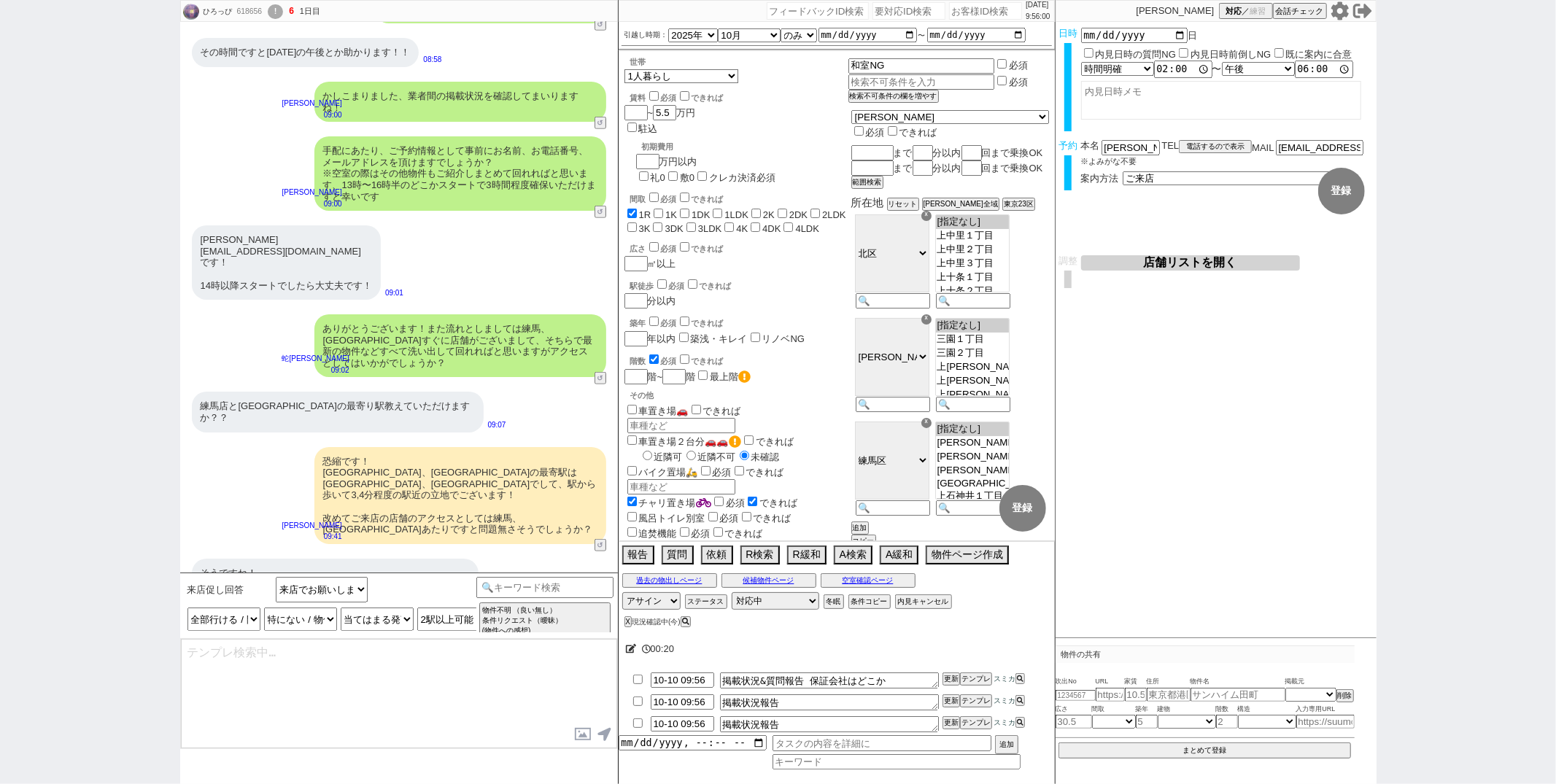
type textarea "かしこまりました、それぞれ進めてまいりますね。 確認取れ次第ご連絡いたします！"
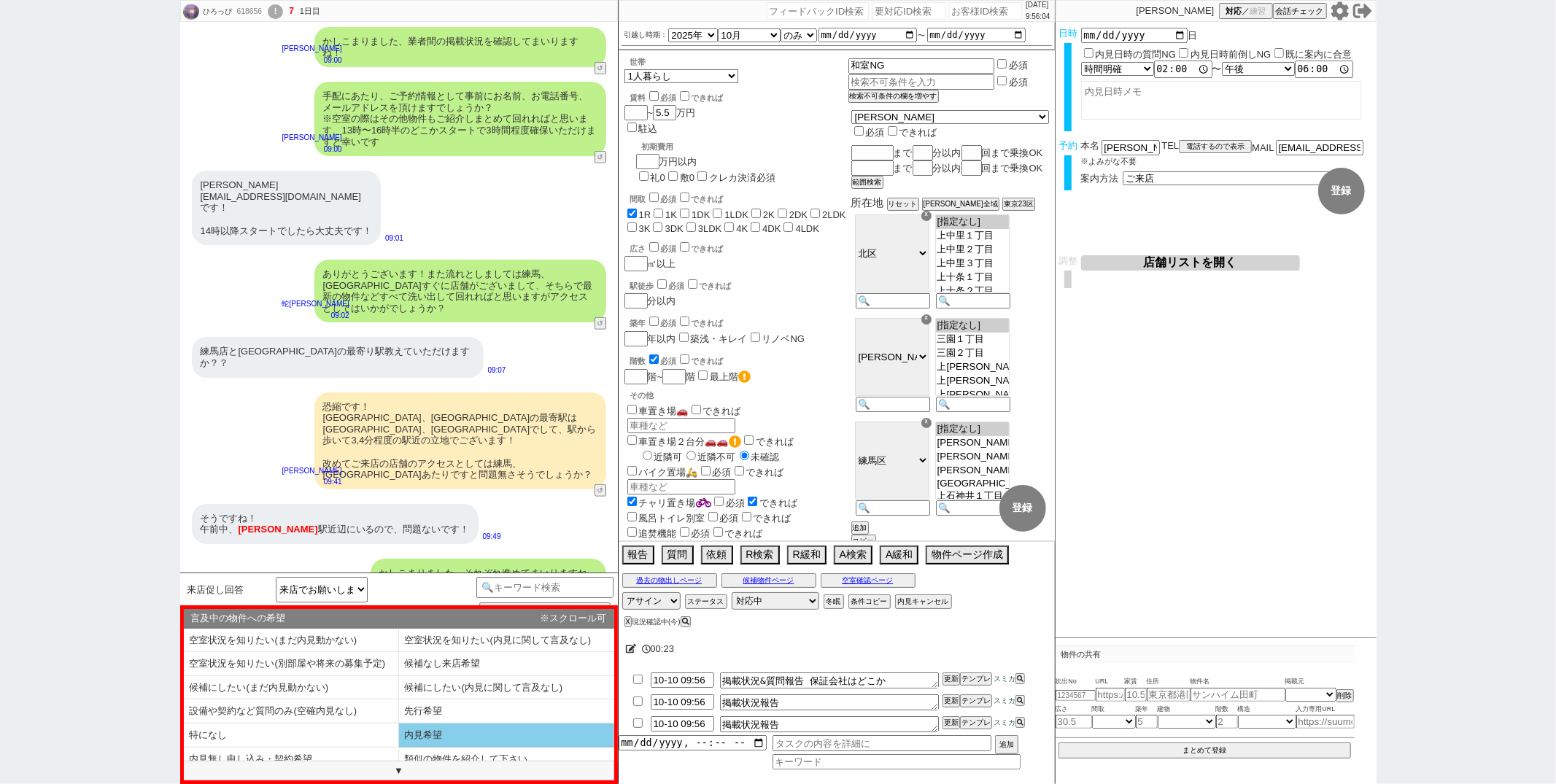
click at [454, 730] on li "内見希望" at bounding box center [506, 736] width 215 height 24
type textarea "@@【そのままこの吹き出しで報告(初期費用などもあればそれも)をして下さい！！"
select select "内見希望"
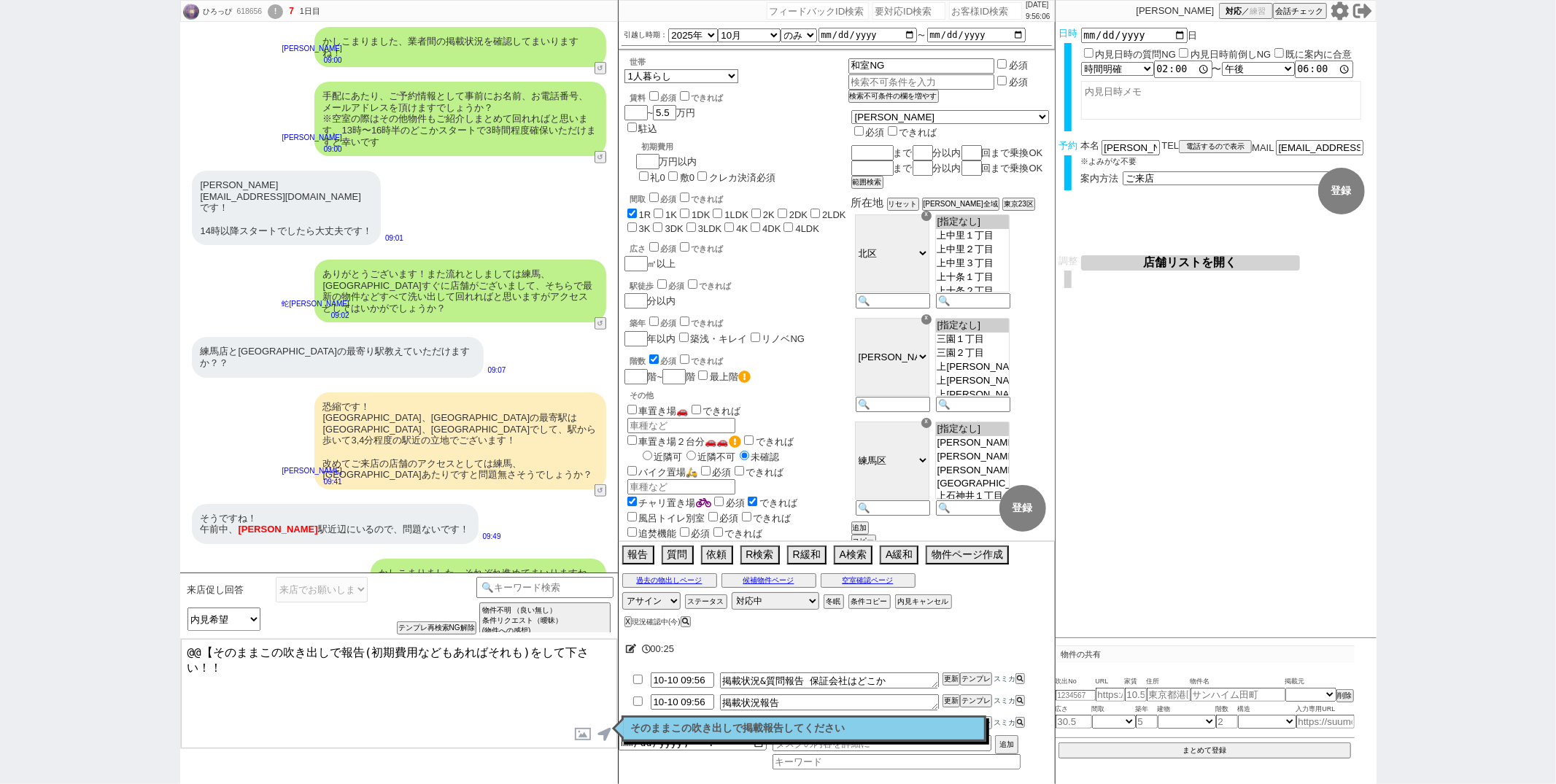
click at [668, 726] on p "そのままこの吹き出しで掲載報告してください" at bounding box center [804, 728] width 346 height 11
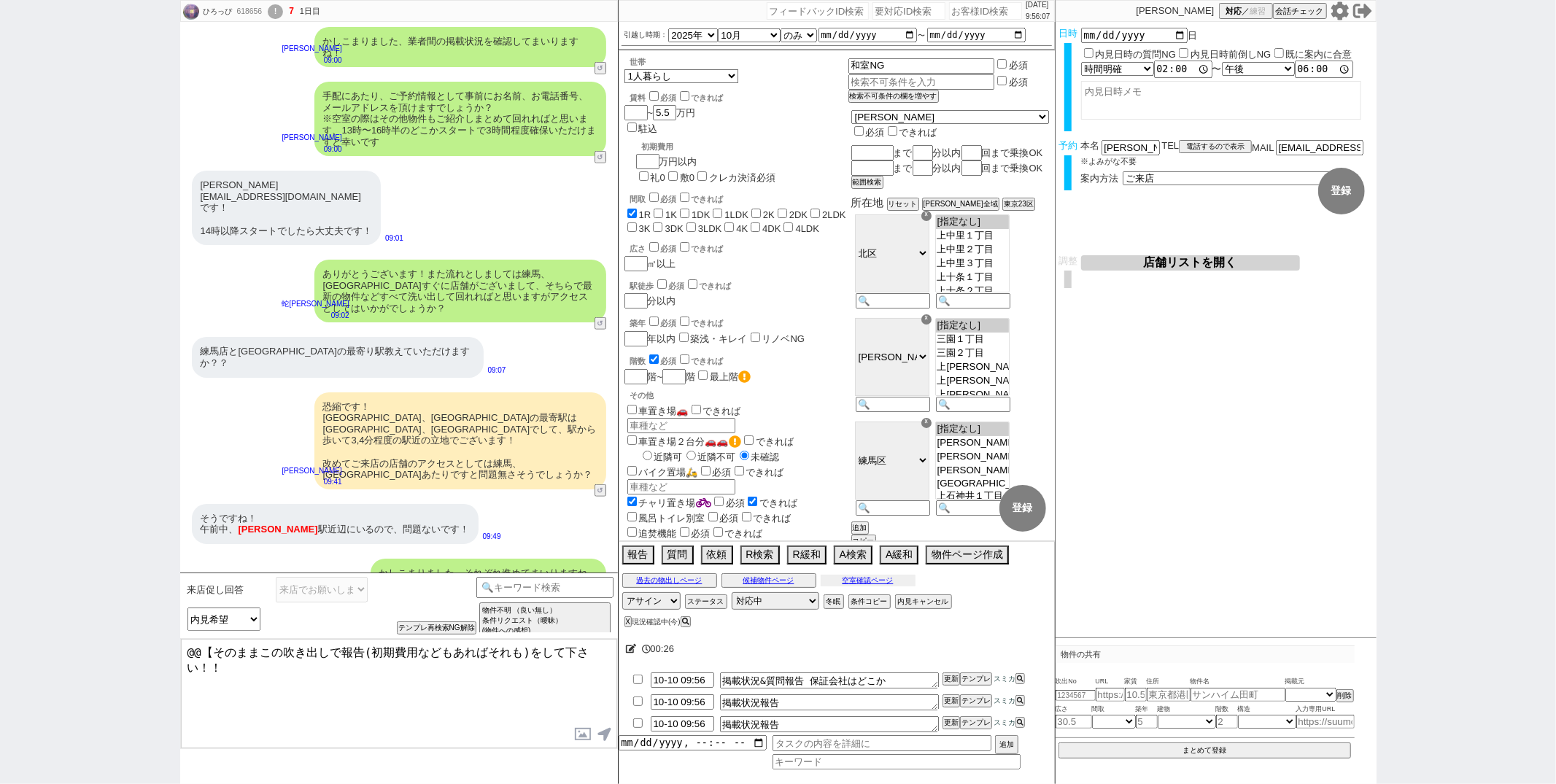
click at [878, 577] on button "空室確認ページ" at bounding box center [869, 580] width 95 height 11
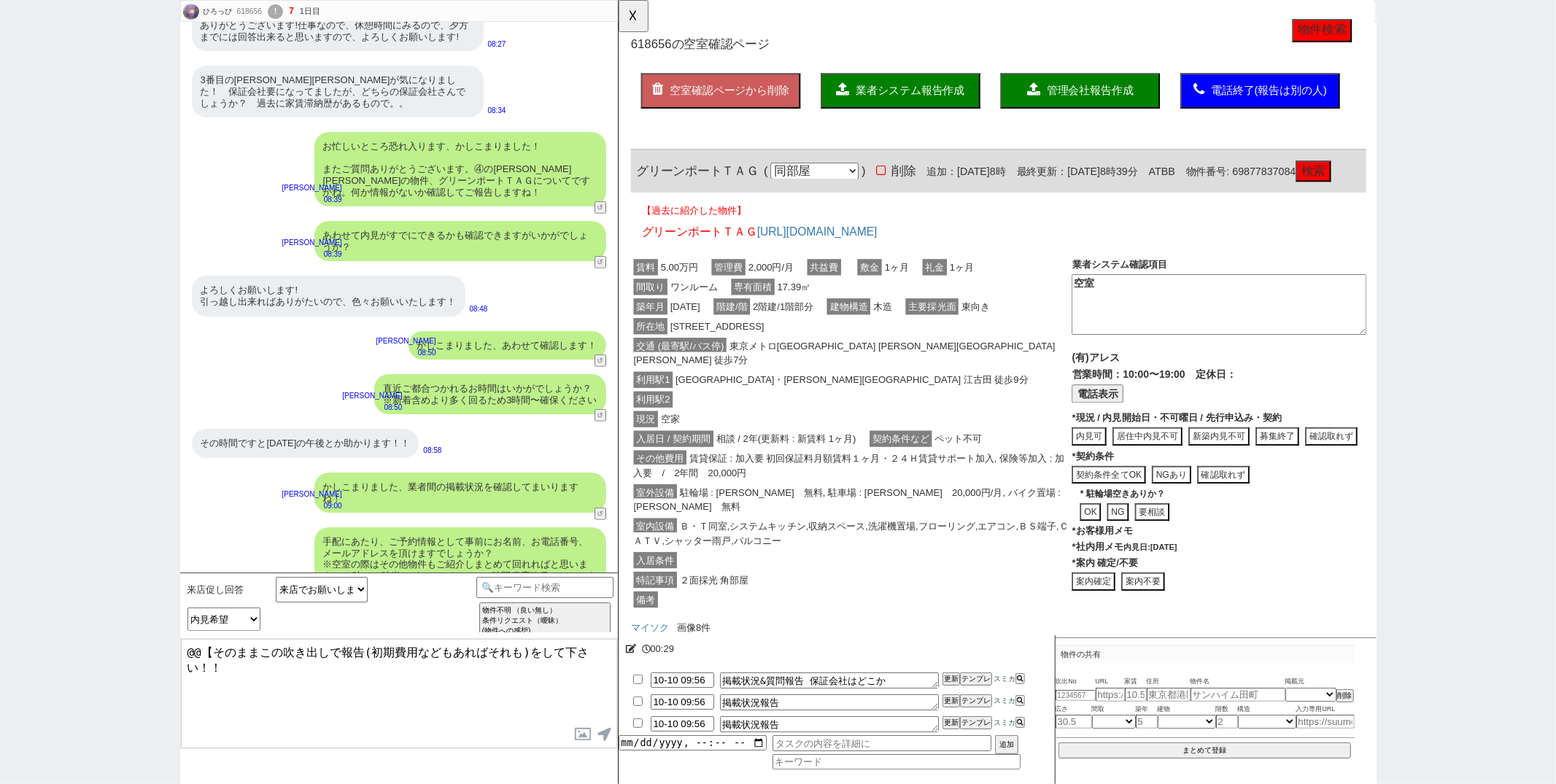
scroll to position [103, 0]
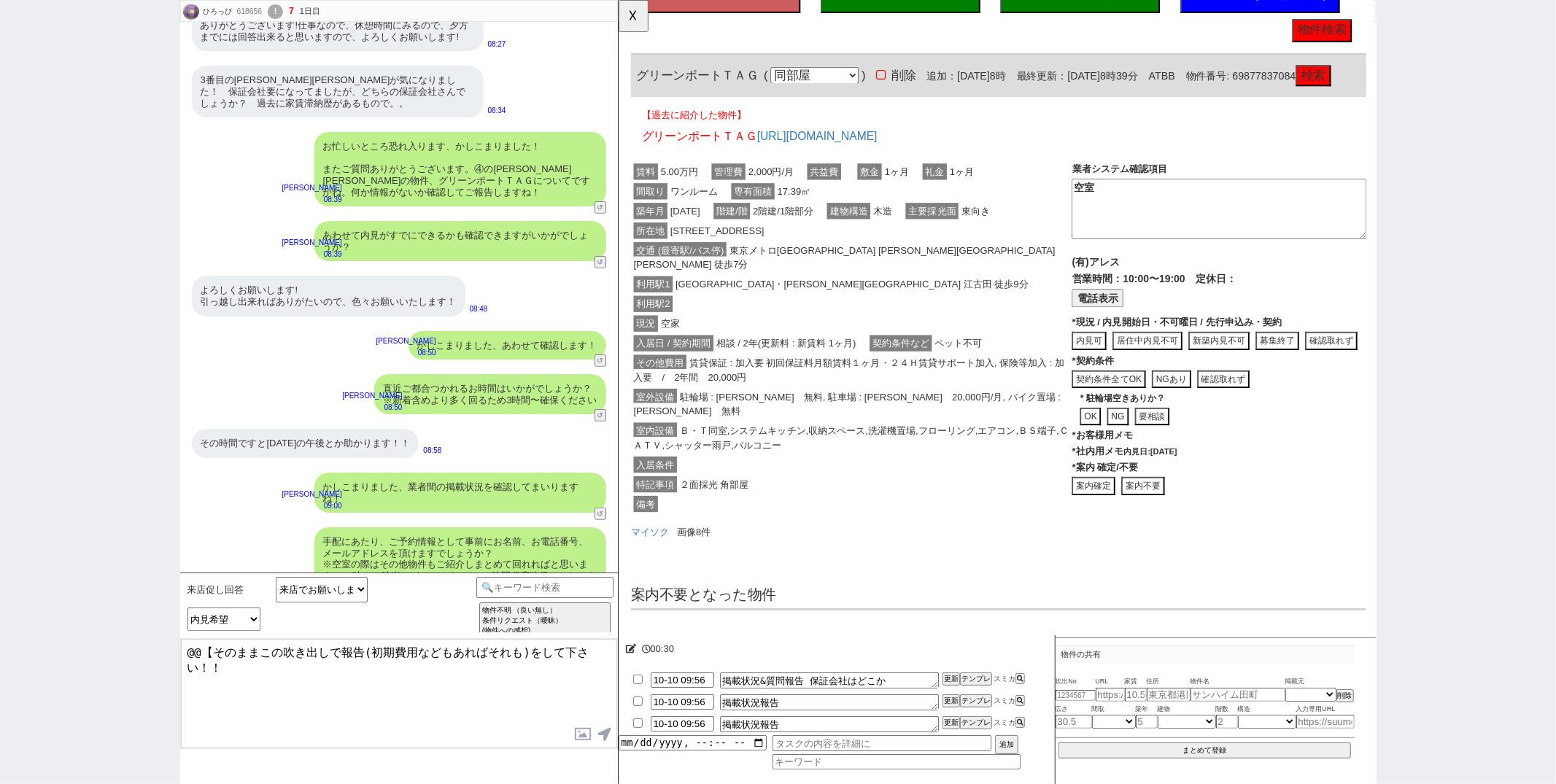
click at [939, 302] on div "利用駅1 西武池袋・豊島線 江古田 徒歩9分" at bounding box center [868, 306] width 475 height 21
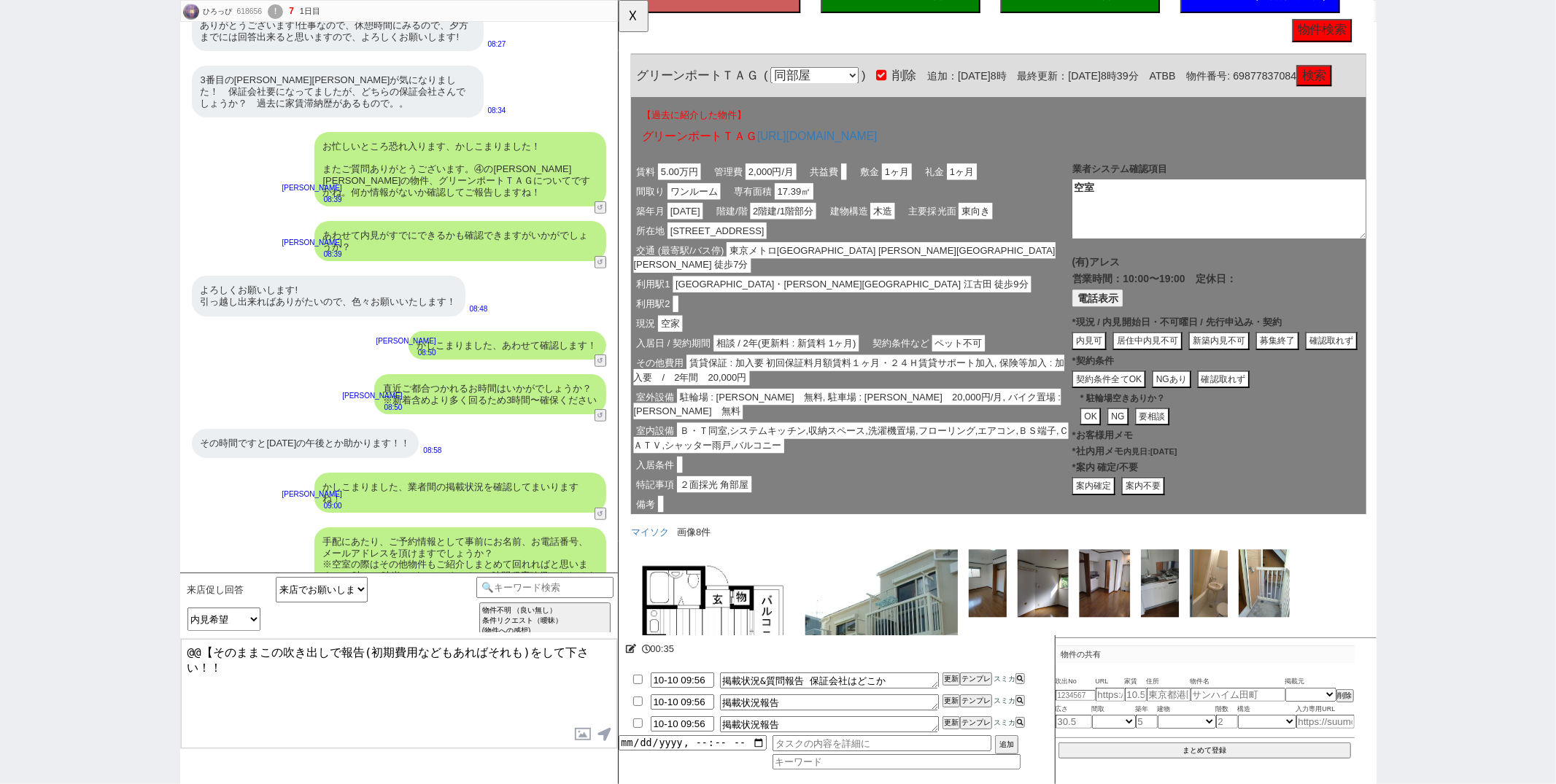
scroll to position [0, 0]
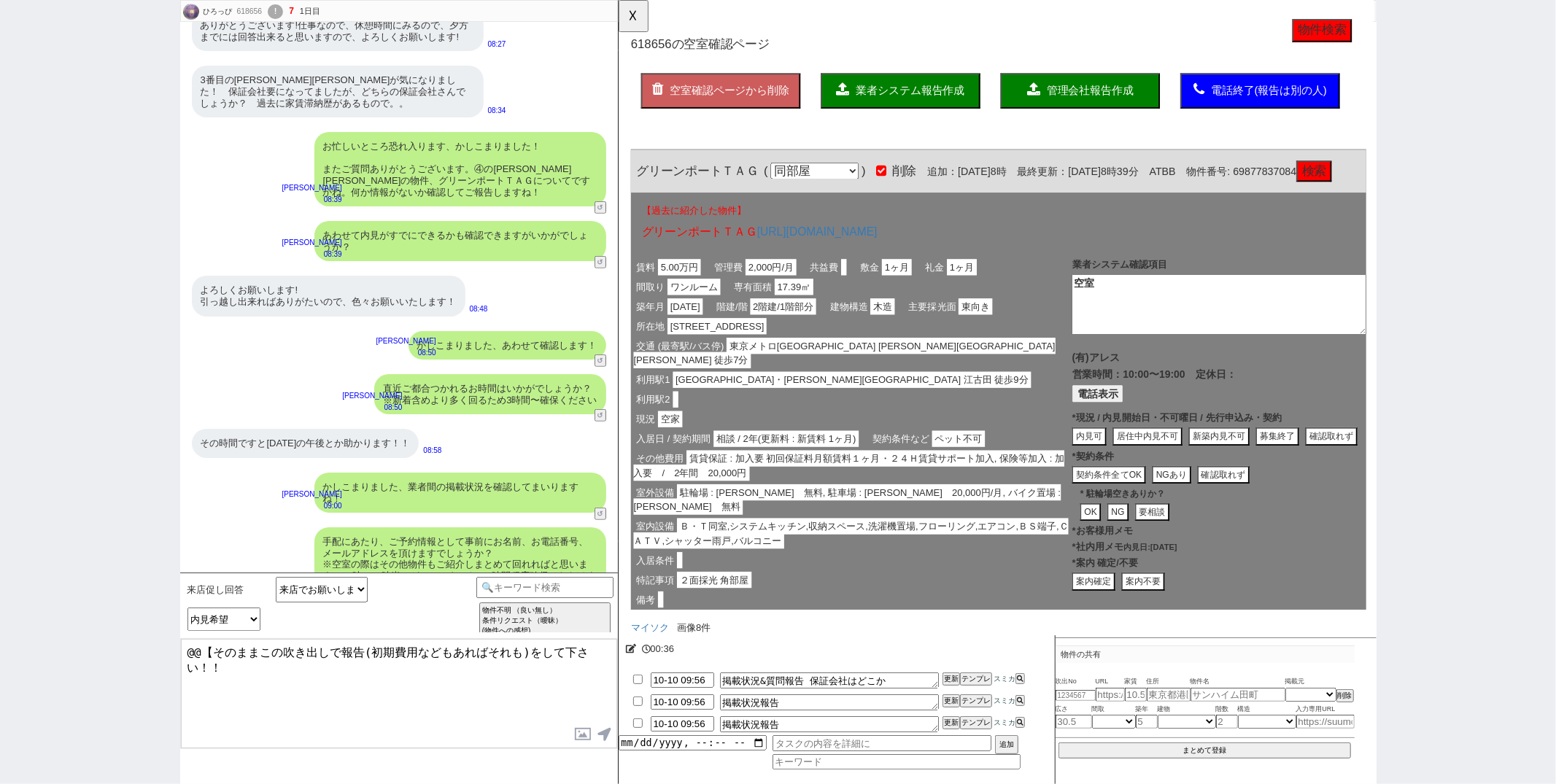
click at [890, 102] on span "業者システム報告作成" at bounding box center [931, 97] width 117 height 12
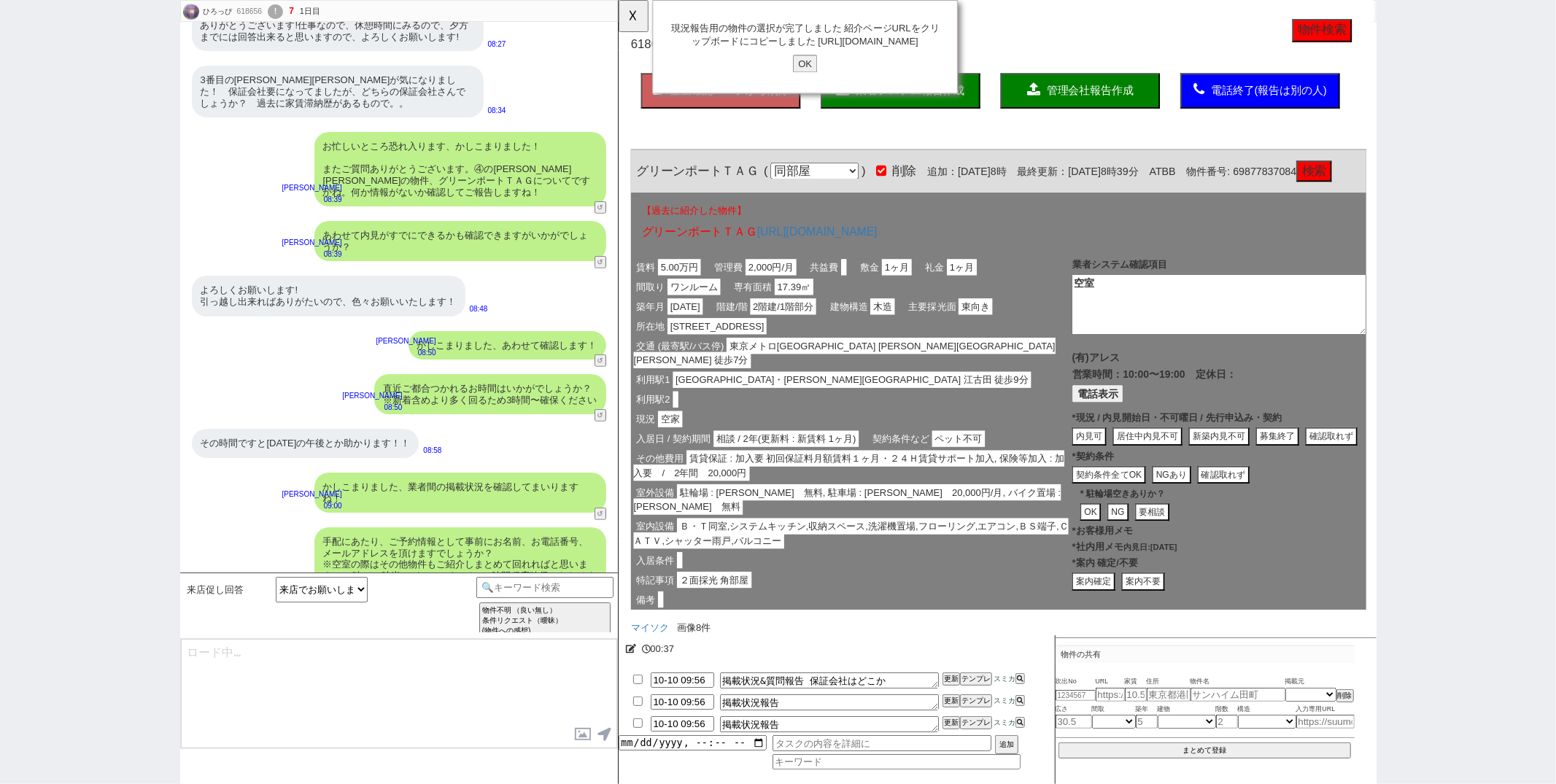
type textarea "@@【そのままこの吹き出しで報告(初期費用などもあればそれも)をして下さい！！"
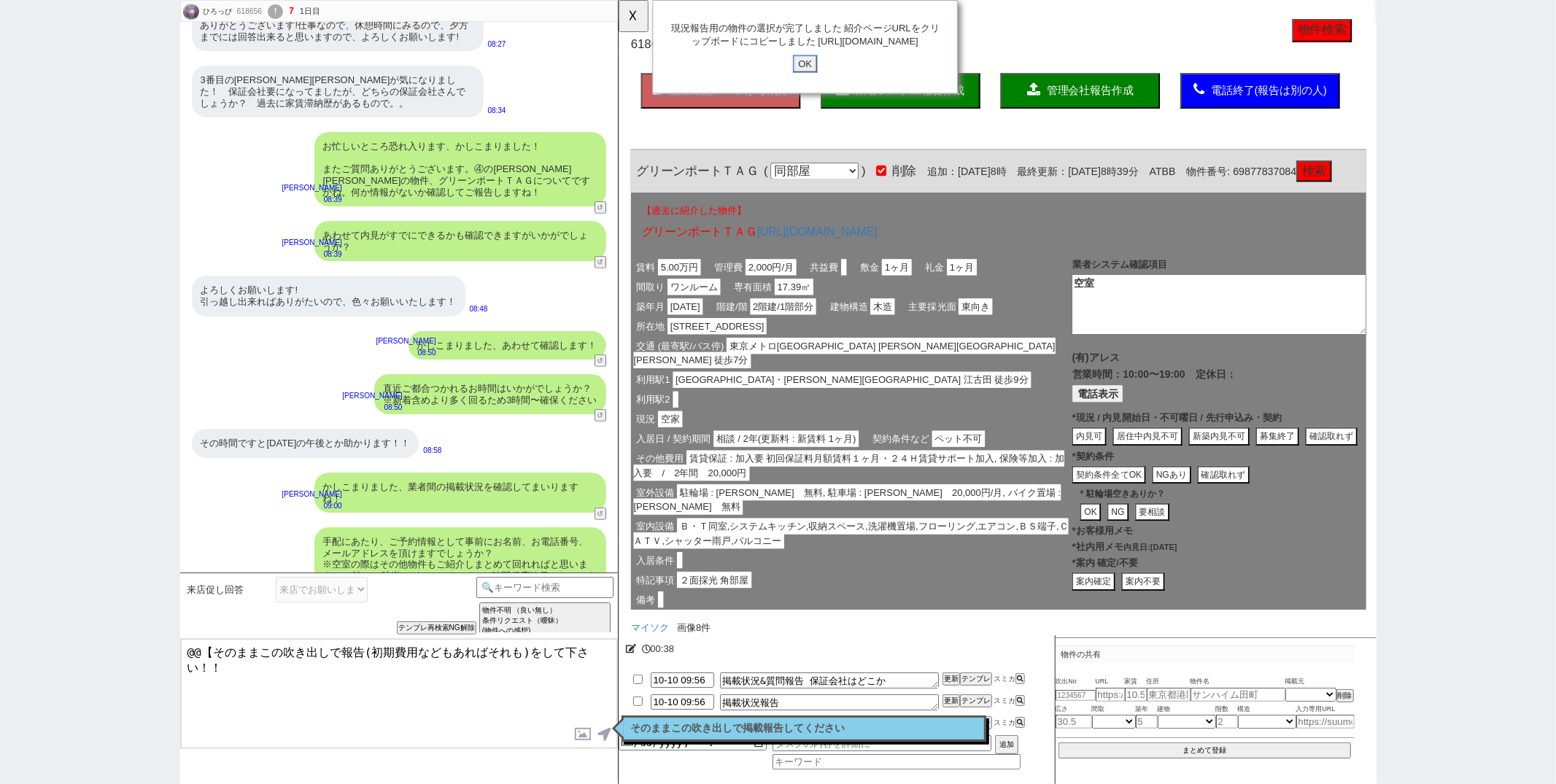
click at [827, 78] on input "OK" at bounding box center [818, 68] width 26 height 19
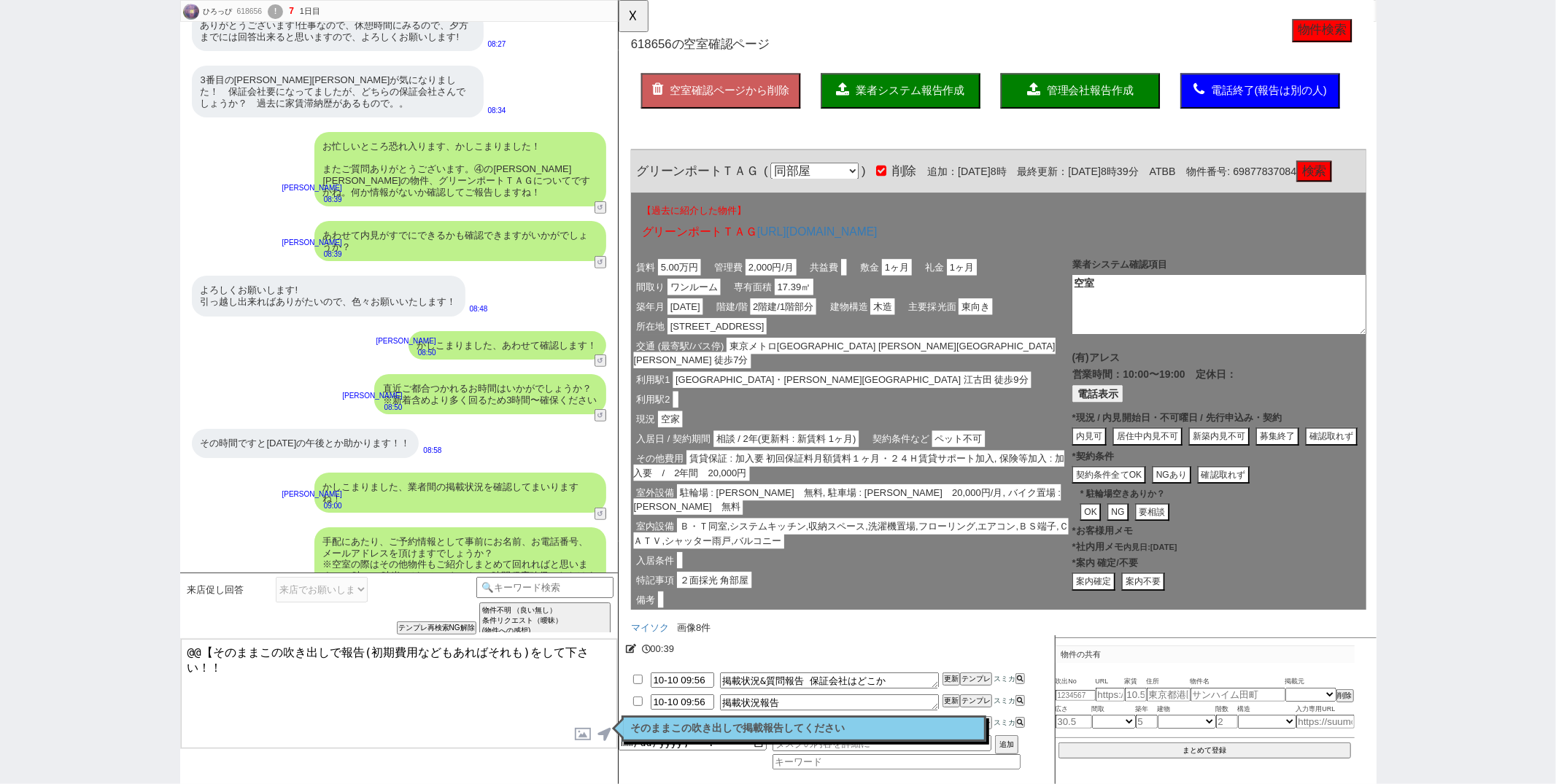
click at [823, 718] on div "そのままこの吹き出しで掲載報告してください 読んだ" at bounding box center [804, 729] width 364 height 26
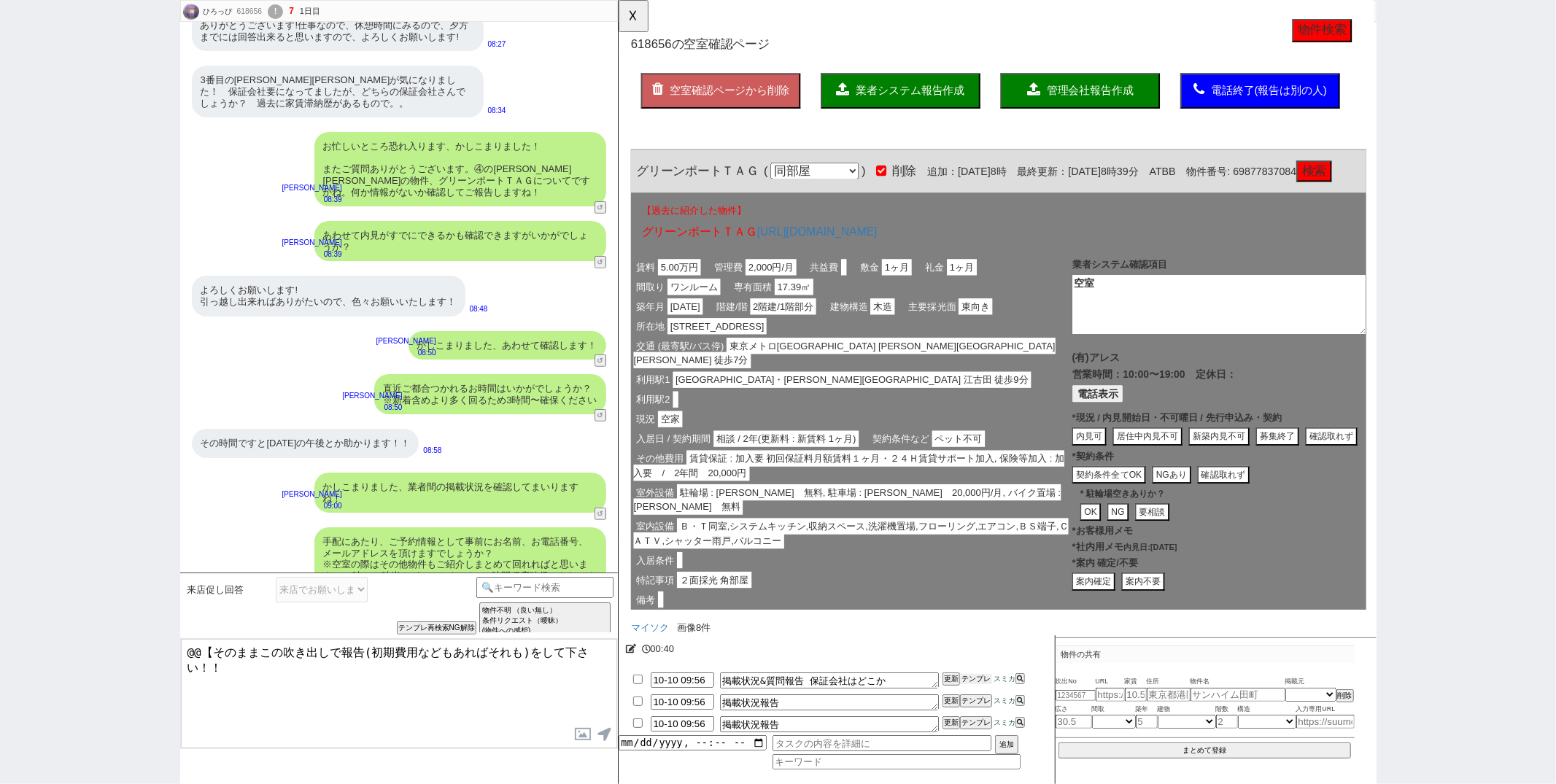
click at [982, 680] on button "テンプレ" at bounding box center [976, 679] width 32 height 11
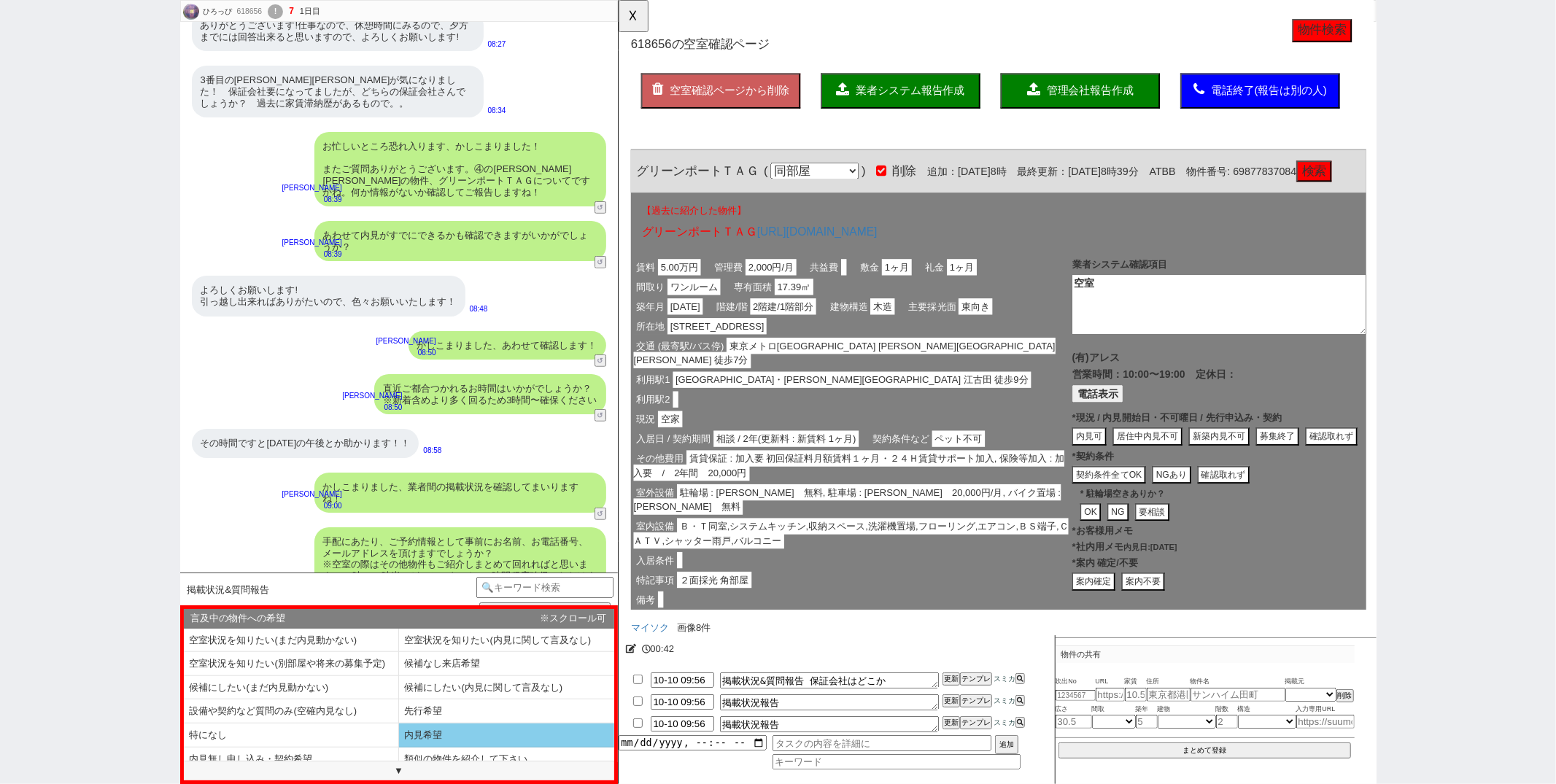
click at [480, 742] on li "内見希望" at bounding box center [506, 736] width 215 height 24
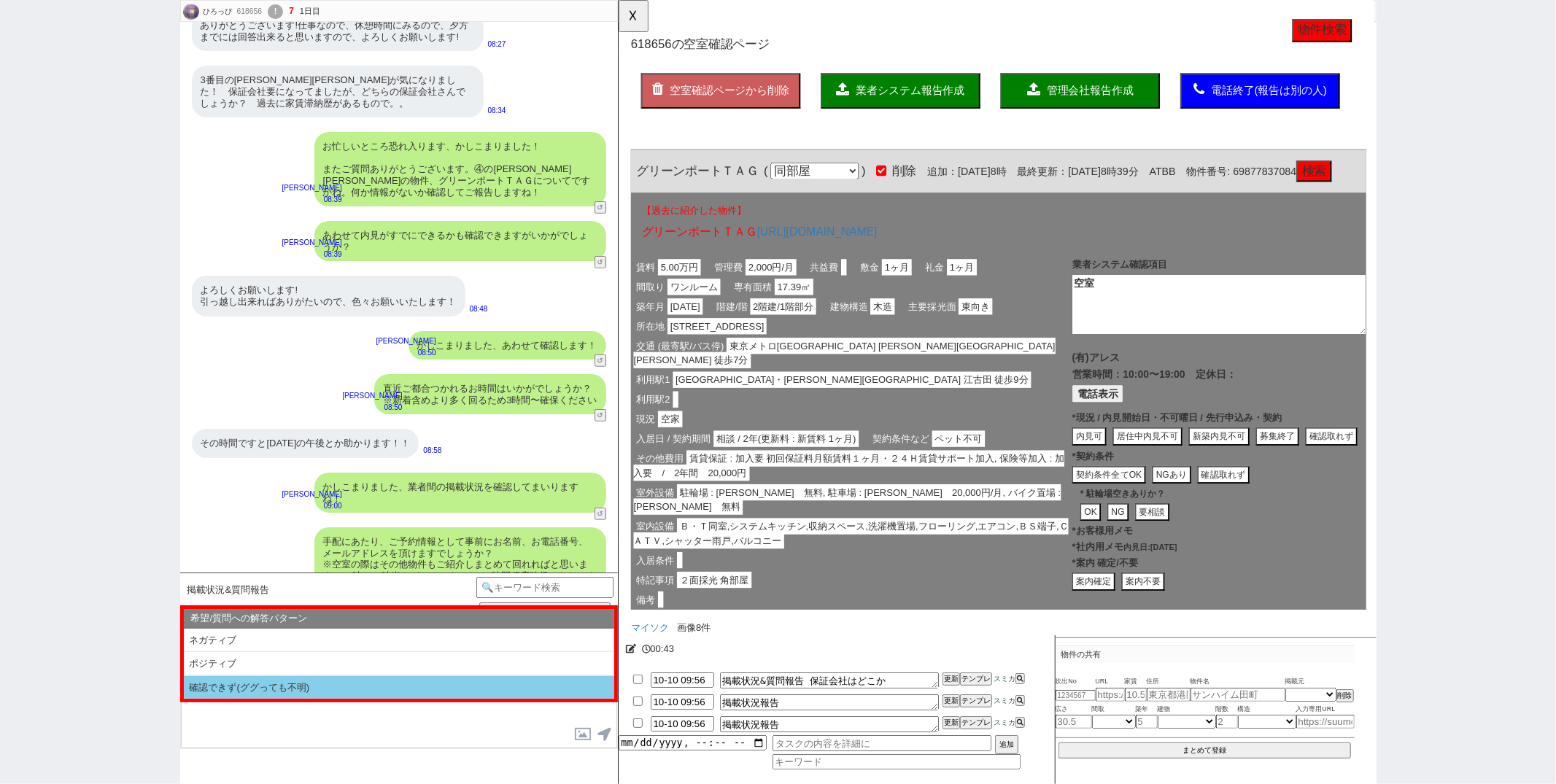
click at [382, 684] on li "確認できず(ググっても不明)" at bounding box center [399, 687] width 430 height 23
select select "内見希望"
select select "確認できず(ググっても不明)"
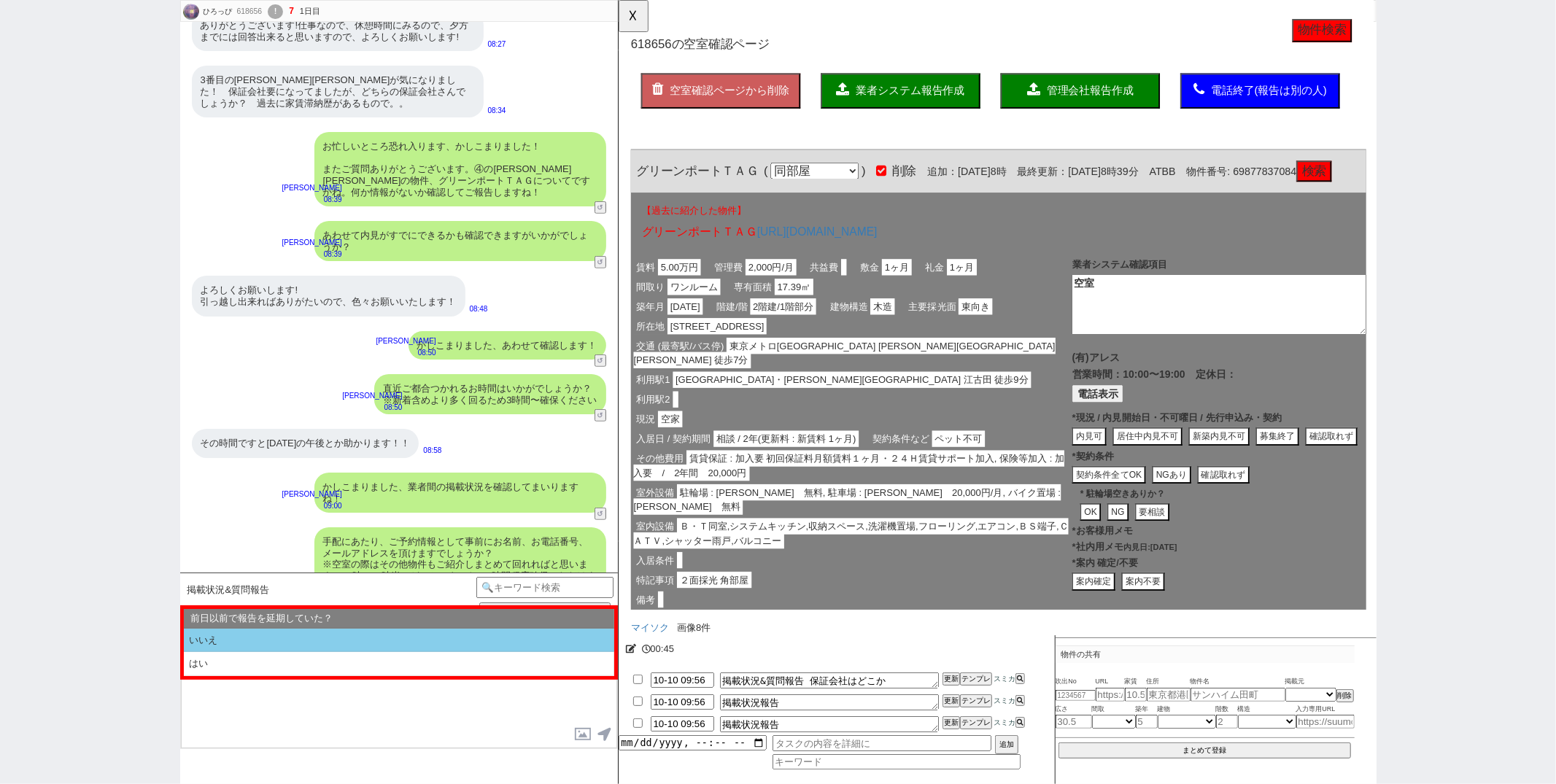
click at [377, 633] on li "いいえ" at bounding box center [399, 641] width 430 height 24
select select "内見希望"
select select "確認できず(ググっても不明)"
select select "いいえ"
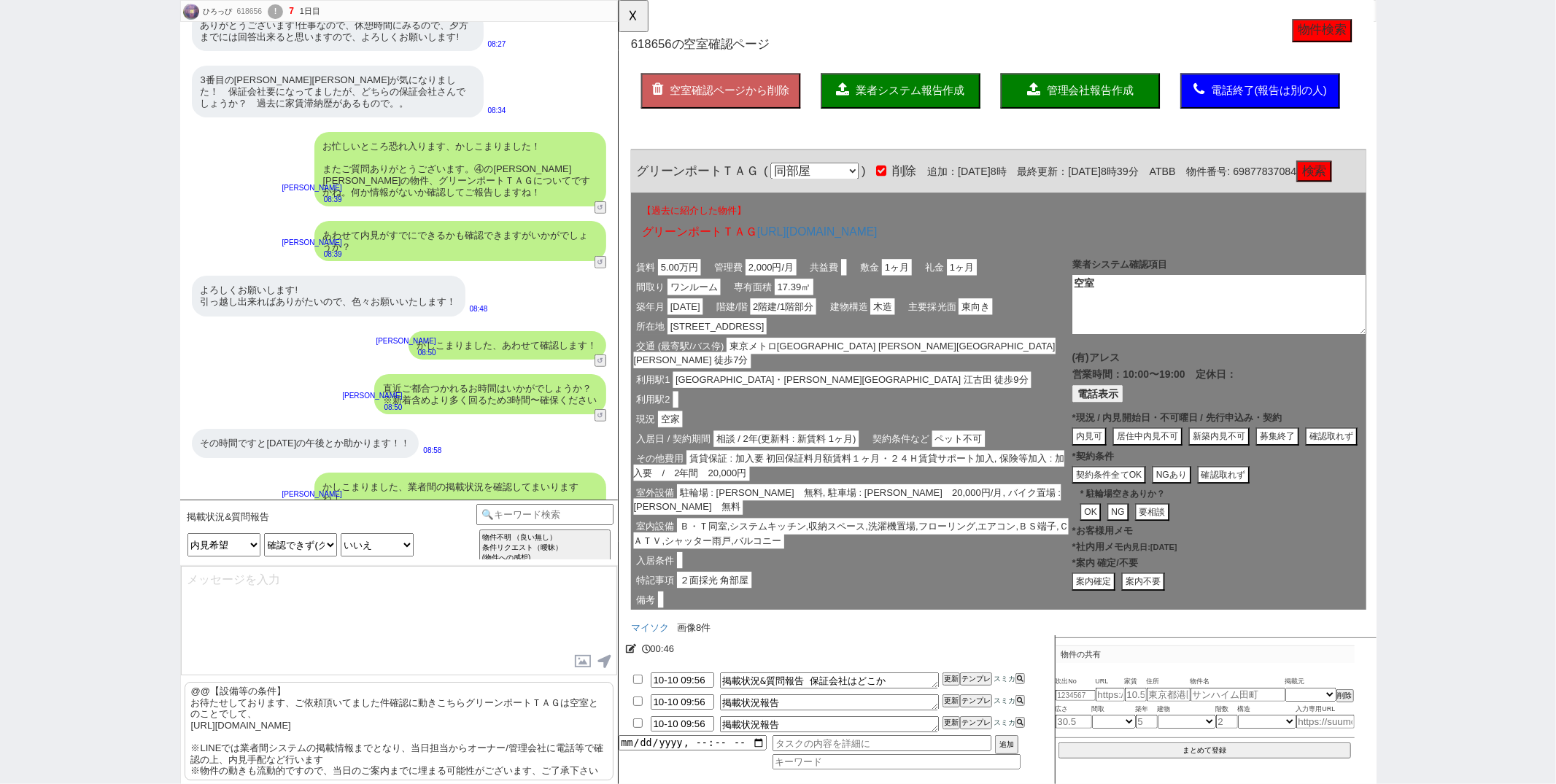
scroll to position [118, 0]
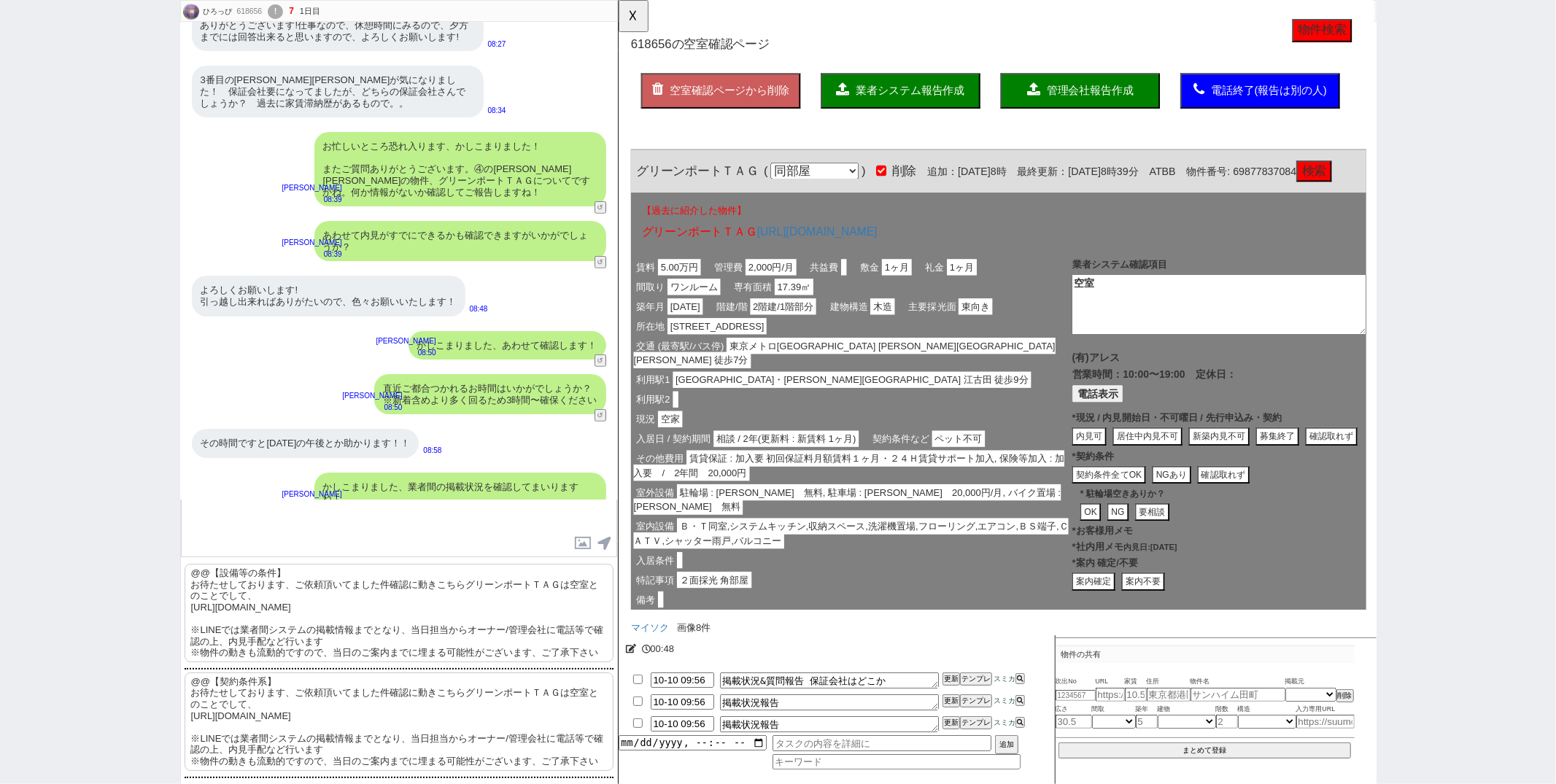
click at [344, 695] on p "@@【契約条件系】 お待たせしております、ご依頼頂いてました件確認に動きこちらグリーンポートＴＡＧは空室とのことでして、 https://tools.sumi…" at bounding box center [399, 722] width 429 height 99
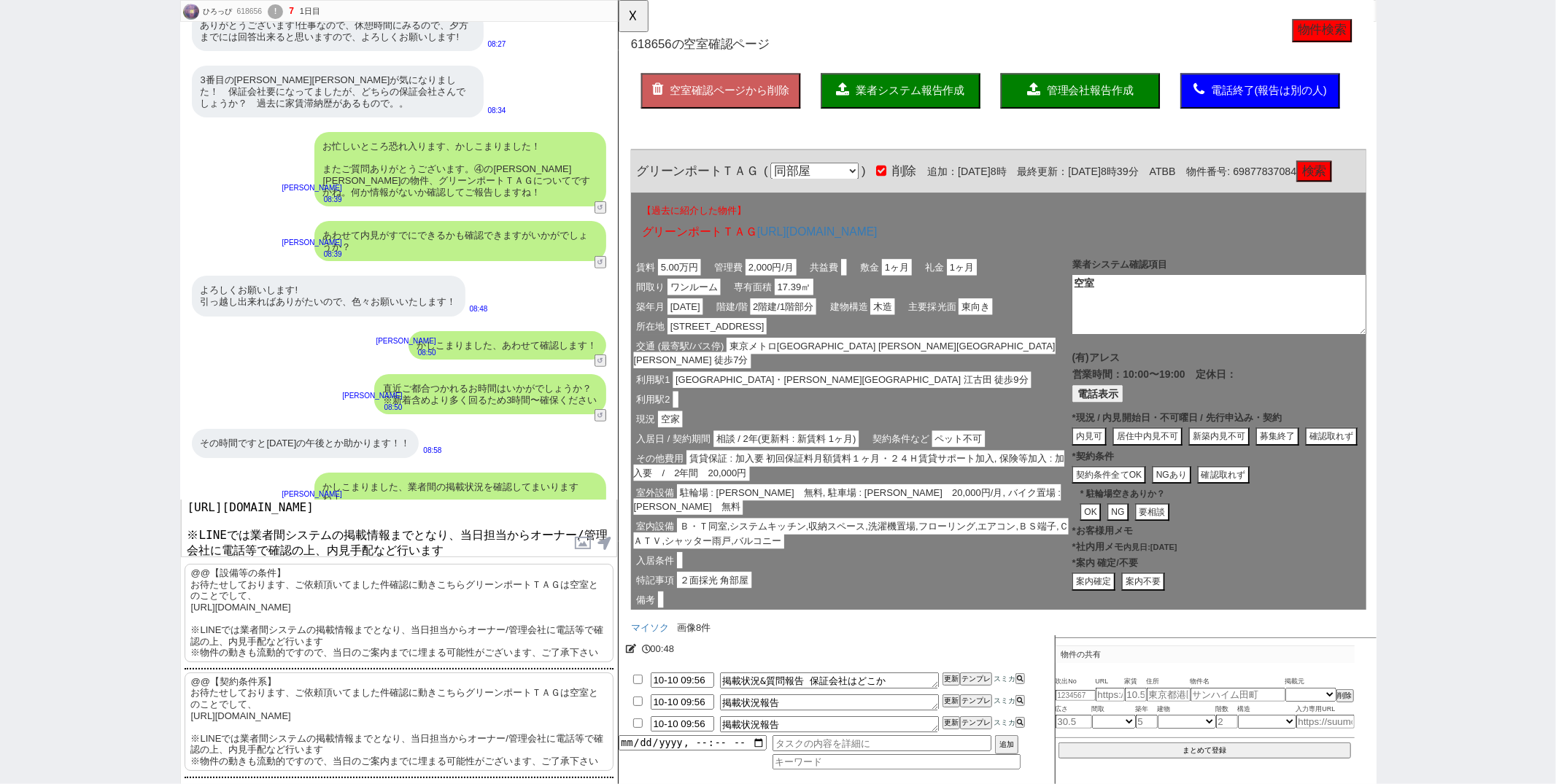
scroll to position [0, 0]
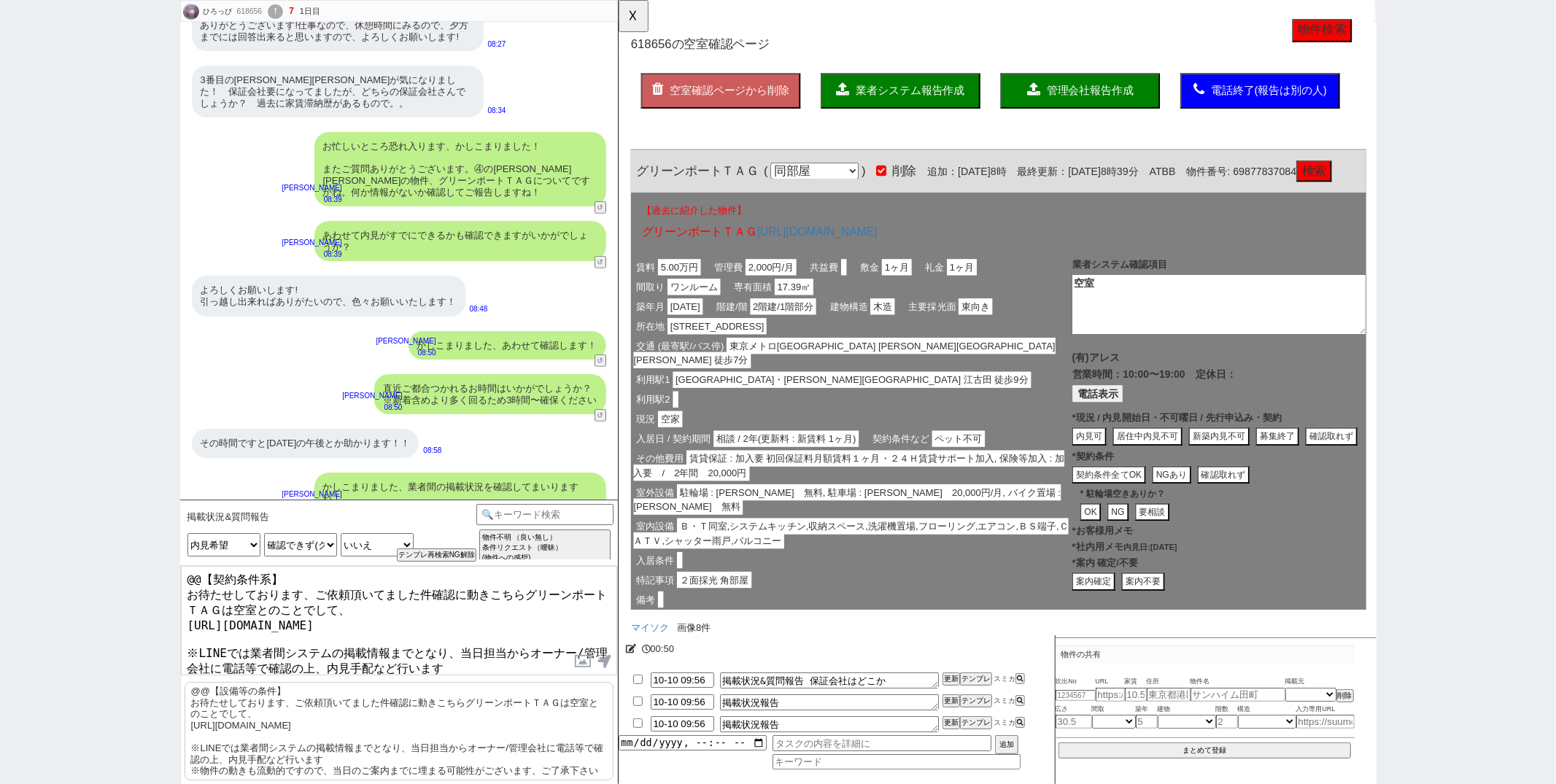
drag, startPoint x: 280, startPoint y: 574, endPoint x: 367, endPoint y: 346, distance: 244.0
click at [363, 358] on div "ひろっぴ 618656 ! 7 1日目 冬眠中 自社客 スミカ スミカ_BPO チャット全表示 2025-10-10 アレルギーあるので、畳じゃない部屋である…" at bounding box center [399, 392] width 438 height 784
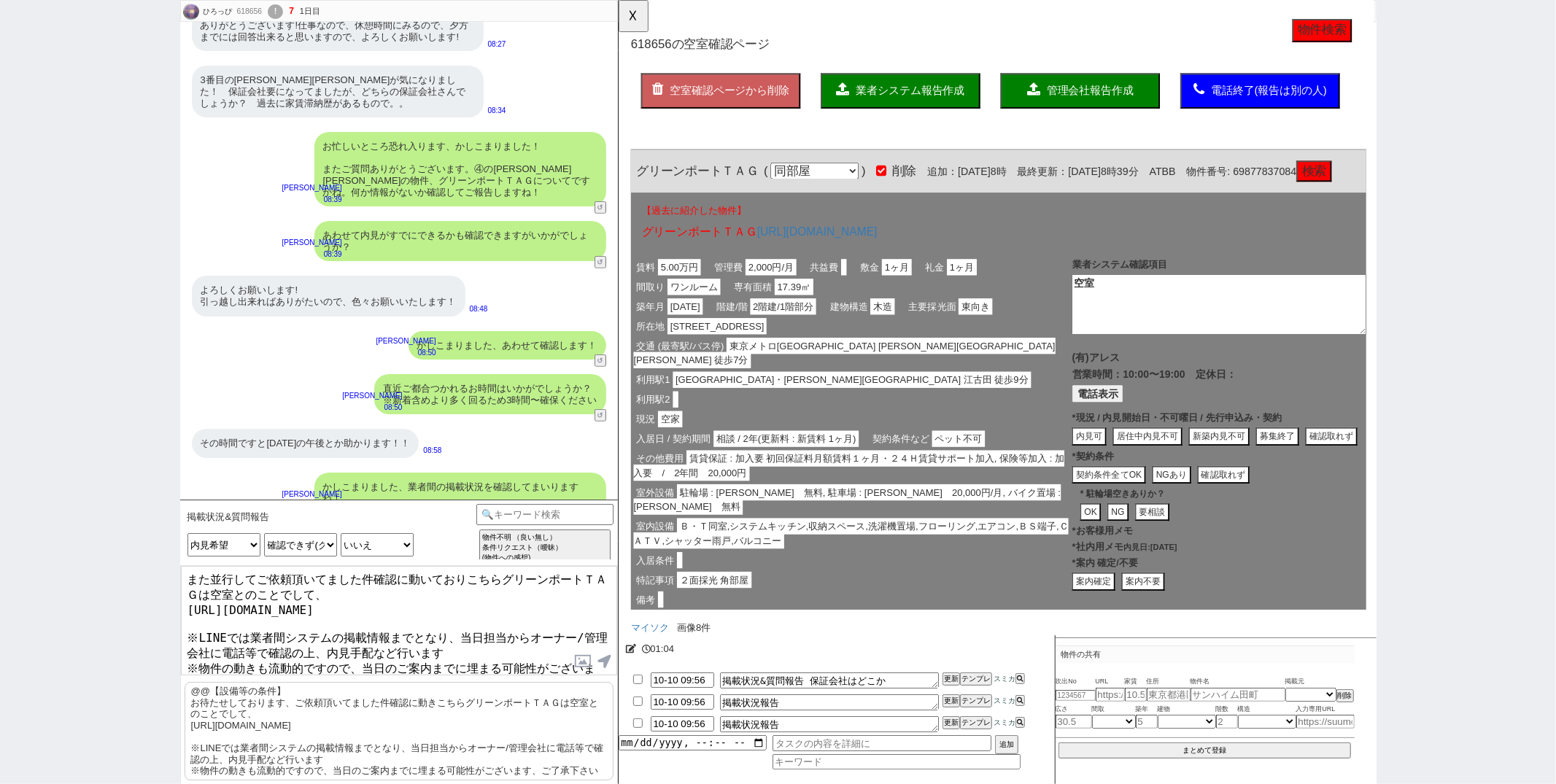
type textarea "また並行してご依頼頂いてました件確認に動いておりこちらグリーンポートＴＡＧは空室とのことでして、 https://tools.sumika.live/page…"
checkbox input "true"
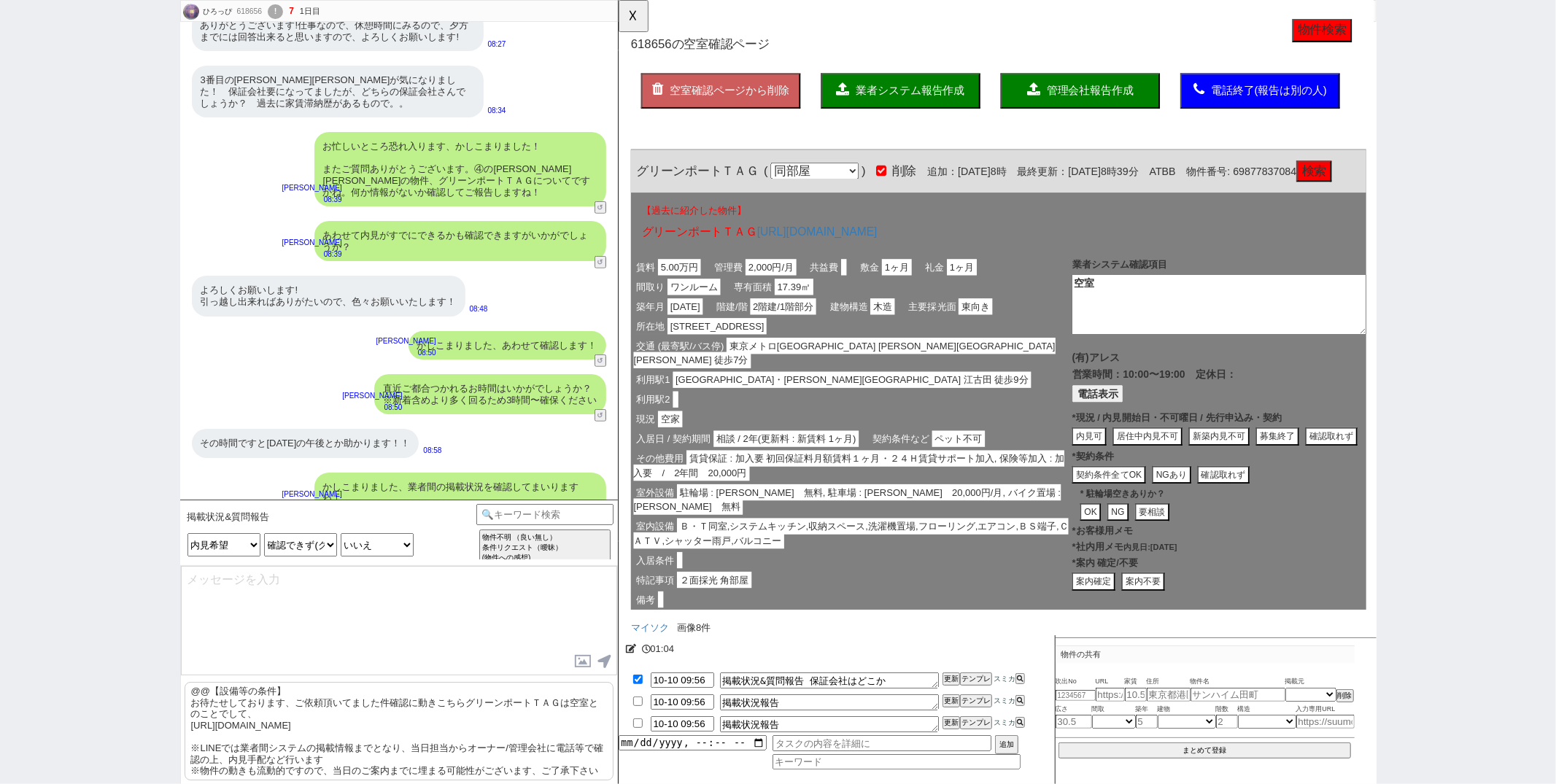
scroll to position [1094, 0]
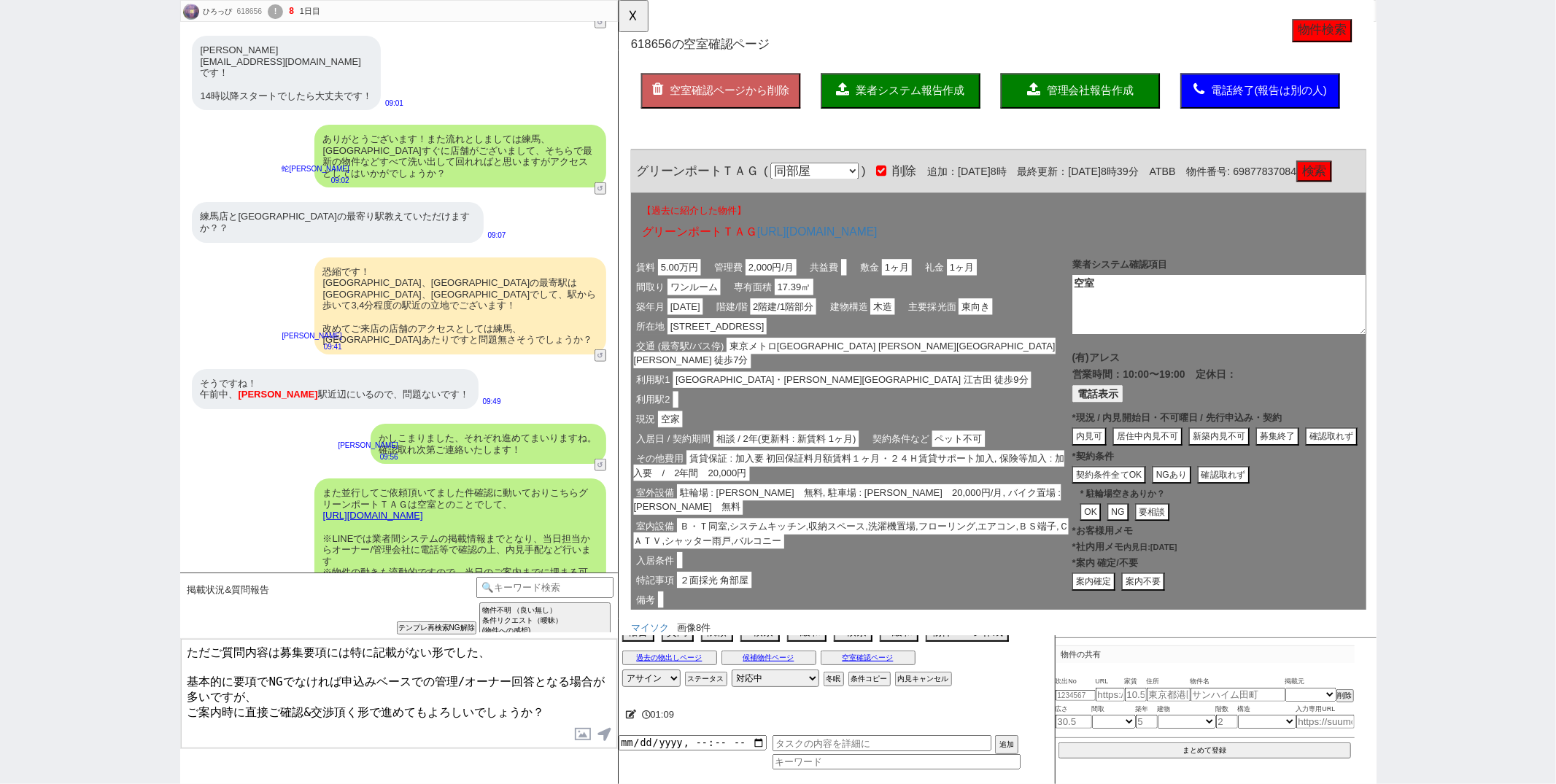
click at [211, 651] on textarea "ただご質問内容は募集要項には特に記載がない形でした、 基本的に要項でNGでなければ申込みベースでの管理/オーナー回答となる場合が多いですが、 ご案内時に直接ご…" at bounding box center [399, 693] width 436 height 109
click at [260, 690] on textarea "ただ保証会社がどこになるかについては募集要項には特に記載がない形でした、 基本的に要項でNGでなければ申込みベースでの管理/オーナー回答となる場合が多いですが…" at bounding box center [399, 693] width 436 height 109
type textarea "ただ保証会社がどこになるかについては募集要項には特に記載がない形でした、 基本的に要項でNGでなければ申込みベースでの管理/オーナー回答となる場合が多いですが…"
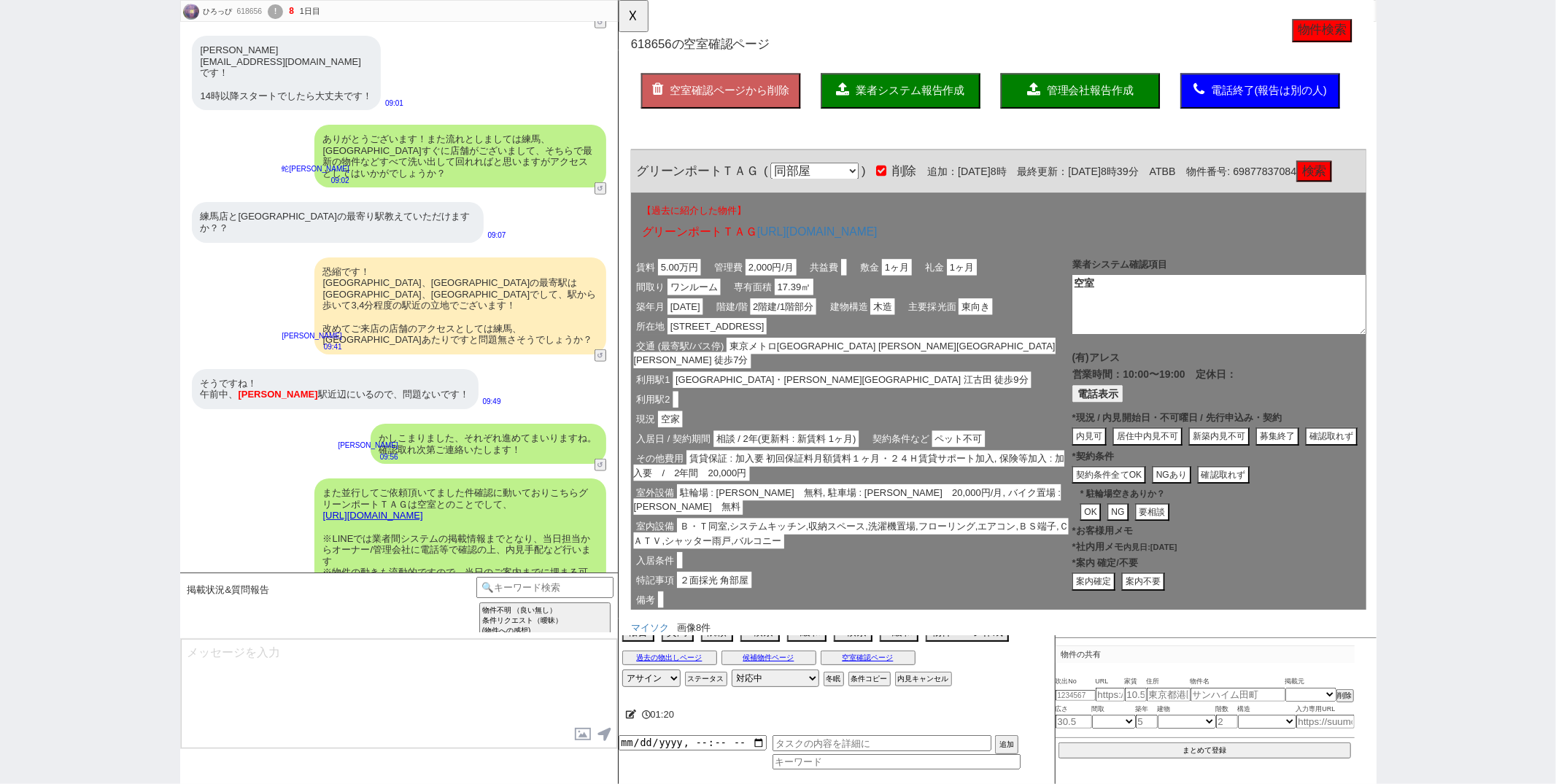
scroll to position [1206, 0]
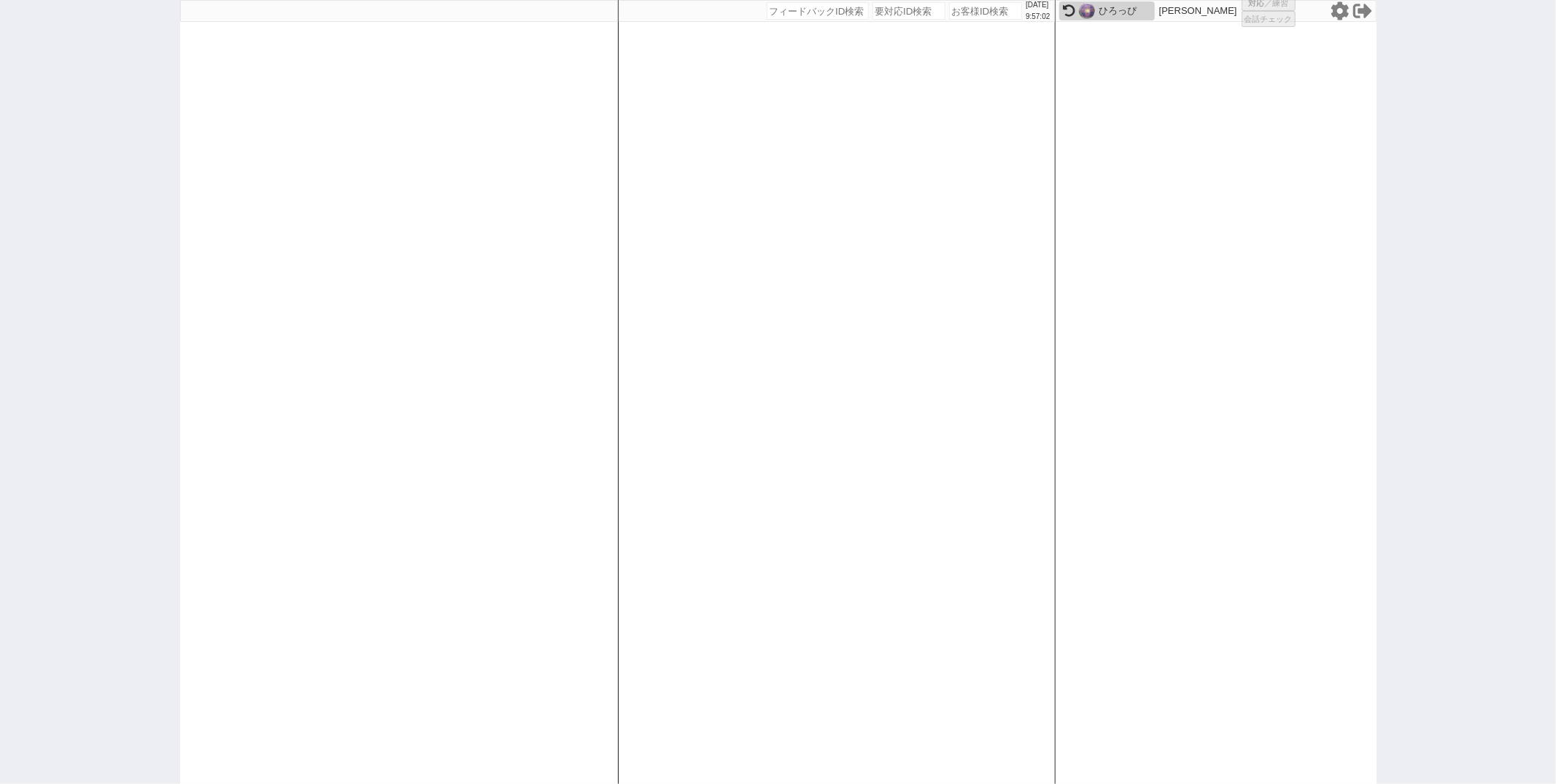
select select "100"
select select "1"
select select "2"
select select "5"
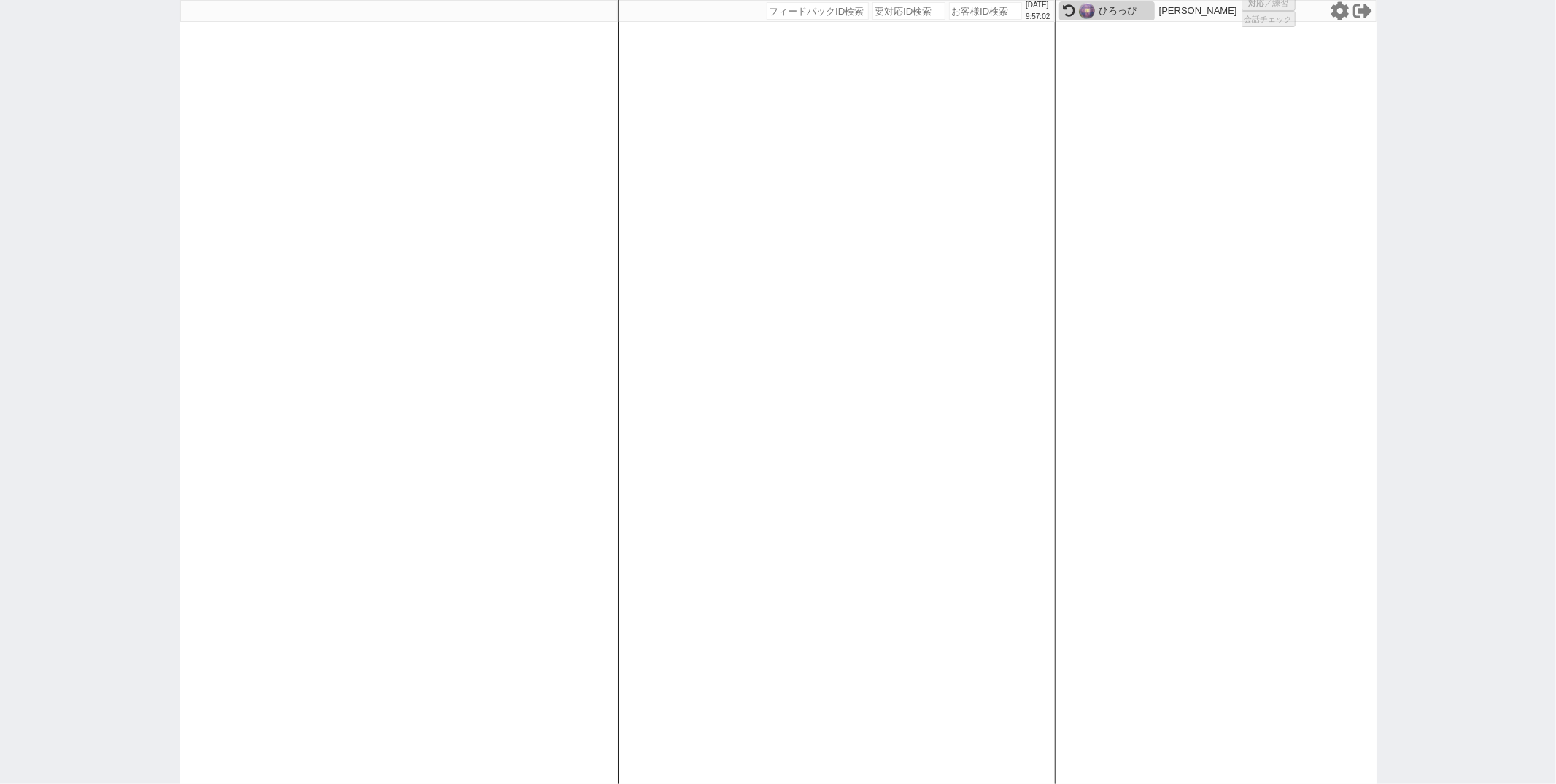
select select
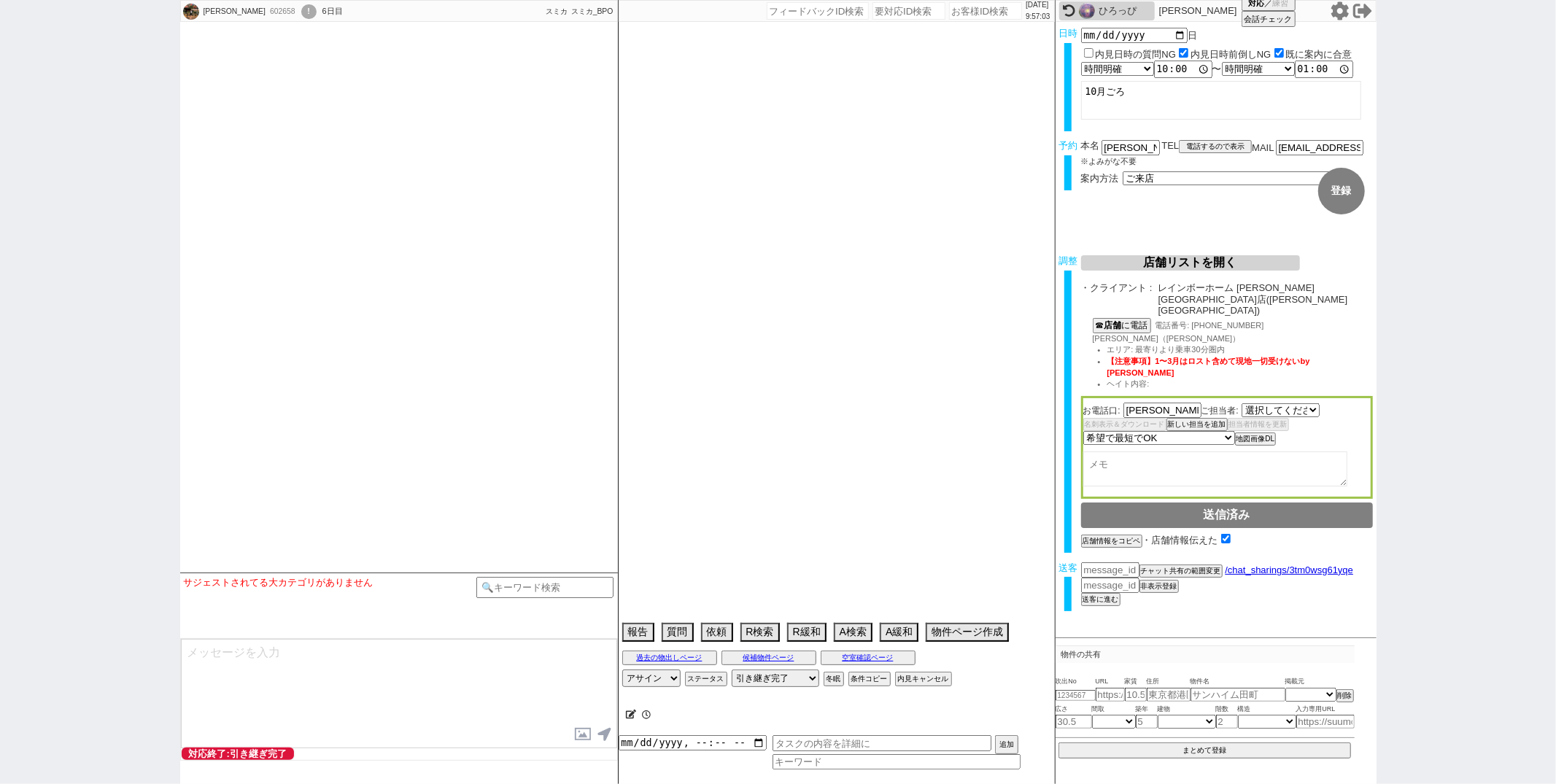
select select "2276"
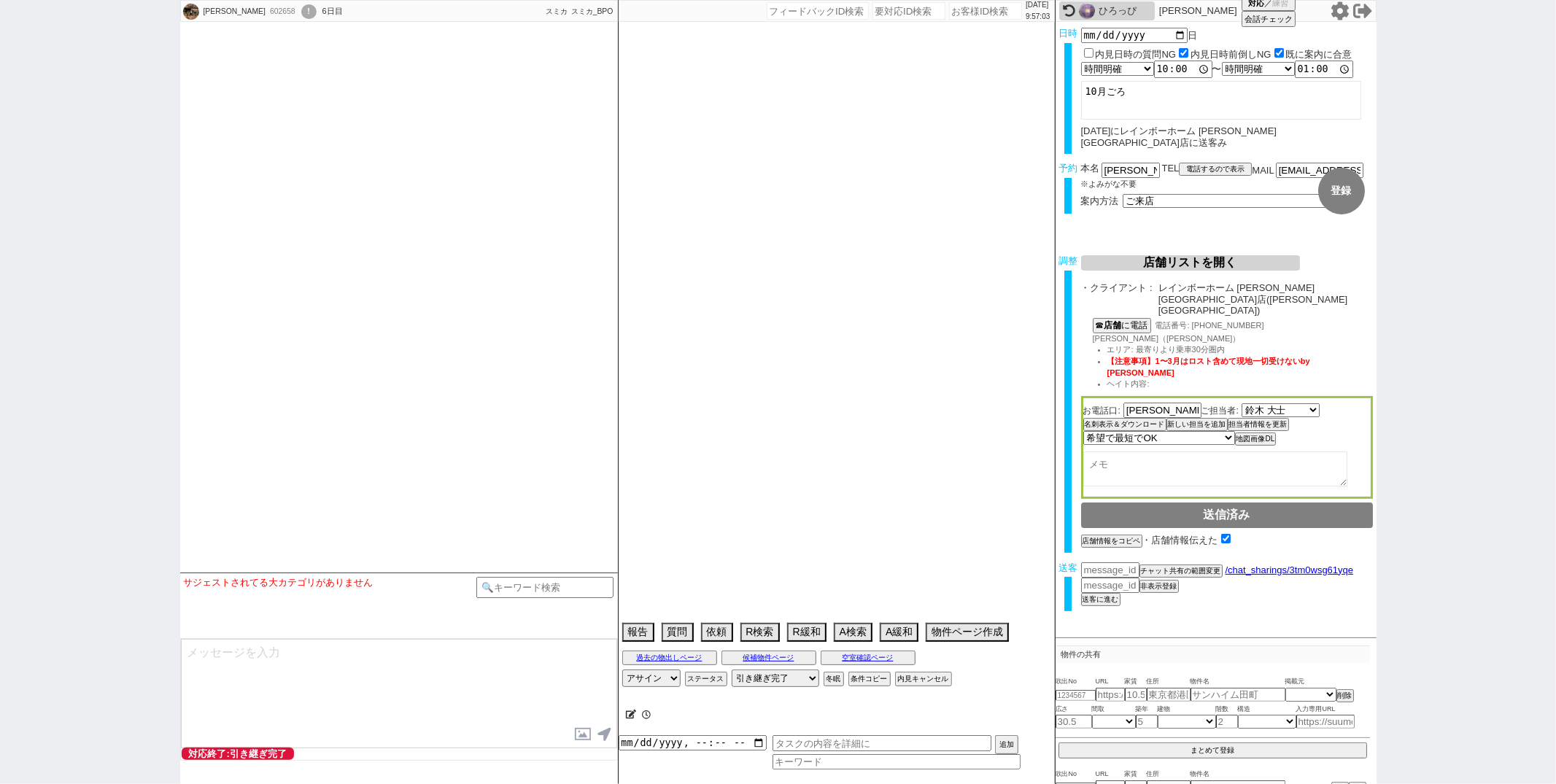
select select "2025"
select select "11"
select select "36"
select select "6"
select select "70"
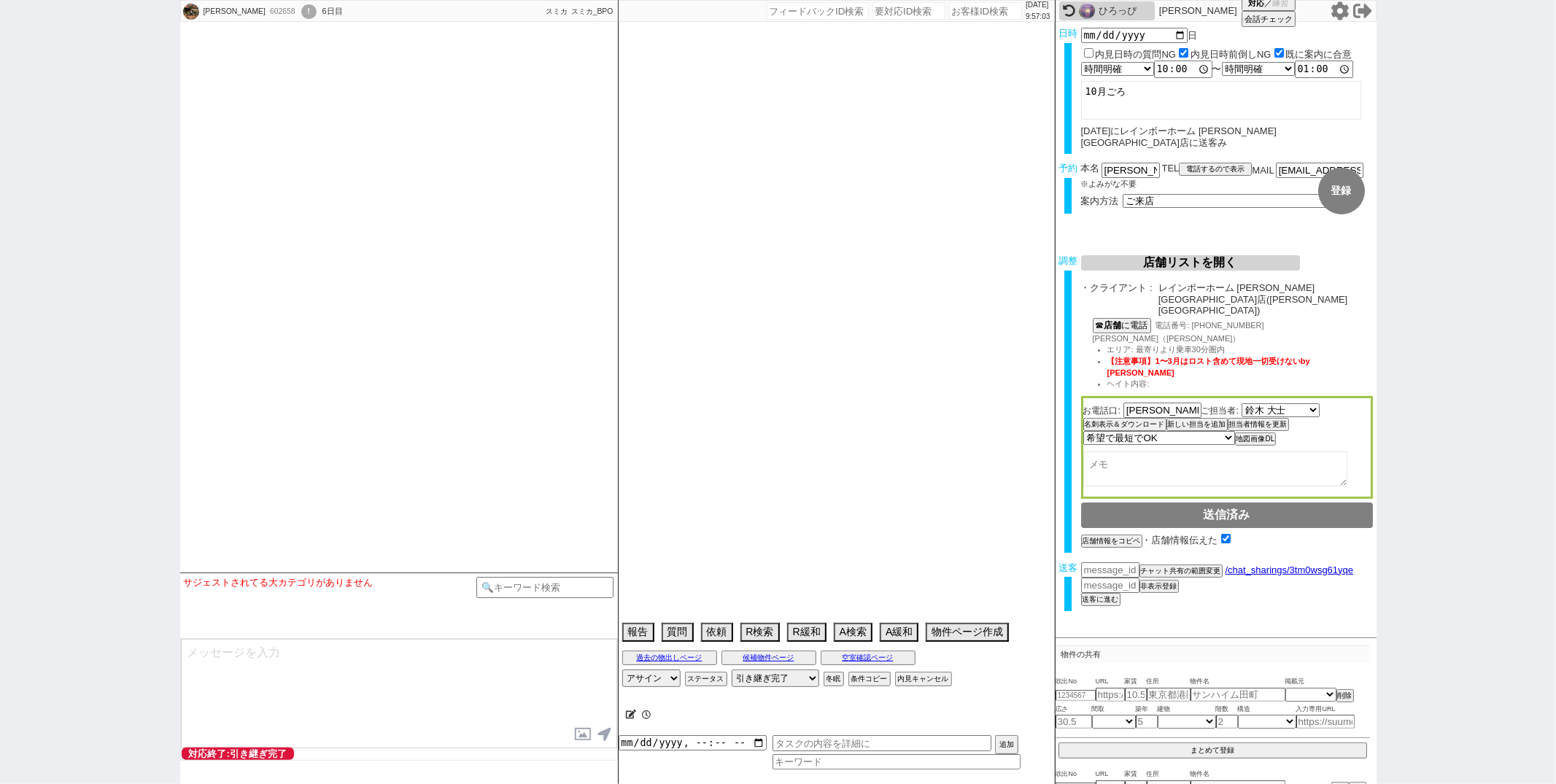
select select "1675"
select select "35"
select select "1020"
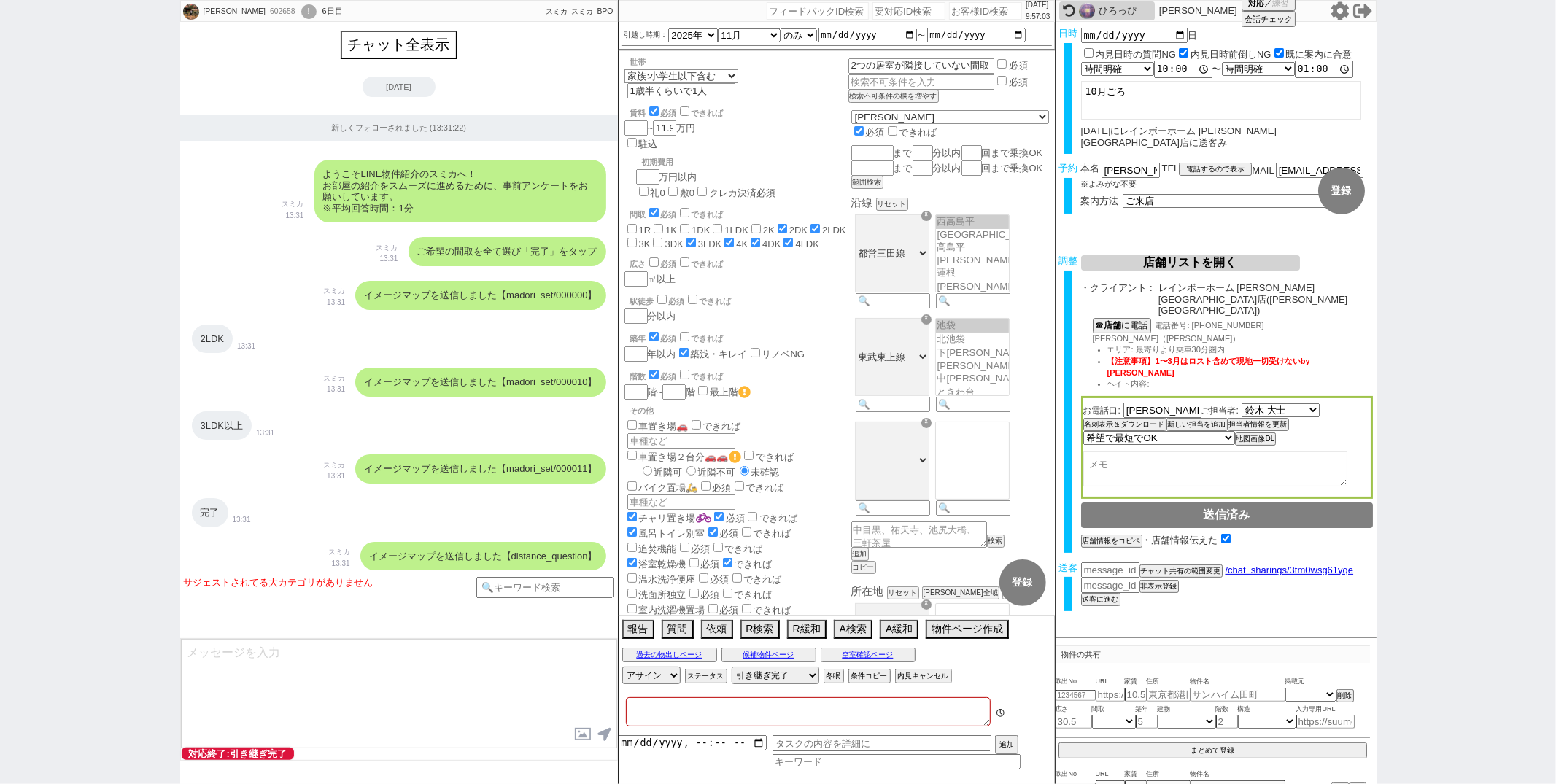
type textarea "他社なし"
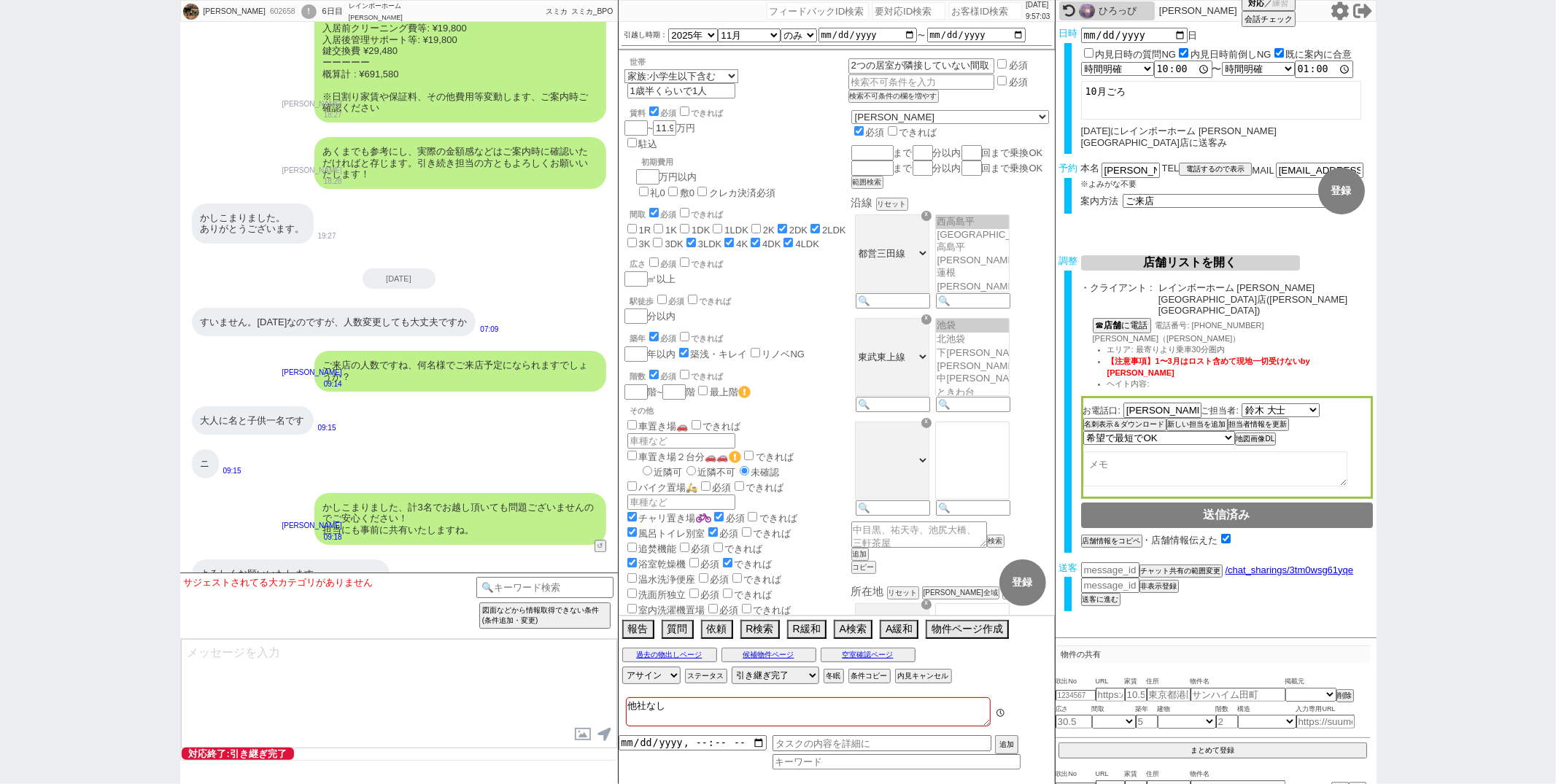
scroll to position [61, 0]
click at [346, 690] on textarea at bounding box center [399, 693] width 436 height 109
type textarea "ご確認ありがとうございます！ それでは当日どうぞよろしくお願いいたします！"
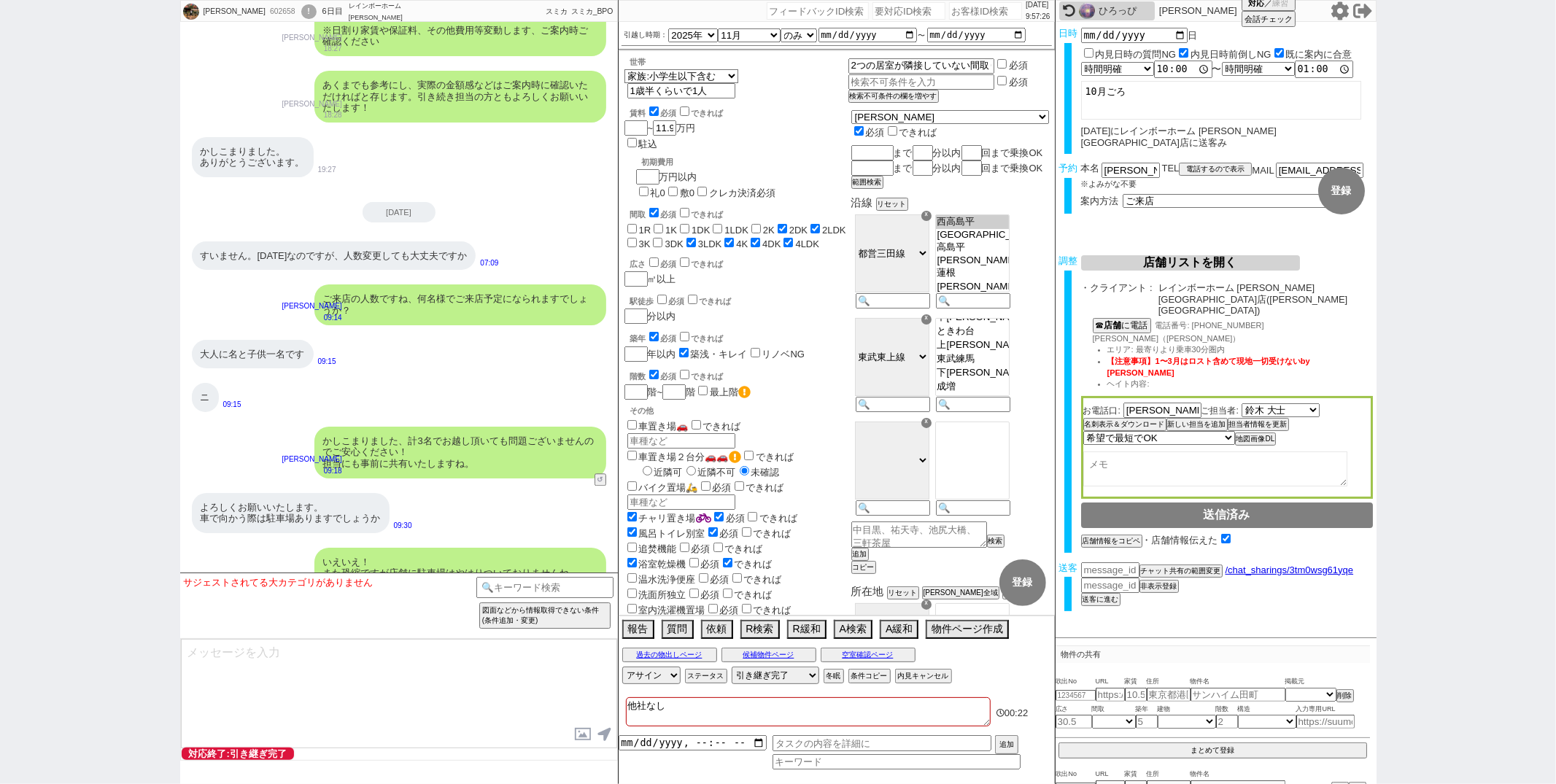
click at [560, 692] on div "ご確認ありがとうございます！ それでは当日どうぞよろしくお願いいたします！" at bounding box center [494, 718] width 226 height 52
click at [1124, 563] on input "number" at bounding box center [1110, 569] width 58 height 12
paste input "37298272"
type input "37298272"
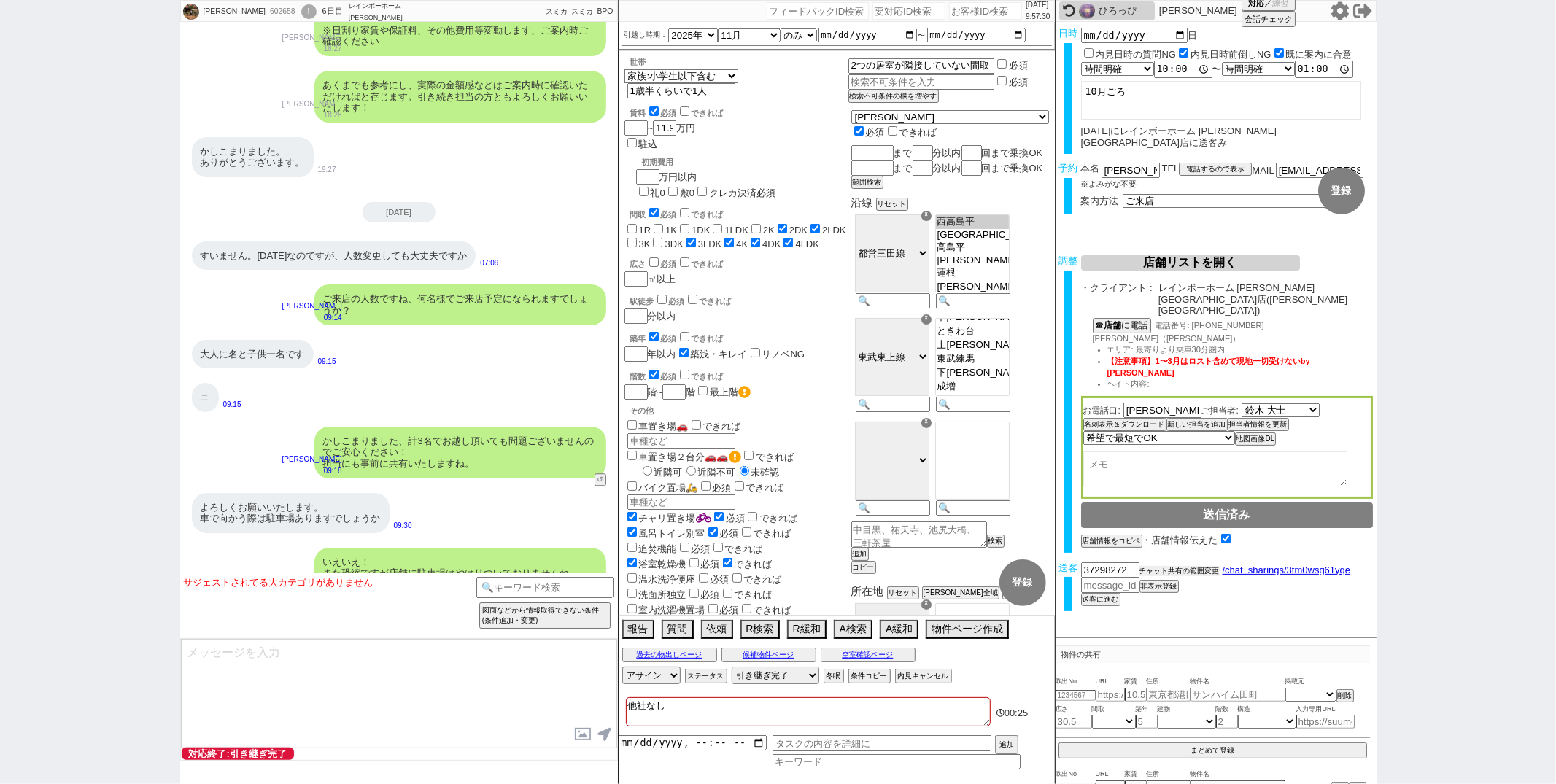
click at [1154, 566] on button "チャット共有の範囲変更" at bounding box center [1179, 571] width 80 height 11
click at [487, 641] on div "かしこまりました！ 09:56" at bounding box center [399, 663] width 438 height 44
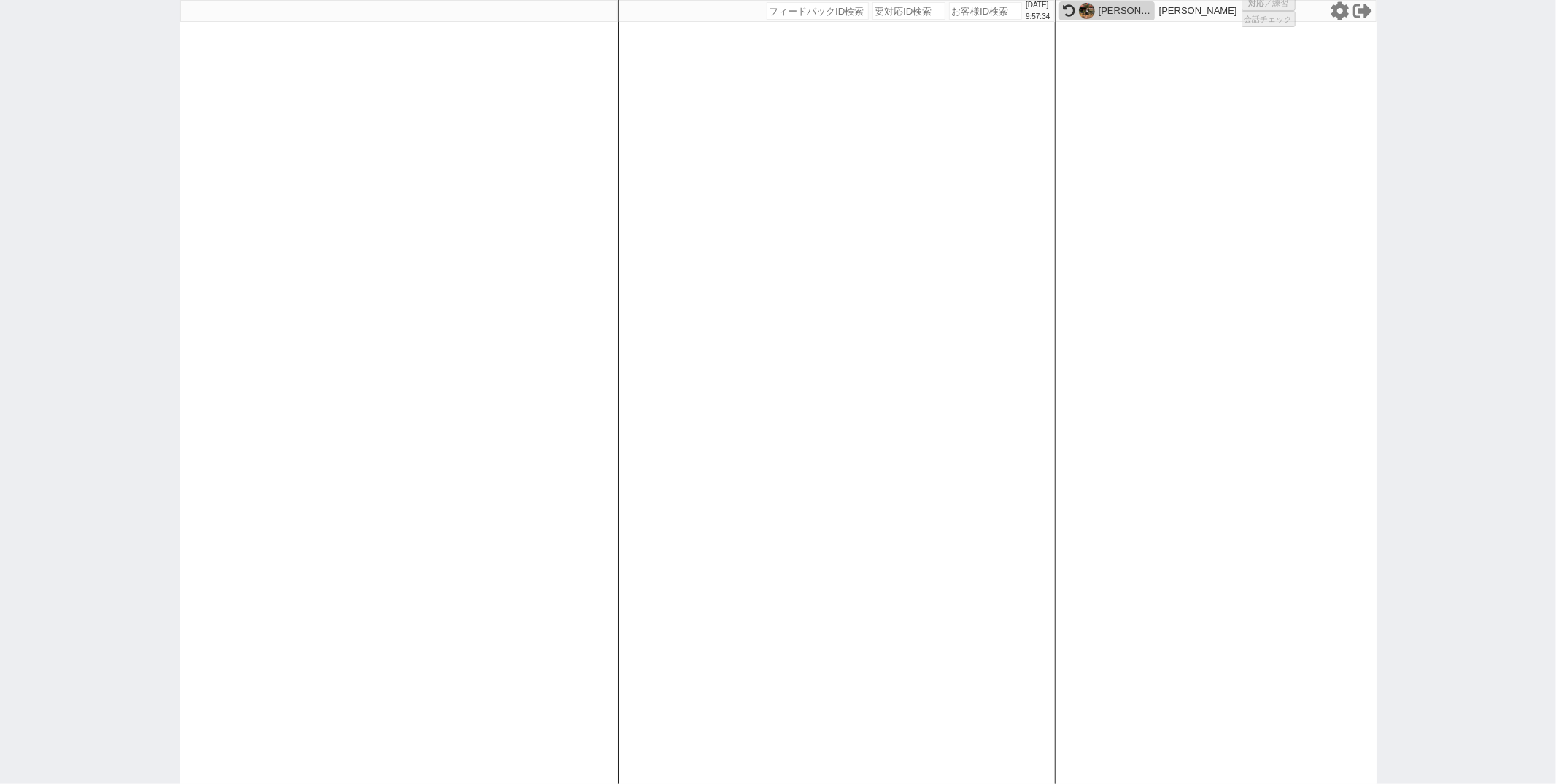
select select "1"
select select "2"
select select
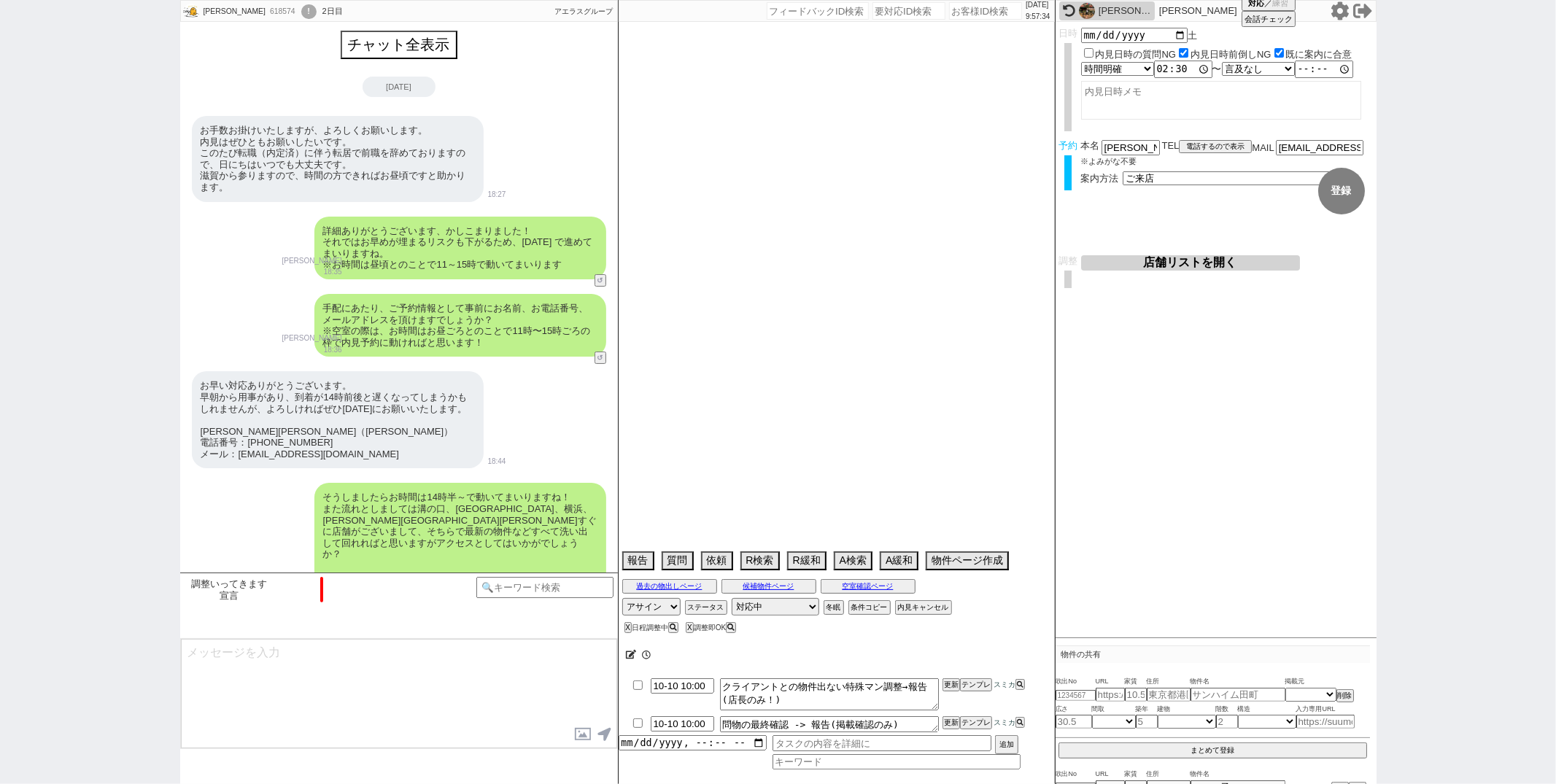
scroll to position [1161, 0]
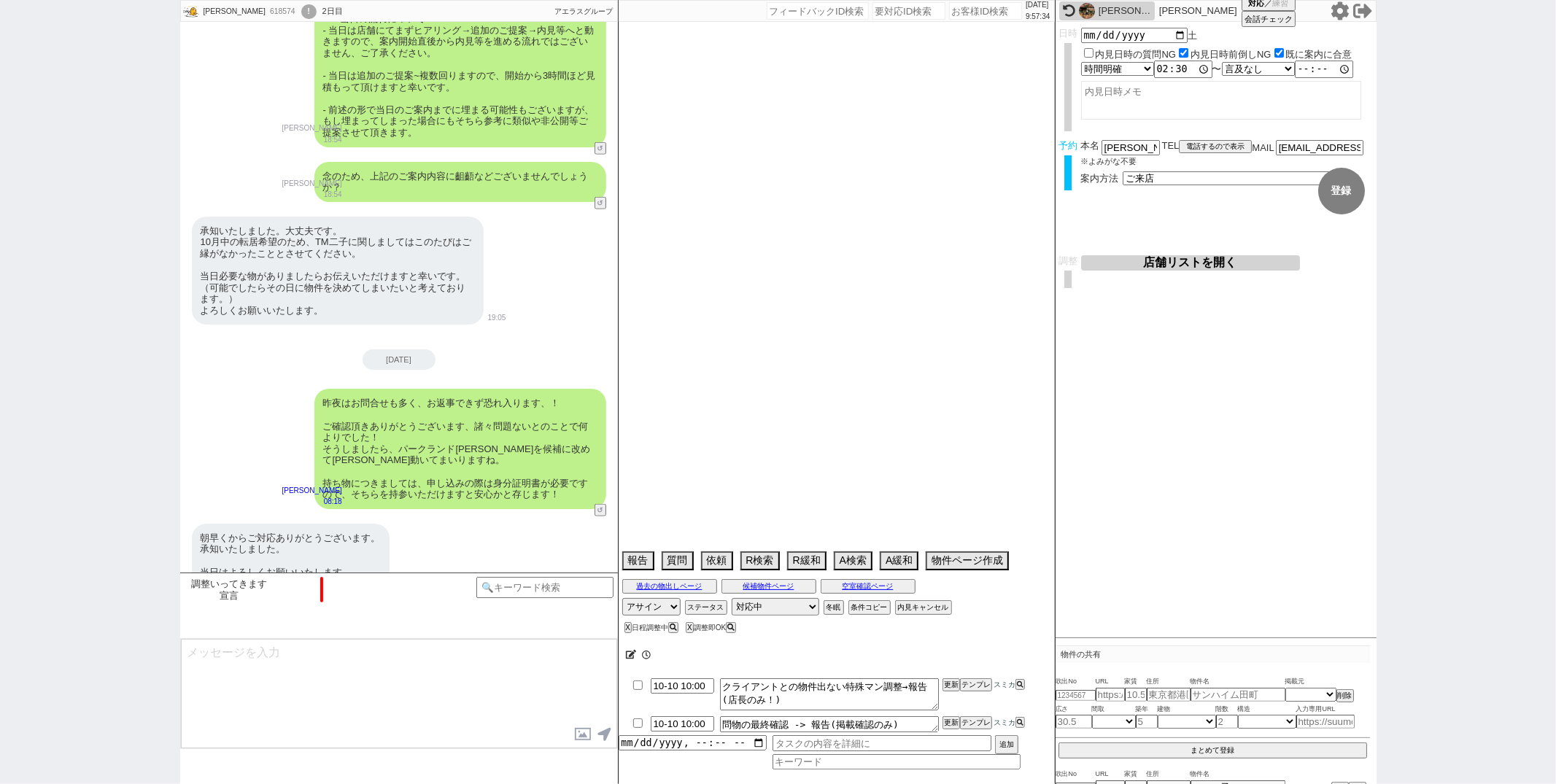
type textarea "他社も無し"
select select "2025"
select select "10"
select select "34"
select select "0"
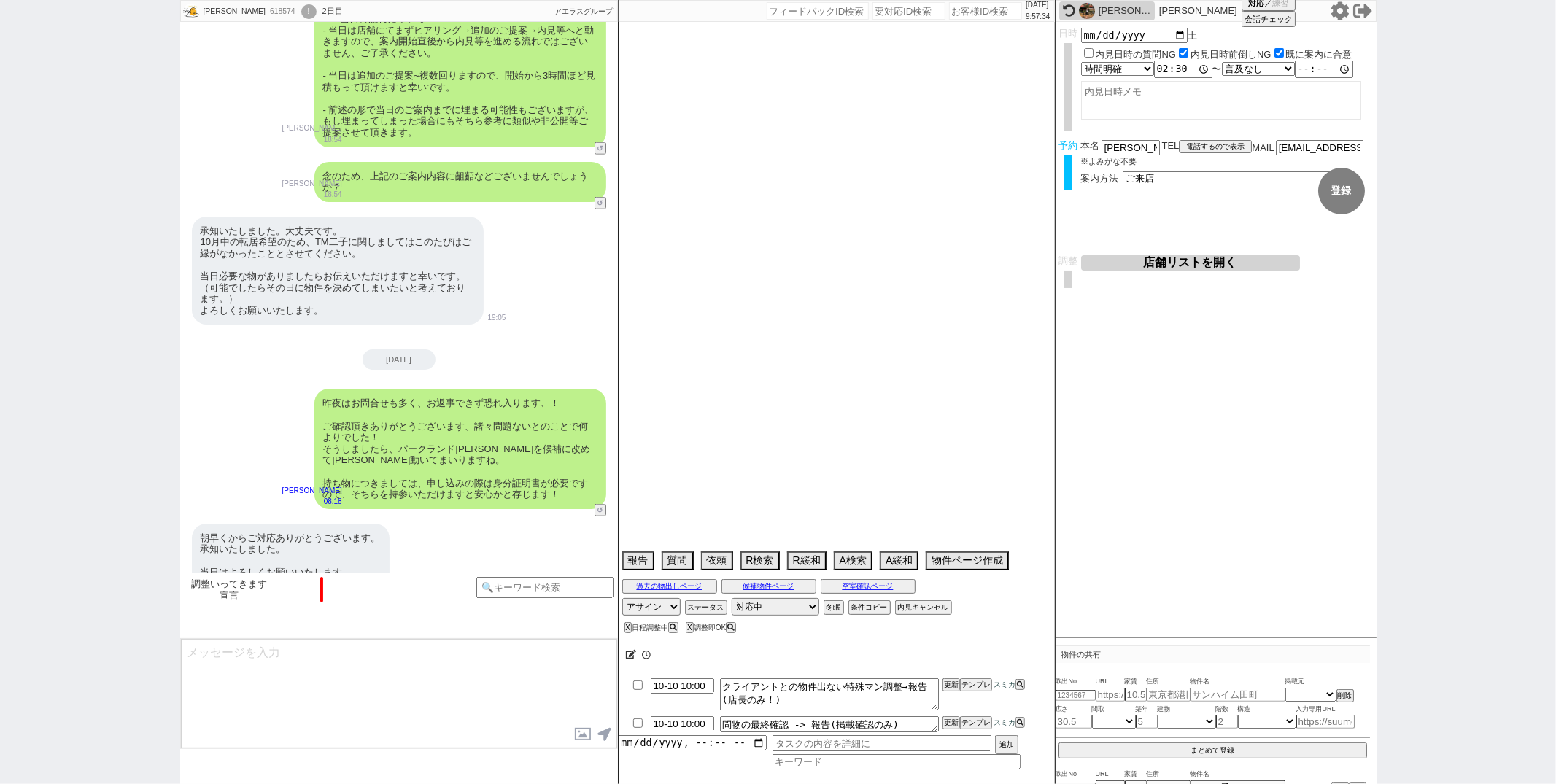
select select "53"
select select "1337"
select select "15"
select select "511"
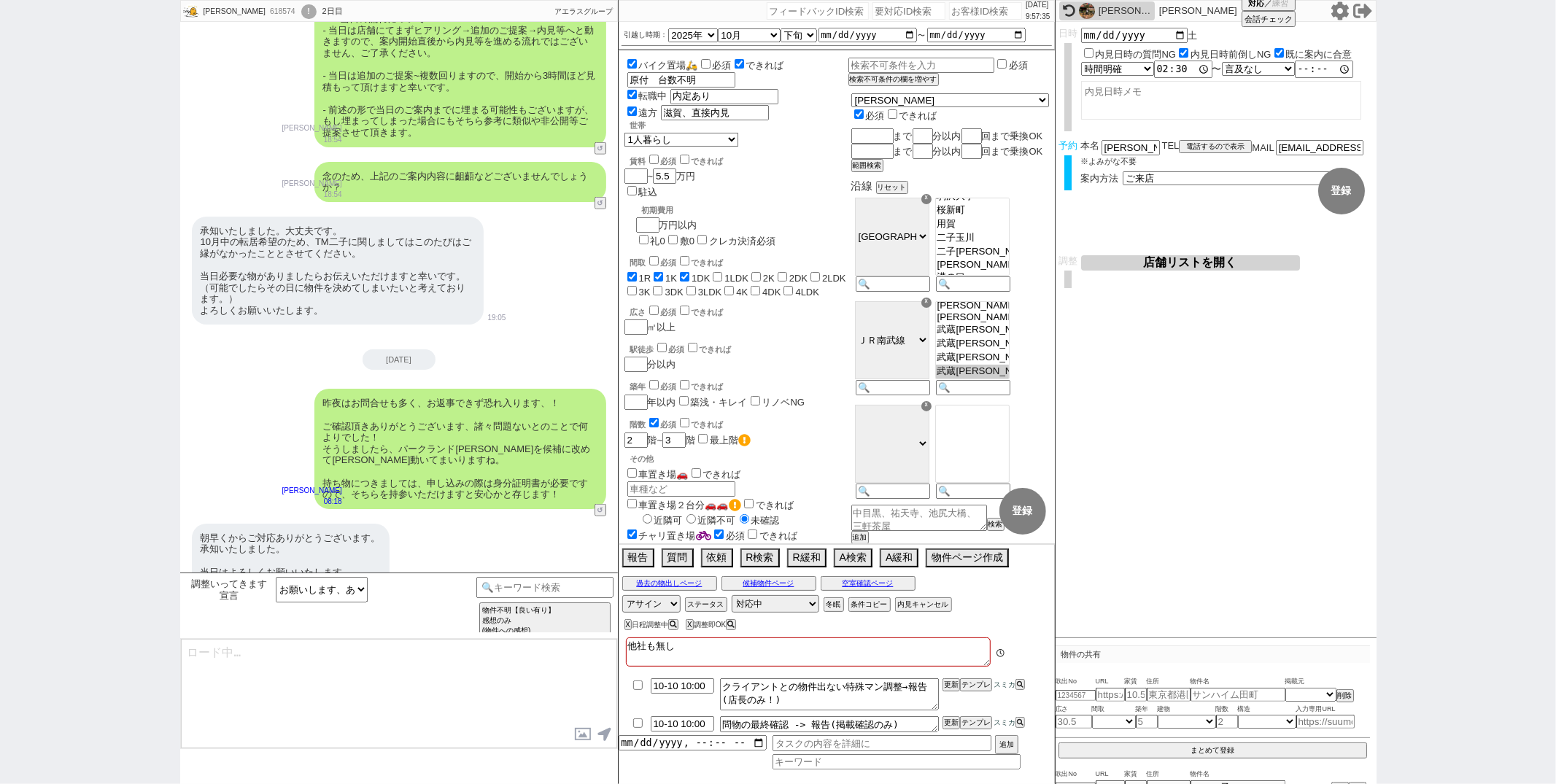
scroll to position [137, 0]
type textarea "はい！時期が時期というのもあり大変人気で完全予約制・枠が中々無いのでしっかり動いてまいりますね。"
select select
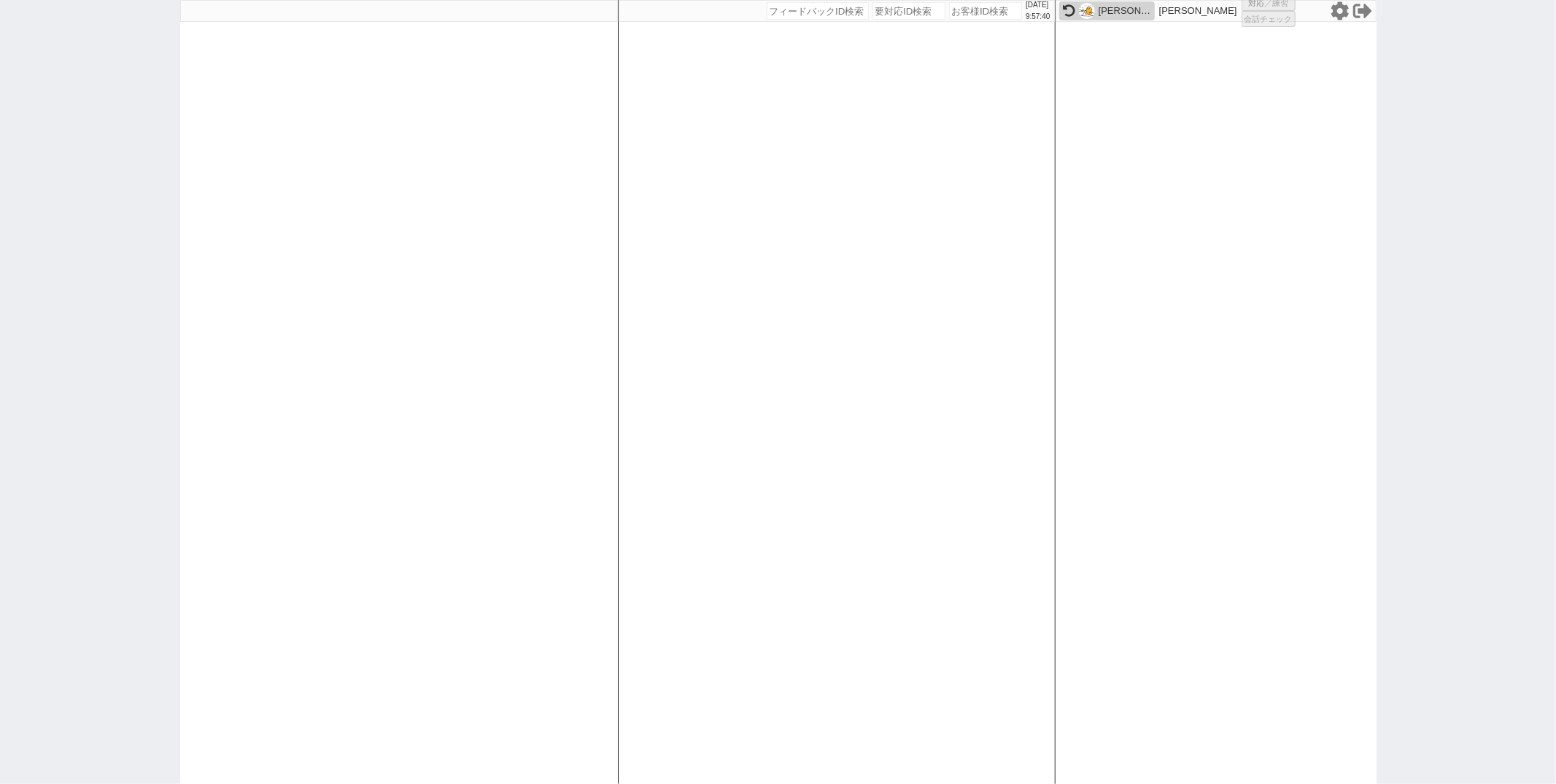
select select "1"
select select "2"
select select "8"
select select "5"
select select "8"
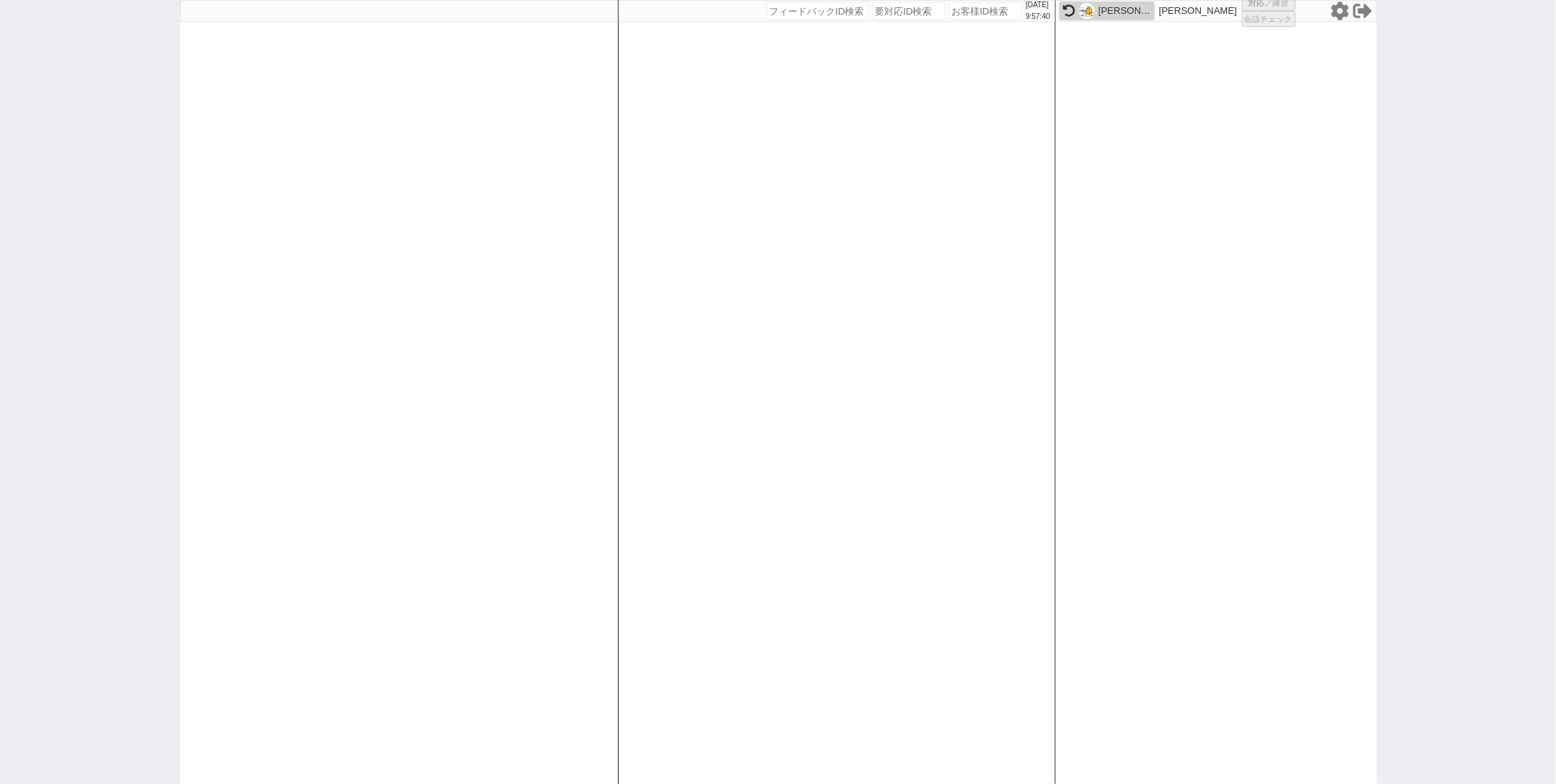
select select
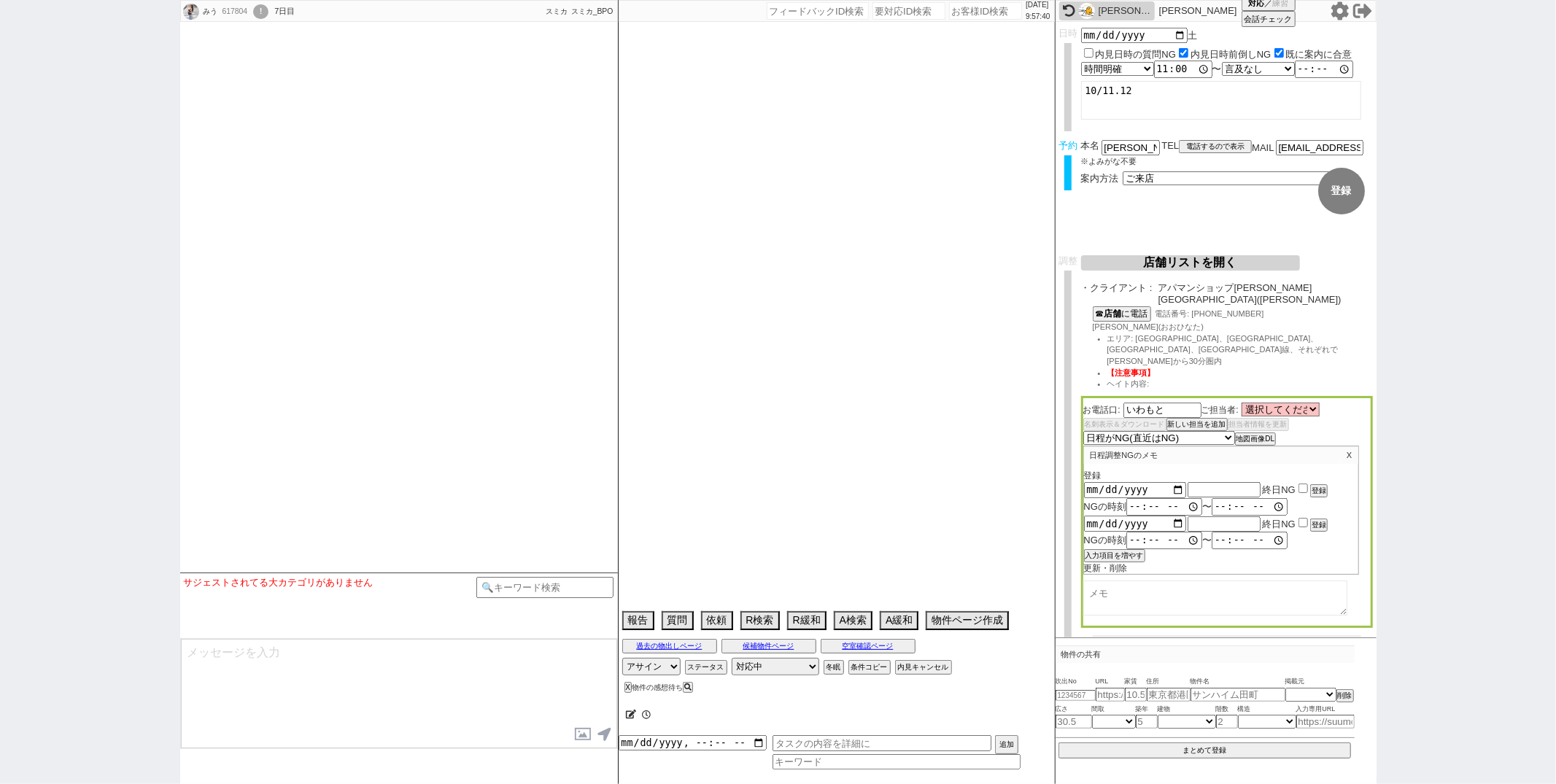
select select "2848"
select select
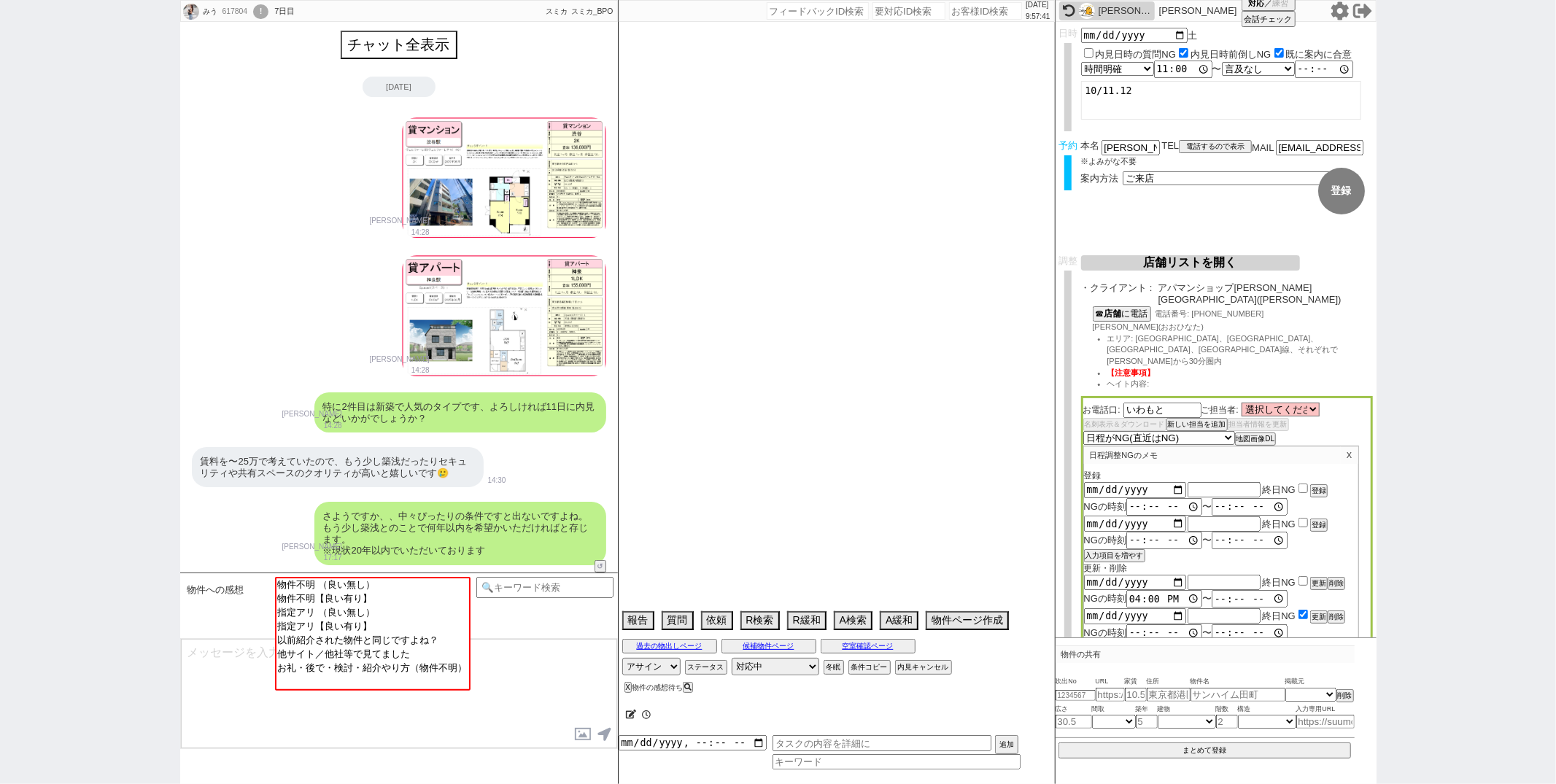
scroll to position [392, 0]
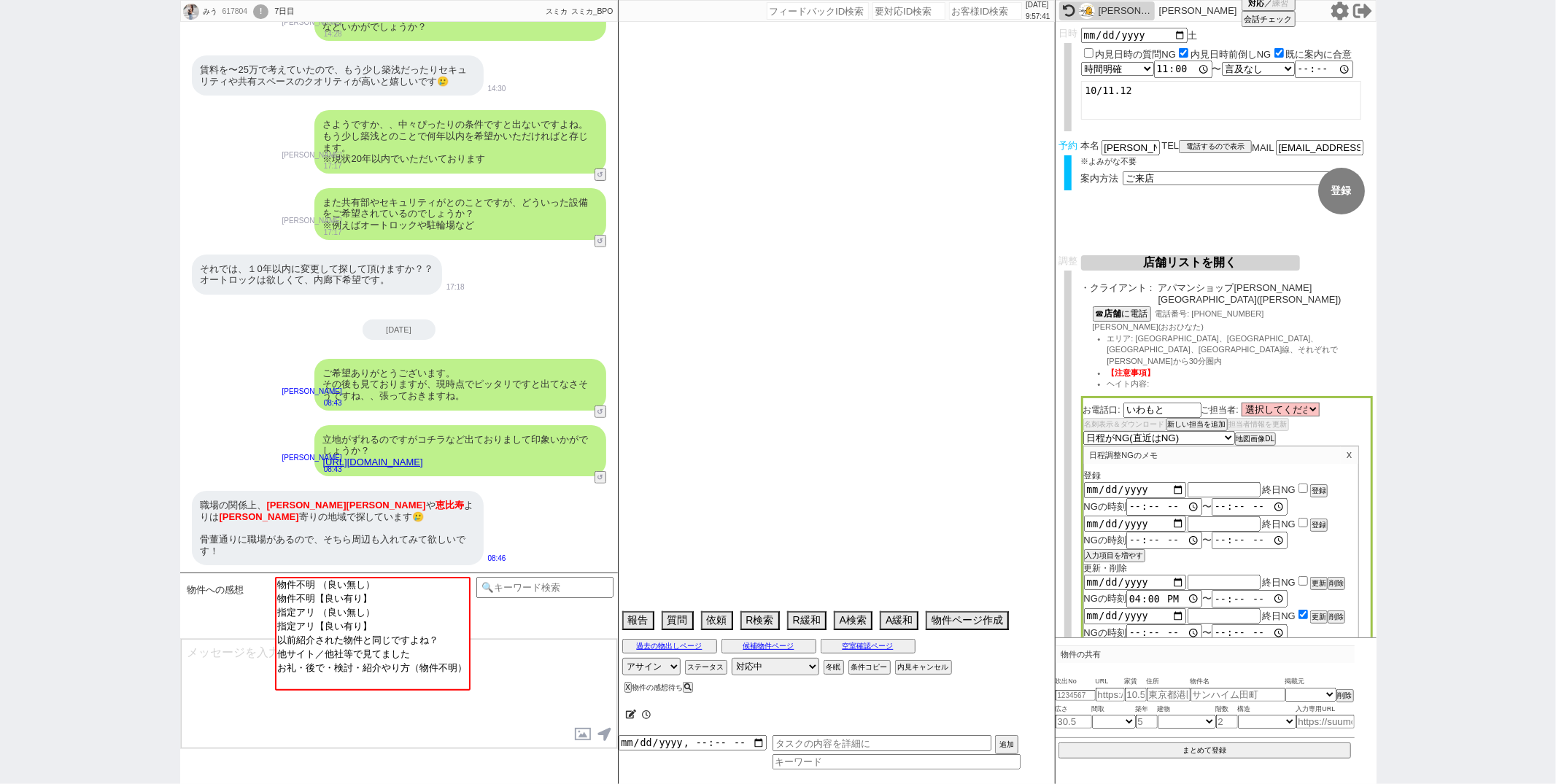
type textarea "他社なし 調整後キャンセルあり：次回ヴィダックスには送客しない、送客時チャットを非表示にするにする＠"
select select "13"
select select "0"
select select "53"
select select "47"
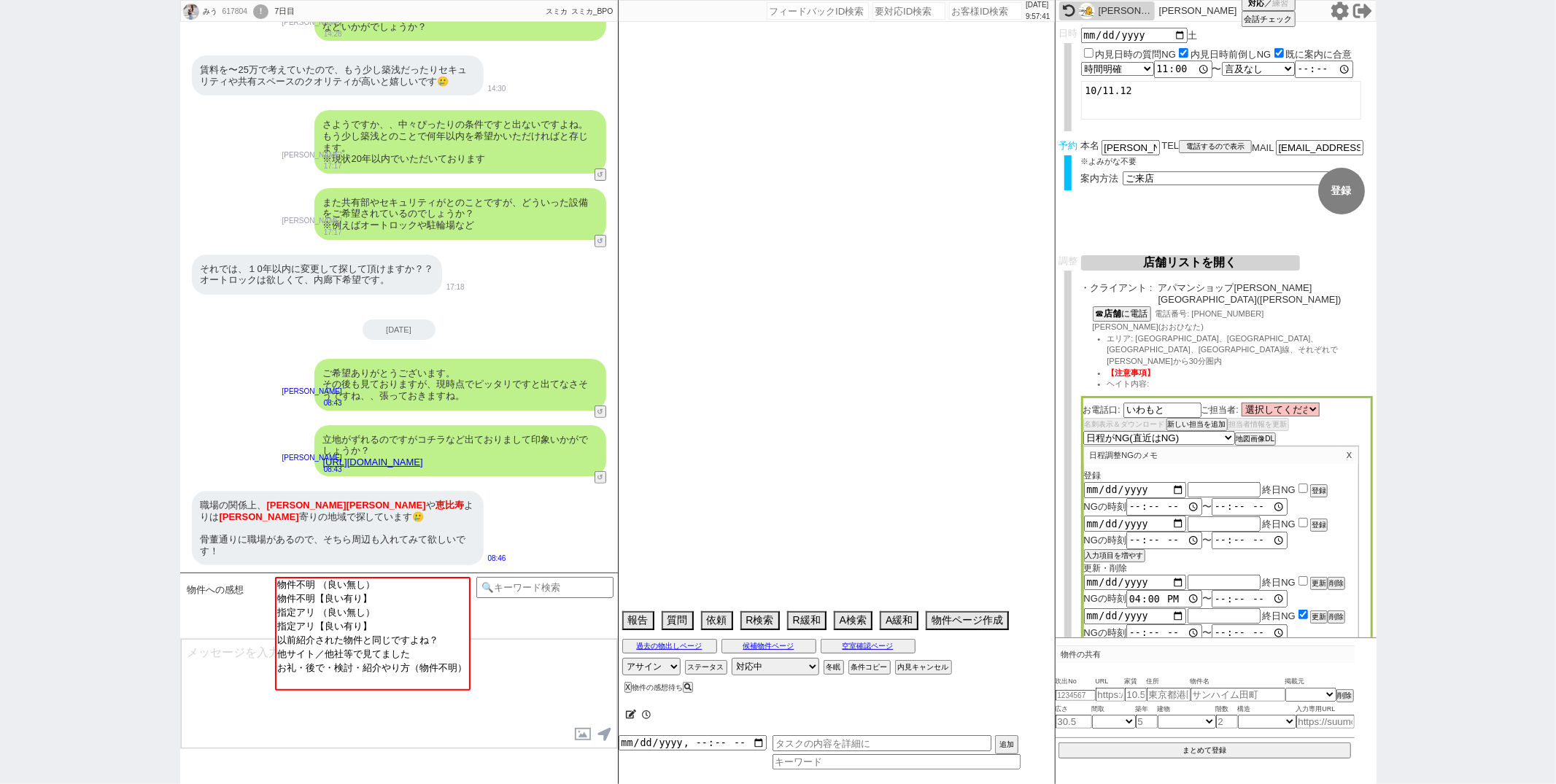
select select "1207"
select select "62"
select select "1528"
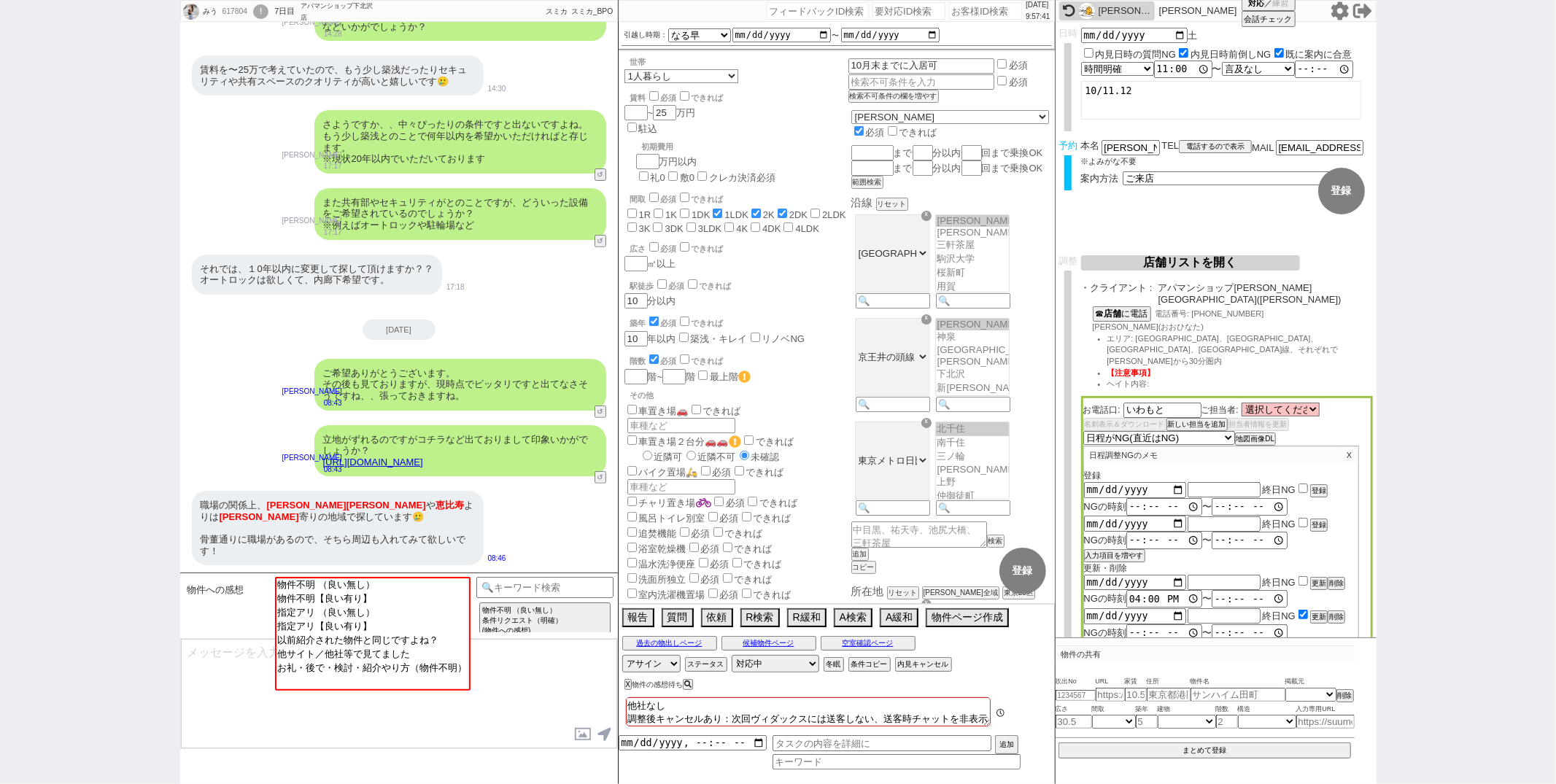
scroll to position [244, 0]
